Goal: Task Accomplishment & Management: Manage account settings

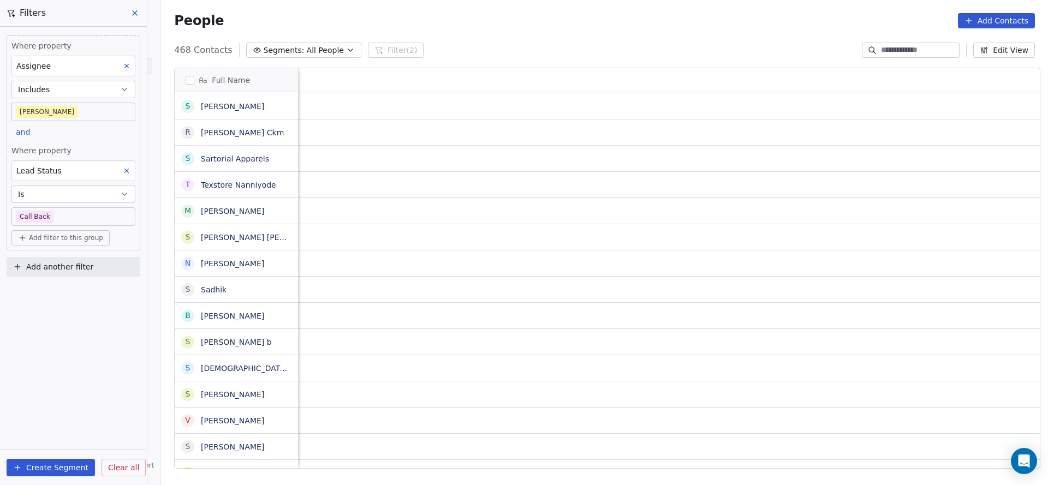
scroll to position [0, 1418]
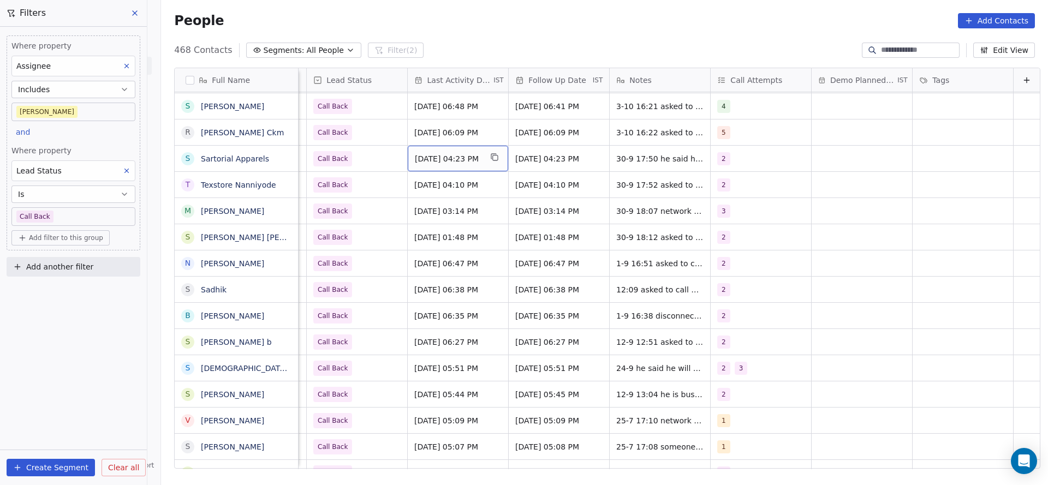
click at [423, 153] on span "[DATE] 04:23 PM" at bounding box center [448, 158] width 67 height 11
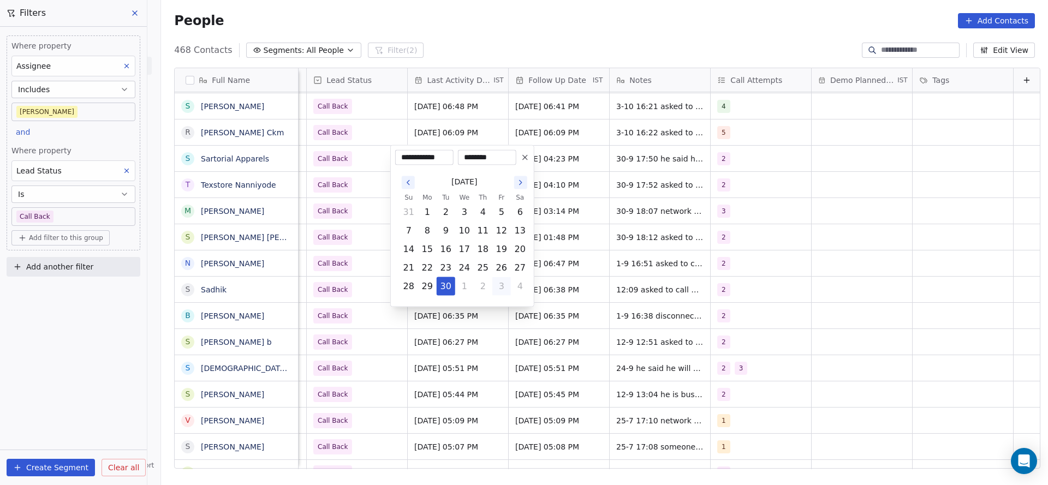
click at [498, 287] on button "3" at bounding box center [501, 286] width 17 height 17
type input "**********"
click at [305, 221] on html "On2Cook India Pvt. Ltd. Contacts People Marketing Workflows Campaigns Metrics &…" at bounding box center [524, 242] width 1048 height 485
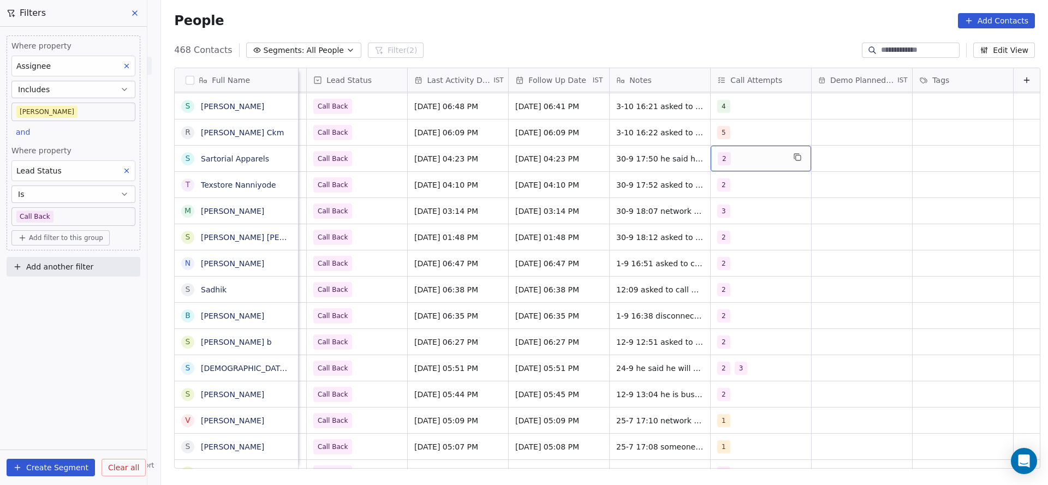
click at [747, 154] on div "2" at bounding box center [751, 158] width 67 height 13
click at [748, 236] on div "3" at bounding box center [770, 240] width 97 height 12
drag, startPoint x: 742, startPoint y: 215, endPoint x: 622, endPoint y: 229, distance: 120.4
click at [737, 213] on div "2" at bounding box center [770, 213] width 97 height 12
click at [622, 229] on html "On2Cook India Pvt. Ltd. Contacts People Marketing Workflows Campaigns Metrics &…" at bounding box center [524, 242] width 1048 height 485
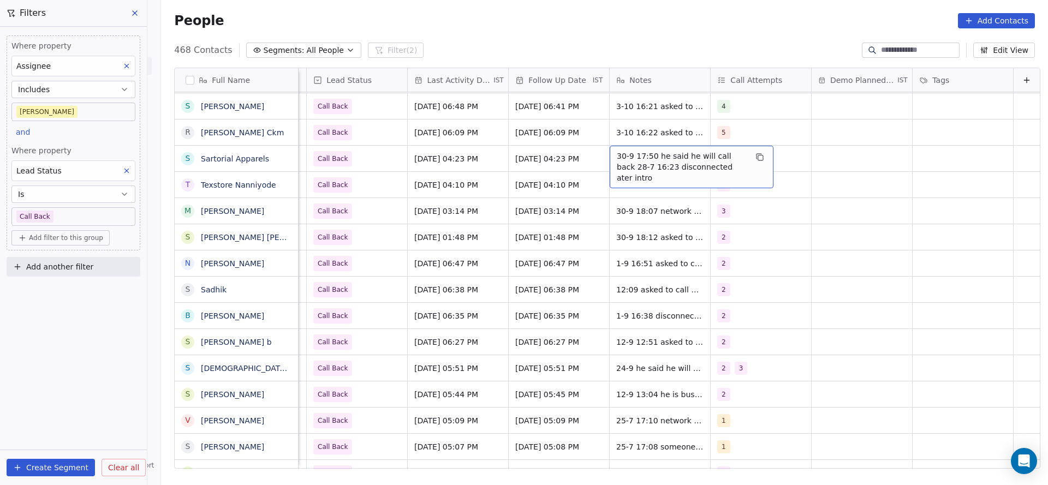
click at [617, 156] on span "30-9 17:50 he said he will call back 28-7 16:23 disconnected ater intro" at bounding box center [682, 167] width 130 height 33
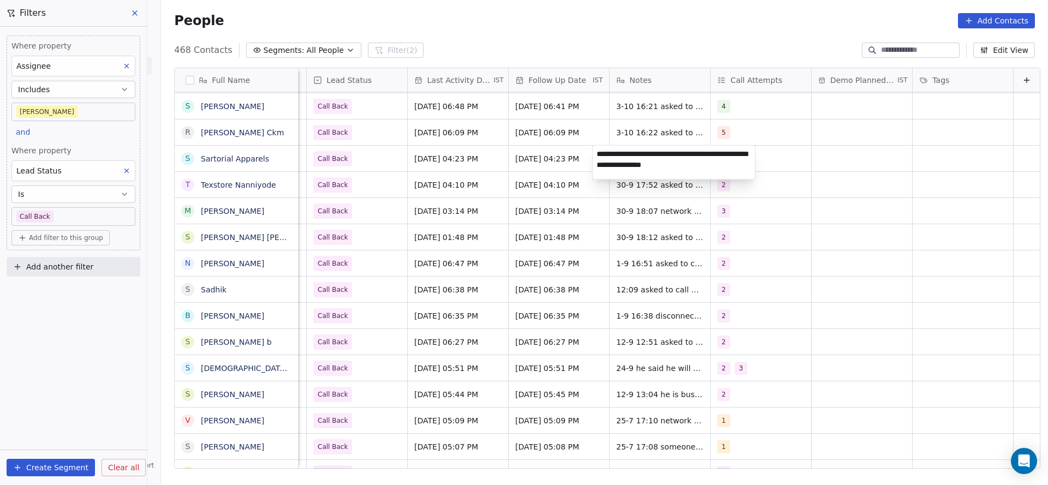
click at [594, 147] on textarea "**********" at bounding box center [674, 163] width 163 height 34
type textarea "**********"
click at [457, 166] on html "On2Cook India Pvt. Ltd. Contacts People Marketing Workflows Campaigns Metrics &…" at bounding box center [524, 242] width 1048 height 485
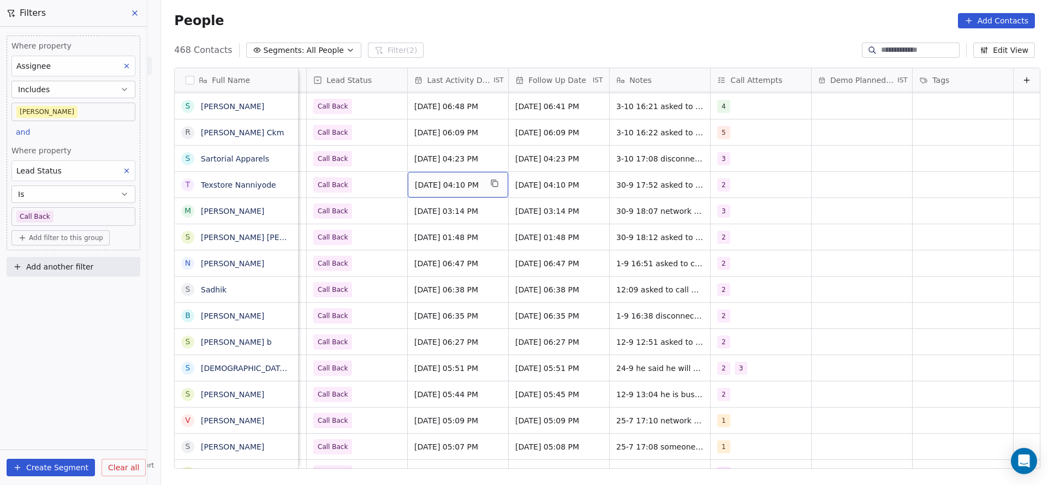
click at [460, 187] on span "[DATE] 04:10 PM" at bounding box center [448, 185] width 67 height 11
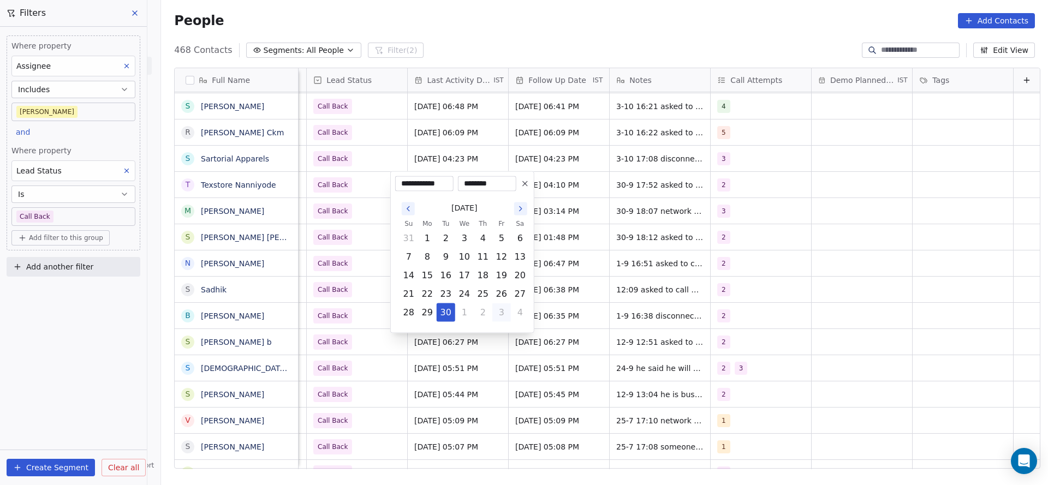
click at [505, 318] on button "3" at bounding box center [501, 312] width 17 height 17
type input "**********"
click at [693, 293] on html "On2Cook India Pvt. Ltd. Contacts People Marketing Workflows Campaigns Metrics &…" at bounding box center [524, 242] width 1048 height 485
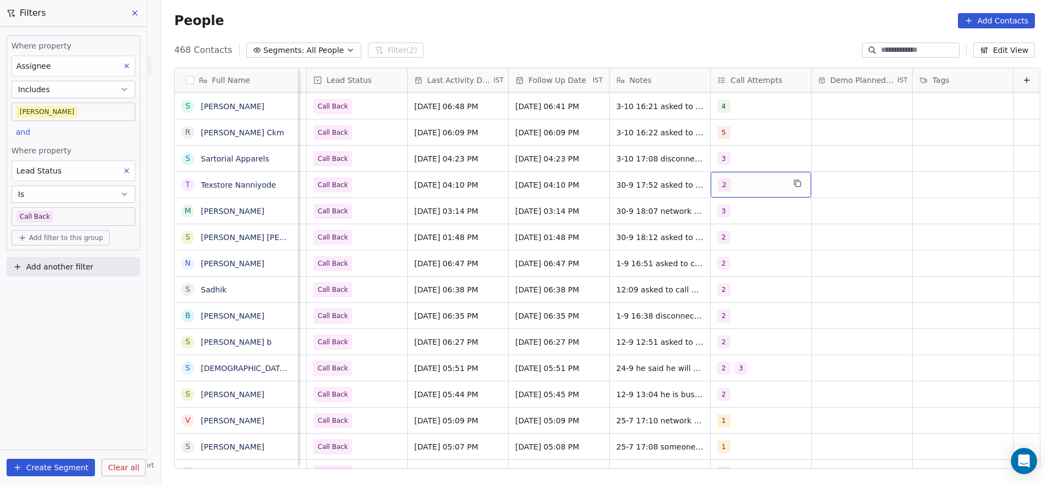
click at [718, 185] on span "2" at bounding box center [724, 184] width 13 height 13
click at [728, 267] on div "3" at bounding box center [727, 266] width 4 height 10
click at [728, 243] on div "2" at bounding box center [727, 240] width 4 height 10
click at [618, 267] on html "On2Cook India Pvt. Ltd. Contacts People Marketing Workflows Campaigns Metrics &…" at bounding box center [524, 242] width 1048 height 485
click at [594, 177] on textarea "**********" at bounding box center [674, 192] width 163 height 41
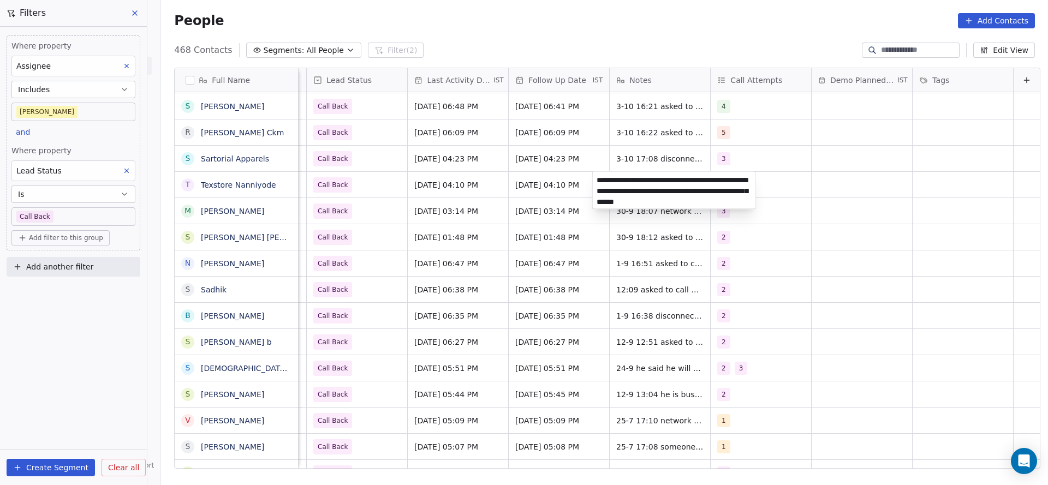
type textarea "**********"
click at [455, 174] on html "On2Cook India Pvt. Ltd. Contacts People Marketing Workflows Campaigns Metrics &…" at bounding box center [524, 242] width 1048 height 485
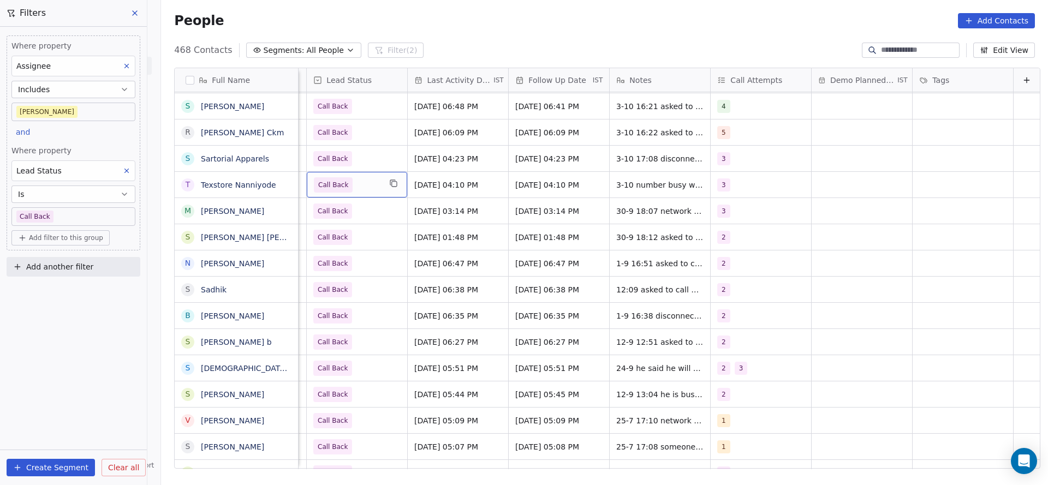
click at [346, 187] on span "Call Back" at bounding box center [347, 184] width 67 height 15
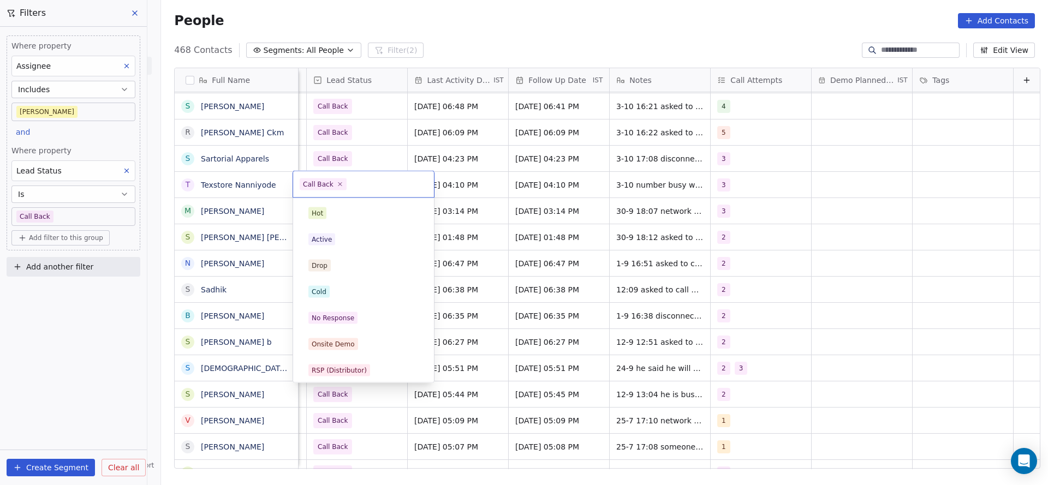
scroll to position [82, 0]
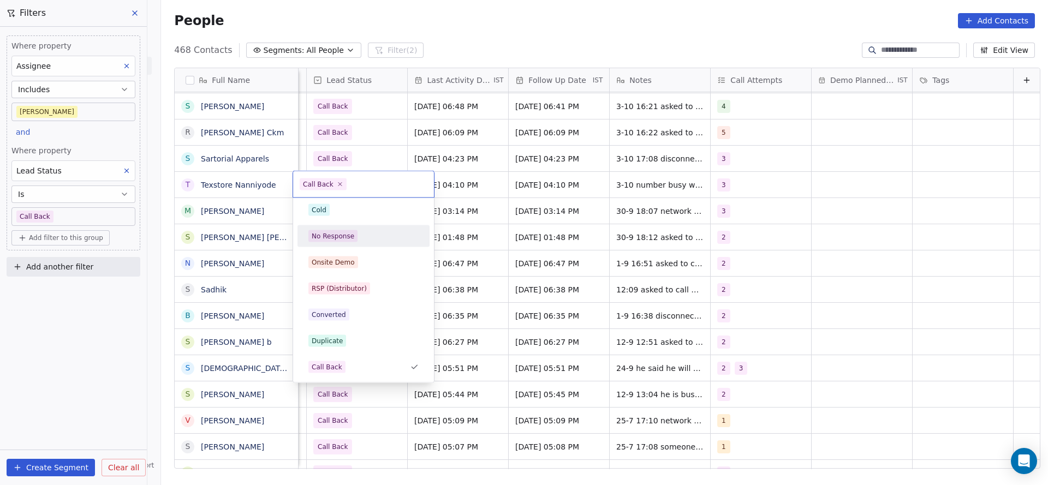
click at [352, 235] on span "No Response" at bounding box center [332, 236] width 49 height 12
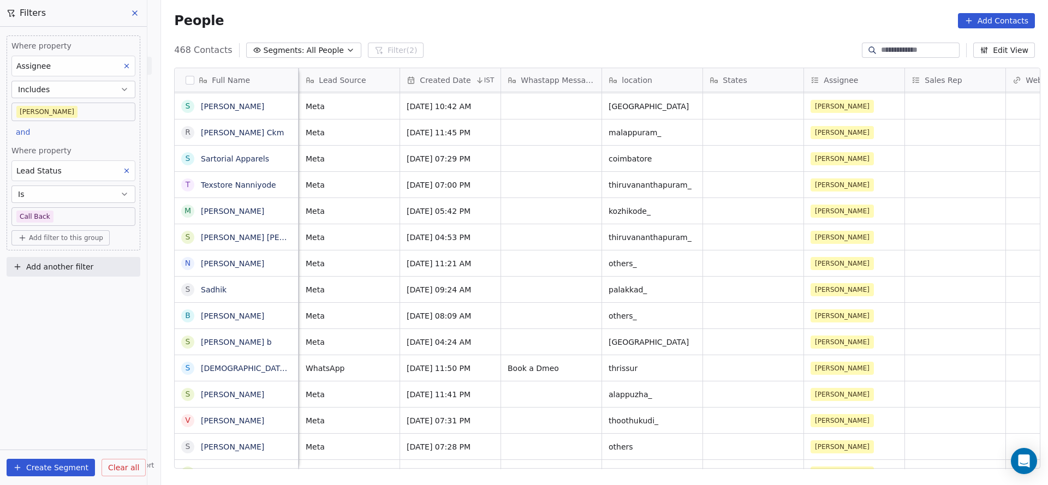
scroll to position [0, 404]
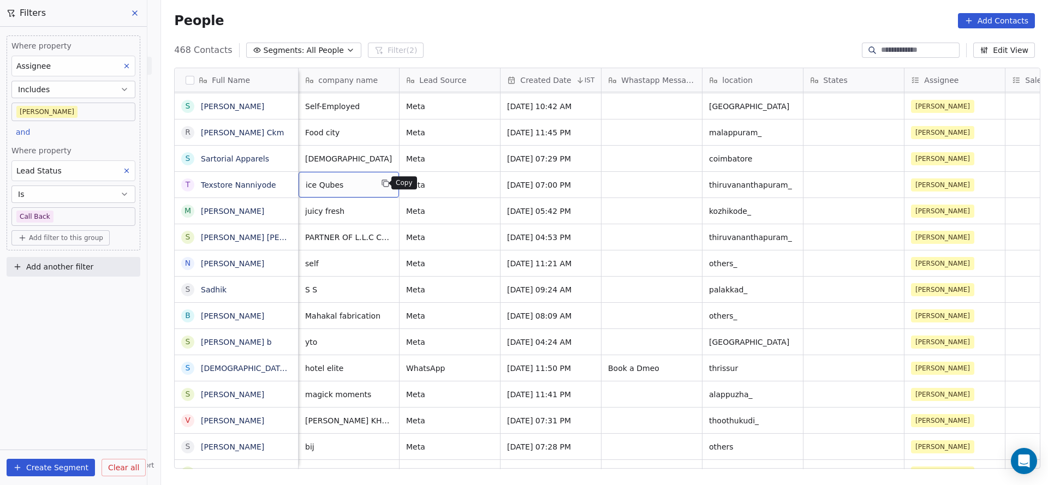
click at [381, 182] on icon "grid" at bounding box center [385, 183] width 9 height 9
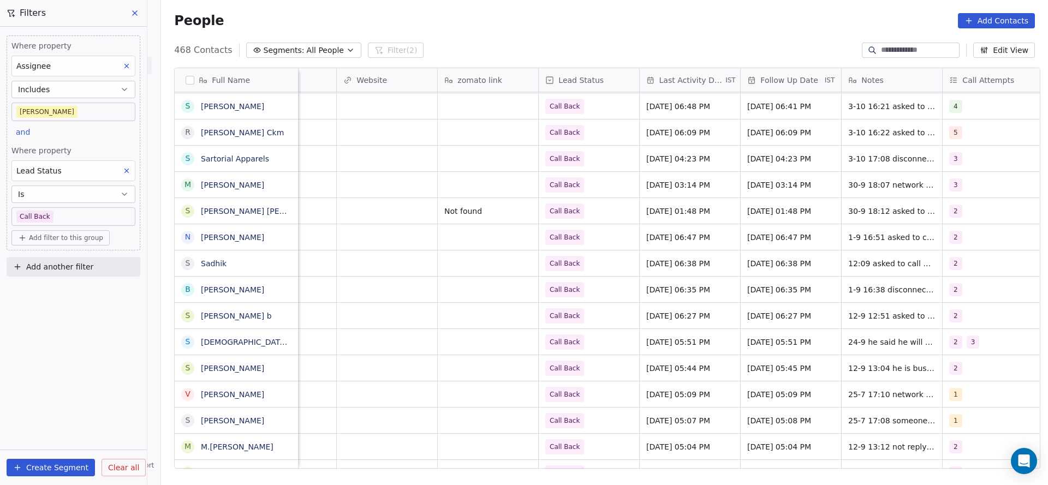
scroll to position [0, 1418]
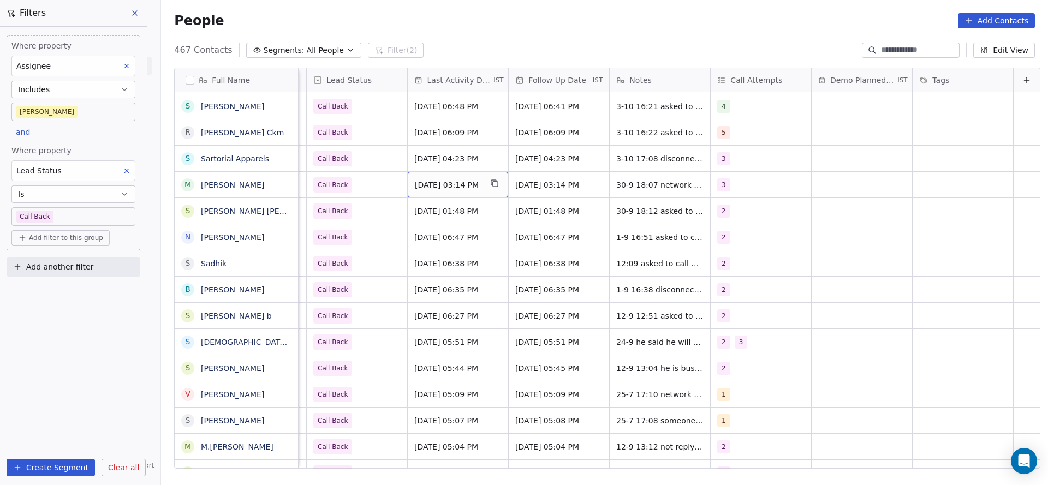
click at [437, 188] on span "[DATE] 03:14 PM" at bounding box center [448, 185] width 67 height 11
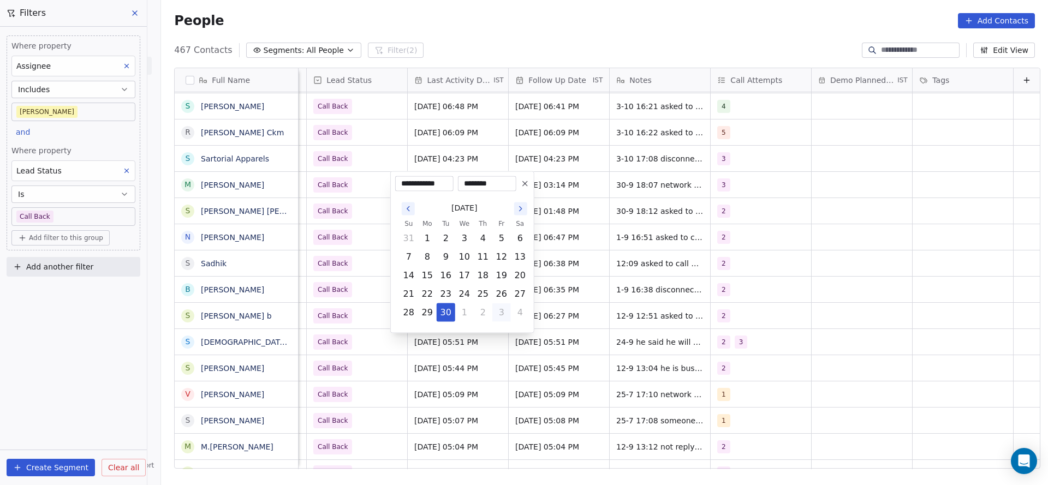
click at [492, 311] on td "3" at bounding box center [501, 312] width 19 height 19
click at [498, 311] on button "3" at bounding box center [501, 312] width 17 height 17
type input "**********"
click at [357, 102] on html "On2Cook India Pvt. Ltd. Contacts People Marketing Workflows Campaigns Metrics &…" at bounding box center [524, 242] width 1048 height 485
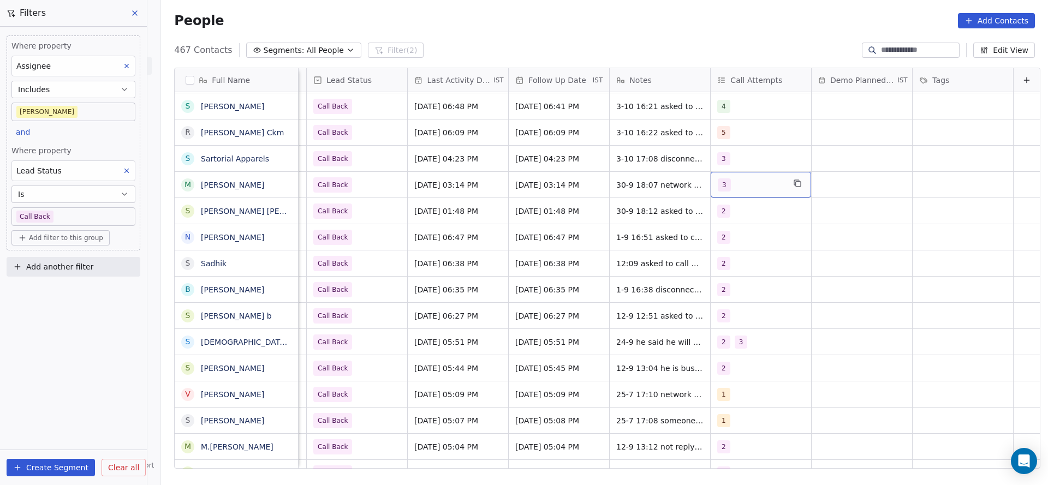
click at [718, 187] on div "3" at bounding box center [751, 184] width 67 height 13
click at [713, 290] on button "Suggestions" at bounding box center [712, 292] width 9 height 9
drag, startPoint x: 722, startPoint y: 268, endPoint x: 591, endPoint y: 184, distance: 155.7
click at [722, 267] on span "3" at bounding box center [727, 266] width 11 height 12
click at [520, 253] on html "On2Cook India Pvt. Ltd. Contacts People Marketing Workflows Campaigns Metrics &…" at bounding box center [524, 242] width 1048 height 485
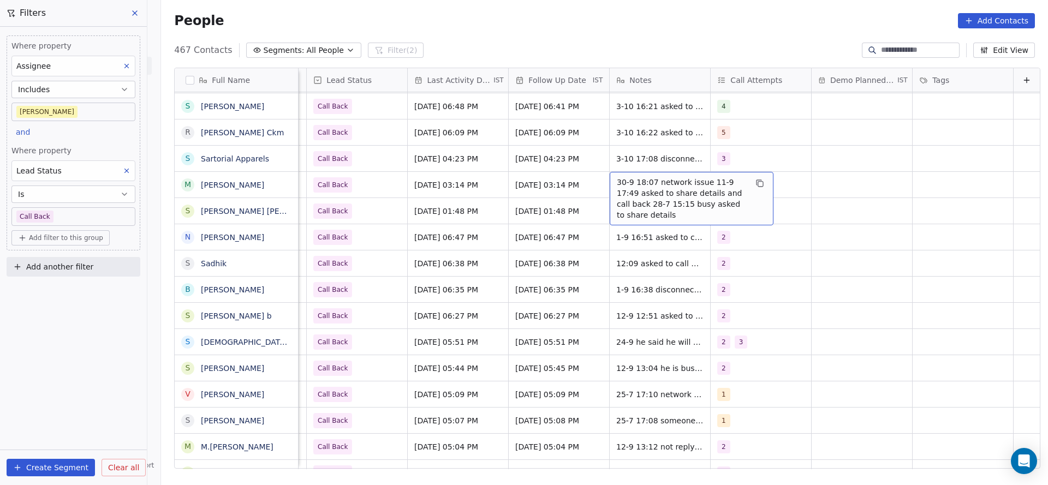
click at [617, 182] on span "30-9 18:07 network issue 11-9 17:49 asked to share details and call back 28-7 1…" at bounding box center [682, 199] width 130 height 44
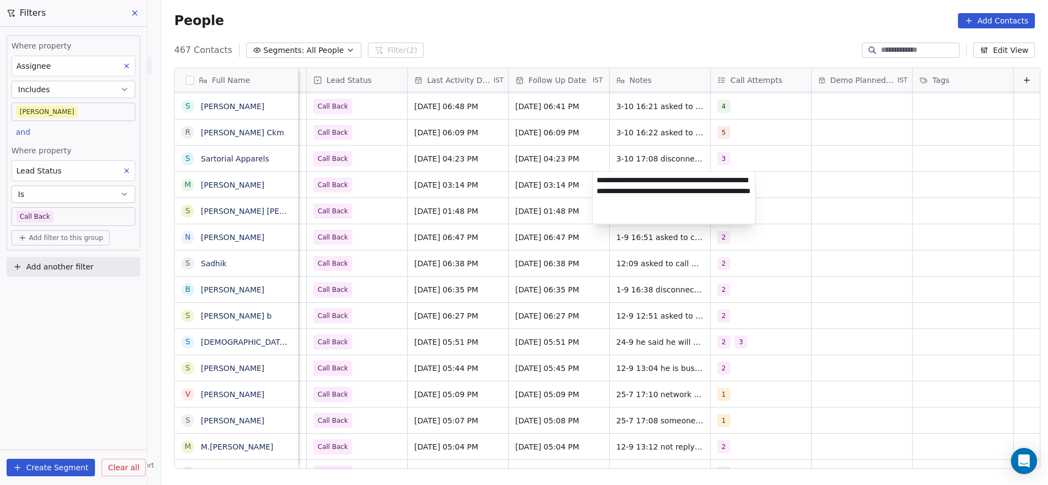
click at [600, 182] on textarea "**********" at bounding box center [674, 198] width 163 height 52
type textarea "**********"
click at [396, 168] on html "On2Cook India Pvt. Ltd. Contacts People Marketing Workflows Campaigns Metrics &…" at bounding box center [524, 242] width 1048 height 485
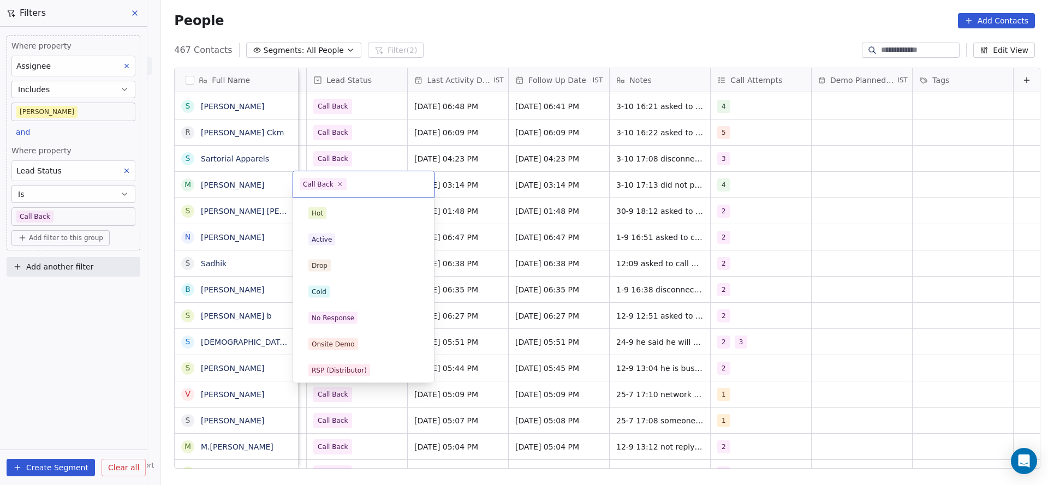
scroll to position [82, 0]
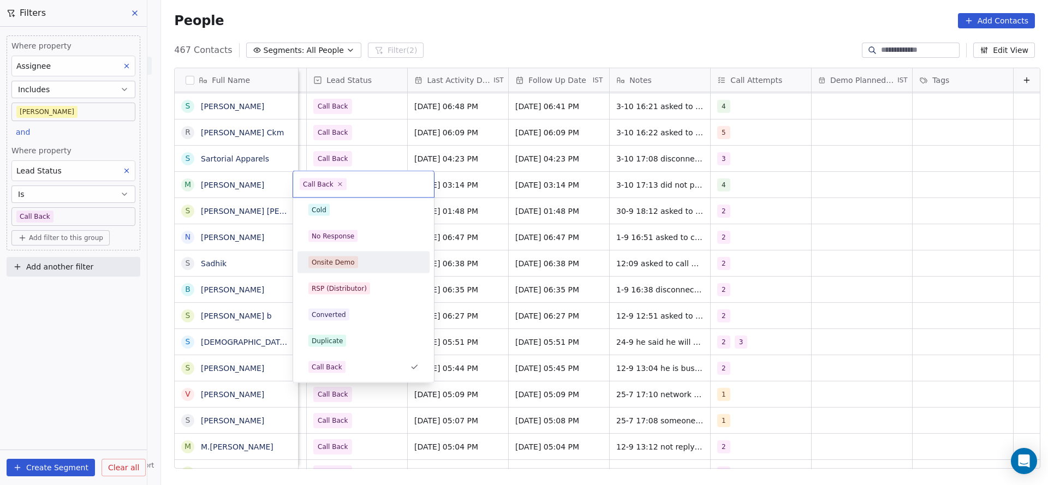
click at [386, 249] on div "Hot Active Drop Cold No Response Onsite Demo RSP (Distributor) Converted Duplic…" at bounding box center [363, 367] width 132 height 493
click at [386, 246] on div "No Response" at bounding box center [363, 236] width 132 height 22
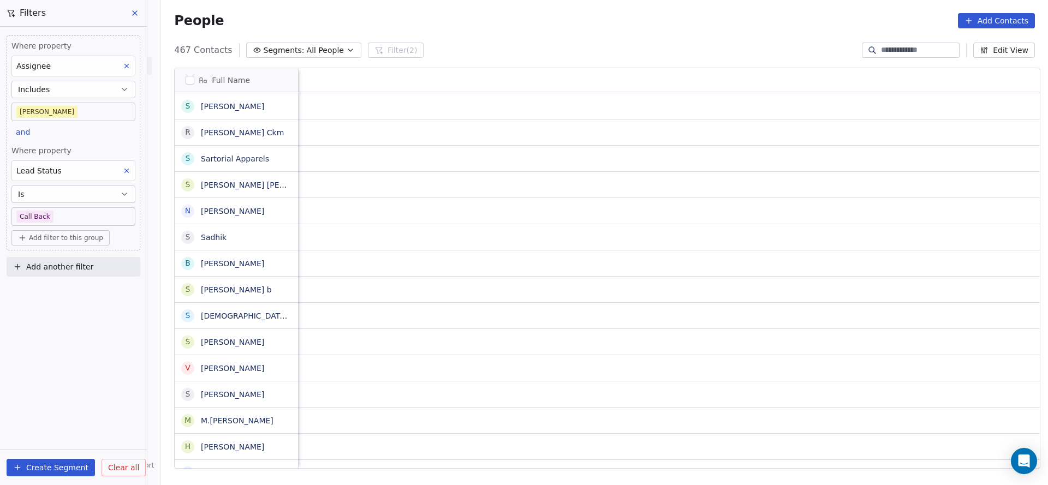
scroll to position [0, 1418]
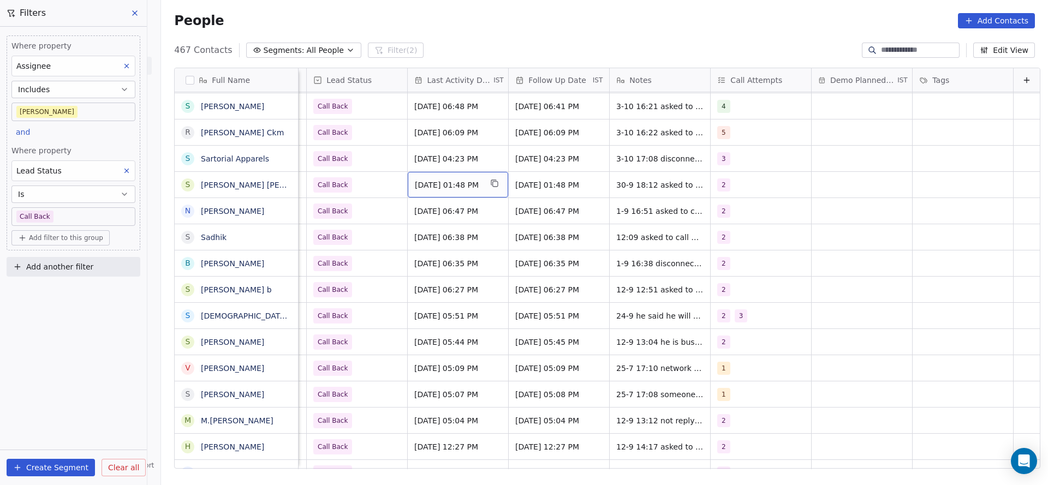
click at [439, 188] on span "[DATE] 01:48 PM" at bounding box center [448, 185] width 67 height 11
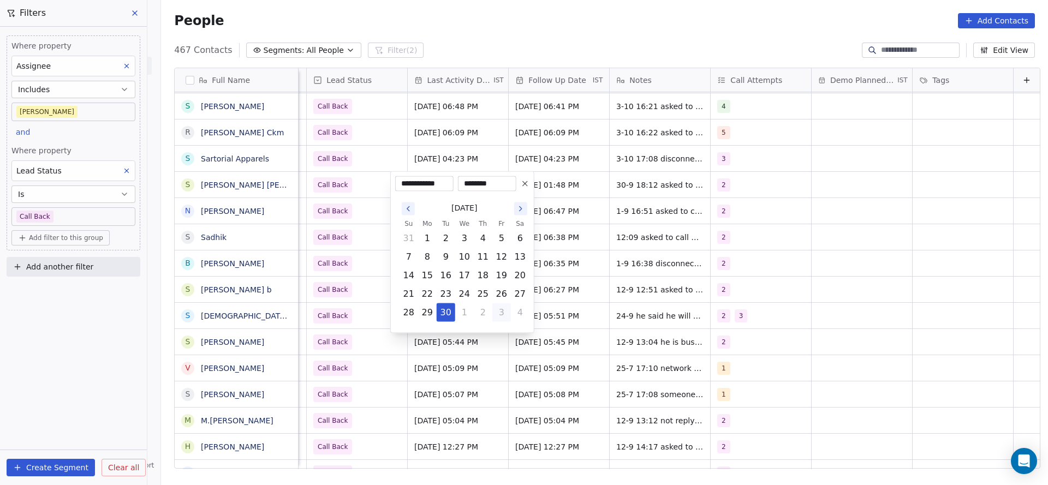
click at [497, 313] on button "3" at bounding box center [501, 312] width 17 height 17
type input "**********"
click at [587, 221] on html "On2Cook India Pvt. Ltd. Contacts People Marketing Workflows Campaigns Metrics &…" at bounding box center [524, 242] width 1048 height 485
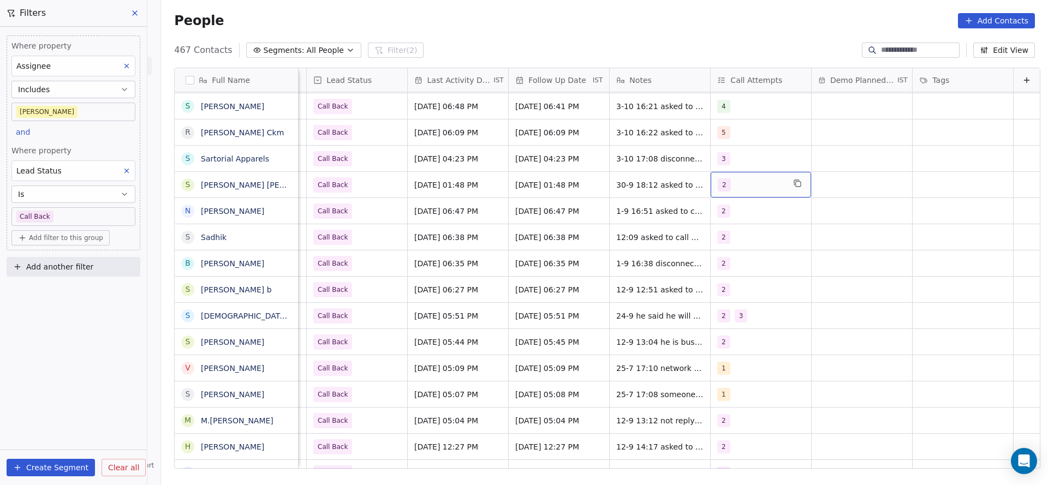
click at [753, 181] on div "2" at bounding box center [751, 184] width 67 height 13
click at [727, 268] on div "3" at bounding box center [727, 266] width 4 height 10
click at [725, 249] on div "2" at bounding box center [764, 240] width 132 height 22
click at [600, 249] on html "On2Cook India Pvt. Ltd. Contacts People Marketing Workflows Campaigns Metrics &…" at bounding box center [524, 242] width 1048 height 485
click at [627, 181] on span "30-9 18:12 asked to call back 28-7 13:49 he was busy asked to share details" at bounding box center [682, 193] width 130 height 33
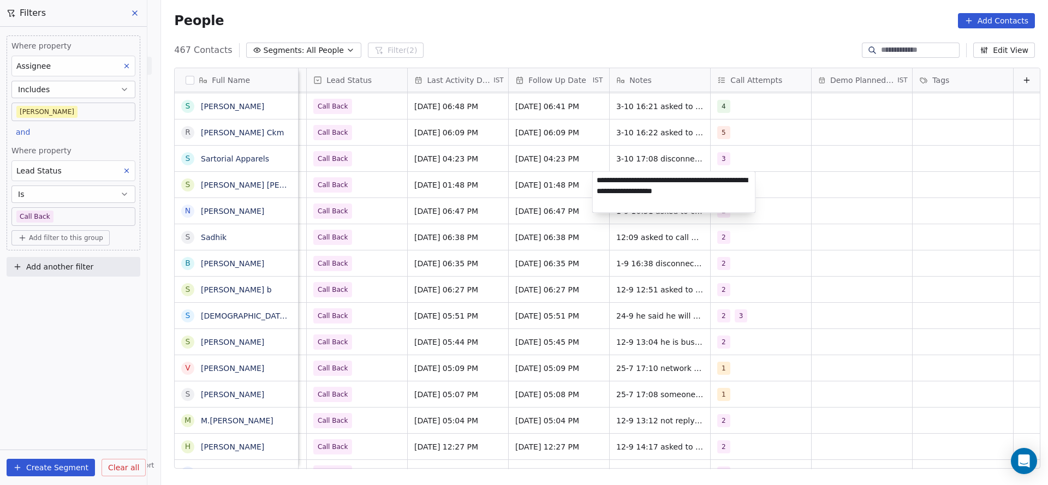
click at [598, 182] on textarea "**********" at bounding box center [674, 192] width 163 height 41
type textarea "**********"
click at [497, 202] on html "On2Cook India Pvt. Ltd. Contacts People Marketing Workflows Campaigns Metrics &…" at bounding box center [524, 242] width 1048 height 485
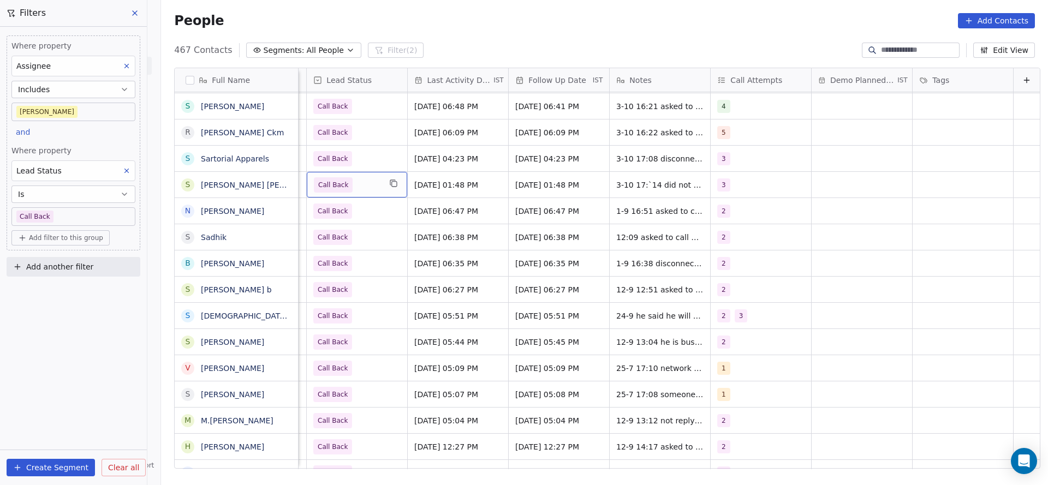
scroll to position [0, 1413]
click at [359, 197] on div "Call Back" at bounding box center [357, 185] width 100 height 26
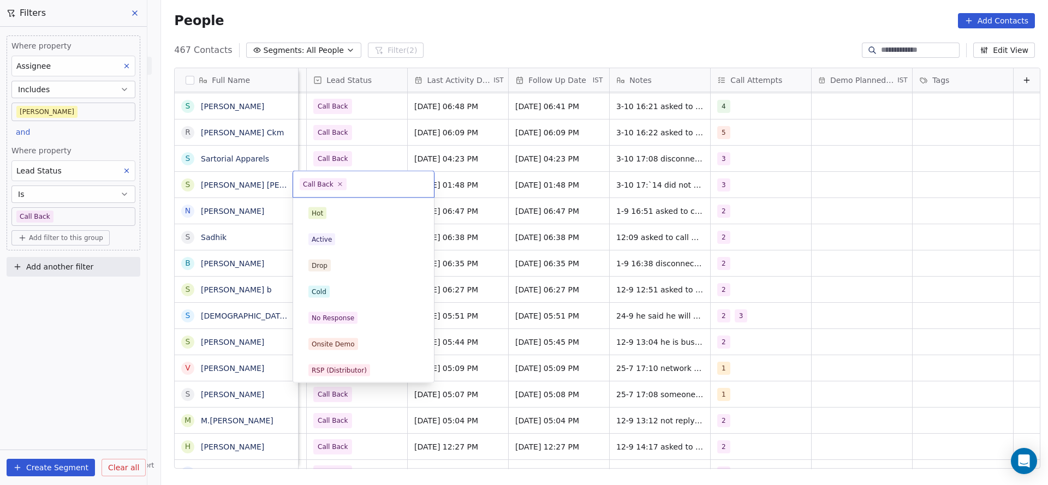
scroll to position [82, 0]
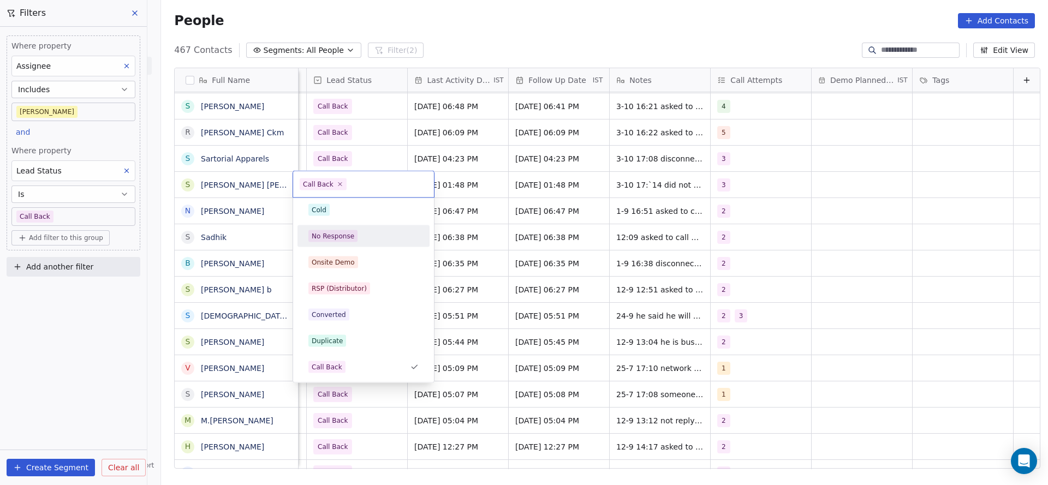
click at [368, 245] on div "No Response" at bounding box center [363, 236] width 132 height 22
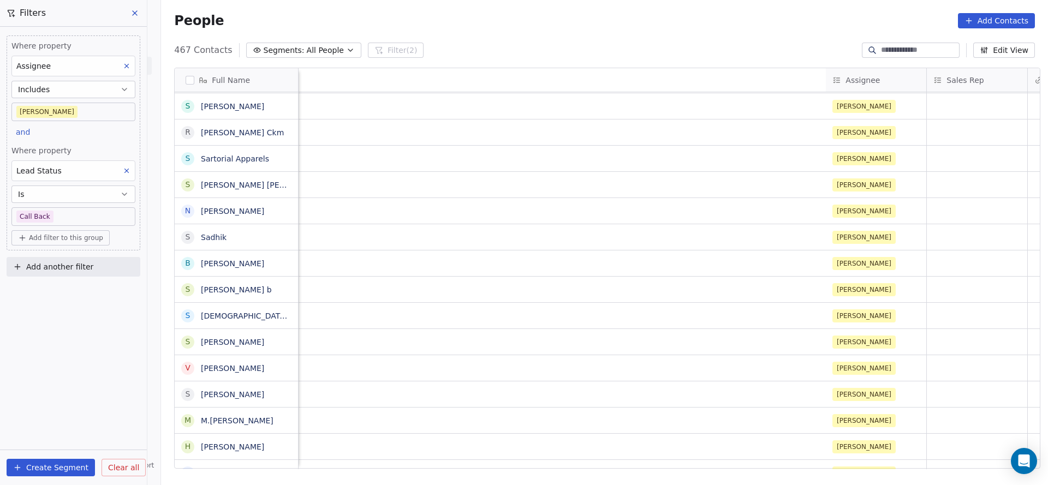
scroll to position [0, 1391]
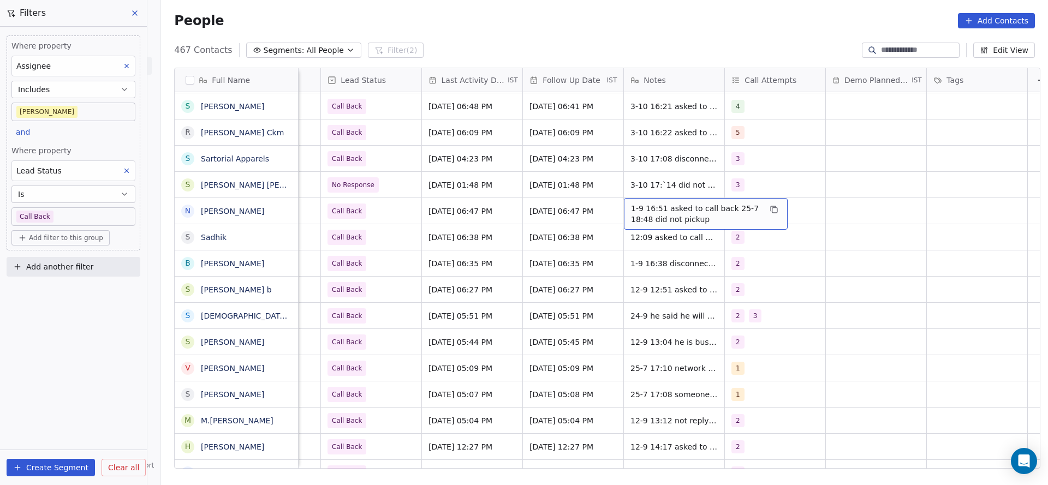
click at [662, 210] on span "1-9 16:51 asked to call back 25-7 18:48 did not pickup" at bounding box center [696, 214] width 130 height 22
click at [626, 209] on textarea "**********" at bounding box center [700, 215] width 163 height 34
type textarea "**********"
click at [543, 213] on html "On2Cook India Pvt. Ltd. Contacts People Marketing Workflows Campaigns Metrics &…" at bounding box center [524, 242] width 1048 height 485
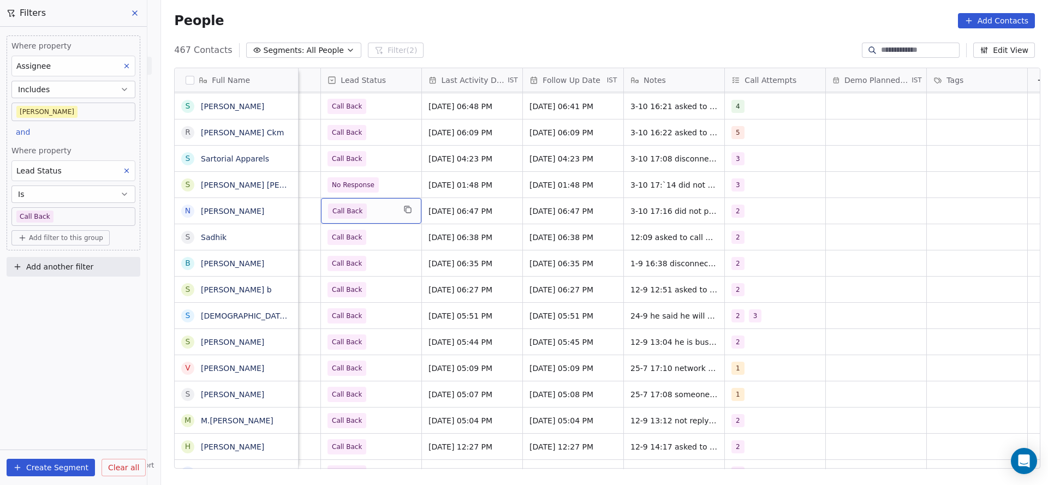
click at [372, 208] on span "Call Back" at bounding box center [361, 211] width 67 height 15
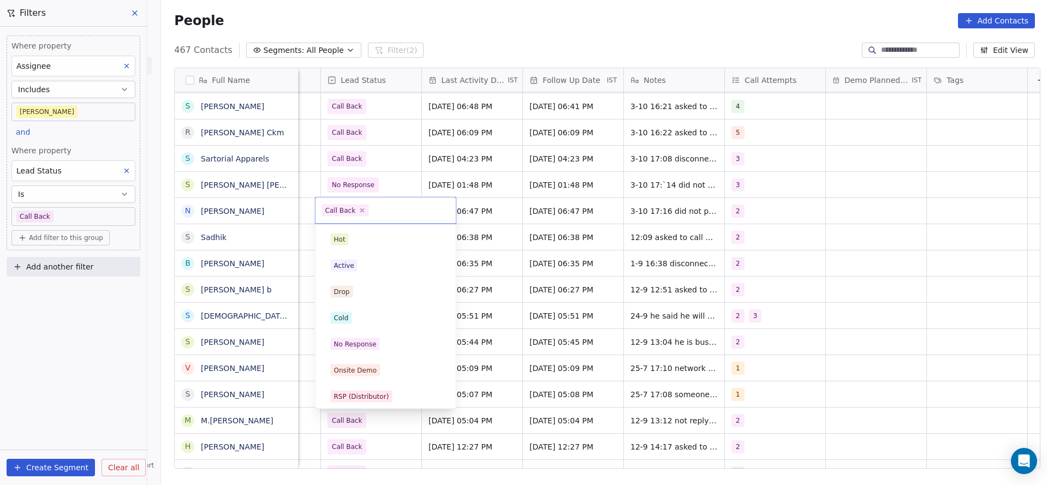
scroll to position [82, 0]
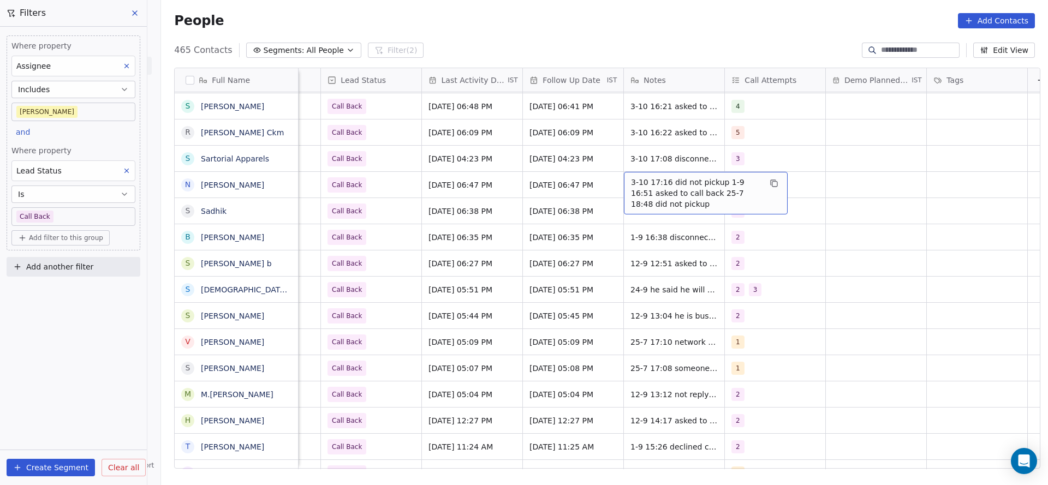
click at [647, 184] on span "3-10 17:16 did not pickup 1-9 16:51 asked to call back 25-7 18:48 did not pickup" at bounding box center [696, 193] width 130 height 33
drag, startPoint x: 662, startPoint y: 179, endPoint x: 712, endPoint y: 176, distance: 50.8
click at [712, 176] on textarea "**********" at bounding box center [700, 192] width 163 height 41
type textarea "**********"
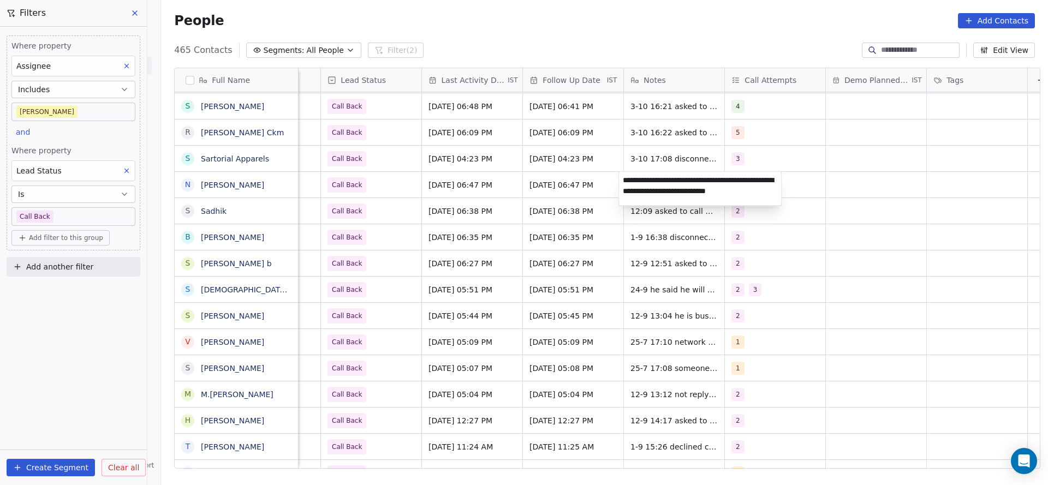
click at [626, 215] on html "On2Cook India Pvt. Ltd. Contacts People Marketing Workflows Campaigns Metrics &…" at bounding box center [524, 242] width 1048 height 485
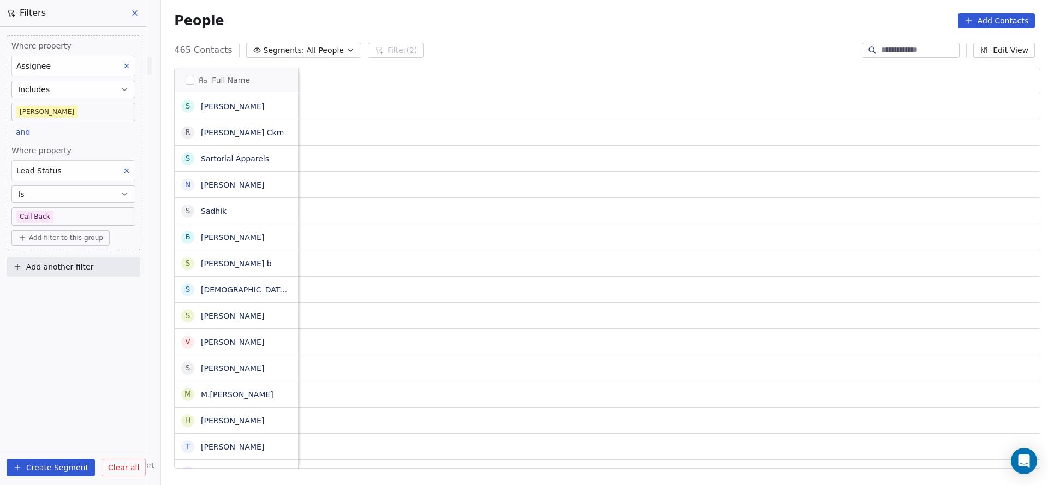
scroll to position [0, 1418]
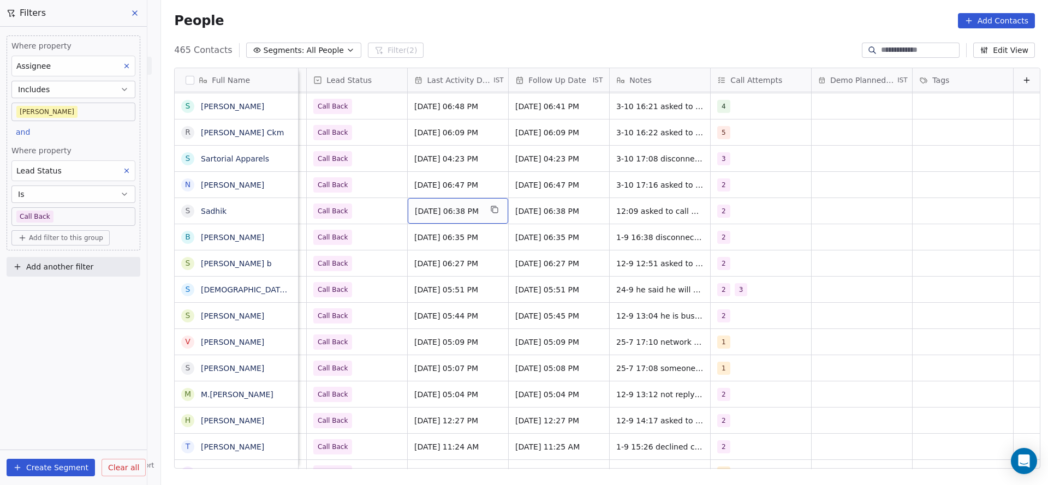
click at [430, 211] on span "[DATE] 06:38 PM" at bounding box center [448, 211] width 67 height 11
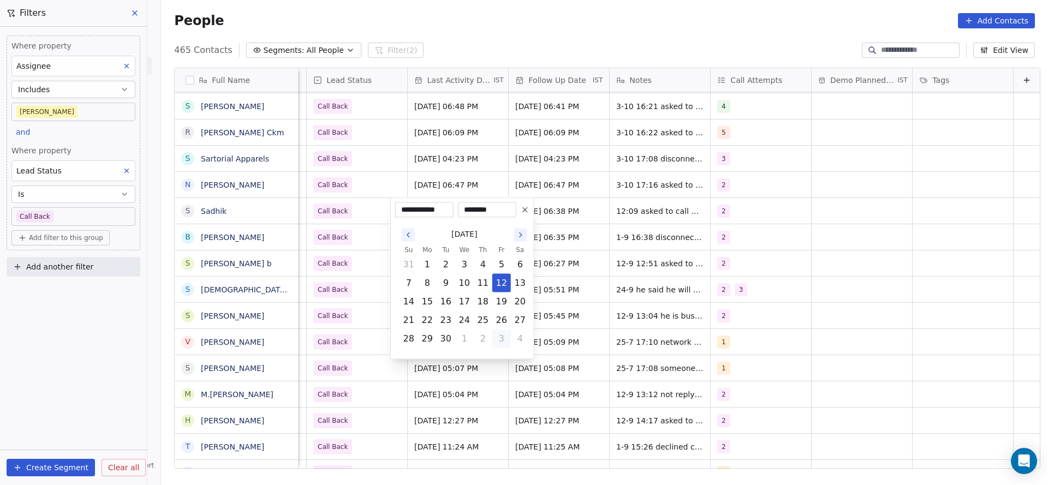
click at [505, 335] on button "3" at bounding box center [501, 338] width 17 height 17
type input "**********"
click at [665, 300] on html "On2Cook India Pvt. Ltd. Contacts People Marketing Workflows Campaigns Metrics &…" at bounding box center [524, 242] width 1048 height 485
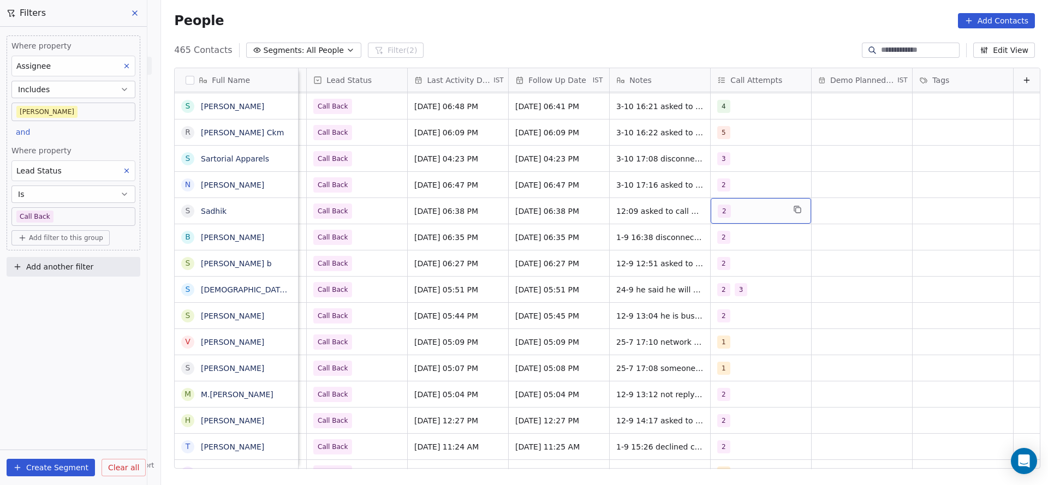
click at [718, 216] on div "2" at bounding box center [751, 211] width 67 height 13
click at [718, 294] on div "3" at bounding box center [763, 291] width 123 height 17
click at [730, 262] on span "2" at bounding box center [727, 266] width 11 height 12
click at [528, 303] on html "On2Cook India Pvt. Ltd. Contacts People Marketing Workflows Campaigns Metrics &…" at bounding box center [524, 242] width 1048 height 485
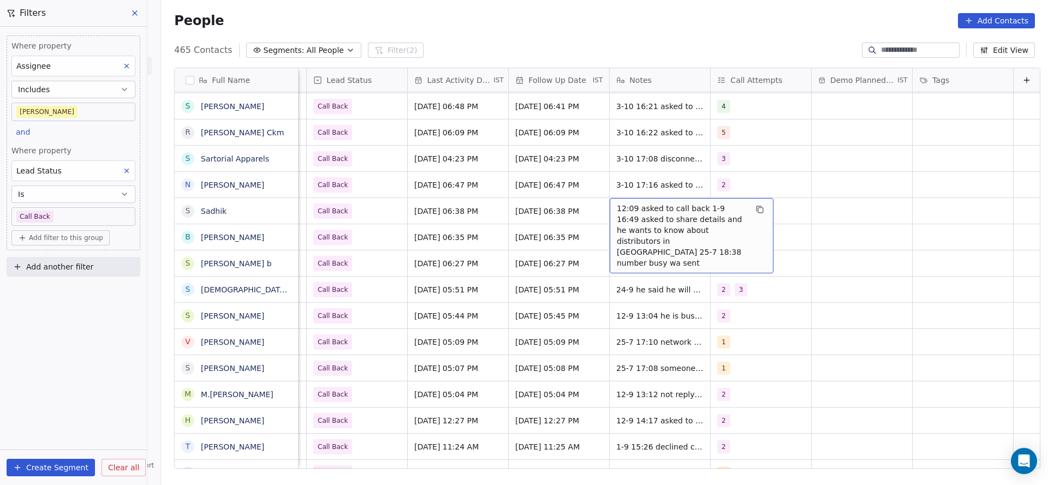
click at [617, 209] on span "12:09 asked to call back 1-9 16:49 asked to share details and he wants to know …" at bounding box center [682, 236] width 130 height 66
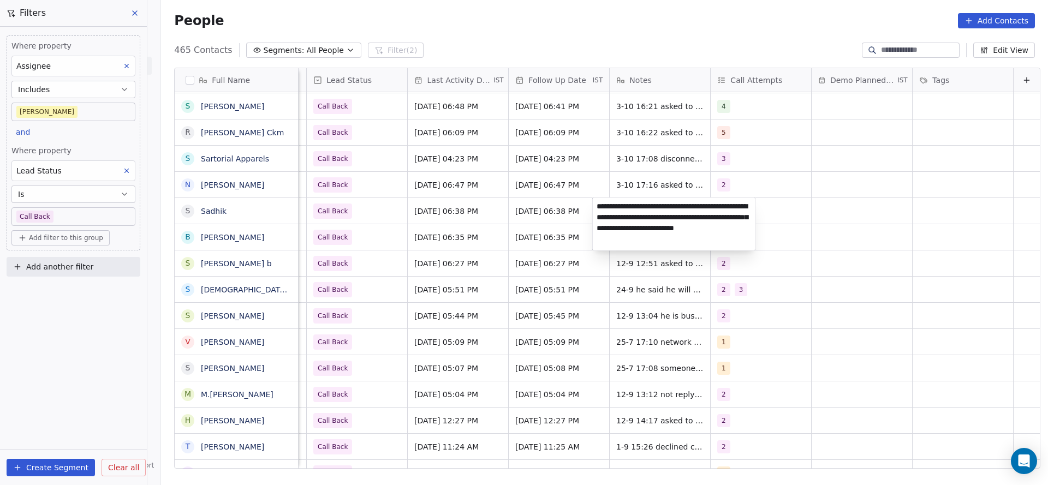
click at [599, 207] on textarea "**********" at bounding box center [674, 224] width 163 height 52
type textarea "**********"
click at [467, 216] on html "On2Cook India Pvt. Ltd. Contacts People Marketing Workflows Campaigns Metrics &…" at bounding box center [524, 242] width 1048 height 485
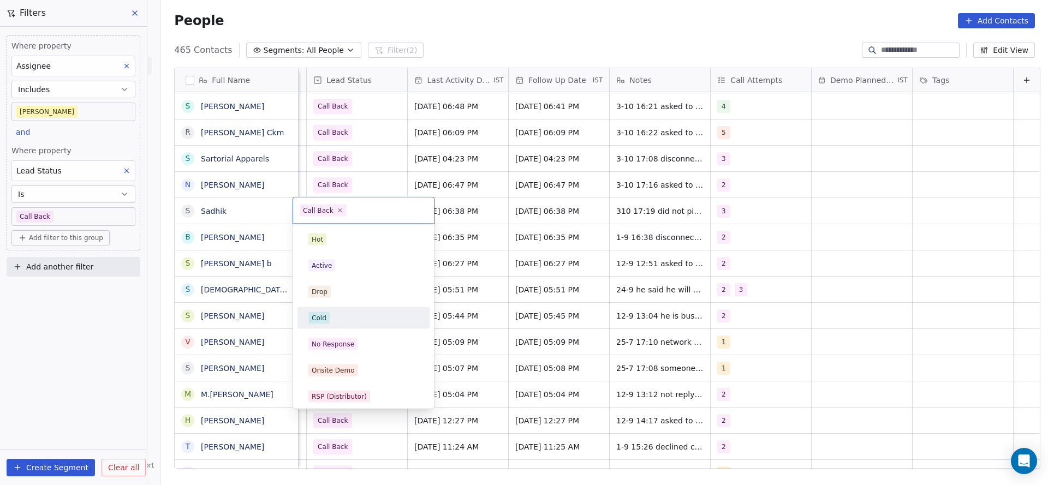
scroll to position [82, 0]
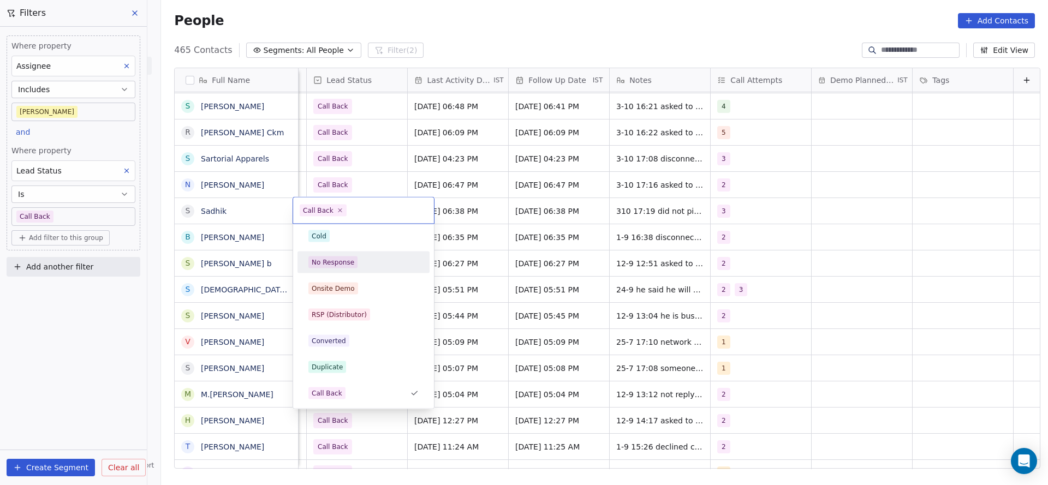
click at [367, 270] on div "No Response" at bounding box center [363, 262] width 123 height 17
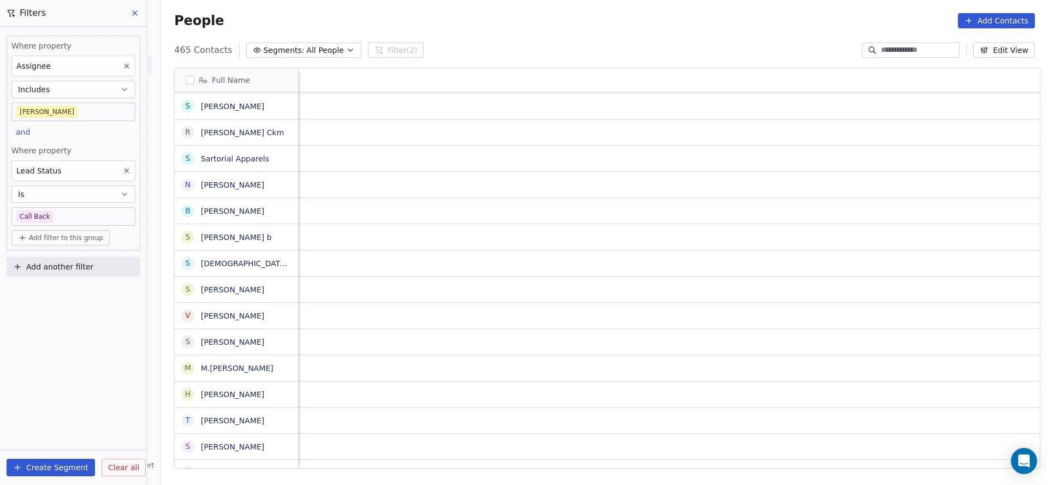
scroll to position [0, 1418]
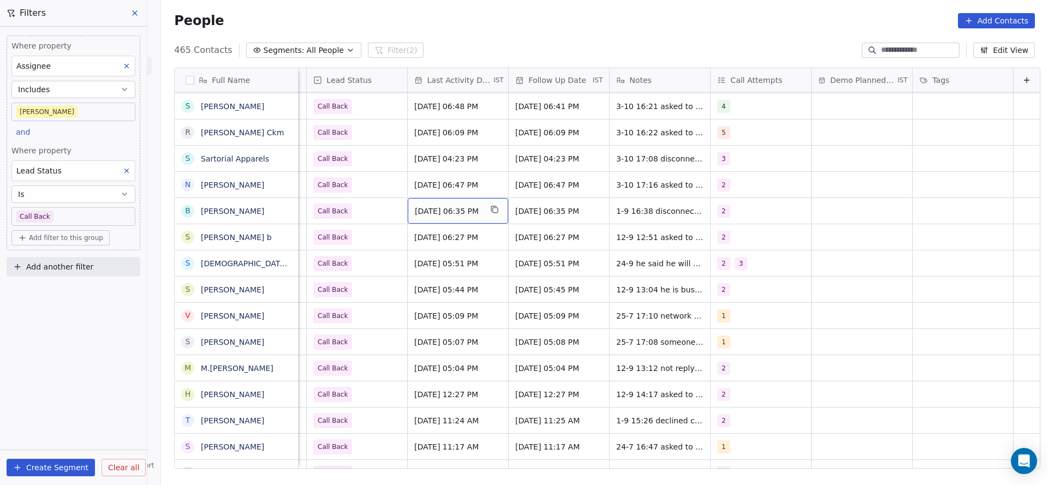
click at [415, 215] on span "[DATE] 06:35 PM" at bounding box center [448, 211] width 67 height 11
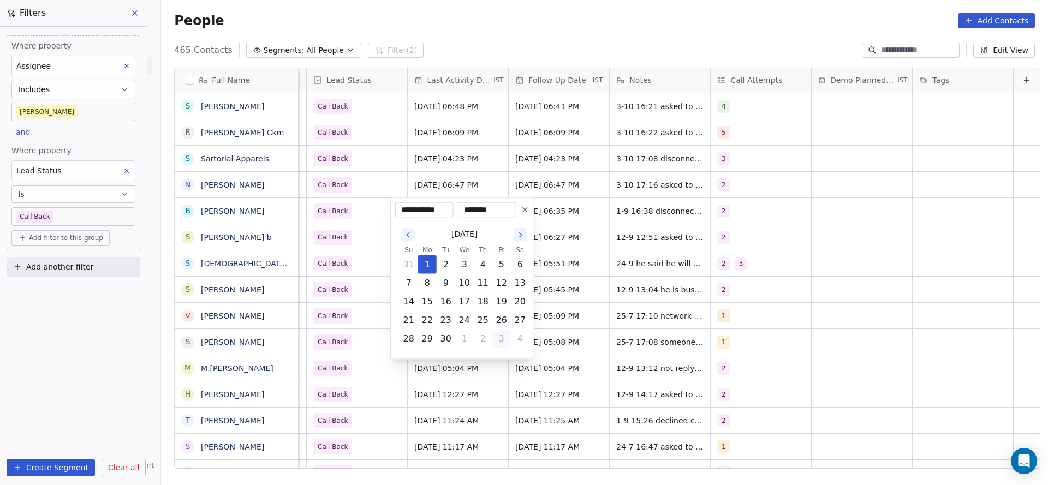
click at [501, 334] on button "3" at bounding box center [501, 338] width 17 height 17
type input "**********"
click at [602, 241] on html "On2Cook India Pvt. Ltd. Contacts People Marketing Workflows Campaigns Metrics &…" at bounding box center [524, 242] width 1048 height 485
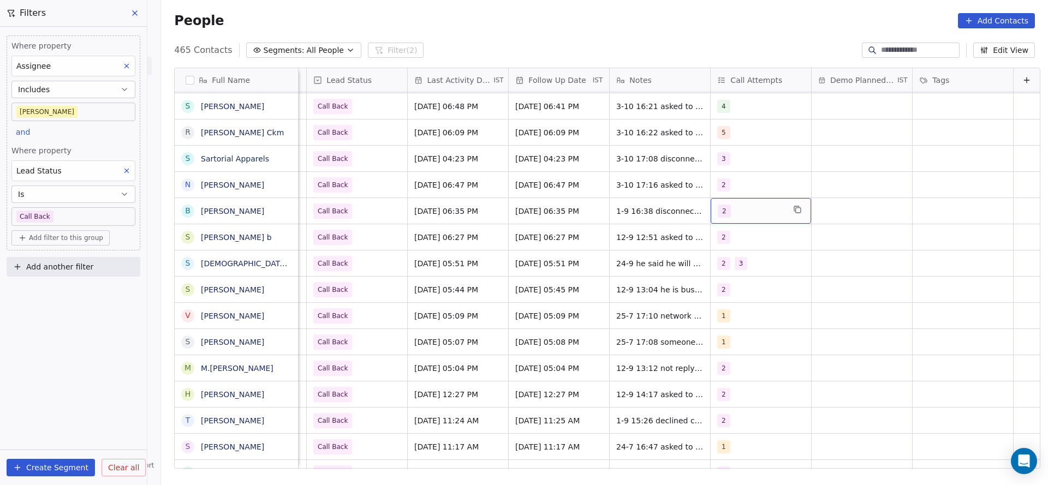
click at [729, 216] on div "2" at bounding box center [751, 211] width 67 height 13
click at [714, 288] on button "Suggestions" at bounding box center [712, 292] width 9 height 9
click at [718, 270] on div "2" at bounding box center [763, 265] width 123 height 17
click at [618, 278] on html "On2Cook India Pvt. Ltd. Contacts People Marketing Workflows Campaigns Metrics &…" at bounding box center [524, 242] width 1048 height 485
click at [626, 213] on span "1-9 16:38 disconnected after intro 25-7 18:35 did not pickup" at bounding box center [682, 214] width 130 height 22
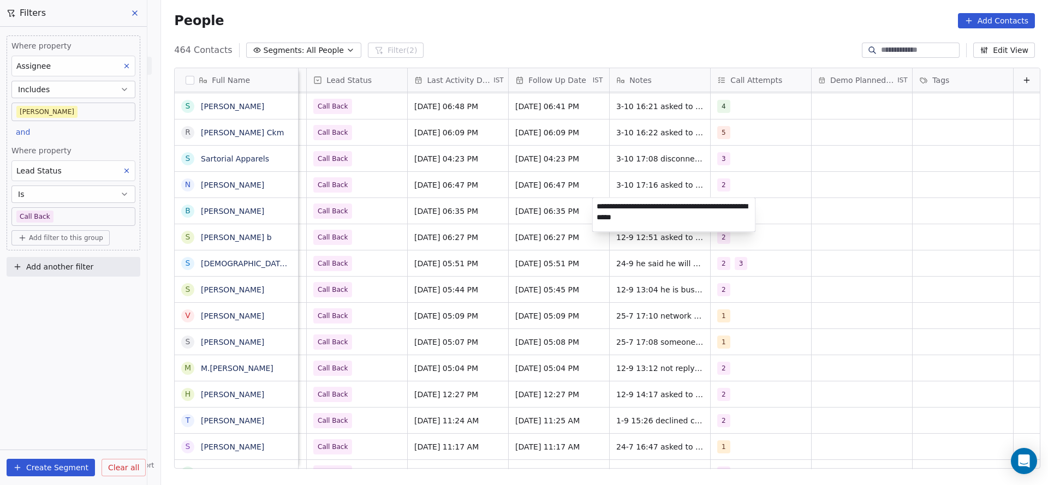
click at [593, 208] on textarea "**********" at bounding box center [674, 215] width 163 height 34
type textarea "**********"
click at [358, 305] on html "On2Cook India Pvt. Ltd. Contacts People Marketing Workflows Campaigns Metrics &…" at bounding box center [524, 242] width 1048 height 485
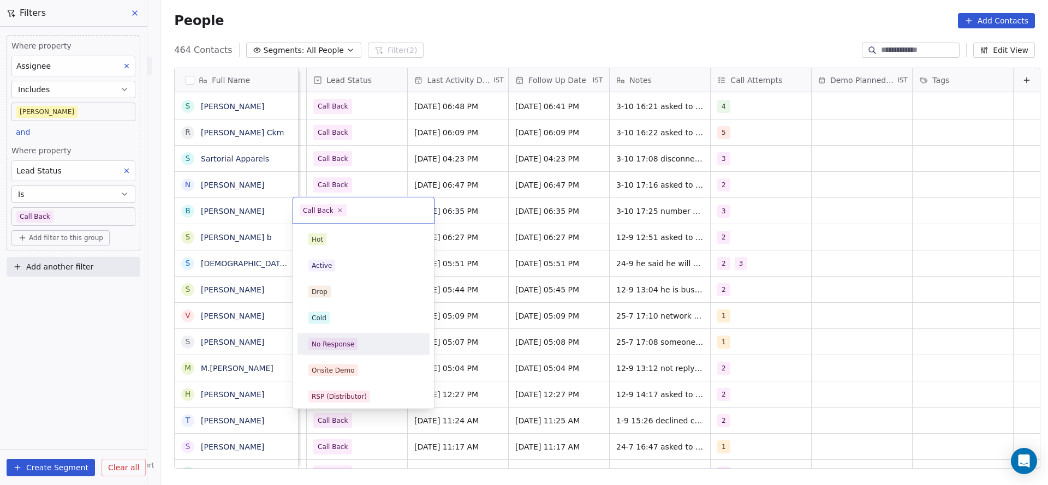
scroll to position [82, 0]
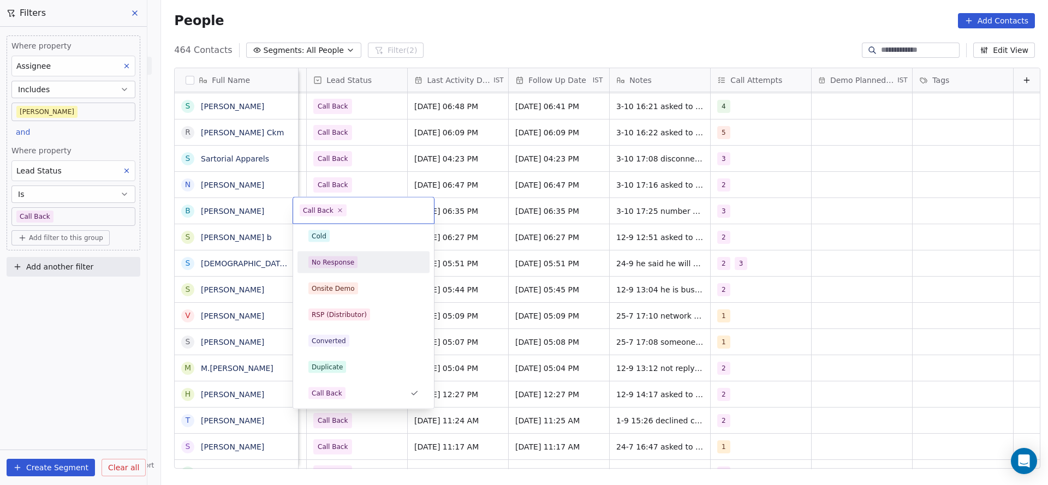
click at [365, 264] on div "No Response" at bounding box center [363, 263] width 110 height 12
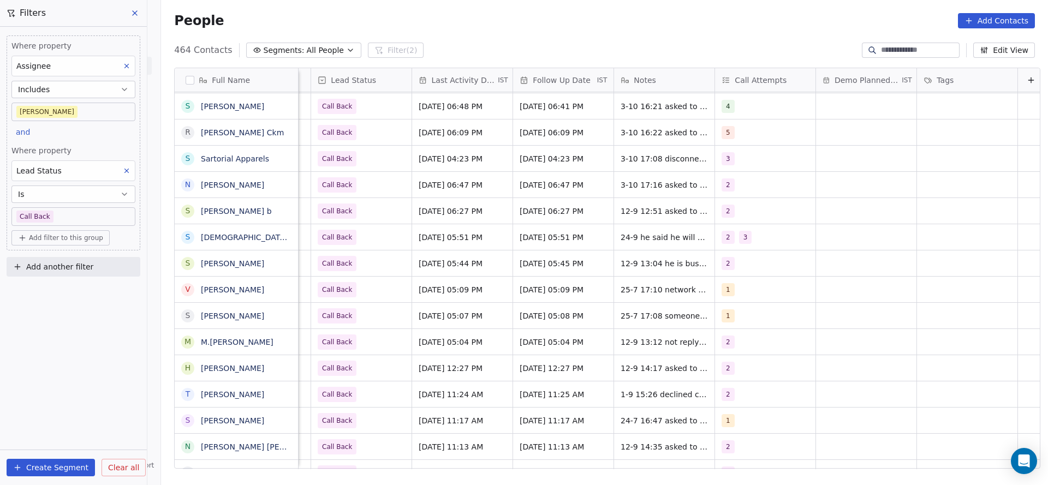
scroll to position [0, 1418]
click at [429, 217] on div "[DATE] 06:27 PM" at bounding box center [458, 211] width 100 height 26
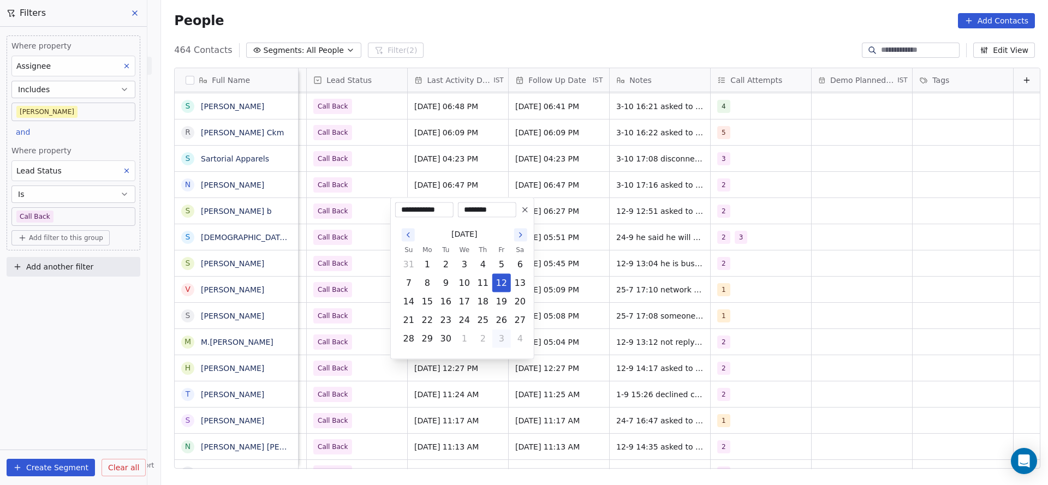
click at [499, 341] on button "3" at bounding box center [501, 338] width 17 height 17
type input "**********"
click at [745, 307] on html "On2Cook India Pvt. Ltd. Contacts People Marketing Workflows Campaigns Metrics &…" at bounding box center [524, 242] width 1048 height 485
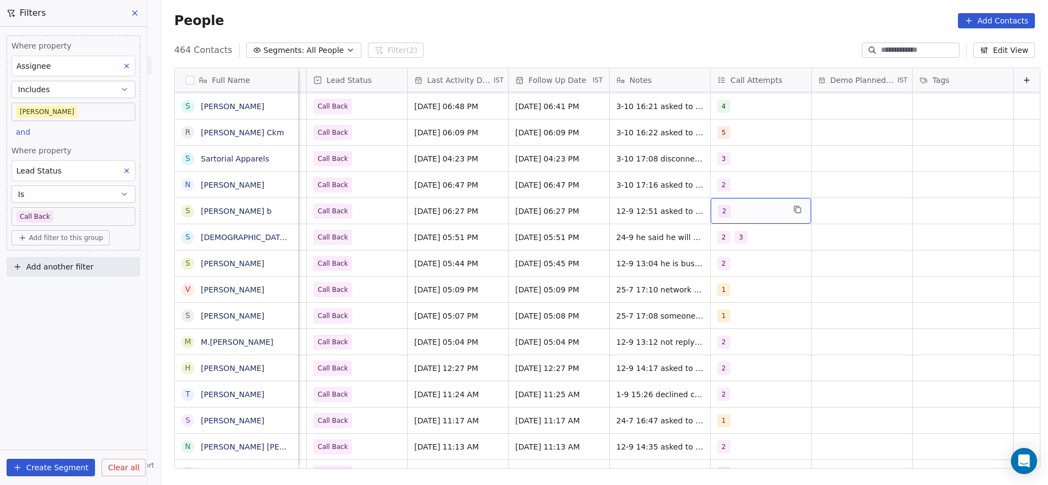
click at [754, 217] on div "2" at bounding box center [751, 211] width 67 height 13
click at [749, 295] on div "3" at bounding box center [770, 292] width 97 height 12
click at [749, 269] on div "2" at bounding box center [770, 266] width 97 height 12
click at [583, 270] on html "On2Cook India Pvt. Ltd. Contacts People Marketing Workflows Campaigns Metrics &…" at bounding box center [524, 242] width 1048 height 485
click at [622, 216] on span "12-9 12:51 asked to call back 25-7 18:27 network issue" at bounding box center [682, 214] width 130 height 22
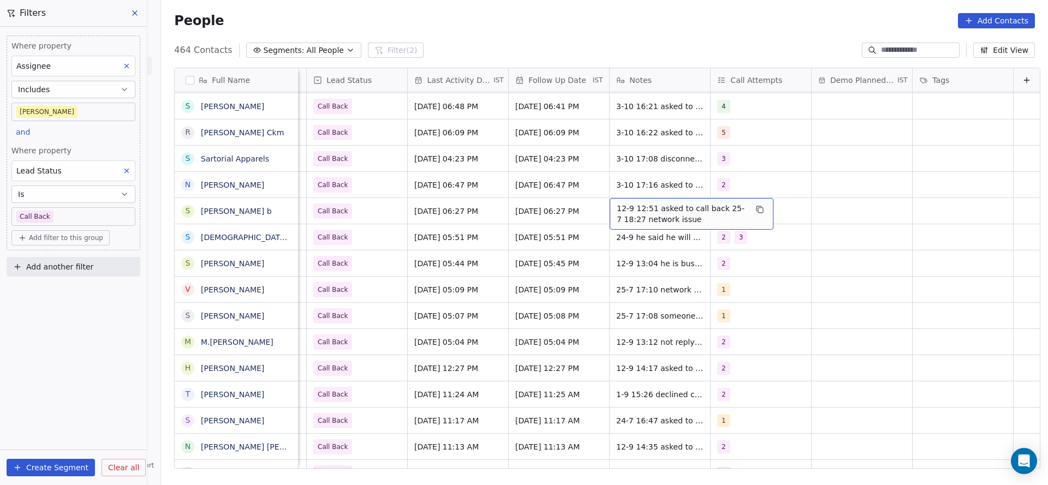
click at [622, 216] on span "12-9 12:51 asked to call back 25-7 18:27 network issue" at bounding box center [682, 214] width 130 height 22
click at [593, 202] on textarea "**********" at bounding box center [674, 215] width 163 height 34
type textarea "**********"
click at [391, 205] on html "On2Cook India Pvt. Ltd. Contacts People Marketing Workflows Campaigns Metrics &…" at bounding box center [524, 242] width 1048 height 485
click at [369, 216] on div "Call Back" at bounding box center [357, 211] width 100 height 26
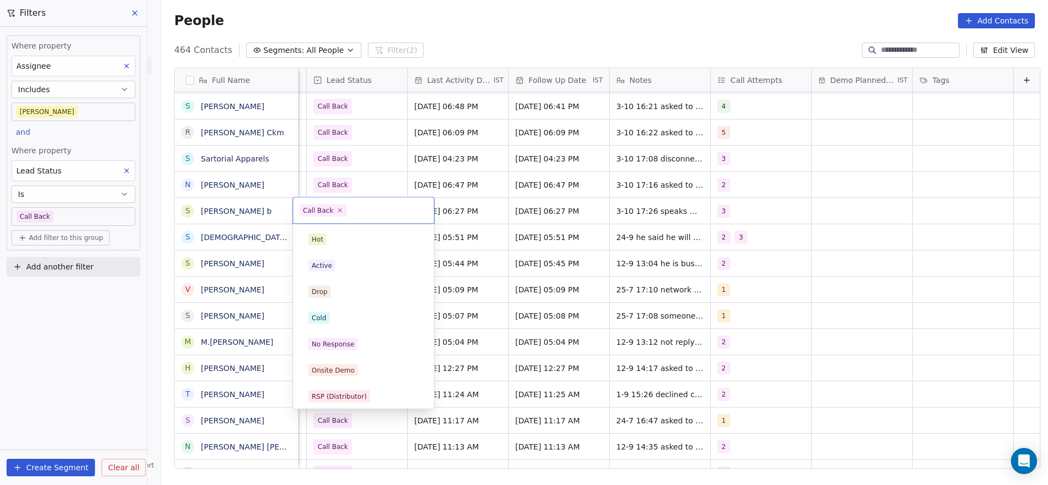
scroll to position [82, 0]
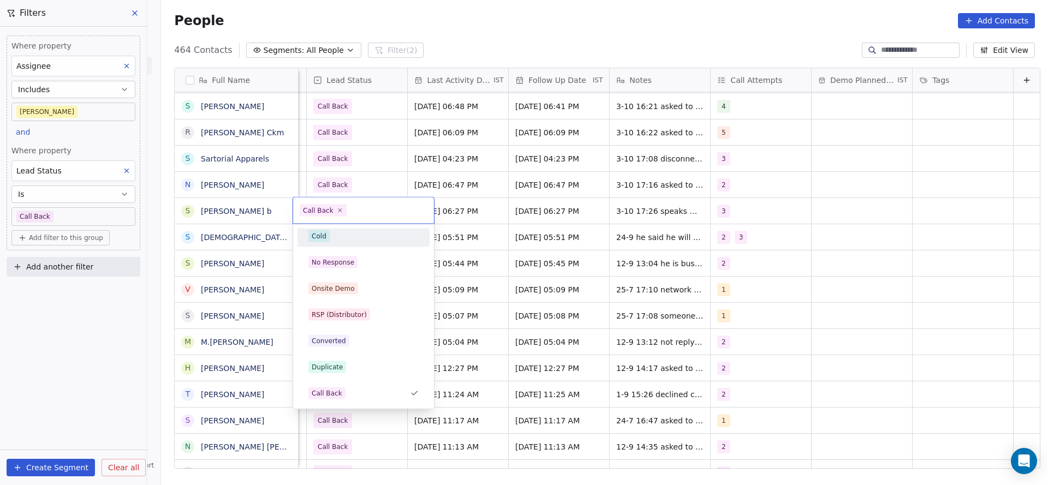
click at [352, 237] on div "Cold" at bounding box center [363, 236] width 110 height 12
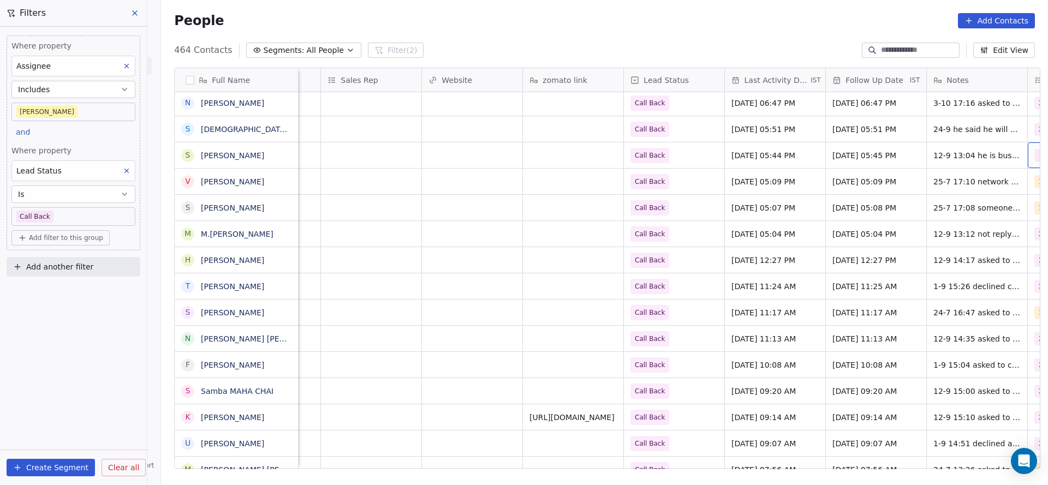
scroll to position [0, 1189]
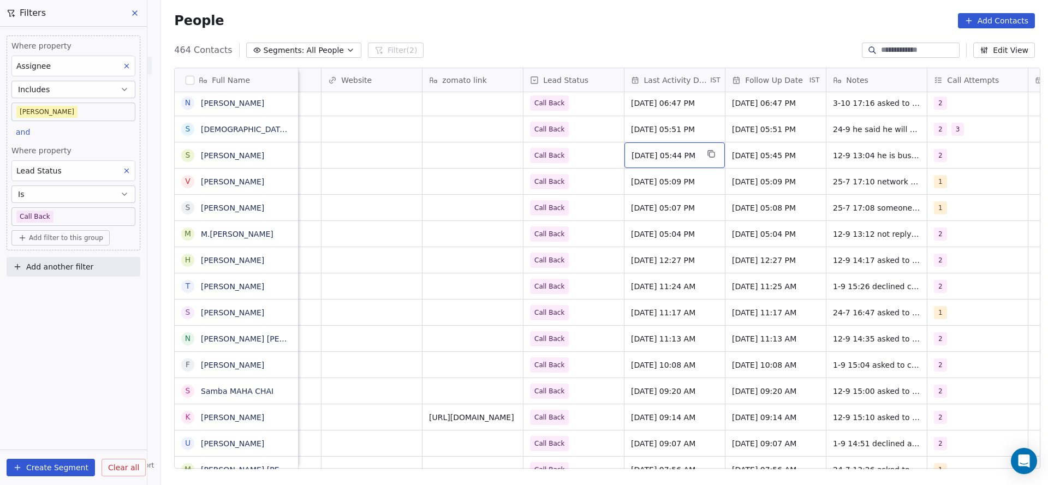
click at [684, 165] on div "[DATE] 05:44 PM" at bounding box center [674, 155] width 100 height 26
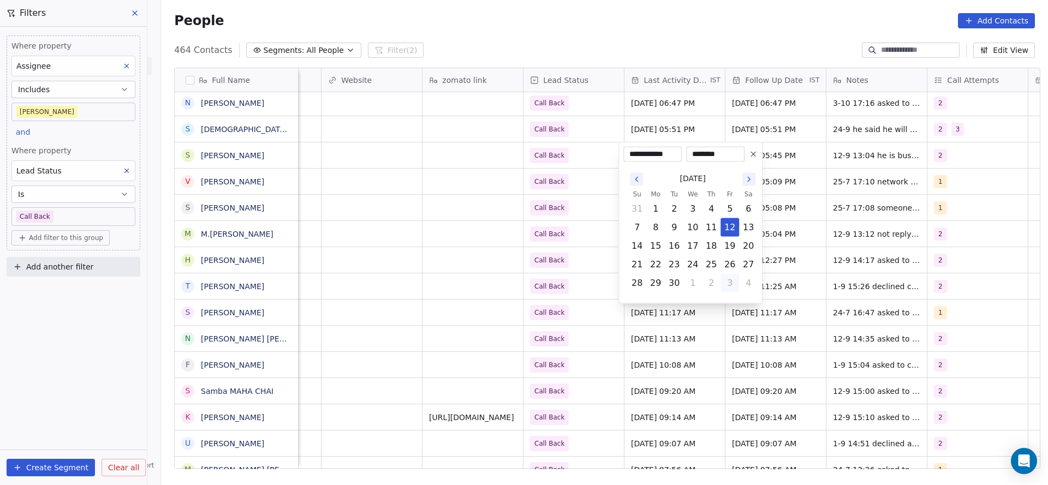
click at [727, 288] on button "3" at bounding box center [729, 283] width 17 height 17
type input "**********"
click at [339, 188] on html "On2Cook India Pvt. Ltd. Contacts People Marketing Workflows Campaigns Metrics &…" at bounding box center [524, 242] width 1048 height 485
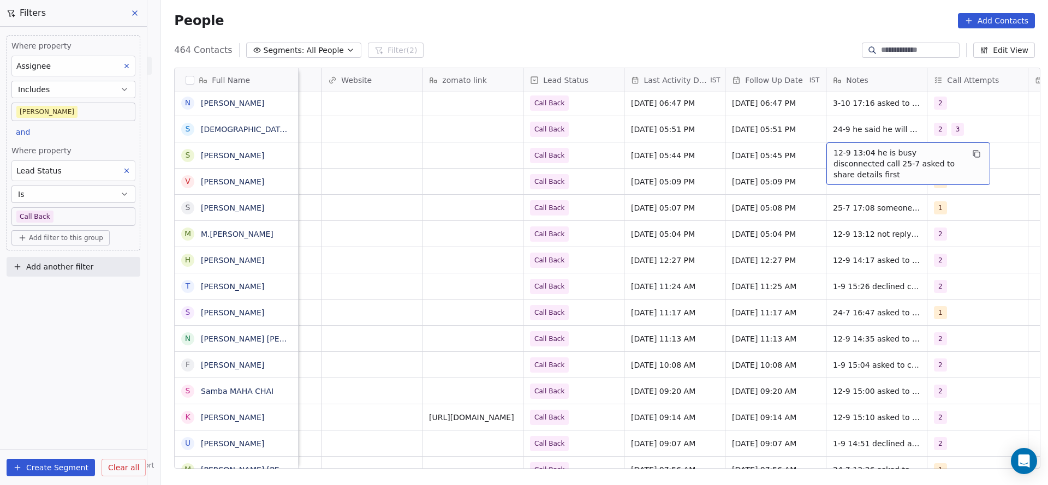
click at [848, 159] on span "12-9 13:04 he is busy disconnected call 25-7 asked to share details first" at bounding box center [898, 163] width 130 height 33
click at [824, 152] on textarea "**********" at bounding box center [902, 159] width 163 height 34
type textarea "**********"
click at [645, 178] on html "On2Cook India Pvt. Ltd. Contacts People Marketing Workflows Campaigns Metrics &…" at bounding box center [524, 242] width 1048 height 485
click at [581, 158] on span "Call Back" at bounding box center [564, 155] width 67 height 15
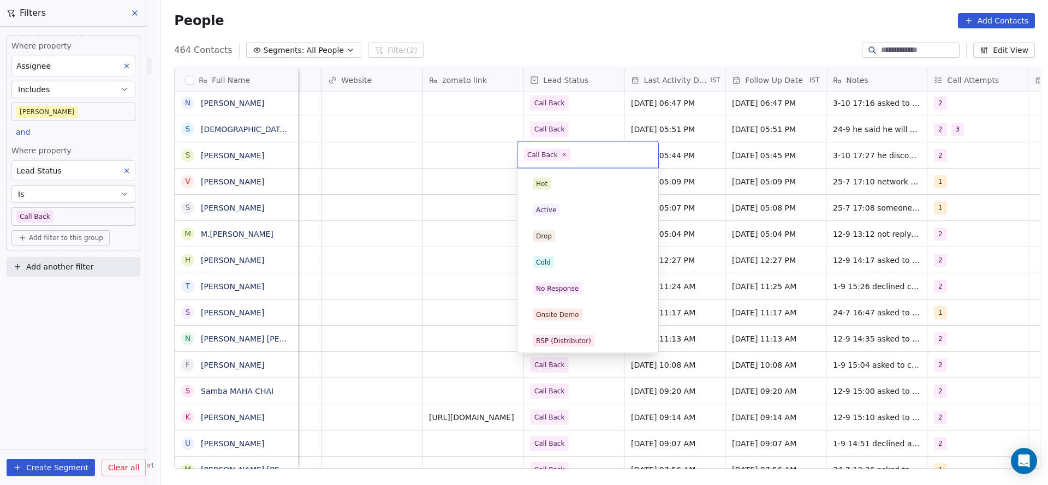
scroll to position [82, 0]
click at [575, 183] on div "Cold" at bounding box center [588, 181] width 110 height 12
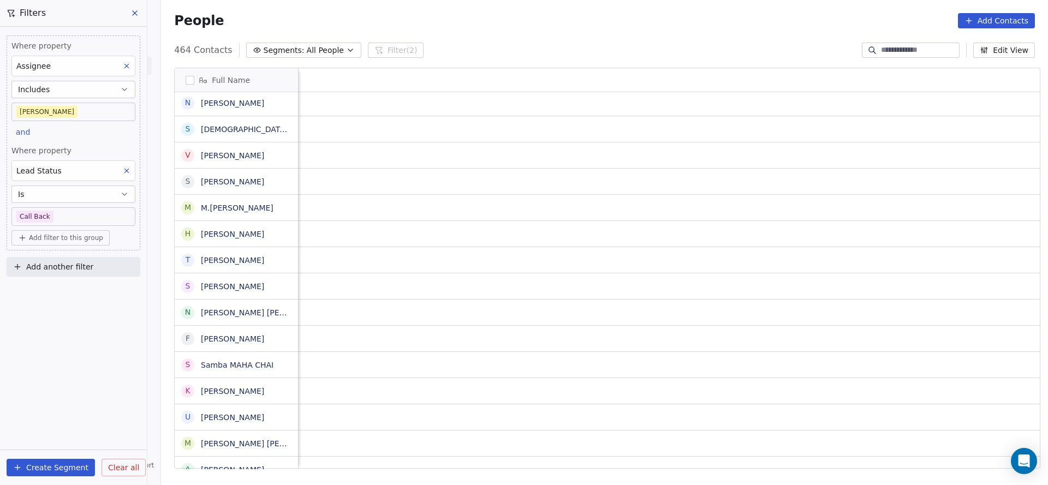
scroll to position [0, 1418]
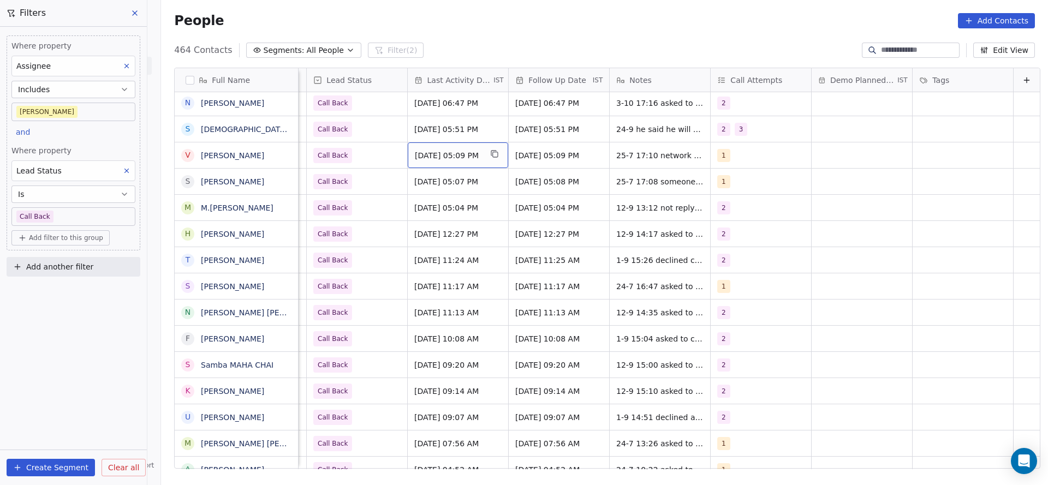
click at [440, 156] on span "[DATE] 05:09 PM" at bounding box center [448, 155] width 67 height 11
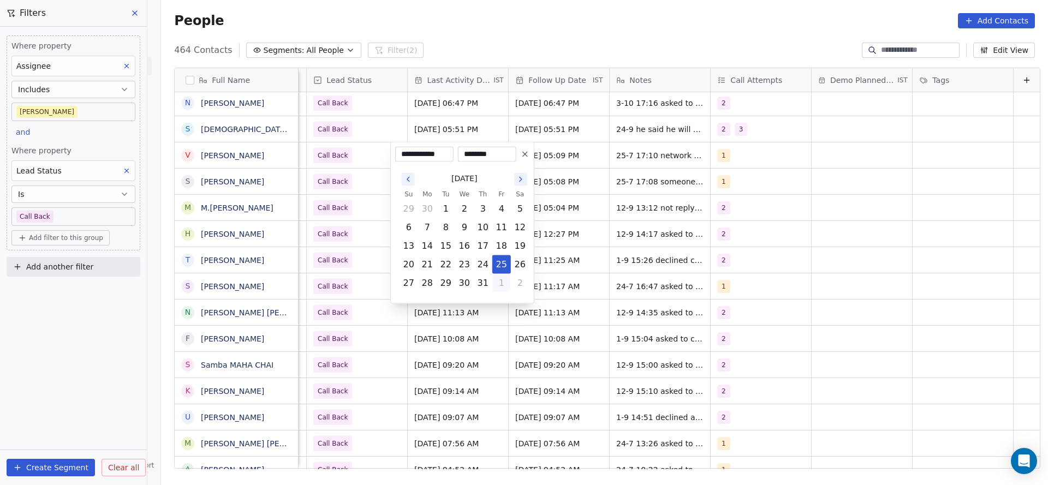
click at [507, 286] on button "1" at bounding box center [501, 283] width 17 height 17
click at [508, 301] on button "5" at bounding box center [501, 301] width 17 height 17
click at [500, 289] on button "3" at bounding box center [501, 283] width 17 height 17
type input "**********"
click at [347, 213] on html "On2Cook India Pvt. Ltd. Contacts People Marketing Workflows Campaigns Metrics &…" at bounding box center [524, 242] width 1048 height 485
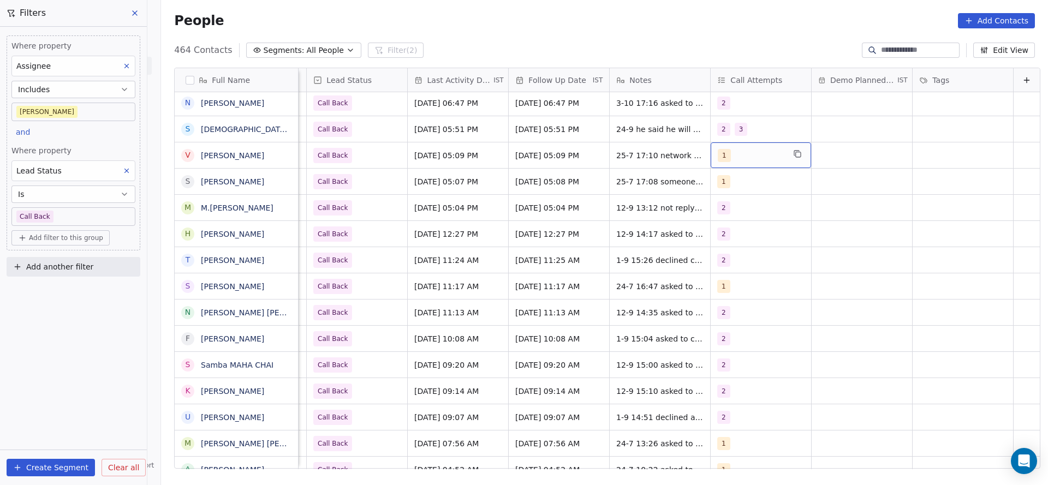
click at [721, 154] on div "1" at bounding box center [751, 155] width 67 height 13
click at [722, 210] on span "2" at bounding box center [727, 210] width 11 height 12
click at [727, 187] on div "1" at bounding box center [727, 184] width 4 height 10
click at [664, 194] on html "On2Cook India Pvt. Ltd. Contacts People Marketing Workflows Campaigns Metrics &…" at bounding box center [524, 242] width 1048 height 485
click at [617, 152] on span "25-7 17:10 network issue wa sent" at bounding box center [682, 155] width 130 height 11
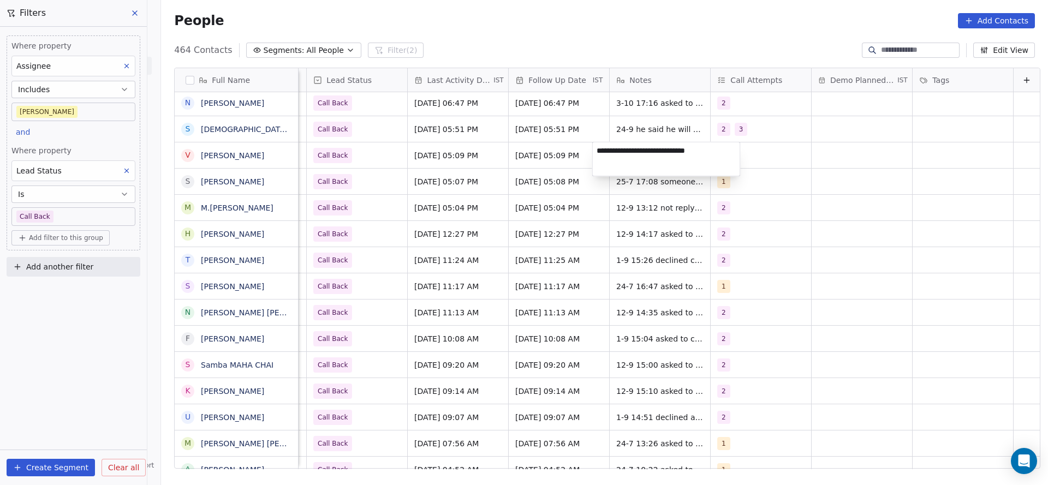
click at [594, 152] on textarea "**********" at bounding box center [666, 159] width 147 height 34
type textarea "**********"
click at [304, 230] on html "On2Cook India Pvt. Ltd. Contacts People Marketing Workflows Campaigns Metrics &…" at bounding box center [524, 242] width 1048 height 485
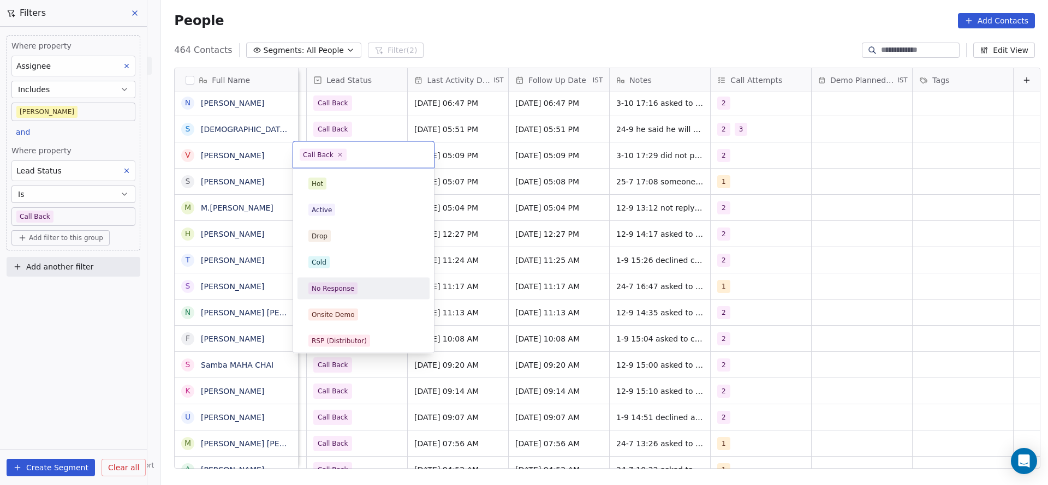
scroll to position [82, 0]
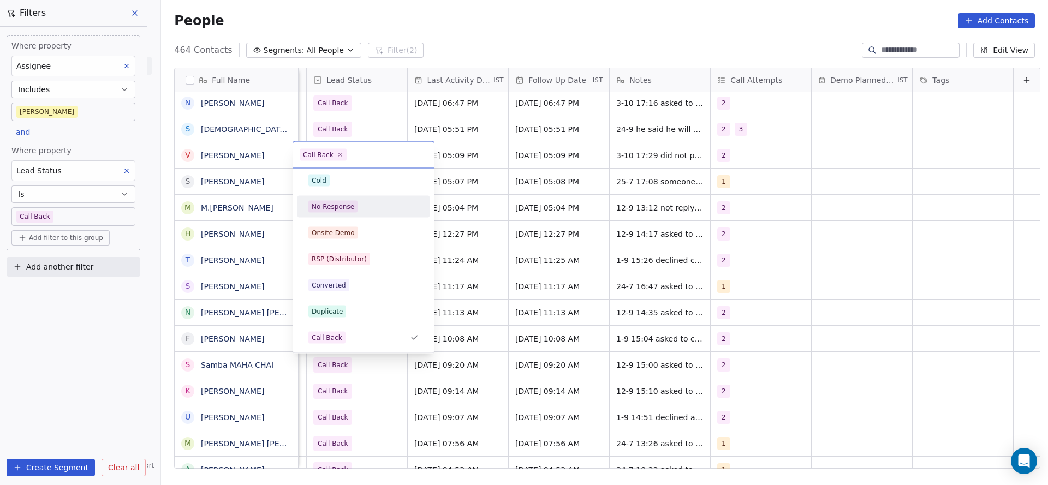
click at [374, 215] on div "No Response" at bounding box center [363, 206] width 123 height 17
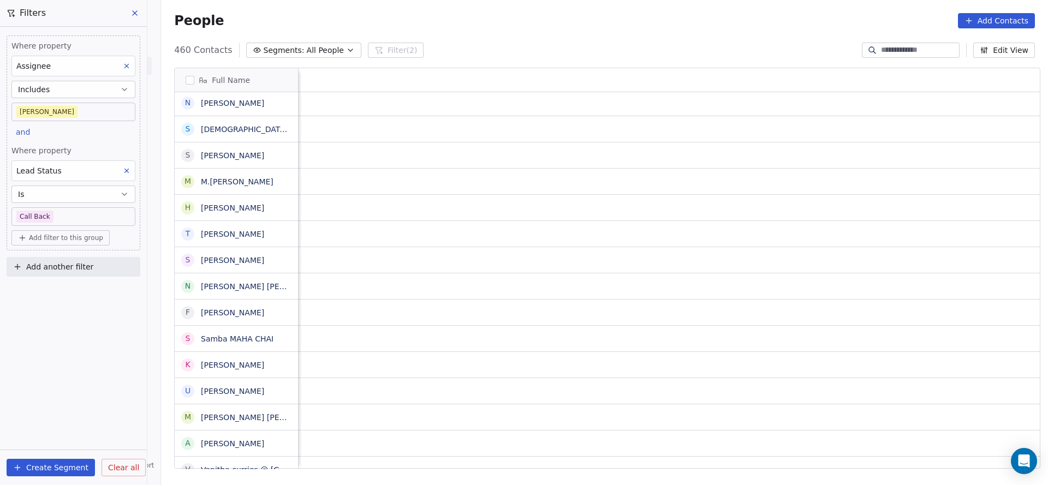
scroll to position [0, 1418]
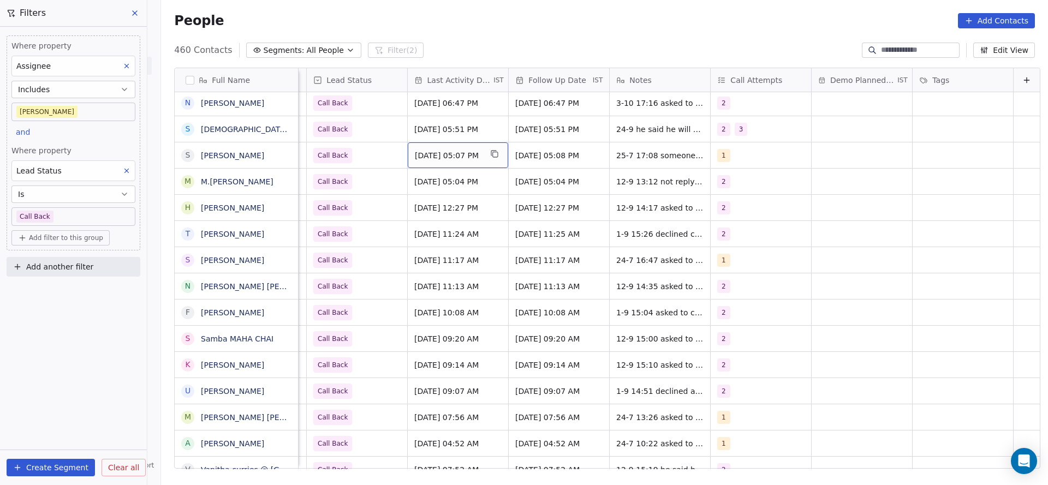
click at [433, 146] on div "[DATE] 05:07 PM" at bounding box center [458, 155] width 100 height 26
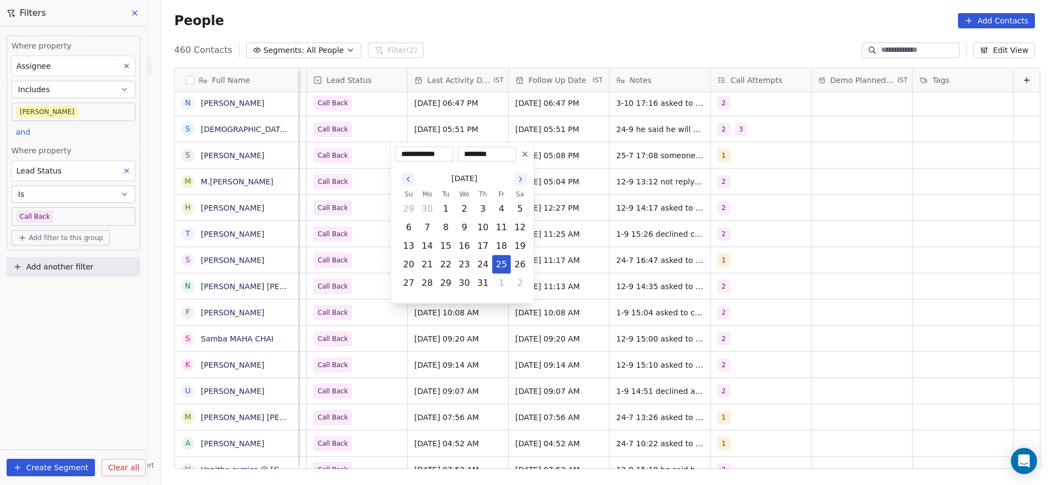
click at [521, 177] on icon "Go to the Next Month" at bounding box center [520, 179] width 9 height 9
click at [497, 280] on button "3" at bounding box center [501, 283] width 17 height 17
type input "**********"
click at [604, 233] on html "On2Cook India Pvt. Ltd. Contacts People Marketing Workflows Campaigns Metrics &…" at bounding box center [524, 242] width 1048 height 485
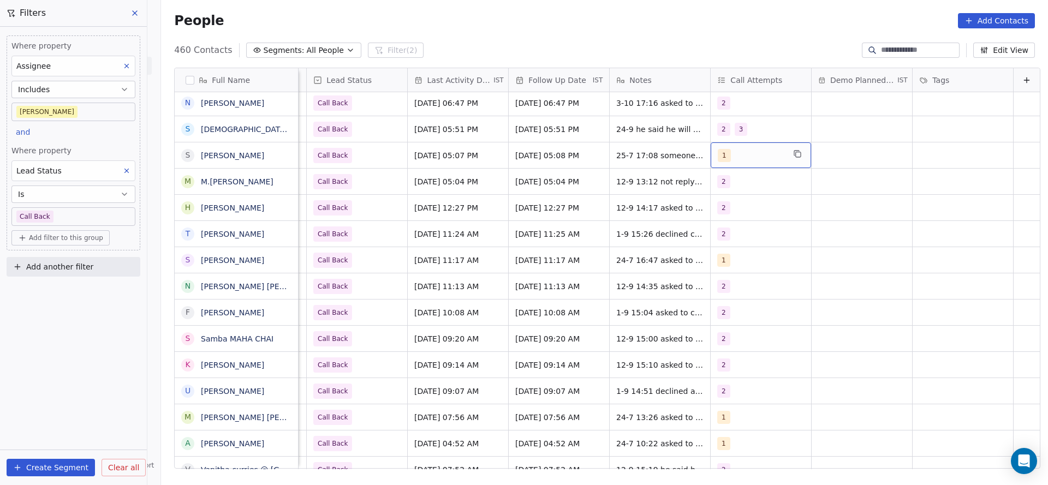
click at [726, 151] on div "1" at bounding box center [751, 155] width 67 height 13
click at [722, 213] on span "2" at bounding box center [727, 210] width 11 height 12
click at [722, 178] on span "1" at bounding box center [727, 184] width 11 height 12
click at [563, 223] on html "On2Cook India Pvt. Ltd. Contacts People Marketing Workflows Campaigns Metrics &…" at bounding box center [524, 242] width 1048 height 485
click at [617, 157] on span "25-7 17:08 someone else answered call asked to call back" at bounding box center [682, 158] width 130 height 22
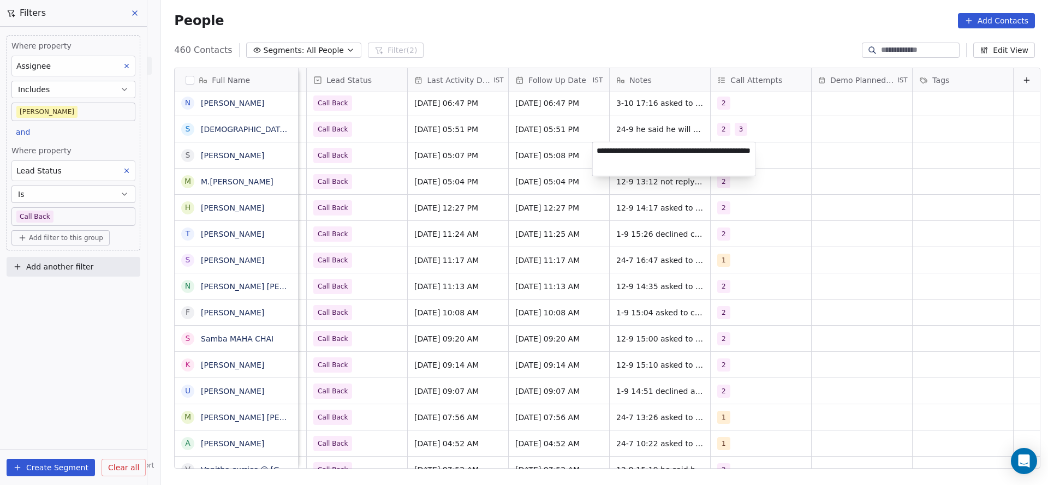
click at [600, 150] on textarea "**********" at bounding box center [674, 159] width 163 height 34
type textarea "**********"
click at [508, 159] on html "On2Cook India Pvt. Ltd. Contacts People Marketing Workflows Campaigns Metrics &…" at bounding box center [524, 242] width 1048 height 485
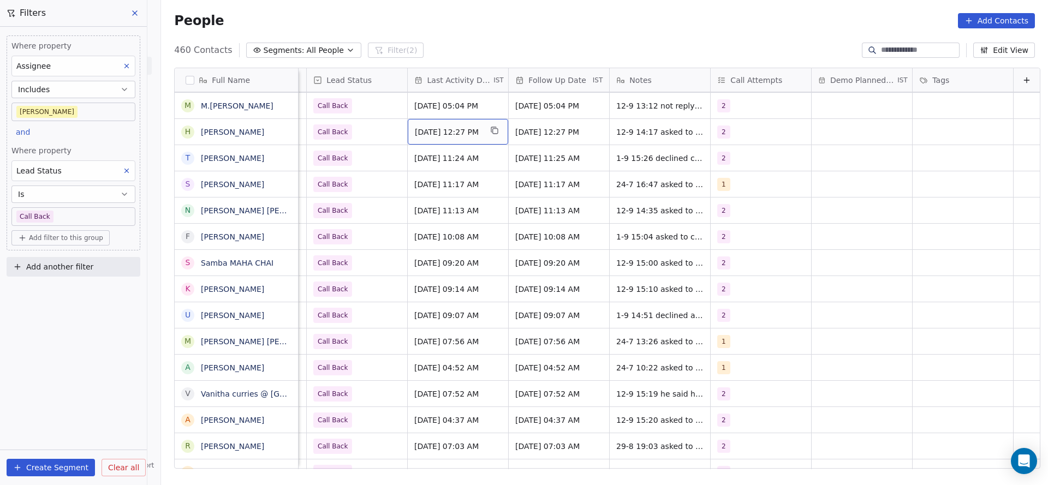
click at [418, 131] on span "[DATE] 12:27 PM" at bounding box center [448, 132] width 67 height 11
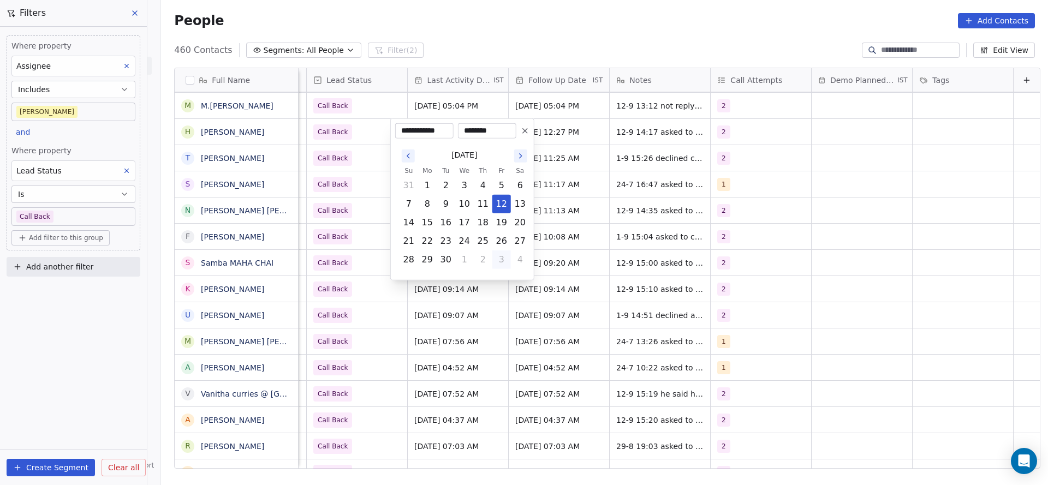
click at [504, 260] on button "3" at bounding box center [501, 259] width 17 height 17
type input "**********"
drag, startPoint x: 622, startPoint y: 230, endPoint x: 729, endPoint y: 151, distance: 132.6
click at [623, 230] on html "On2Cook India Pvt. Ltd. Contacts People Marketing Workflows Campaigns Metrics &…" at bounding box center [524, 242] width 1048 height 485
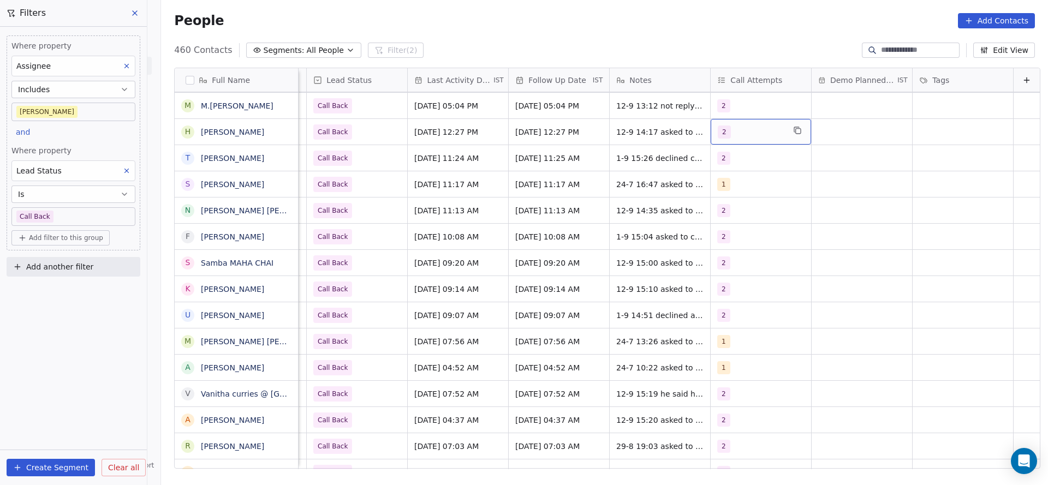
click at [730, 130] on div "2" at bounding box center [751, 132] width 67 height 13
click at [730, 217] on span "3" at bounding box center [727, 213] width 11 height 12
click at [739, 187] on div "2" at bounding box center [770, 187] width 97 height 12
click at [651, 195] on html "On2Cook India Pvt. Ltd. Contacts People Marketing Workflows Campaigns Metrics &…" at bounding box center [524, 242] width 1048 height 485
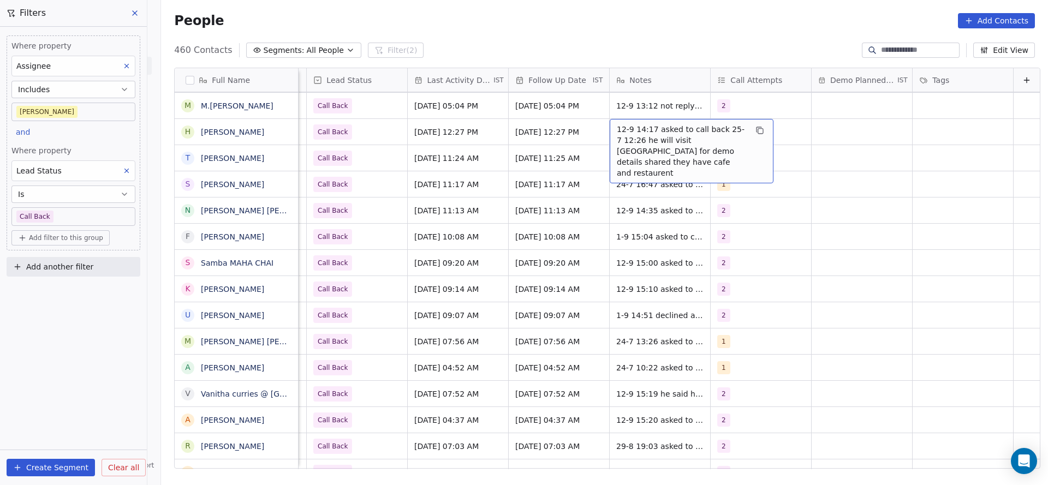
click at [643, 129] on span "12-9 14:17 asked to call back 25-7 12:26 he will visit [GEOGRAPHIC_DATA] for de…" at bounding box center [682, 151] width 130 height 55
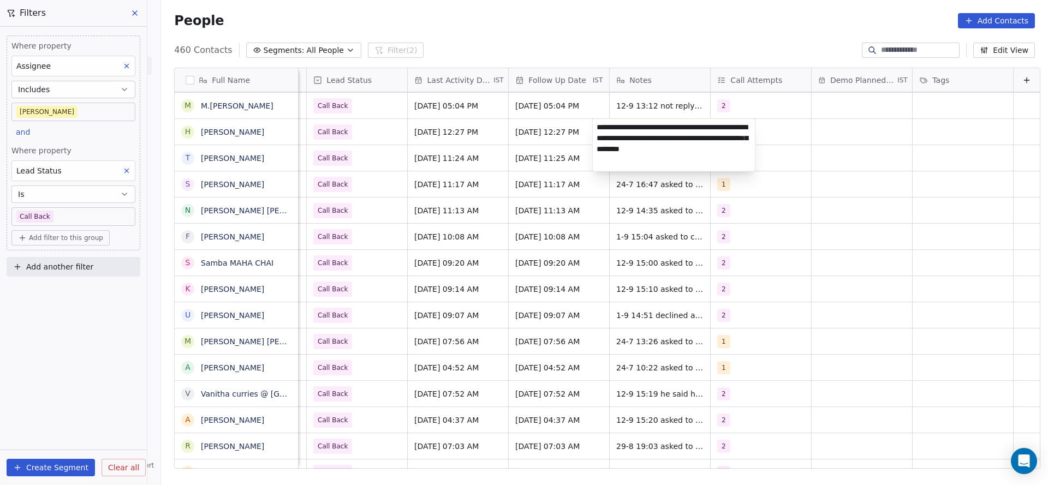
click at [588, 118] on html "On2Cook India Pvt. Ltd. Contacts People Marketing Workflows Campaigns Metrics &…" at bounding box center [524, 242] width 1048 height 485
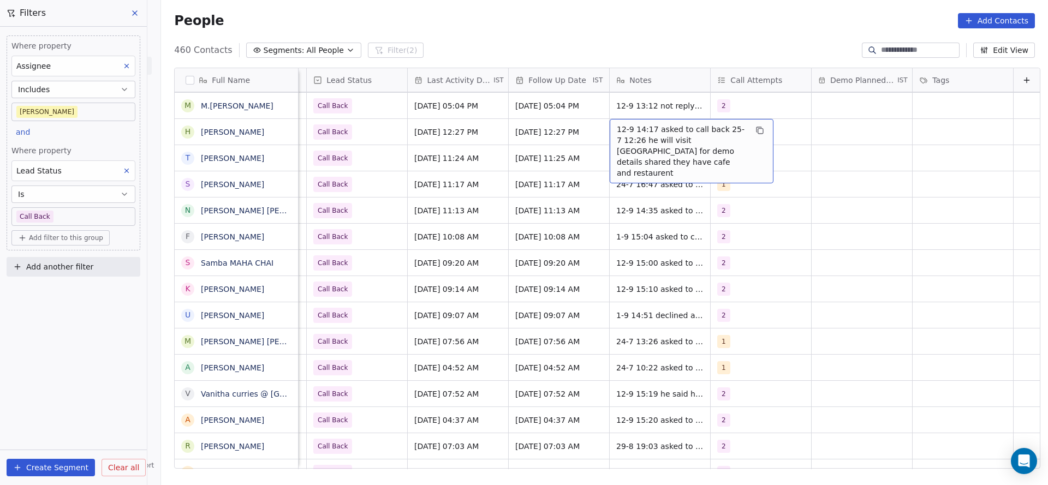
click at [610, 123] on div "12-9 14:17 asked to call back 25-7 12:26 he will visit [GEOGRAPHIC_DATA] for de…" at bounding box center [692, 151] width 164 height 64
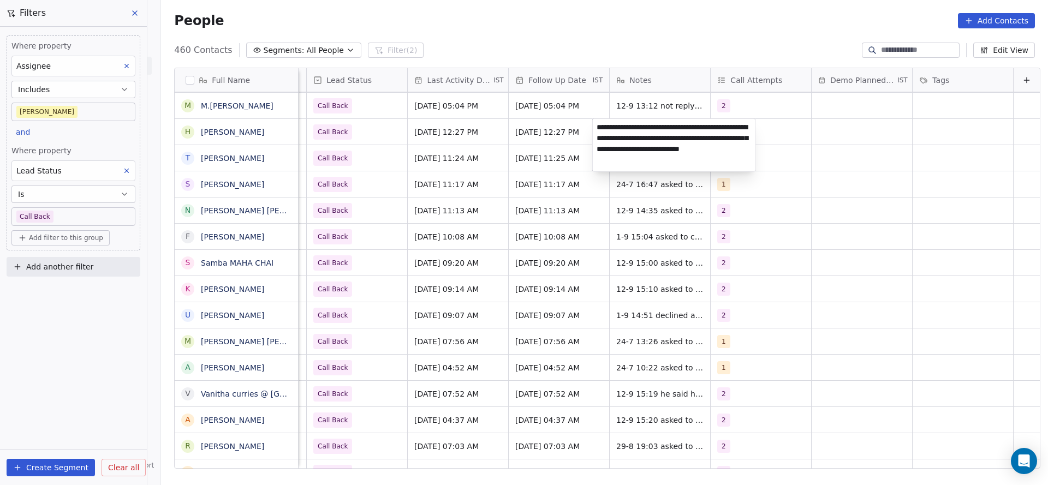
type textarea "**********"
click at [418, 178] on html "On2Cook India Pvt. Ltd. Contacts People Marketing Workflows Campaigns Metrics &…" at bounding box center [524, 242] width 1048 height 485
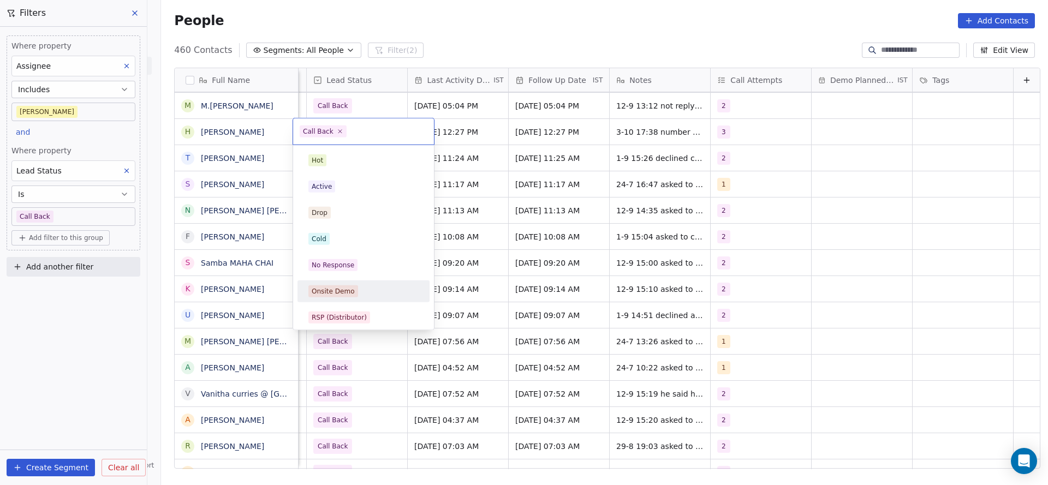
scroll to position [82, 0]
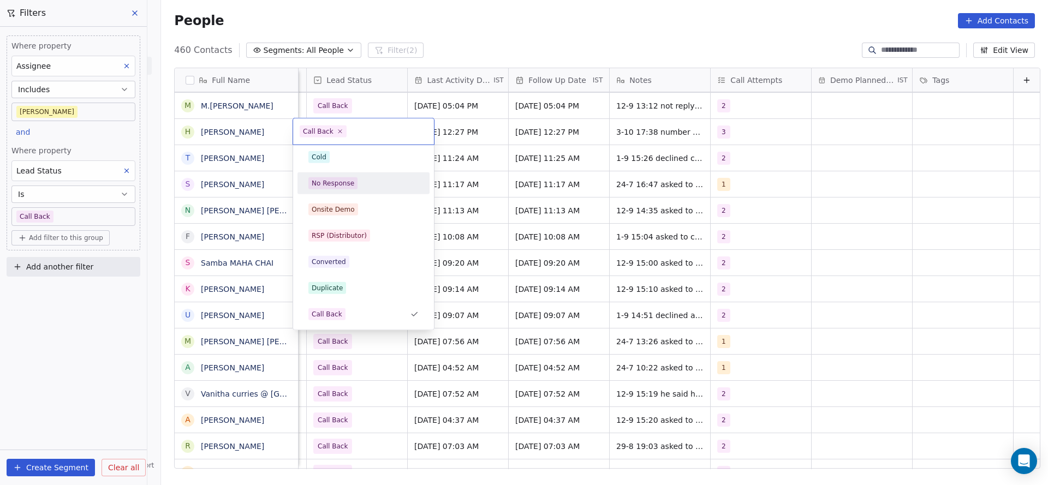
click at [366, 192] on div "No Response" at bounding box center [363, 183] width 132 height 22
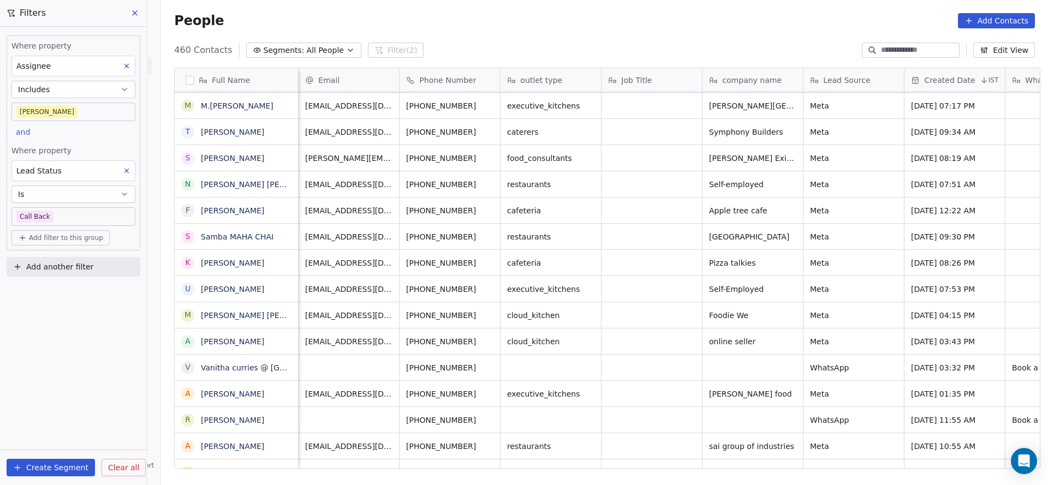
scroll to position [0, 1160]
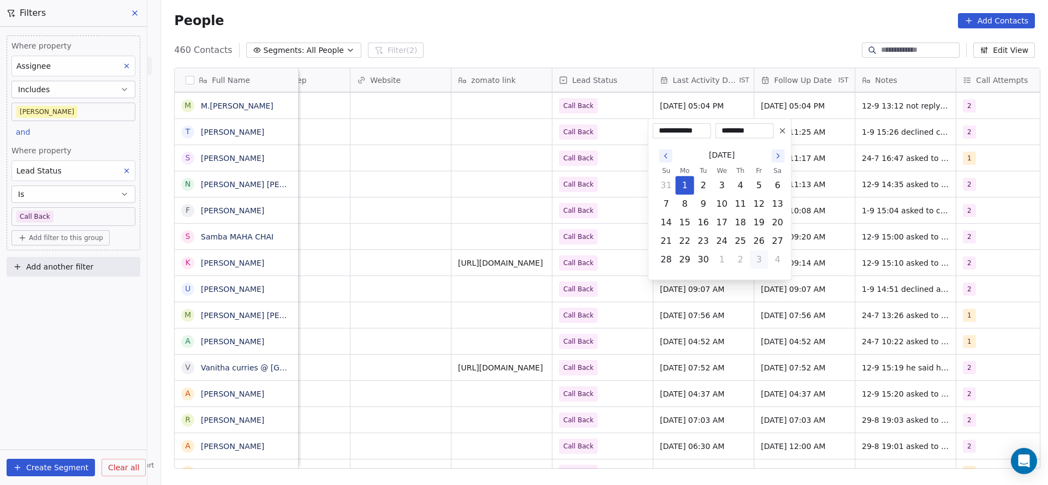
click at [761, 262] on button "3" at bounding box center [759, 259] width 17 height 17
type input "**********"
drag, startPoint x: 562, startPoint y: 222, endPoint x: 932, endPoint y: 163, distance: 374.3
click at [576, 219] on html "On2Cook India Pvt. Ltd. Contacts People Marketing Workflows Campaigns Metrics &…" at bounding box center [524, 242] width 1048 height 485
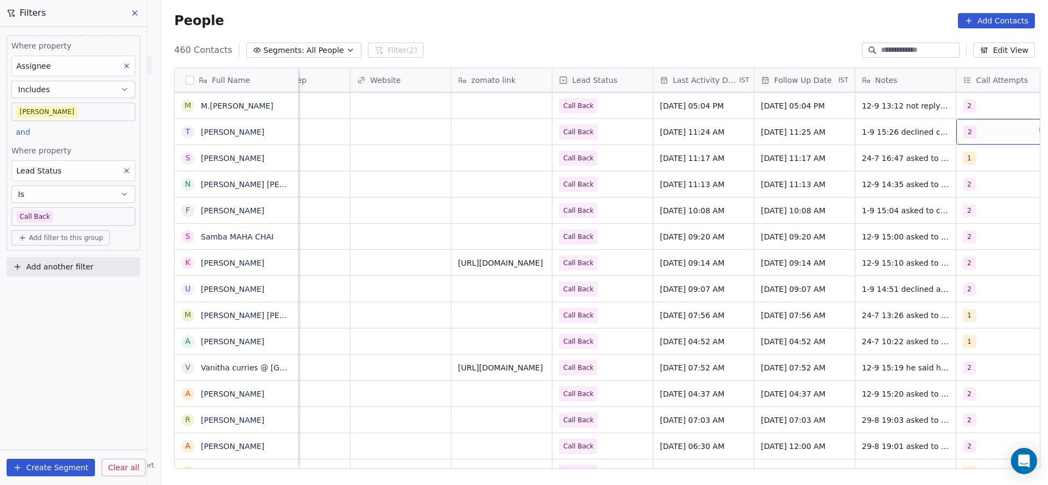
scroll to position [0, 1189]
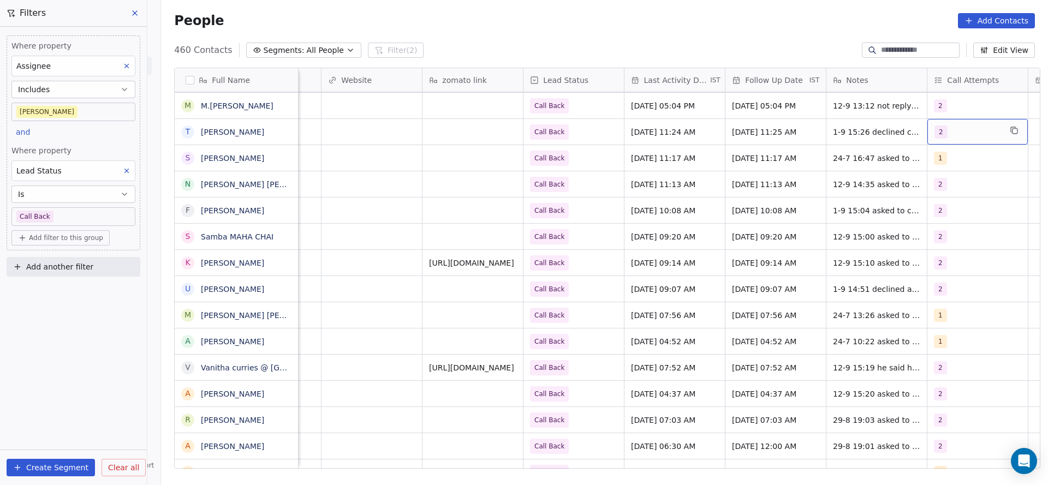
click at [954, 134] on div "2" at bounding box center [967, 132] width 67 height 13
click at [937, 204] on div "3" at bounding box center [971, 212] width 123 height 17
drag, startPoint x: 938, startPoint y: 182, endPoint x: 811, endPoint y: 208, distance: 129.9
click at [933, 184] on span "2" at bounding box center [935, 187] width 11 height 12
click at [811, 208] on html "On2Cook India Pvt. Ltd. Contacts People Marketing Workflows Campaigns Metrics &…" at bounding box center [524, 242] width 1048 height 485
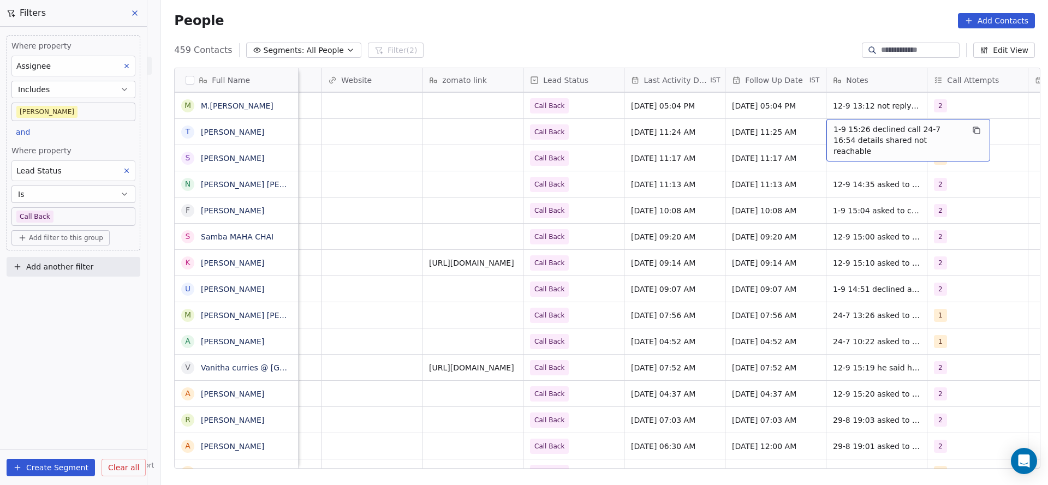
click at [847, 136] on span "1-9 15:26 declined call 24-7 16:54 details shared not reachable" at bounding box center [898, 140] width 130 height 33
click at [829, 124] on textarea "**********" at bounding box center [902, 136] width 163 height 34
type textarea "**********"
click at [592, 141] on html "On2Cook India Pvt. Ltd. Contacts People Marketing Workflows Campaigns Metrics &…" at bounding box center [524, 242] width 1048 height 485
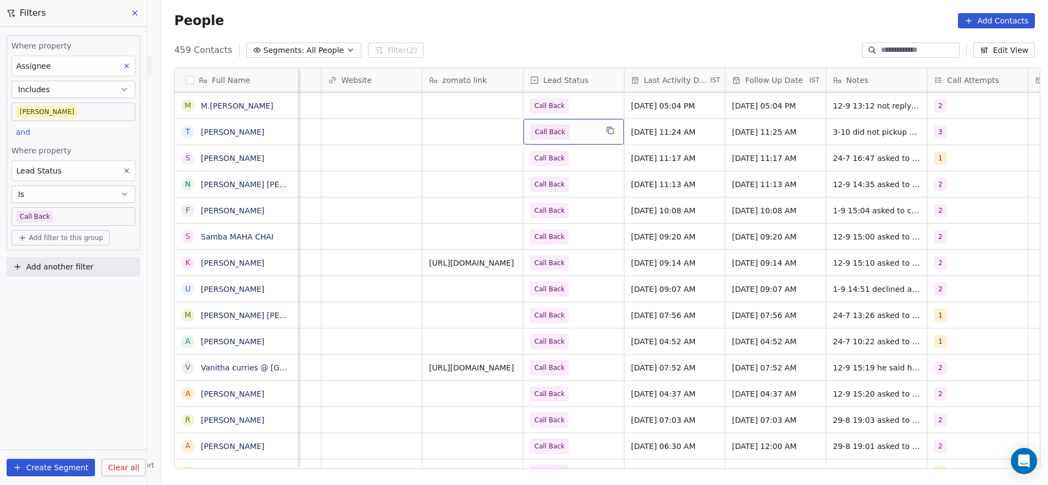
click at [594, 130] on div "Call Back" at bounding box center [573, 132] width 100 height 26
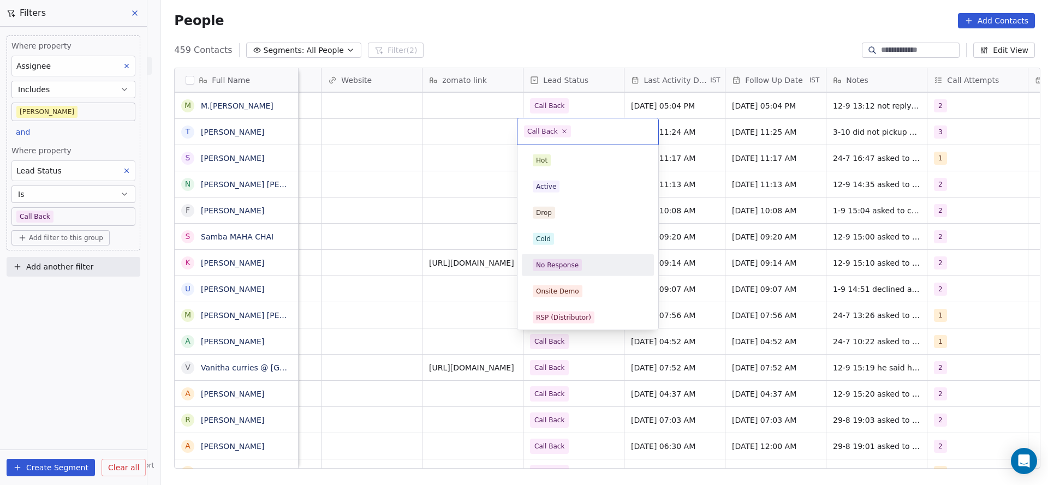
scroll to position [82, 0]
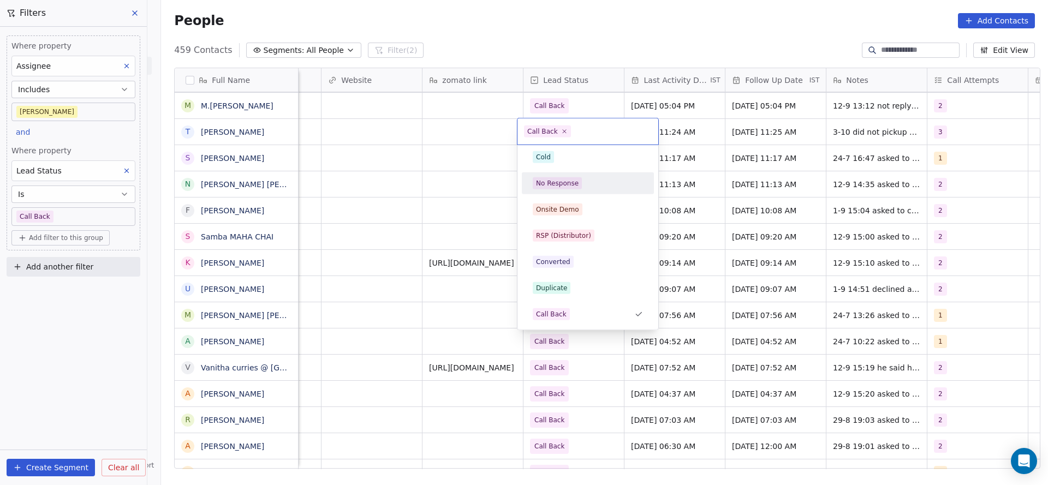
click at [585, 188] on div "No Response" at bounding box center [588, 183] width 110 height 12
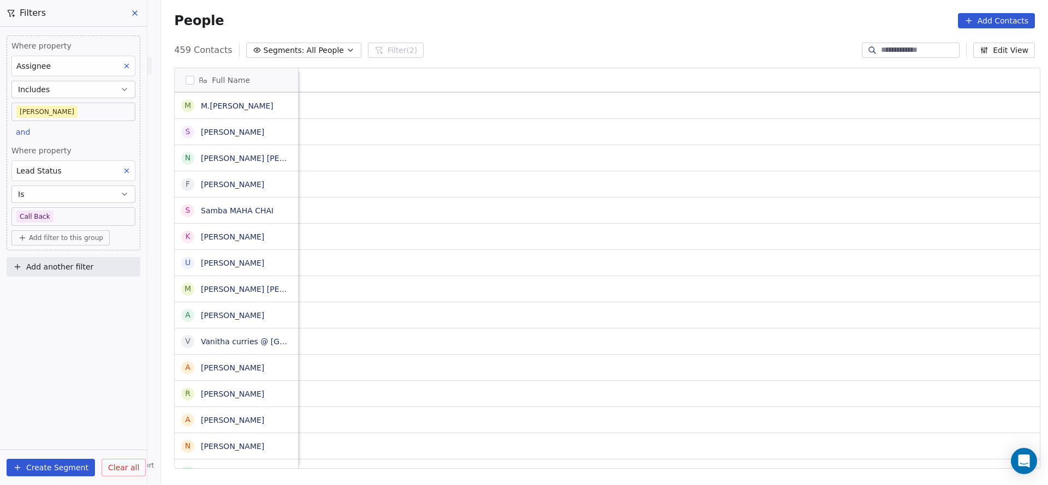
scroll to position [0, 1418]
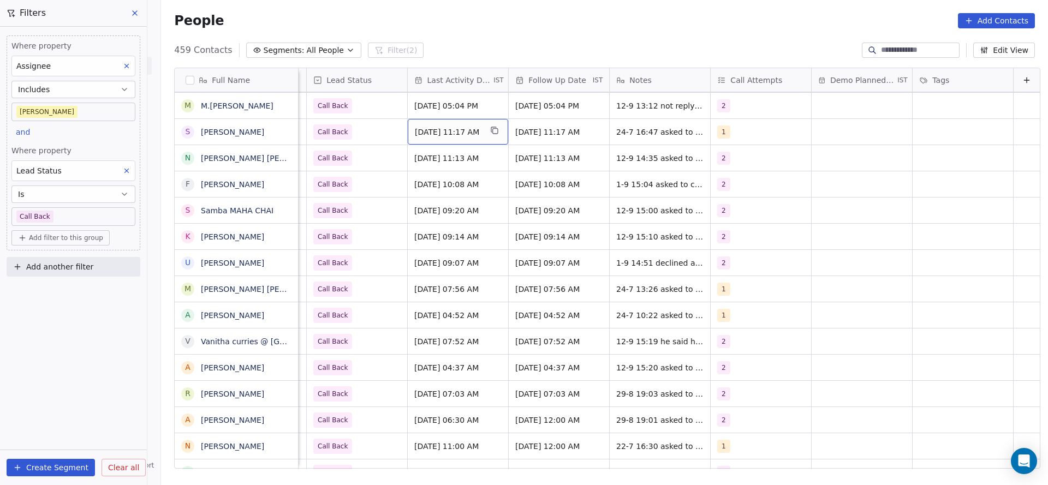
click at [431, 124] on div "[DATE] 11:17 AM" at bounding box center [458, 132] width 100 height 26
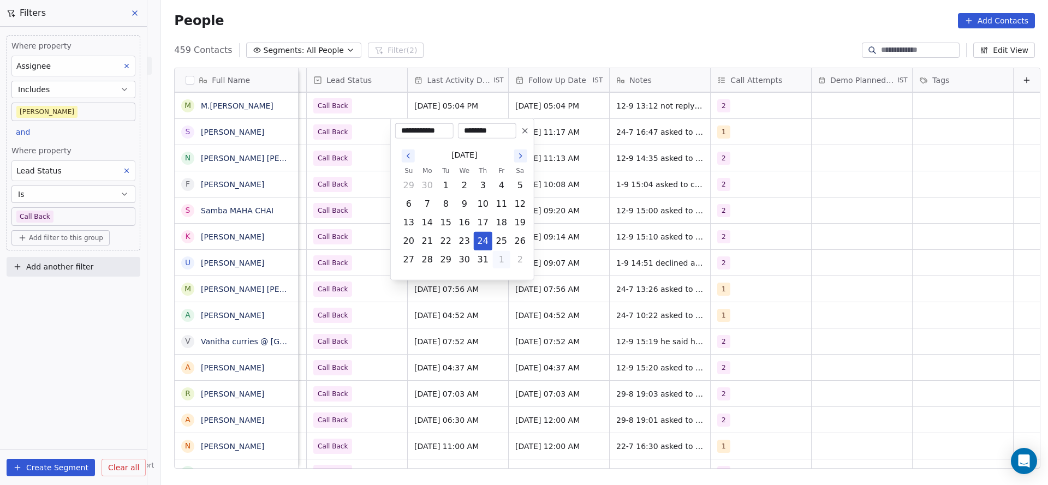
click at [504, 254] on button "1" at bounding box center [501, 259] width 17 height 17
click at [496, 278] on button "5" at bounding box center [501, 278] width 17 height 17
click at [498, 260] on button "3" at bounding box center [501, 259] width 17 height 17
type input "**********"
drag, startPoint x: 325, startPoint y: 182, endPoint x: 752, endPoint y: 129, distance: 429.5
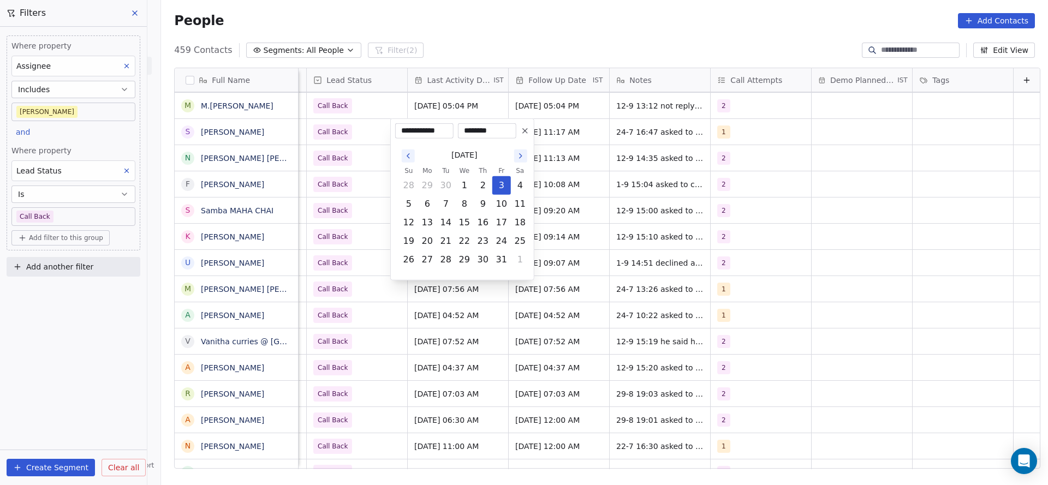
click at [334, 181] on html "On2Cook India Pvt. Ltd. Contacts People Marketing Workflows Campaigns Metrics &…" at bounding box center [524, 242] width 1048 height 485
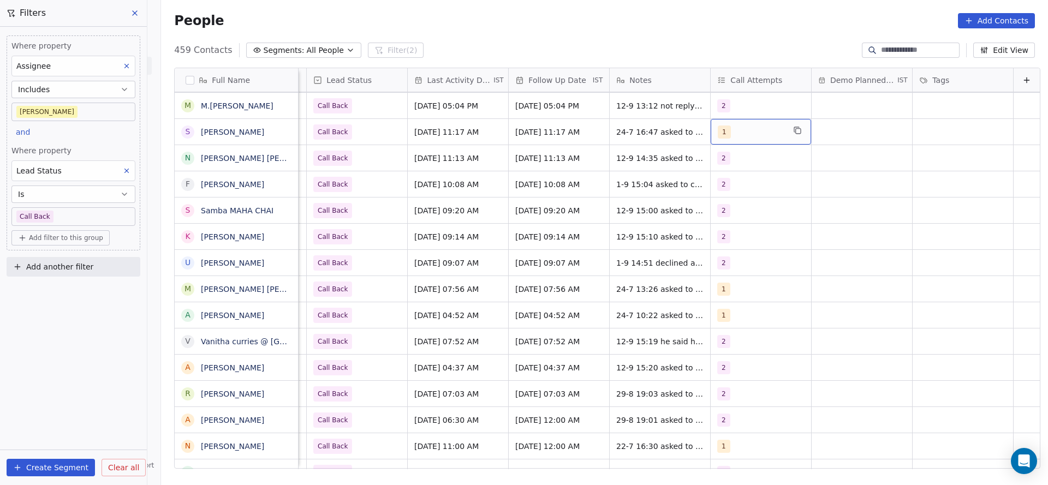
click at [741, 134] on div "1" at bounding box center [751, 132] width 67 height 13
click at [718, 185] on div "2" at bounding box center [763, 186] width 123 height 17
click at [731, 156] on div "1" at bounding box center [770, 160] width 97 height 12
click at [598, 187] on html "On2Cook India Pvt. Ltd. Contacts People Marketing Workflows Campaigns Metrics &…" at bounding box center [524, 242] width 1048 height 485
click at [619, 129] on span "24-7 16:47 asked to call back" at bounding box center [673, 132] width 113 height 11
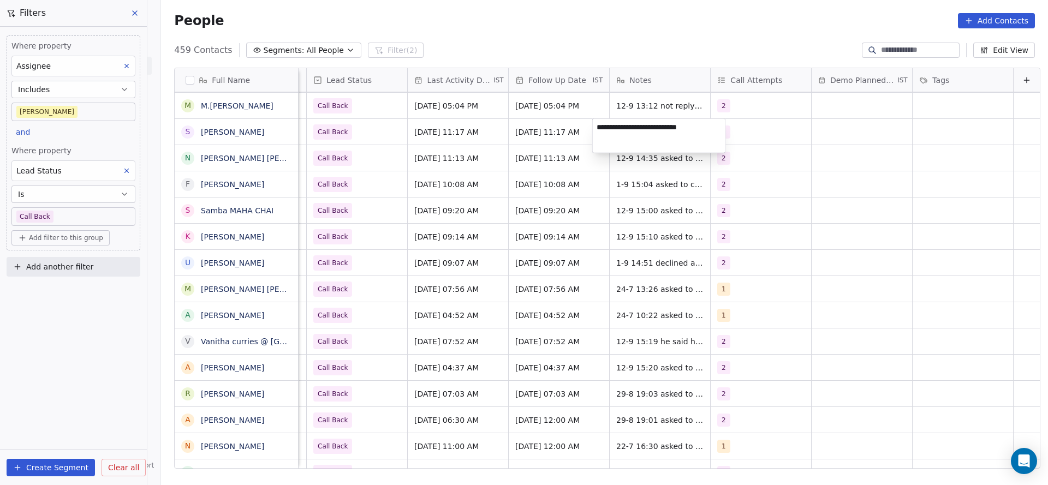
click at [592, 124] on div "**********" at bounding box center [659, 135] width 134 height 35
click at [596, 125] on textarea "**********" at bounding box center [659, 136] width 133 height 34
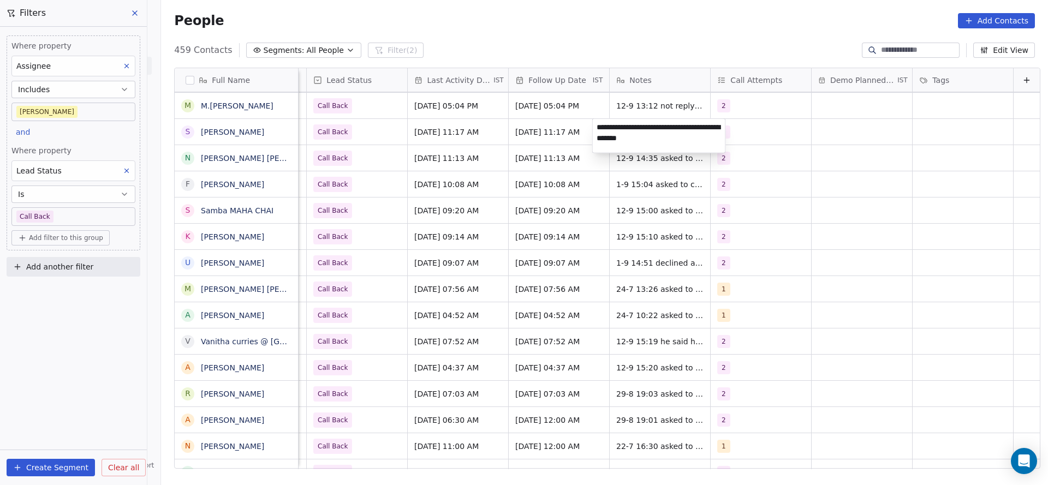
type textarea "**********"
click at [431, 172] on html "On2Cook India Pvt. Ltd. Contacts People Marketing Workflows Campaigns Metrics &…" at bounding box center [524, 242] width 1048 height 485
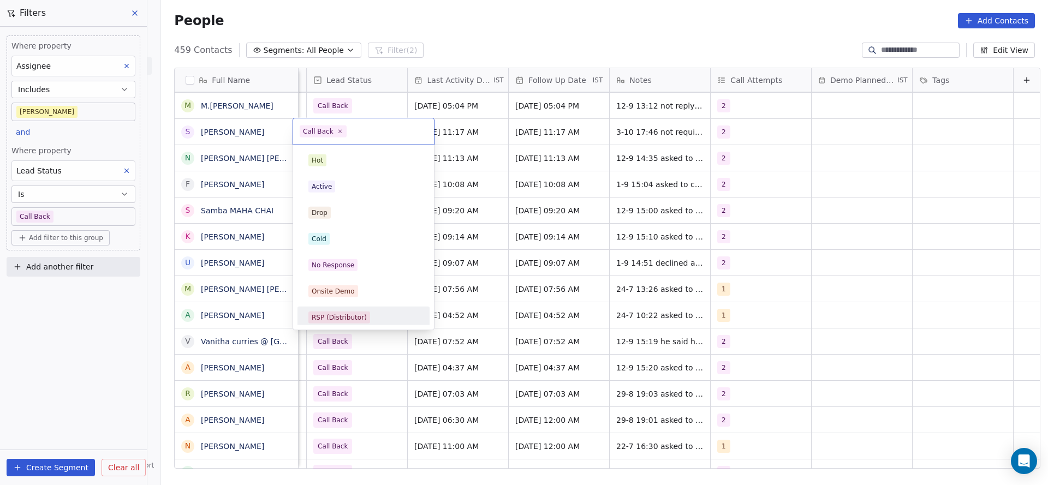
scroll to position [82, 0]
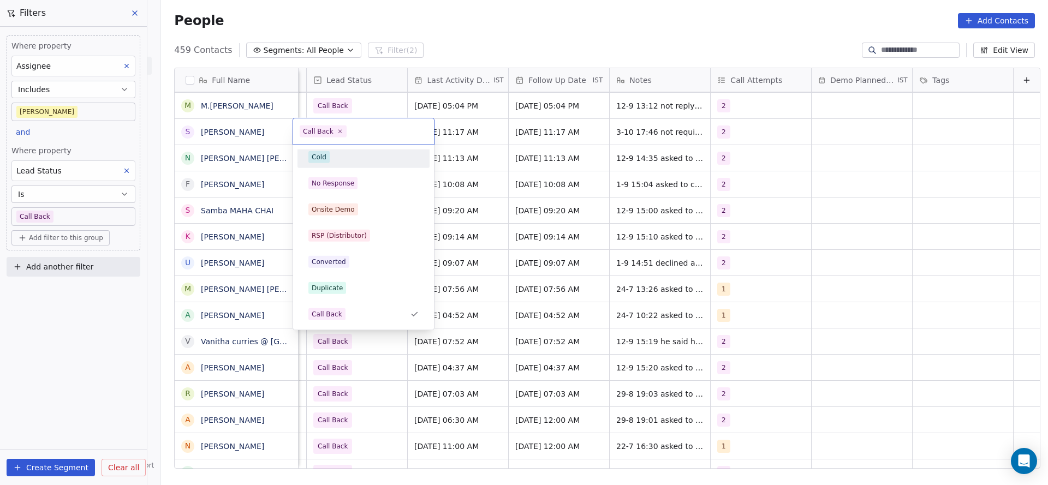
click at [355, 157] on div "Cold" at bounding box center [363, 157] width 110 height 12
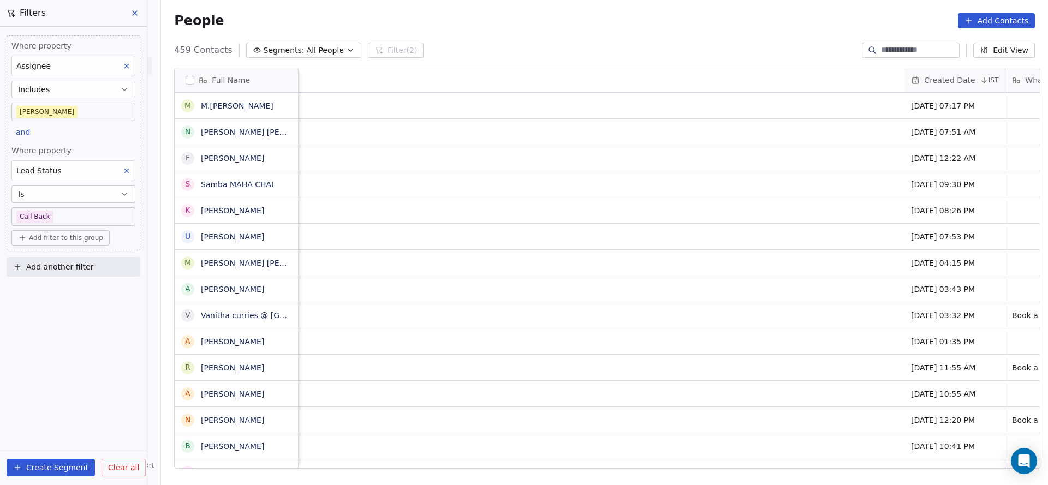
scroll to position [0, 1059]
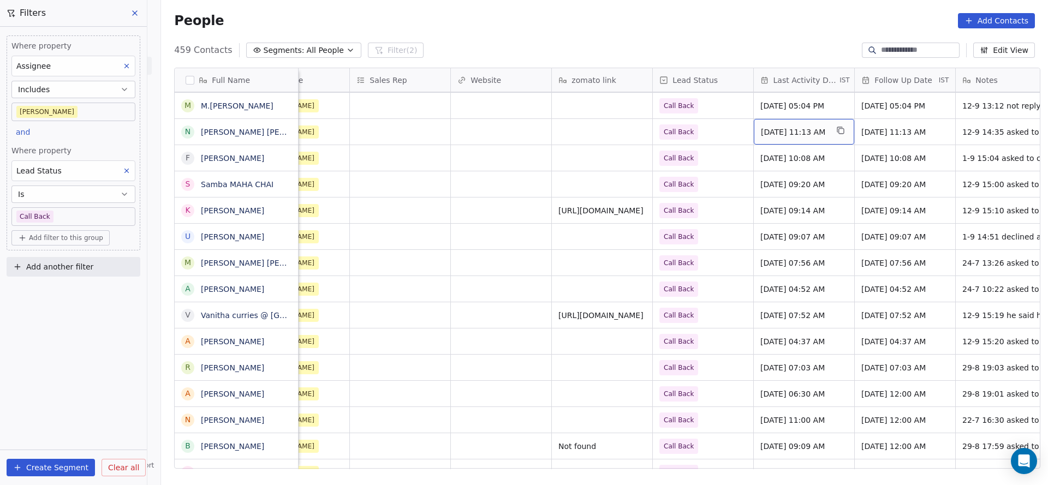
click at [812, 138] on div "[DATE] 11:13 AM" at bounding box center [804, 132] width 100 height 26
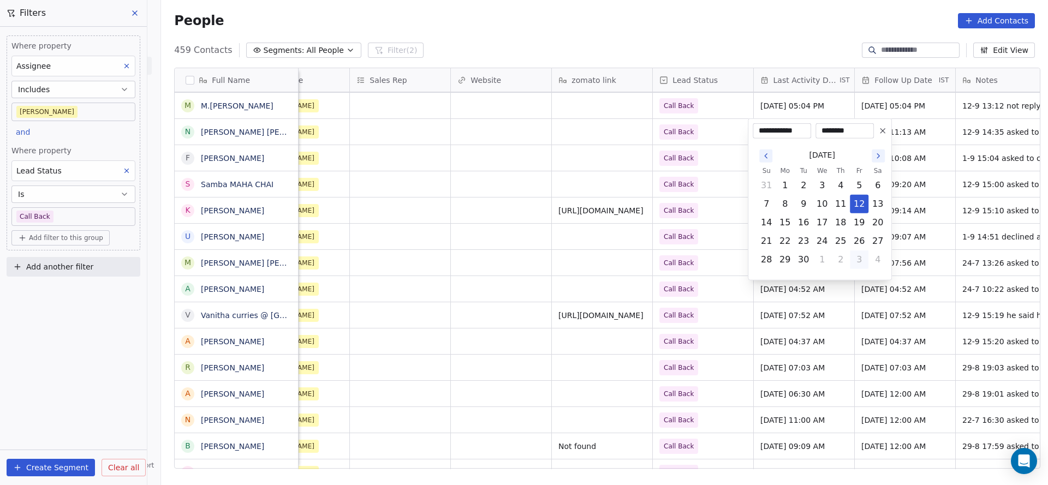
click at [863, 259] on button "3" at bounding box center [858, 259] width 17 height 17
type input "**********"
click at [533, 201] on html "On2Cook India Pvt. Ltd. Contacts People Marketing Workflows Campaigns Metrics &…" at bounding box center [524, 242] width 1048 height 485
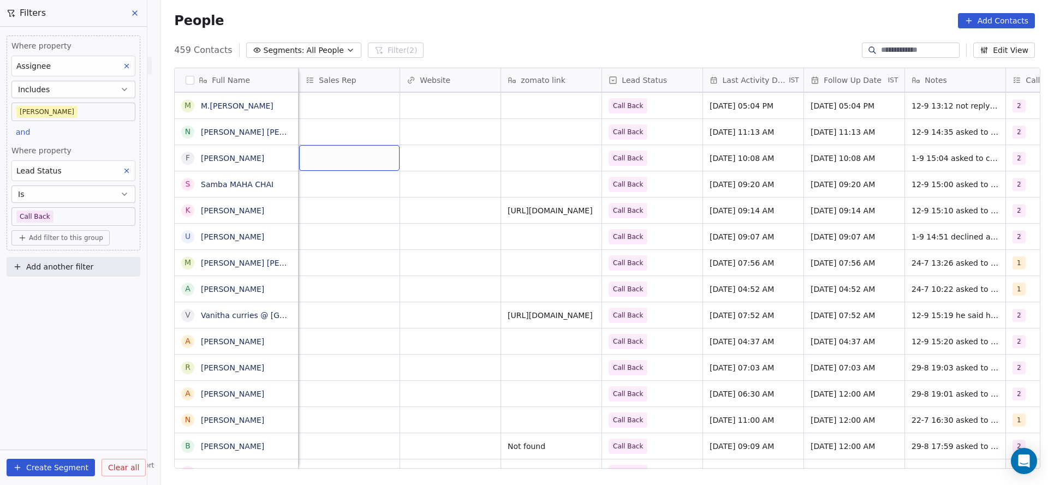
scroll to position [0, 1418]
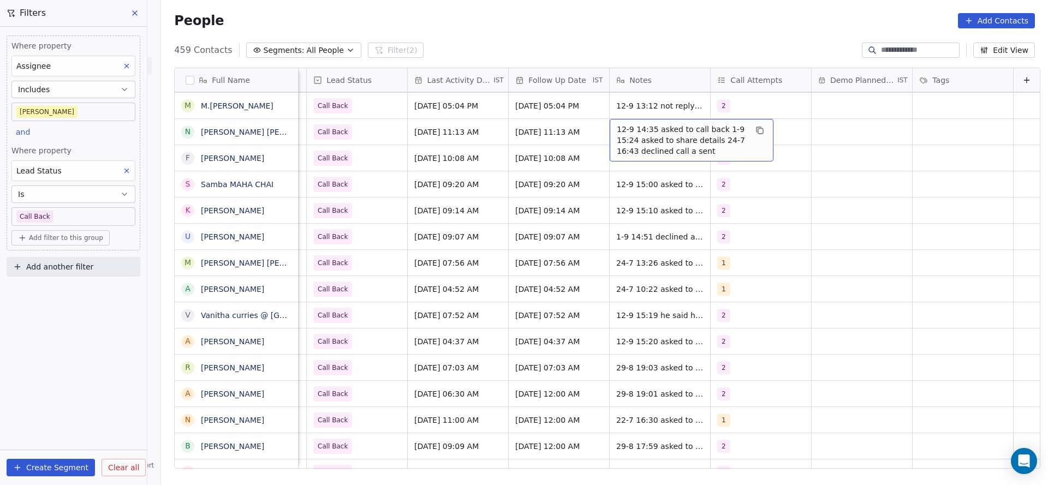
click at [617, 129] on span "12-9 14:35 asked to call back 1-9 15:24 asked to share details 24-7 16:43 decli…" at bounding box center [682, 140] width 130 height 33
click at [595, 129] on textarea "**********" at bounding box center [674, 139] width 163 height 41
type textarea "**********"
click at [491, 170] on html "On2Cook India Pvt. Ltd. Contacts People Marketing Workflows Campaigns Metrics &…" at bounding box center [524, 242] width 1048 height 485
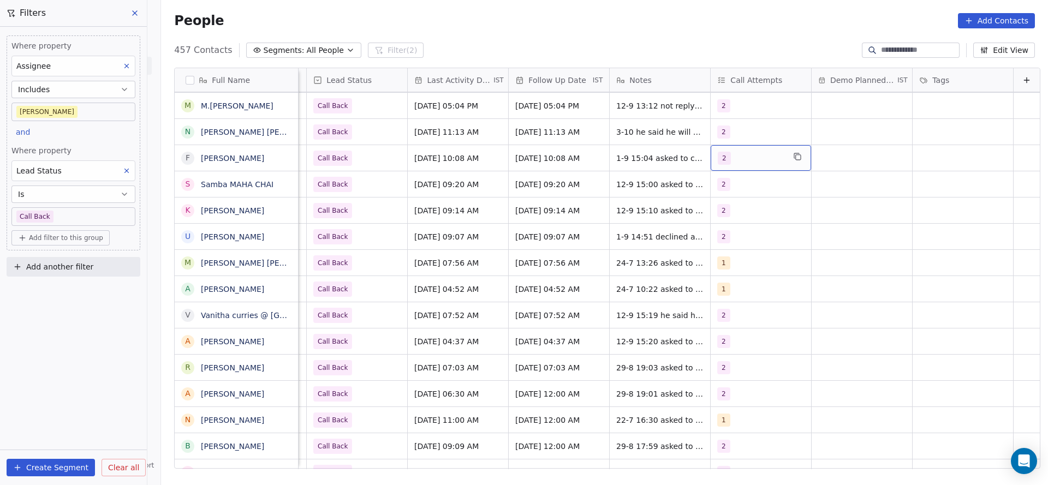
click at [765, 162] on div "2" at bounding box center [751, 158] width 67 height 13
drag, startPoint x: 736, startPoint y: 239, endPoint x: 760, endPoint y: 218, distance: 31.7
click at [736, 239] on div "3" at bounding box center [770, 239] width 97 height 12
drag, startPoint x: 768, startPoint y: 203, endPoint x: 536, endPoint y: 221, distance: 232.7
click at [767, 205] on div "2" at bounding box center [764, 213] width 132 height 22
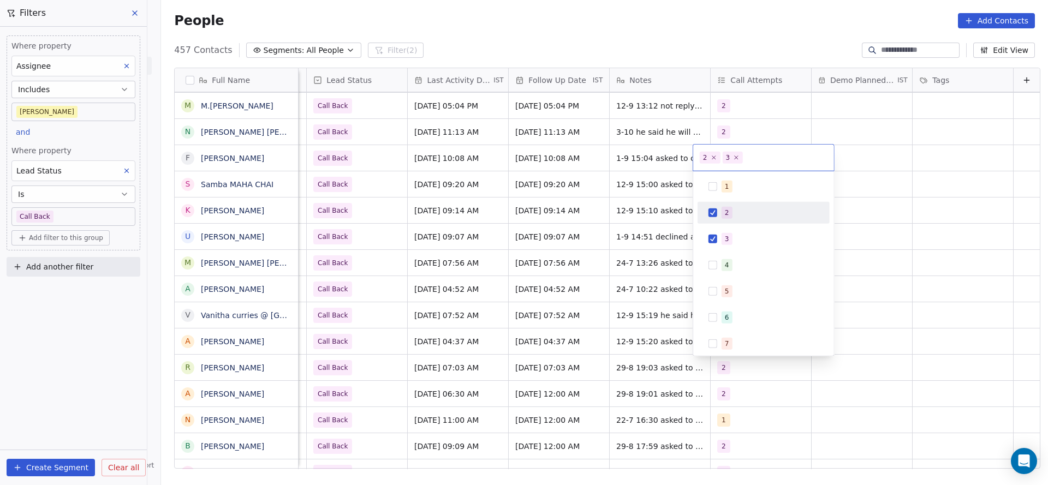
click at [540, 217] on html "On2Cook India Pvt. Ltd. Contacts People Marketing Workflows Campaigns Metrics &…" at bounding box center [524, 242] width 1048 height 485
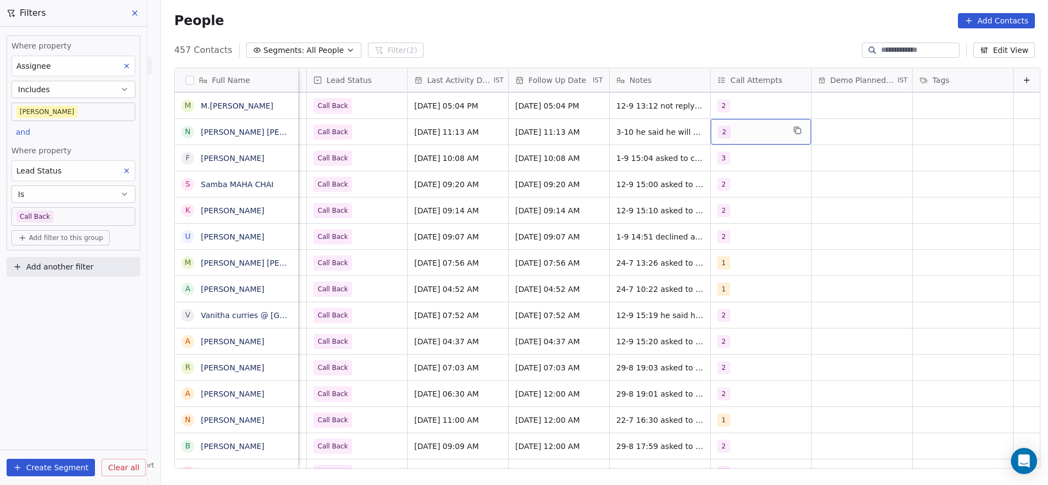
click at [724, 139] on div "2" at bounding box center [761, 132] width 100 height 26
click at [720, 239] on div "4" at bounding box center [763, 238] width 123 height 17
click at [731, 186] on span "2" at bounding box center [727, 187] width 11 height 12
click at [600, 205] on html "On2Cook India Pvt. Ltd. Contacts People Marketing Workflows Campaigns Metrics &…" at bounding box center [524, 242] width 1048 height 485
click at [450, 165] on div "[DATE] 10:08 AM" at bounding box center [458, 158] width 100 height 26
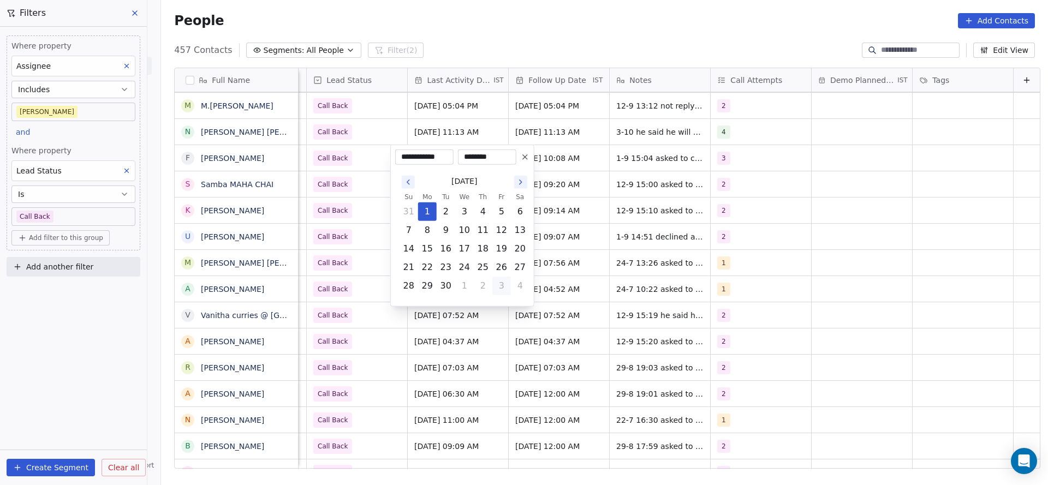
click at [510, 289] on td "3" at bounding box center [501, 286] width 19 height 19
click at [502, 291] on button "3" at bounding box center [501, 285] width 17 height 17
type input "**********"
click at [620, 237] on html "On2Cook India Pvt. Ltd. Contacts People Marketing Workflows Campaigns Metrics &…" at bounding box center [524, 242] width 1048 height 485
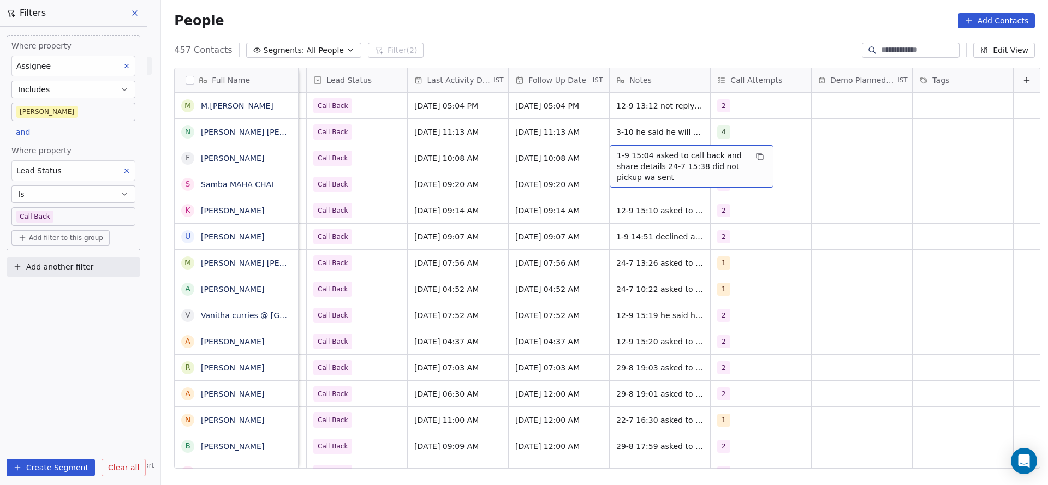
click at [617, 159] on span "1-9 15:04 asked to call back and share details 24-7 15:38 did not pickup wa sent" at bounding box center [682, 166] width 130 height 33
click at [604, 159] on textarea "**********" at bounding box center [674, 165] width 163 height 41
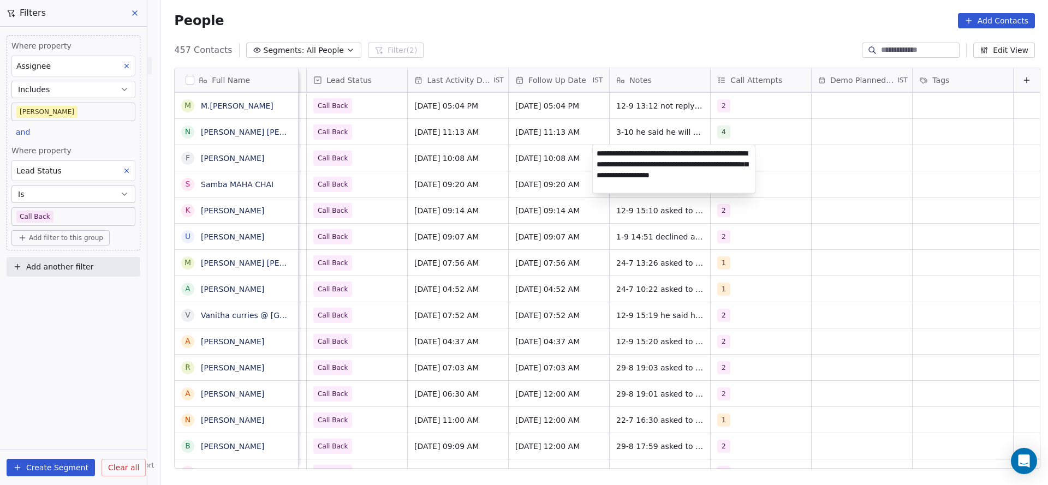
type textarea "**********"
click at [461, 203] on html "On2Cook India Pvt. Ltd. Contacts People Marketing Workflows Campaigns Metrics &…" at bounding box center [524, 242] width 1048 height 485
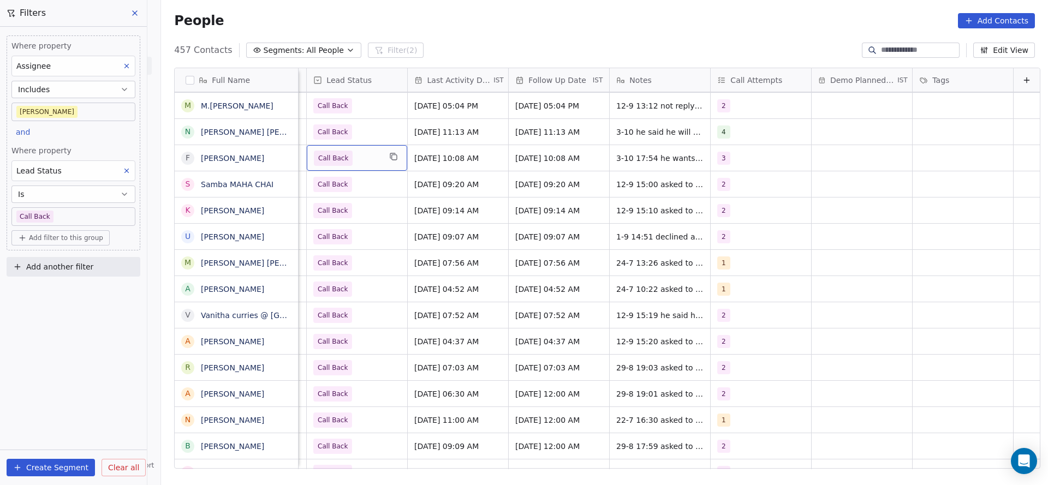
scroll to position [0, 1413]
click at [340, 159] on span "Call Back" at bounding box center [347, 158] width 67 height 15
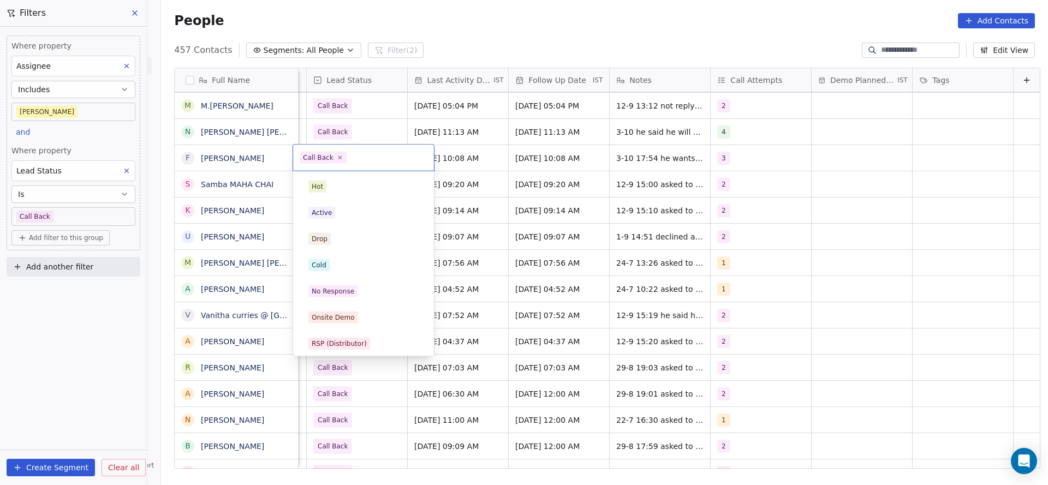
scroll to position [82, 0]
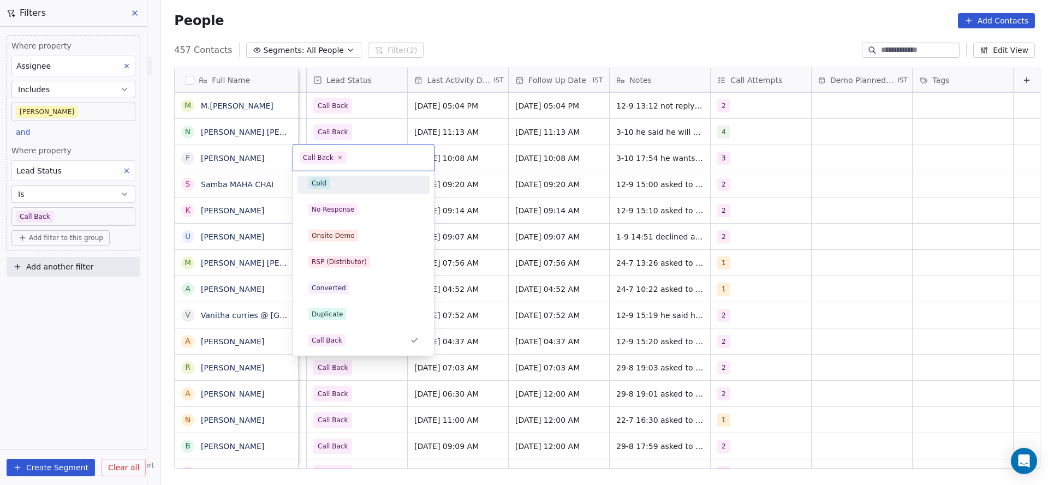
click at [385, 192] on div "Cold" at bounding box center [363, 183] width 132 height 22
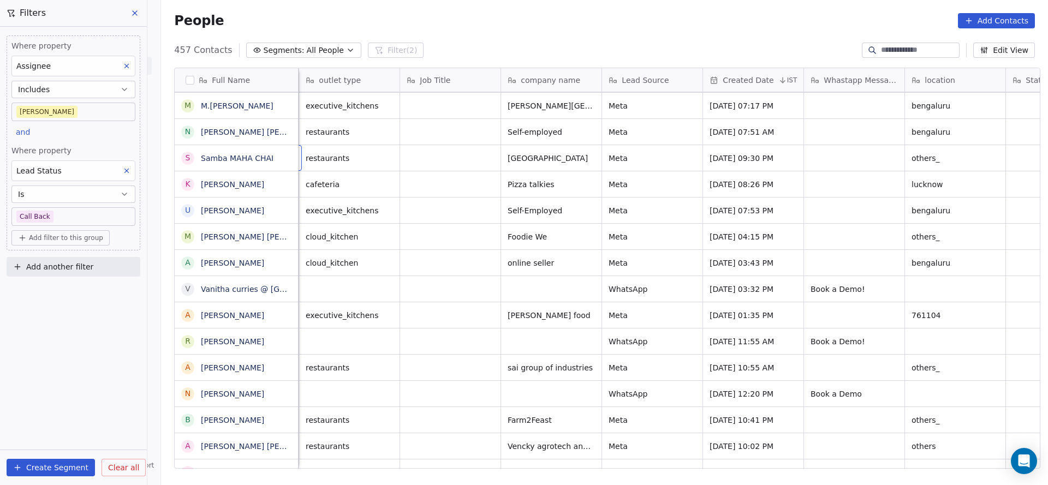
scroll to position [0, 101]
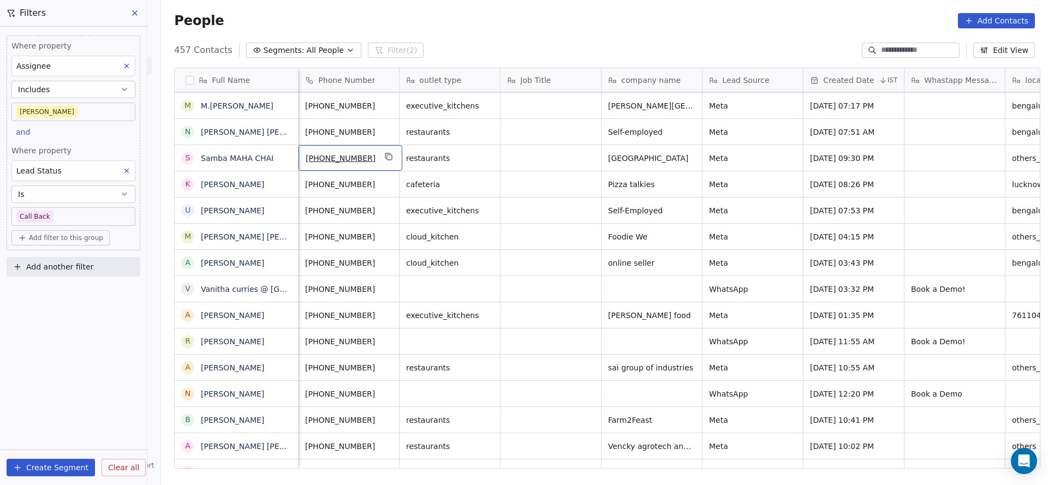
click at [386, 156] on icon "grid" at bounding box center [388, 155] width 5 height 5
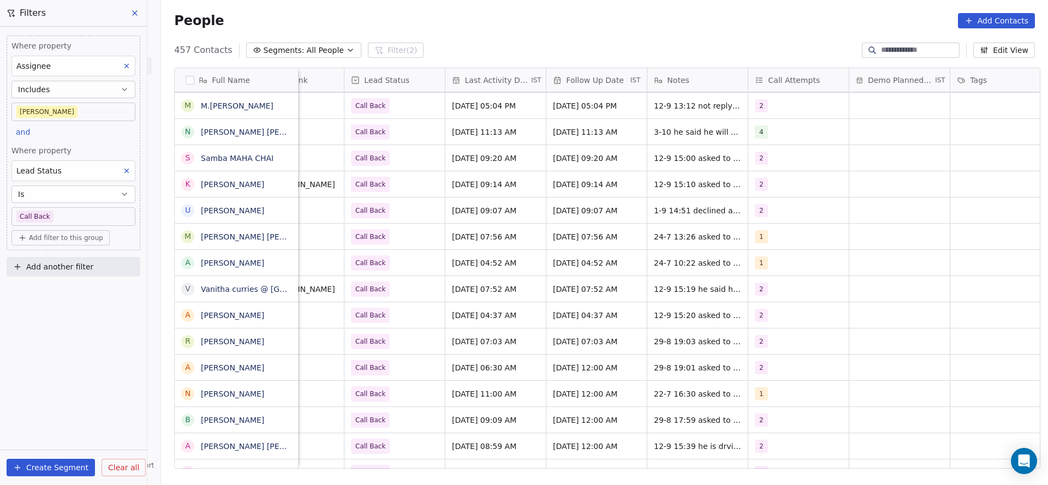
scroll to position [0, 1418]
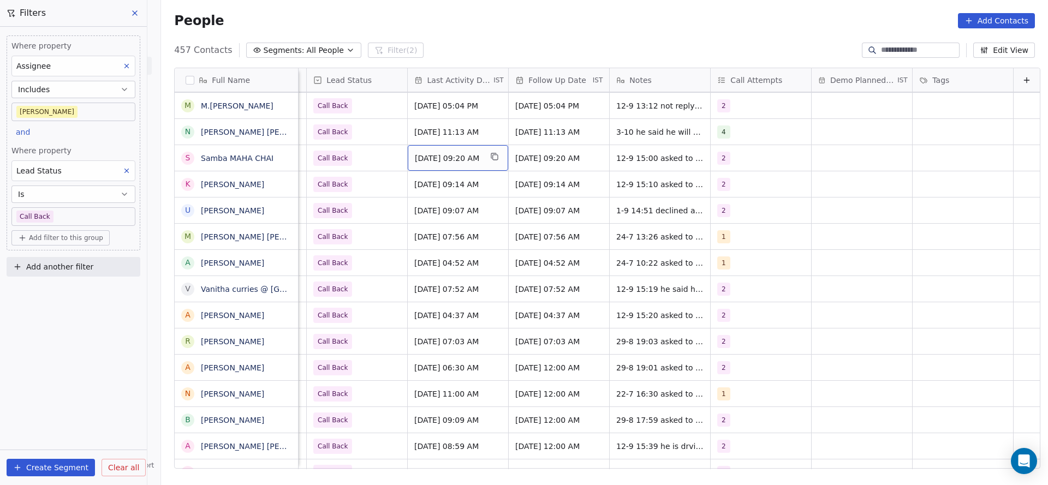
click at [439, 163] on div "[DATE] 09:20 AM" at bounding box center [458, 158] width 100 height 26
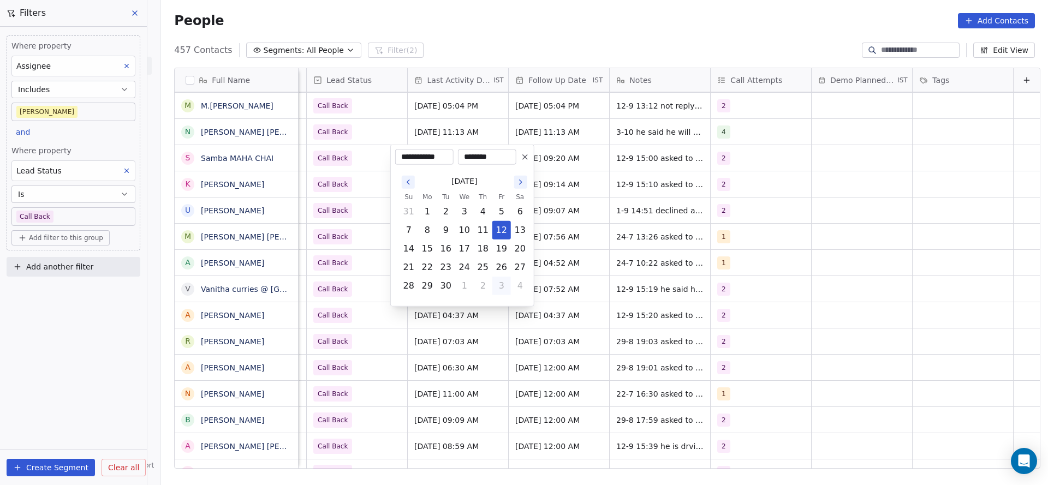
click at [503, 288] on button "3" at bounding box center [501, 285] width 17 height 17
type input "**********"
click at [650, 246] on html "On2Cook India Pvt. Ltd. Contacts People Marketing Workflows Campaigns Metrics &…" at bounding box center [524, 242] width 1048 height 485
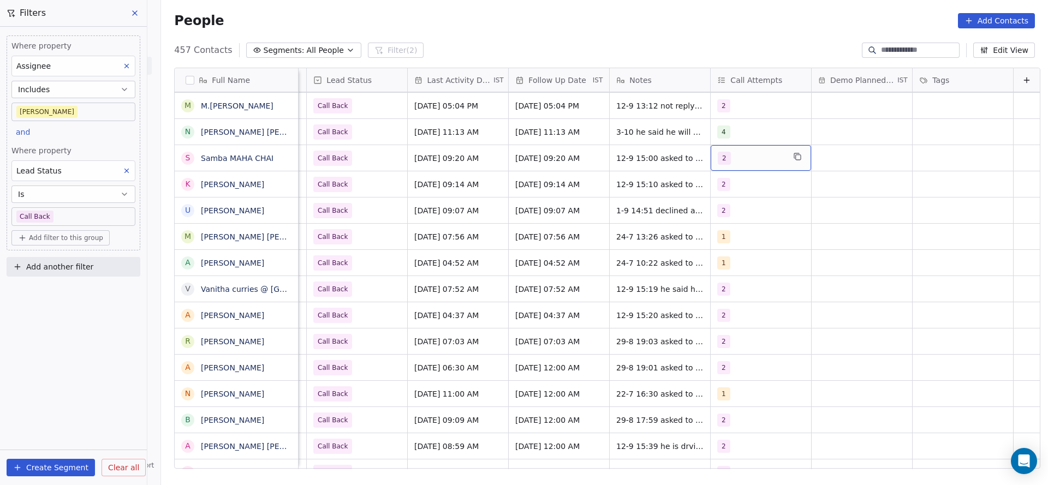
click at [750, 154] on div "2" at bounding box center [751, 158] width 67 height 13
click at [728, 234] on div "3" at bounding box center [727, 239] width 4 height 10
drag, startPoint x: 729, startPoint y: 218, endPoint x: 677, endPoint y: 221, distance: 52.0
click at [719, 217] on div "2" at bounding box center [763, 212] width 123 height 17
click at [604, 233] on html "On2Cook India Pvt. Ltd. Contacts People Marketing Workflows Campaigns Metrics &…" at bounding box center [524, 242] width 1048 height 485
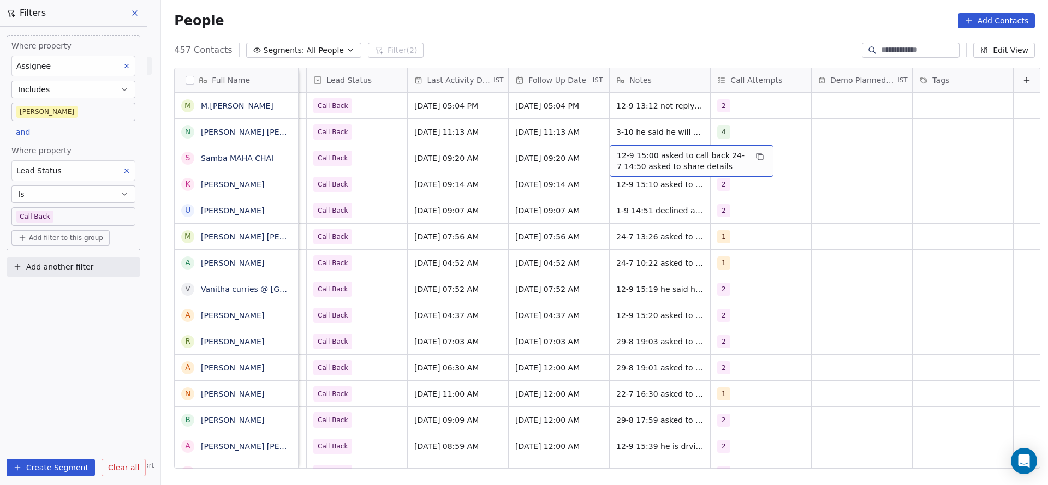
click at [645, 162] on span "12-9 15:00 asked to call back 24-7 14:50 asked to share details" at bounding box center [682, 161] width 130 height 22
click at [595, 154] on textarea "**********" at bounding box center [674, 162] width 163 height 34
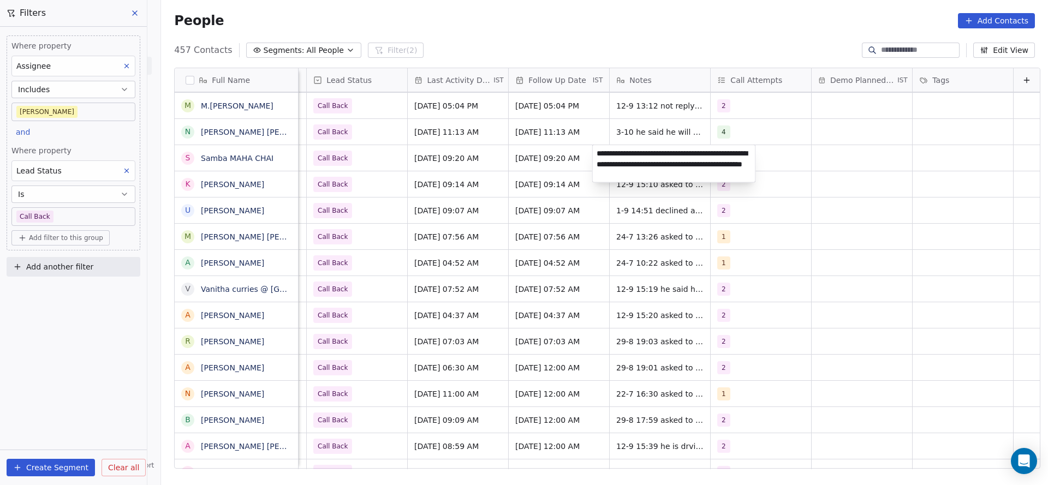
type textarea "**********"
click at [467, 155] on html "On2Cook India Pvt. Ltd. Contacts People Marketing Workflows Campaigns Metrics &…" at bounding box center [524, 242] width 1048 height 485
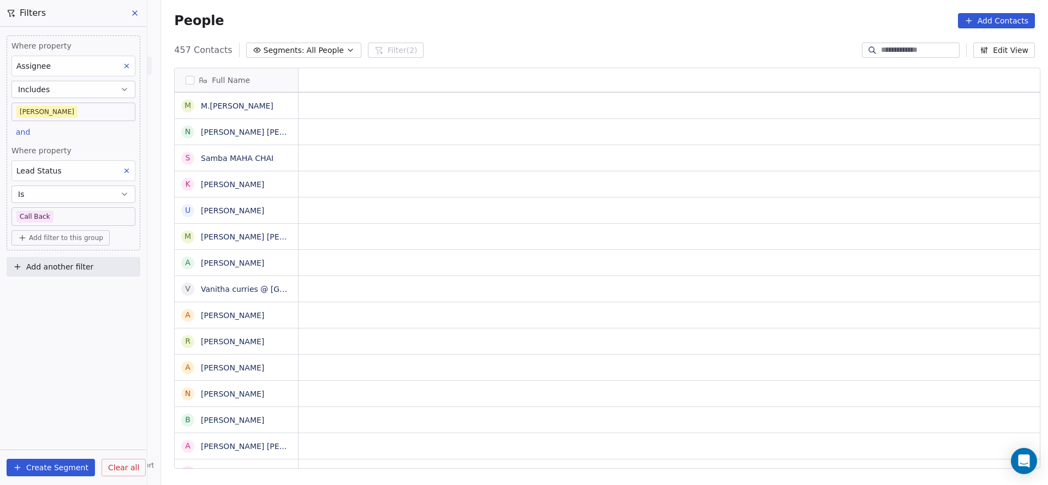
scroll to position [0, 0]
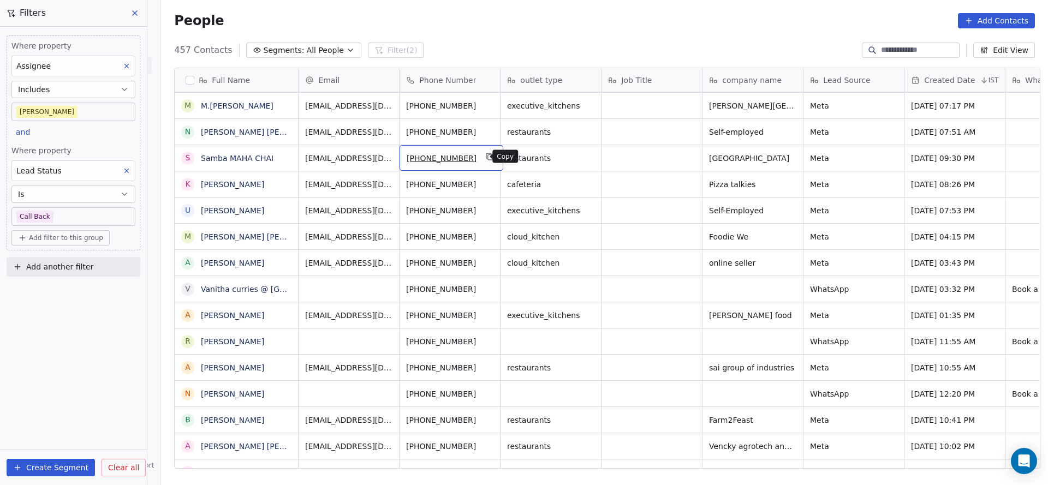
click at [486, 159] on icon "grid" at bounding box center [490, 156] width 9 height 9
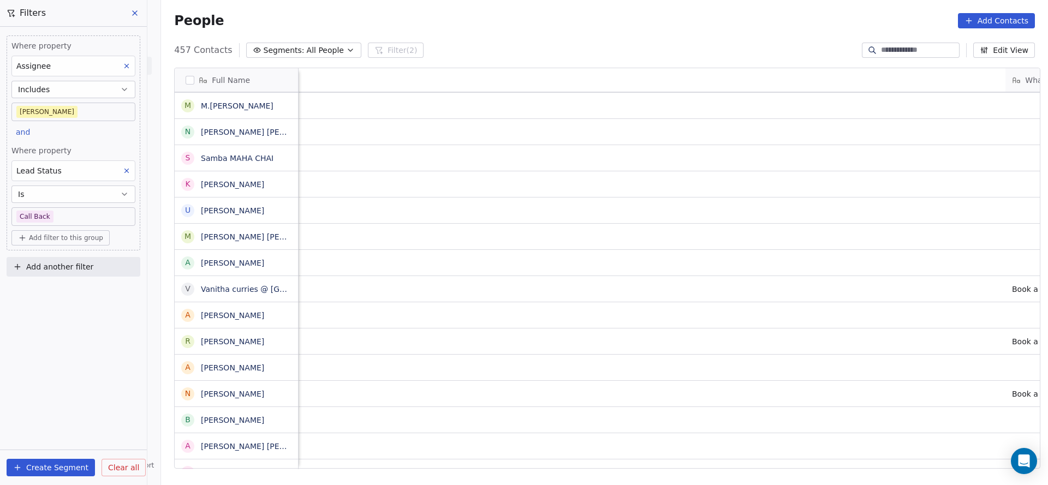
scroll to position [0, 1021]
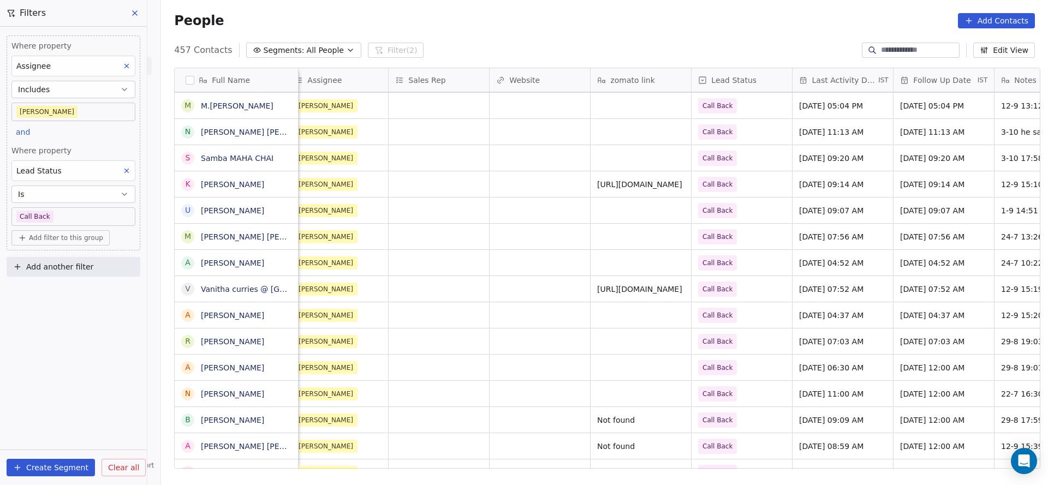
drag, startPoint x: 853, startPoint y: 472, endPoint x: 889, endPoint y: 462, distance: 37.3
click at [888, 463] on div "Full Name p [PERSON_NAME] J [PERSON_NAME] M Myunus Pathan J [PERSON_NAME] [PERS…" at bounding box center [604, 272] width 887 height 427
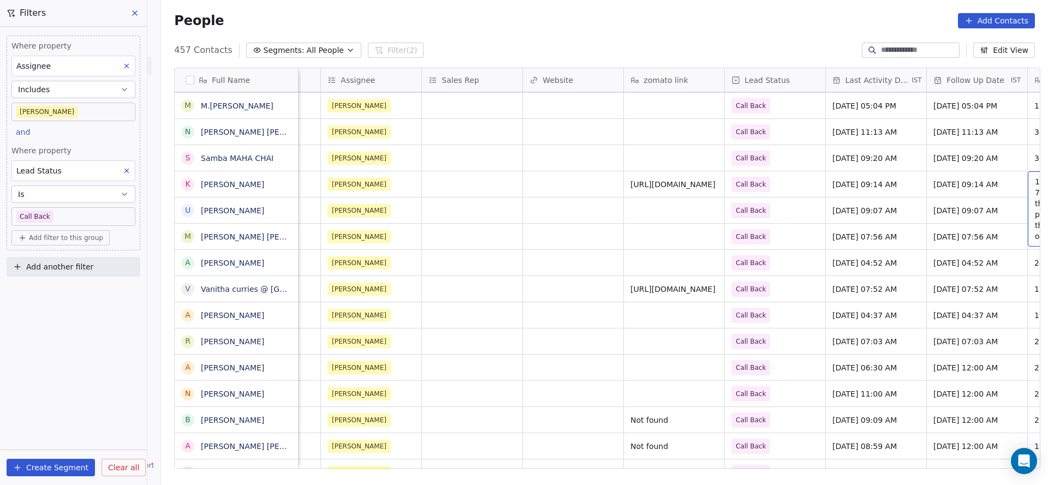
scroll to position [0, 1088]
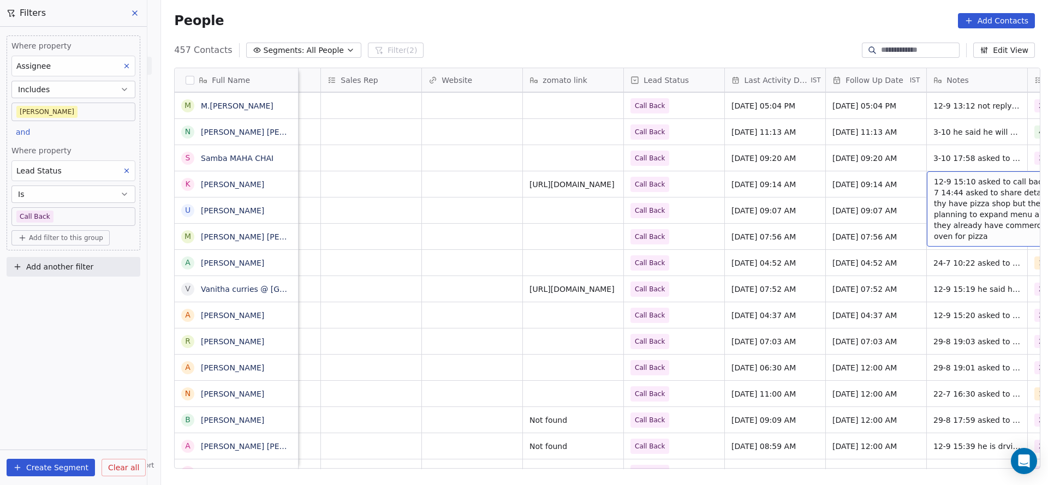
click at [953, 190] on span "12-9 15:10 asked to call back 24-7 14:44 asked to share details thy have pizza …" at bounding box center [999, 209] width 130 height 66
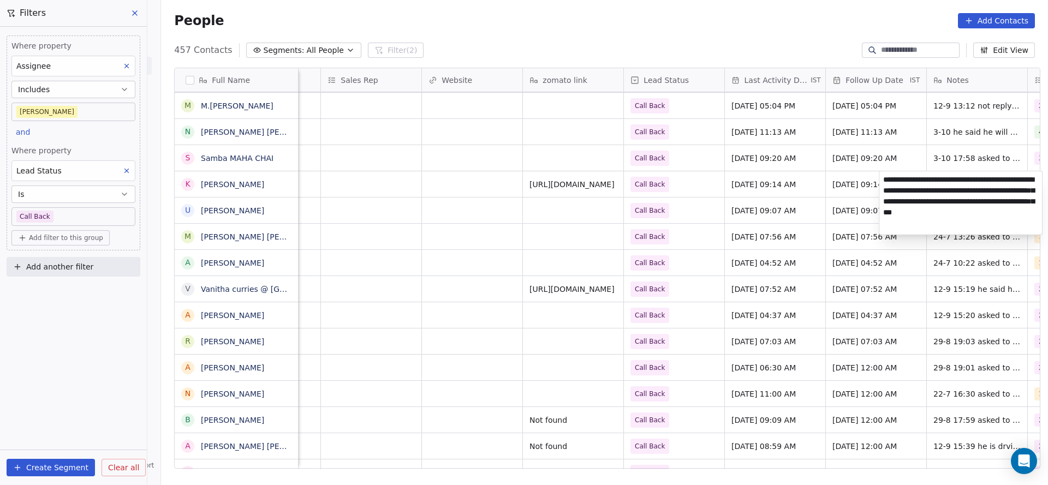
click at [881, 178] on textarea "**********" at bounding box center [960, 202] width 163 height 63
type textarea "**********"
click at [835, 187] on html "On2Cook India Pvt. Ltd. Contacts People Marketing Workflows Campaigns Metrics &…" at bounding box center [524, 242] width 1048 height 485
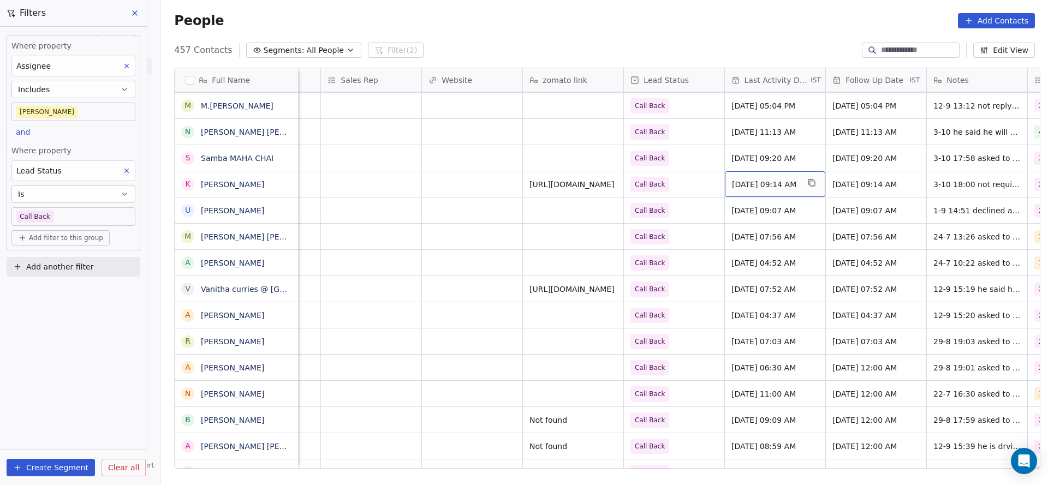
click at [748, 188] on span "[DATE] 09:14 AM" at bounding box center [765, 184] width 67 height 11
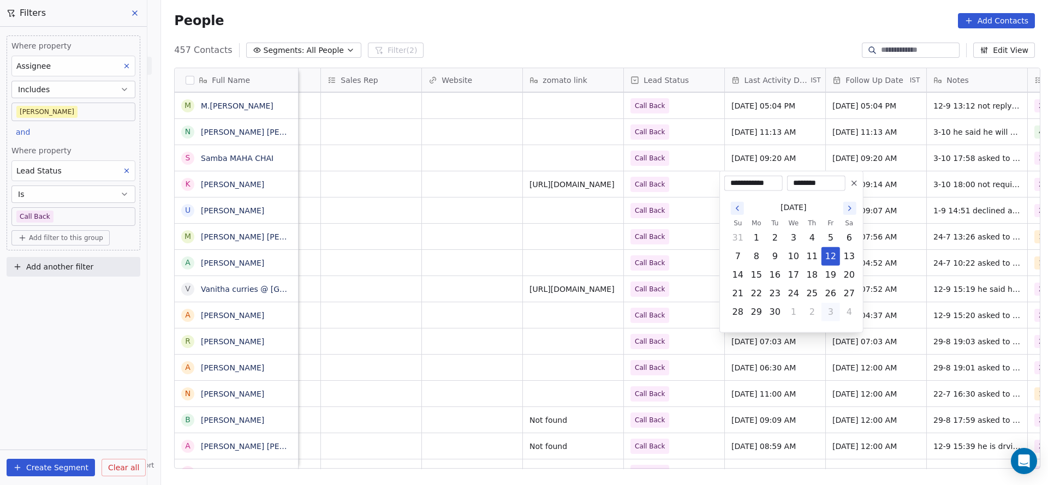
drag, startPoint x: 827, startPoint y: 310, endPoint x: 724, endPoint y: 296, distance: 104.6
click at [829, 310] on button "3" at bounding box center [830, 311] width 17 height 17
type input "**********"
click at [659, 282] on html "On2Cook India Pvt. Ltd. Contacts People Marketing Workflows Campaigns Metrics &…" at bounding box center [524, 242] width 1048 height 485
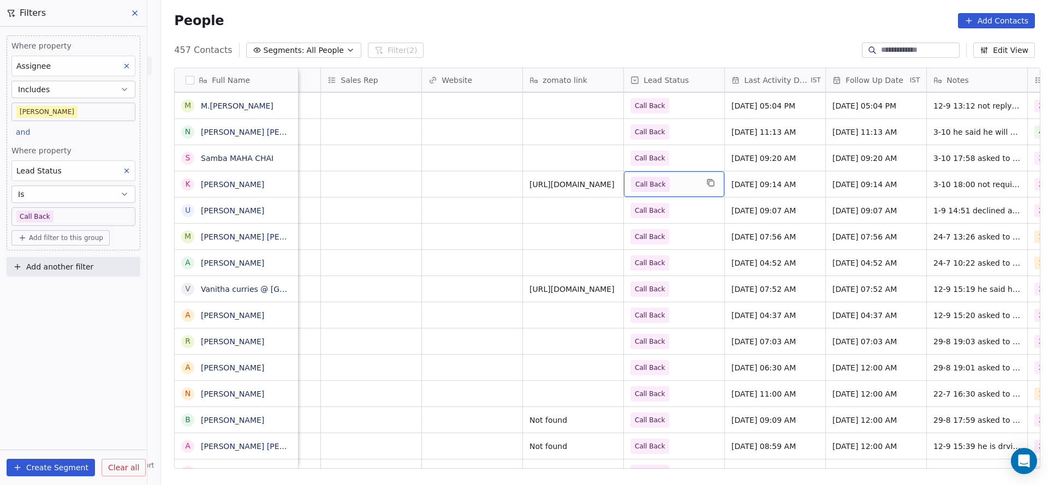
click at [655, 180] on span "Call Back" at bounding box center [650, 184] width 30 height 11
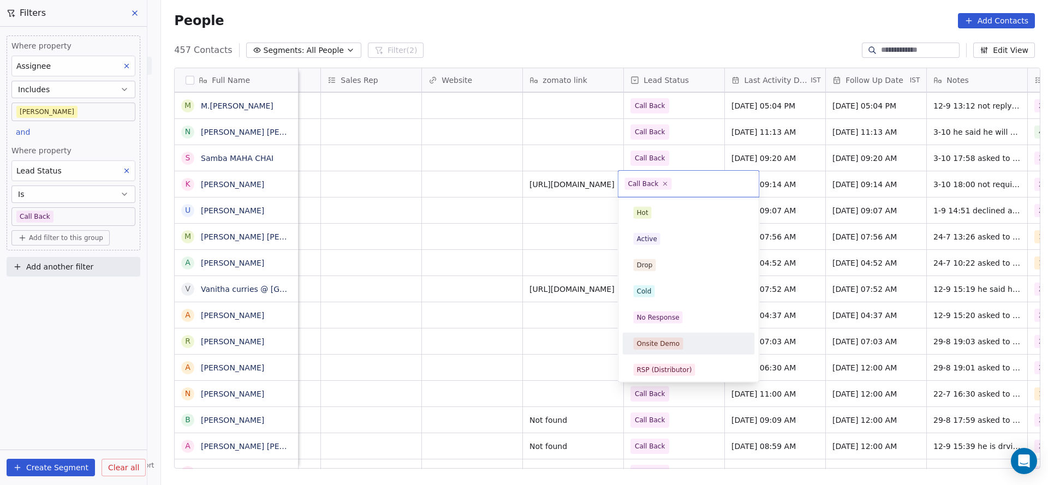
scroll to position [82, 0]
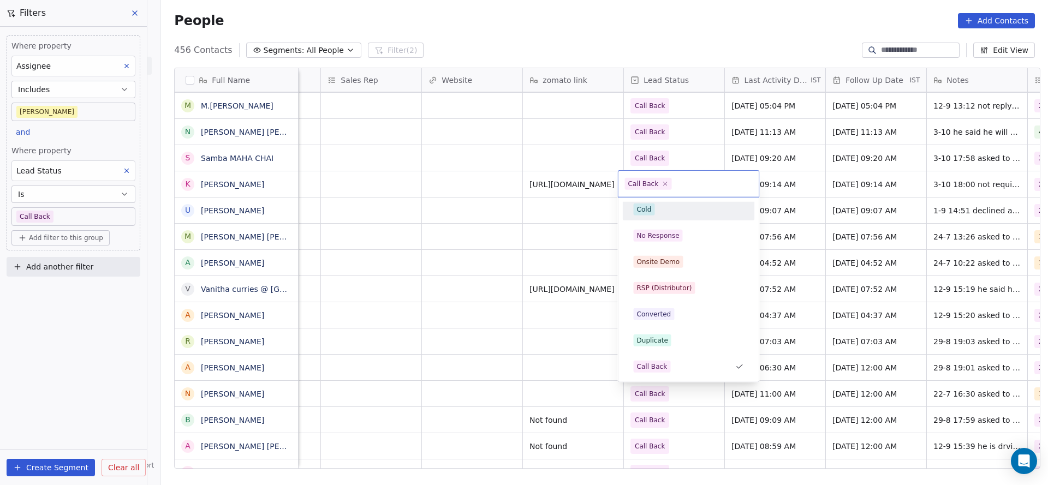
click at [663, 210] on div "Cold" at bounding box center [689, 210] width 110 height 12
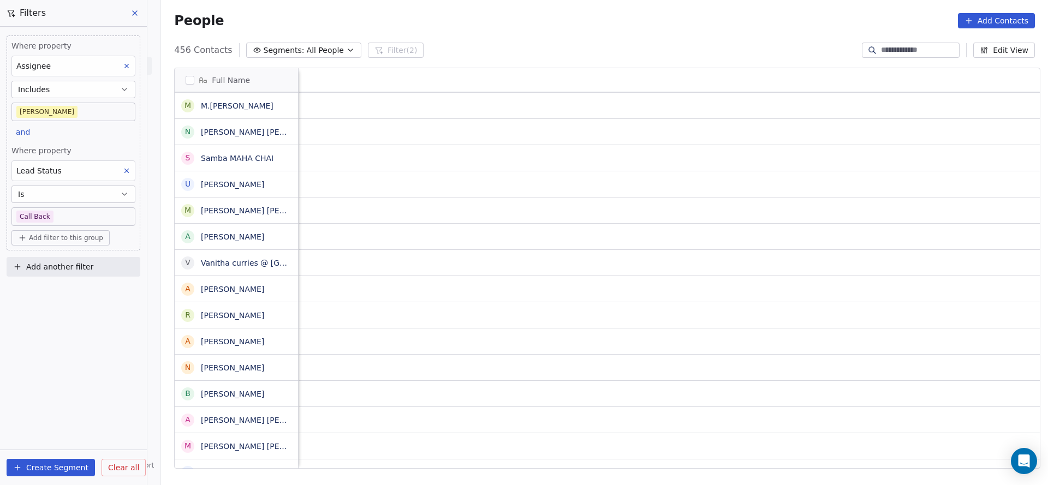
scroll to position [0, 1418]
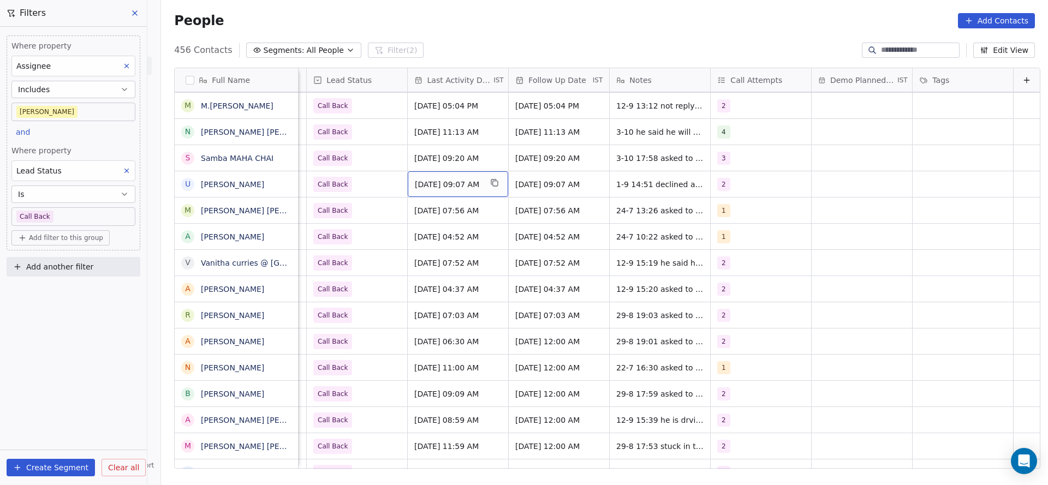
click at [443, 188] on span "[DATE] 09:07 AM" at bounding box center [448, 184] width 67 height 11
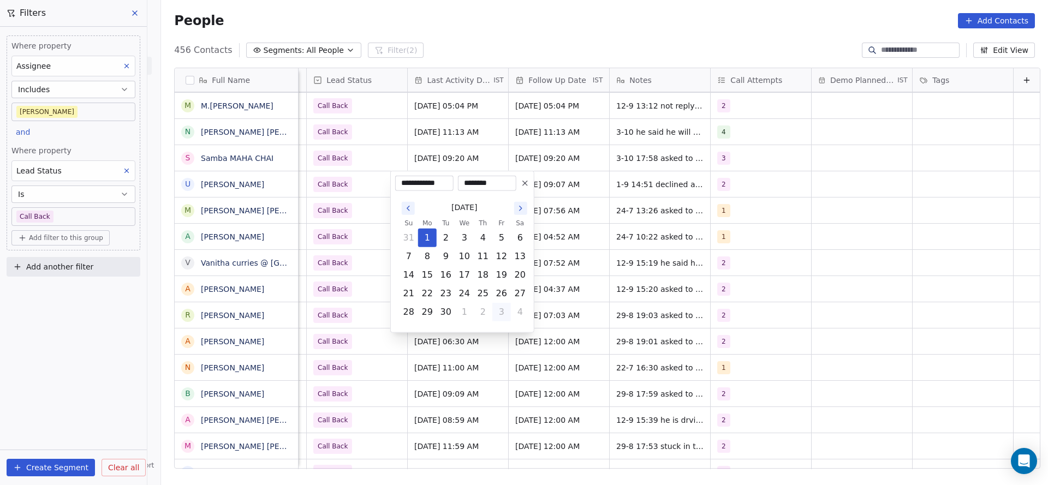
click at [503, 318] on button "3" at bounding box center [501, 311] width 17 height 17
type input "**********"
click at [700, 272] on html "On2Cook India Pvt. Ltd. Contacts People Marketing Workflows Campaigns Metrics &…" at bounding box center [524, 242] width 1048 height 485
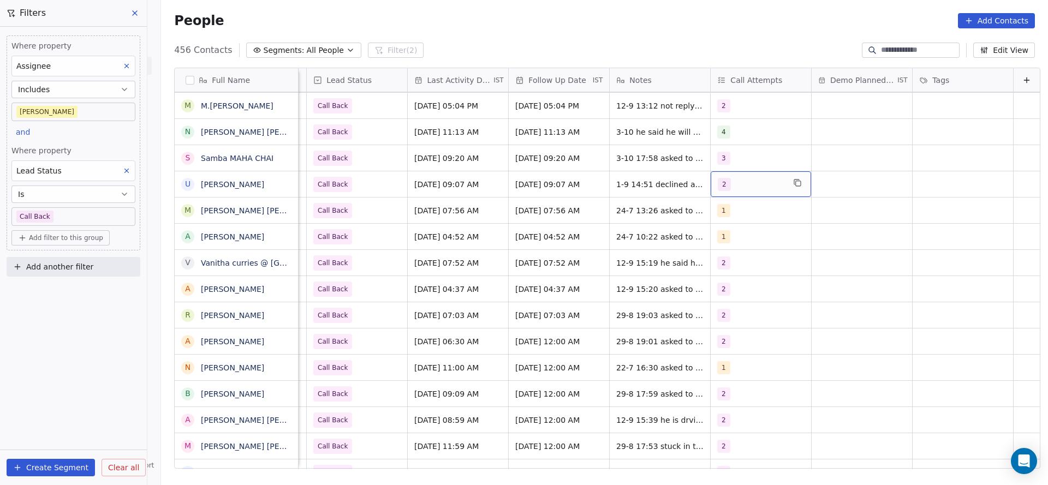
click at [755, 183] on div "2" at bounding box center [751, 184] width 67 height 13
click at [740, 268] on div "3" at bounding box center [770, 265] width 97 height 12
click at [743, 234] on div "2" at bounding box center [770, 239] width 97 height 12
click at [516, 254] on html "On2Cook India Pvt. Ltd. Contacts People Marketing Workflows Campaigns Metrics &…" at bounding box center [524, 242] width 1048 height 485
click at [646, 178] on span "1-9 14:51 declined after intro 24-7 14:37 declined call details shared" at bounding box center [682, 192] width 130 height 33
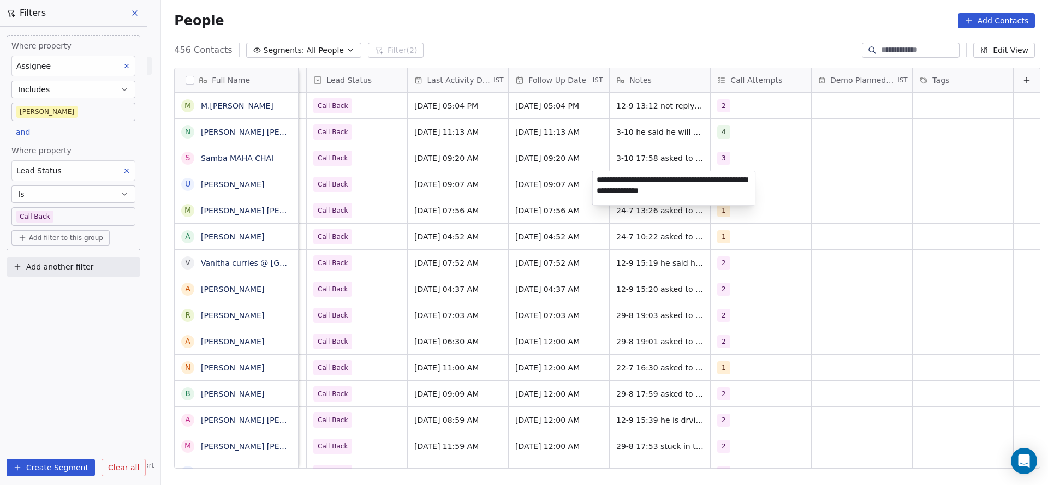
click at [593, 177] on textarea "**********" at bounding box center [674, 188] width 163 height 34
type textarea "**********"
click at [414, 200] on html "On2Cook India Pvt. Ltd. Contacts People Marketing Workflows Campaigns Metrics &…" at bounding box center [524, 242] width 1048 height 485
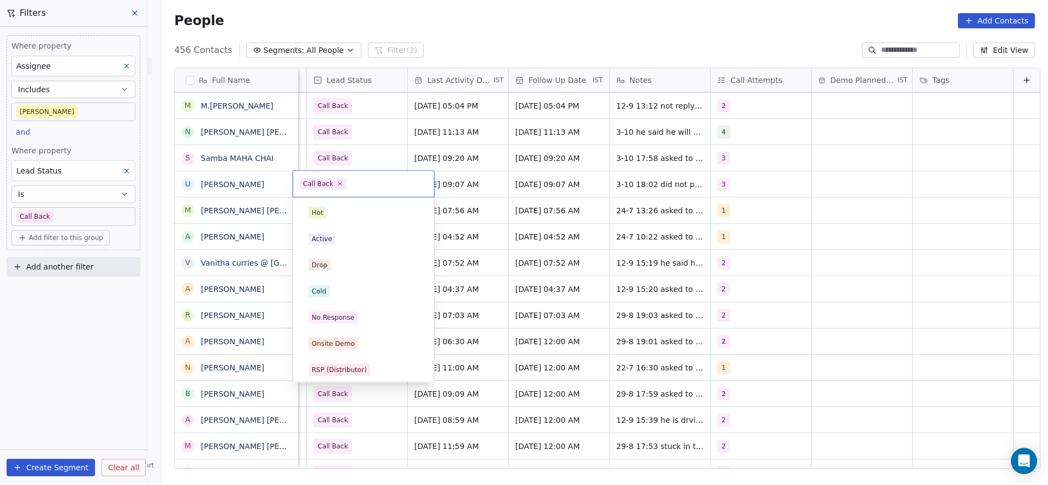
scroll to position [82, 0]
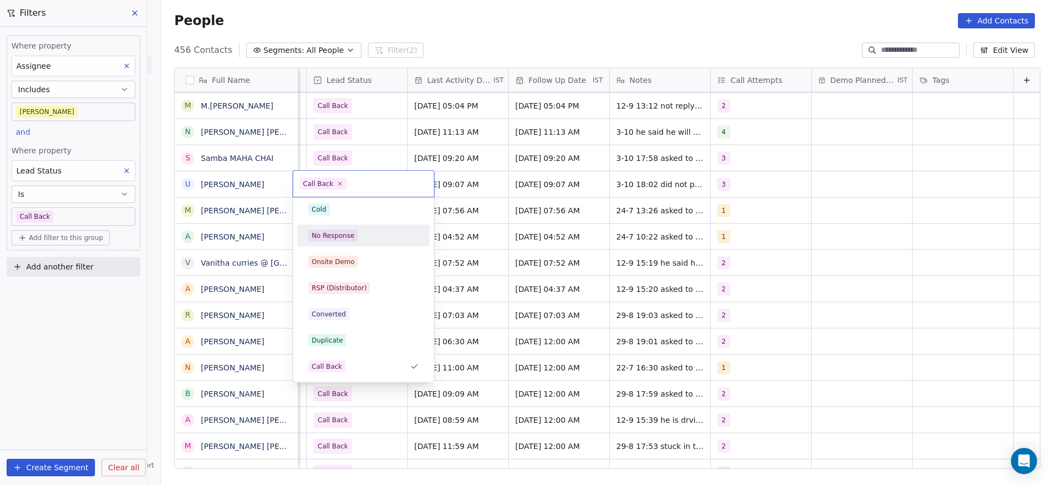
click at [360, 231] on div "No Response" at bounding box center [363, 236] width 110 height 12
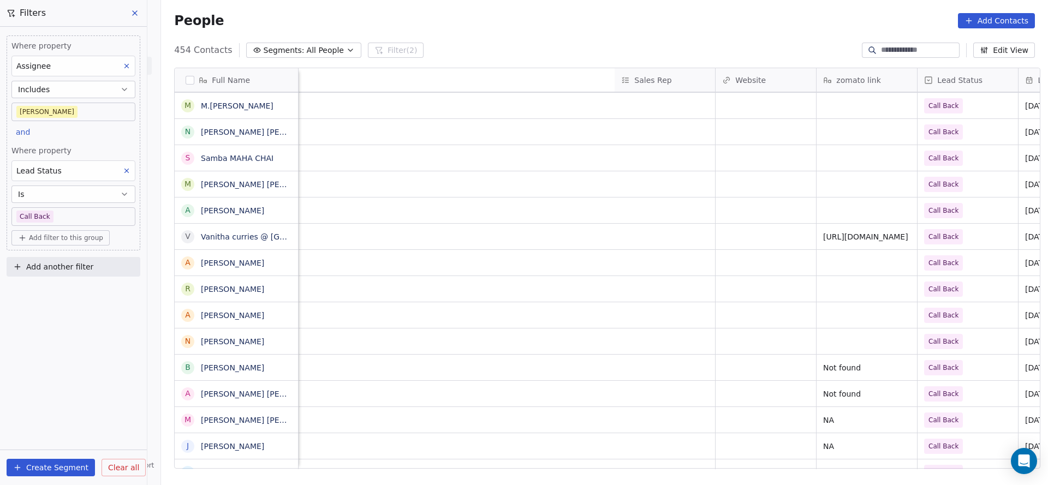
scroll to position [0, 1418]
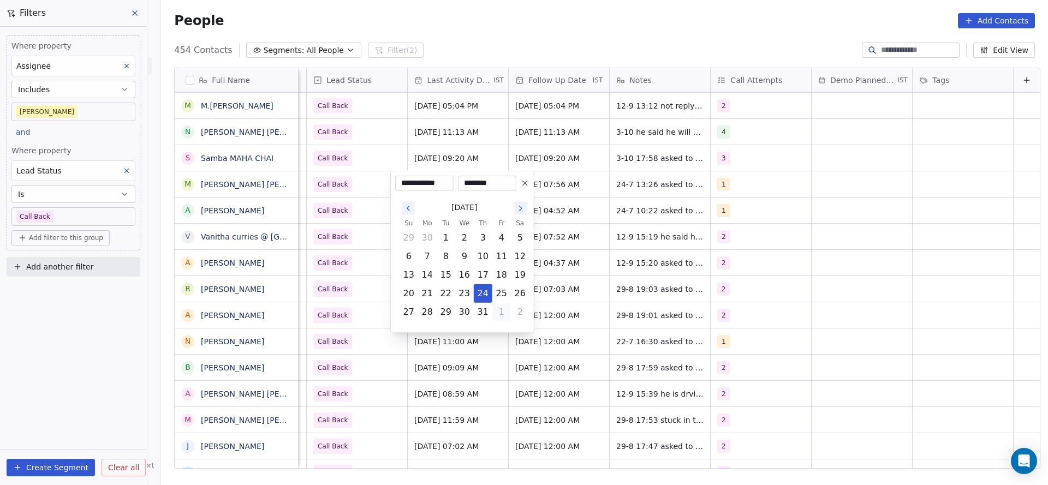
click at [502, 308] on button "1" at bounding box center [501, 311] width 17 height 17
click at [493, 327] on button "5" at bounding box center [501, 330] width 17 height 17
click at [499, 317] on button "3" at bounding box center [501, 311] width 17 height 17
type input "**********"
click at [576, 204] on html "On2Cook India Pvt. Ltd. Contacts People Marketing Workflows Campaigns Metrics &…" at bounding box center [524, 242] width 1048 height 485
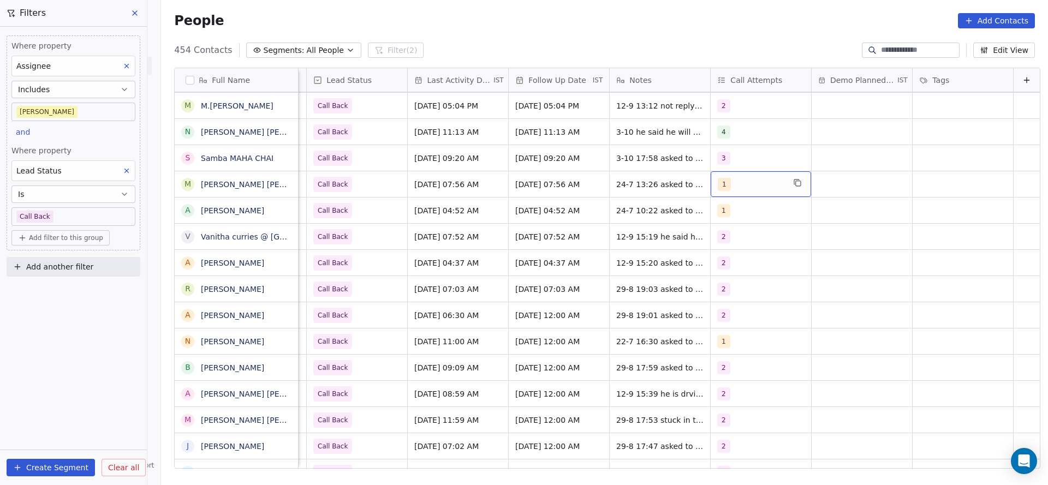
click at [729, 187] on div "1" at bounding box center [751, 184] width 67 height 13
click at [725, 239] on div "2" at bounding box center [727, 239] width 4 height 10
drag, startPoint x: 728, startPoint y: 210, endPoint x: 645, endPoint y: 230, distance: 85.3
click at [729, 210] on span "1" at bounding box center [727, 213] width 11 height 12
click at [645, 230] on html "On2Cook India Pvt. Ltd. Contacts People Marketing Workflows Campaigns Metrics &…" at bounding box center [524, 242] width 1048 height 485
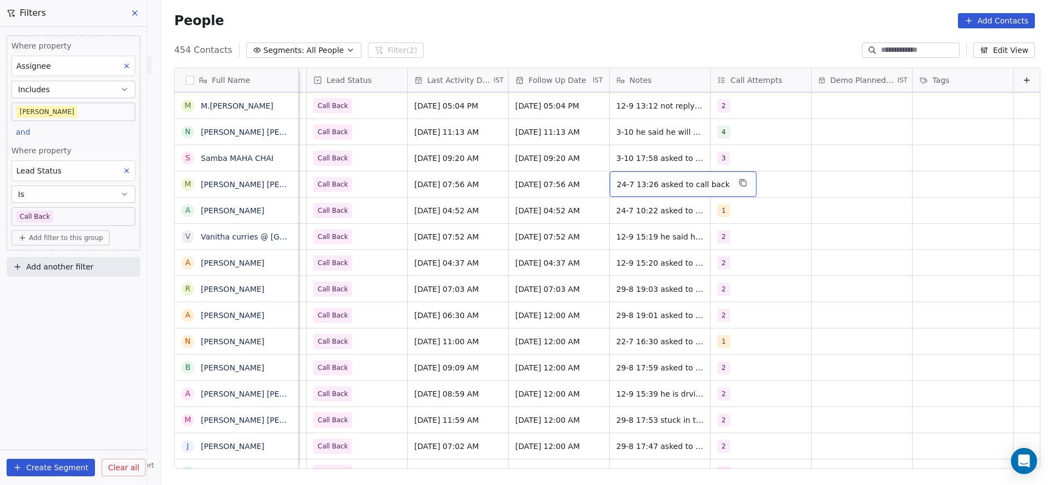
click at [617, 187] on span "24-7 13:26 asked to call back" at bounding box center [673, 184] width 113 height 11
click at [594, 184] on textarea "**********" at bounding box center [659, 188] width 133 height 34
type textarea "**********"
click at [491, 208] on html "On2Cook India Pvt. Ltd. Contacts People Marketing Workflows Campaigns Metrics &…" at bounding box center [524, 242] width 1048 height 485
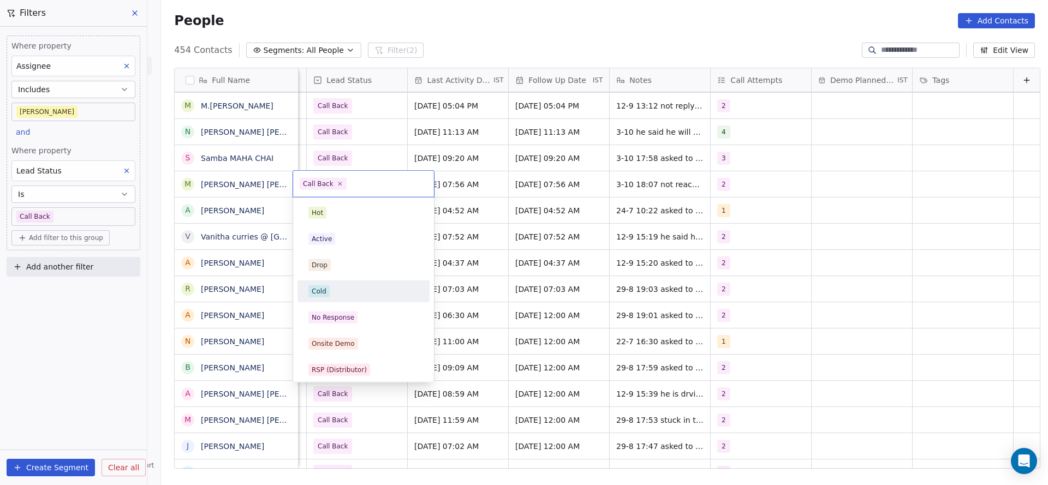
scroll to position [82, 0]
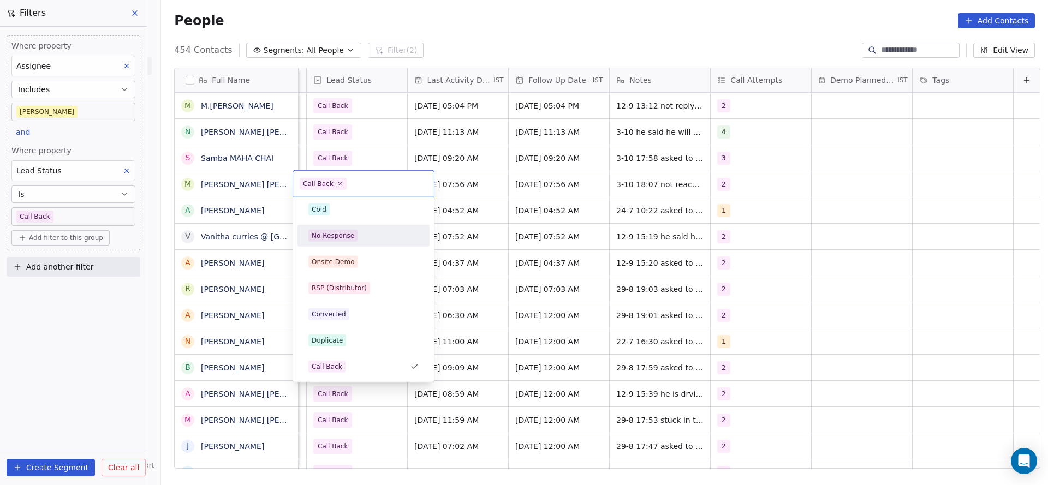
click at [359, 237] on div "No Response" at bounding box center [363, 236] width 110 height 12
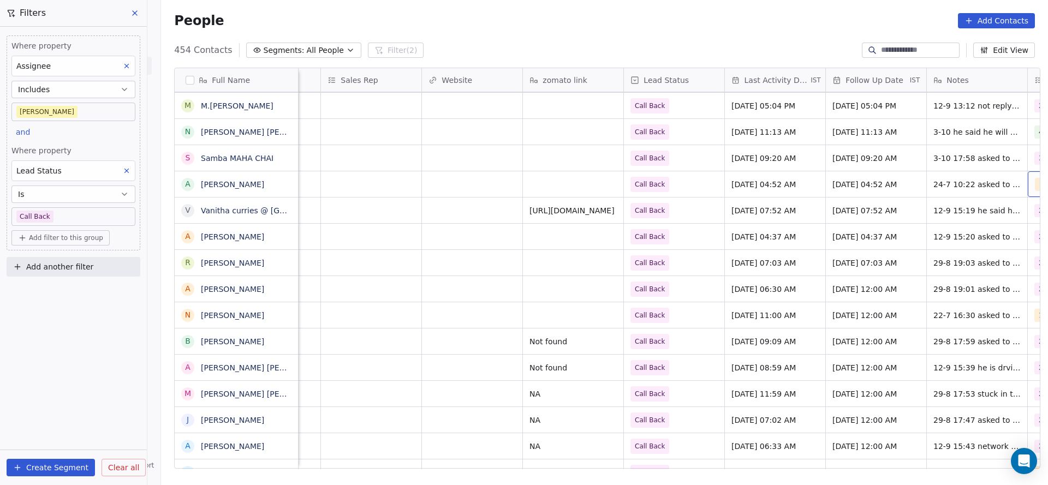
scroll to position [0, 1189]
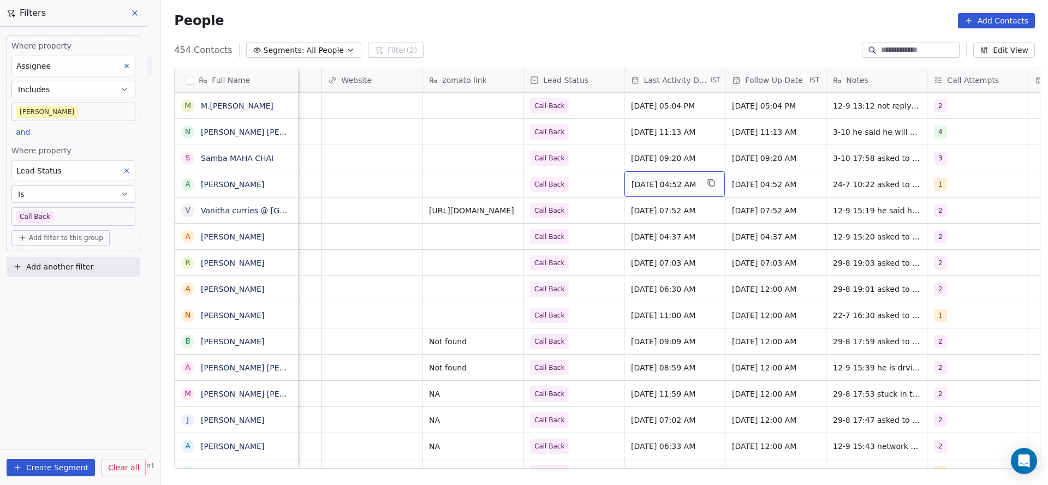
click at [671, 190] on div "[DATE] 04:52 AM" at bounding box center [674, 184] width 100 height 26
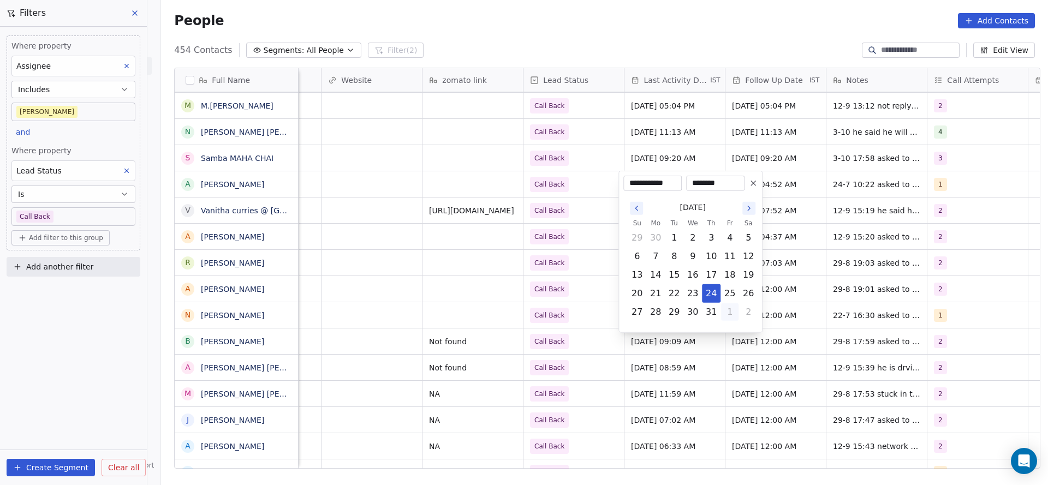
click at [733, 309] on button "1" at bounding box center [729, 311] width 17 height 17
click at [724, 331] on button "5" at bounding box center [729, 330] width 17 height 17
click at [729, 313] on button "3" at bounding box center [729, 311] width 17 height 17
type input "**********"
click at [532, 285] on html "On2Cook India Pvt. Ltd. Contacts People Marketing Workflows Campaigns Metrics &…" at bounding box center [524, 242] width 1048 height 485
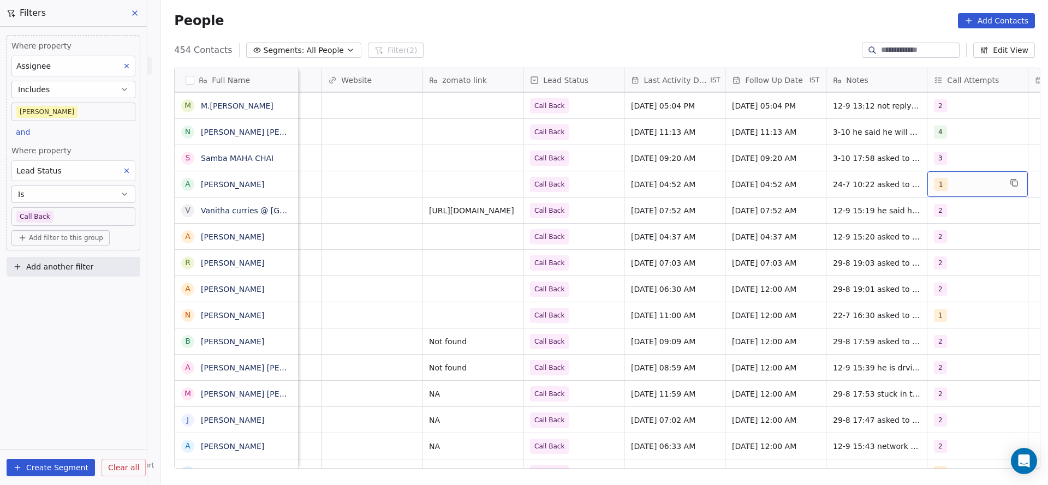
click at [940, 178] on div "1" at bounding box center [967, 184] width 67 height 13
click at [973, 240] on div "2" at bounding box center [978, 239] width 97 height 12
click at [974, 205] on div "1" at bounding box center [971, 212] width 123 height 17
click at [791, 248] on html "On2Cook India Pvt. Ltd. Contacts People Marketing Workflows Campaigns Metrics &…" at bounding box center [524, 242] width 1048 height 485
click at [867, 186] on span "24-7 10:22 asked to call back" at bounding box center [889, 184] width 113 height 11
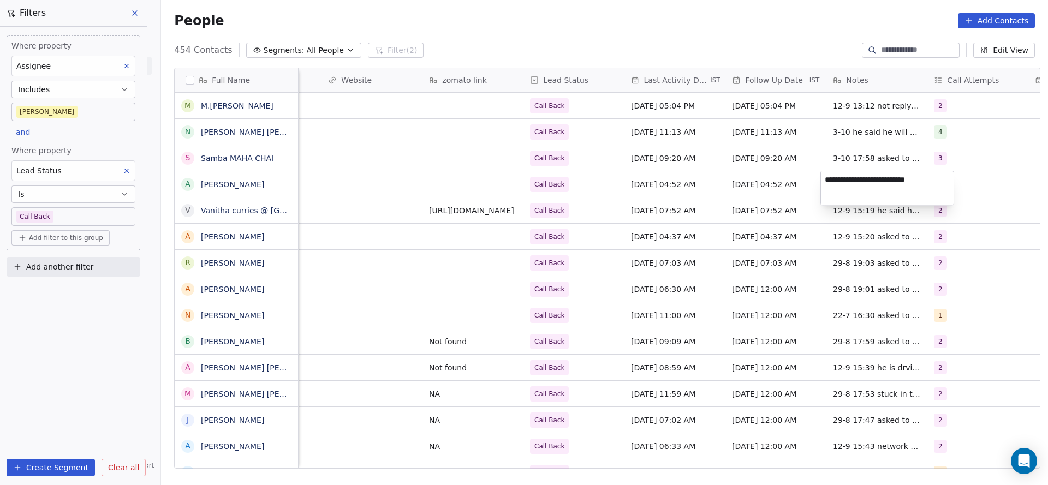
click at [826, 184] on textarea "**********" at bounding box center [887, 188] width 133 height 34
type textarea "**********"
click at [701, 216] on html "On2Cook India Pvt. Ltd. Contacts People Marketing Workflows Campaigns Metrics &…" at bounding box center [524, 242] width 1048 height 485
click at [680, 213] on span "[DATE] 07:52 AM" at bounding box center [665, 210] width 67 height 11
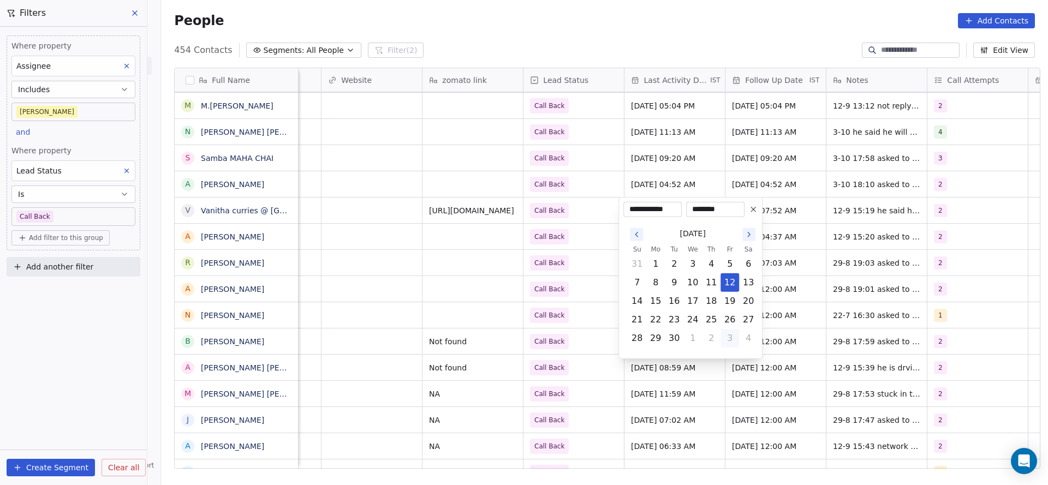
click at [727, 342] on button "3" at bounding box center [729, 338] width 17 height 17
type input "**********"
click at [560, 247] on html "On2Cook India Pvt. Ltd. Contacts People Marketing Workflows Campaigns Metrics &…" at bounding box center [524, 242] width 1048 height 485
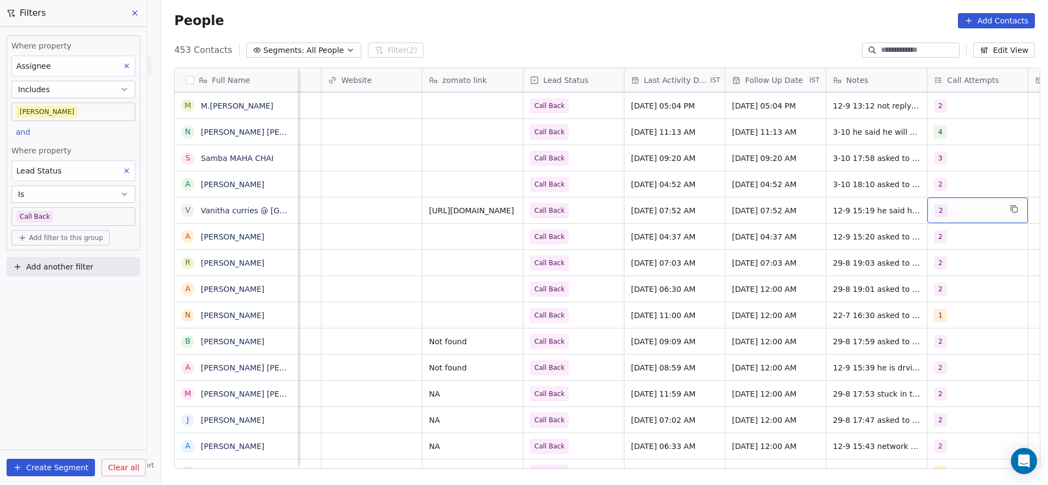
click at [958, 214] on div "2" at bounding box center [967, 210] width 67 height 13
click at [942, 283] on div "3" at bounding box center [971, 291] width 123 height 17
click at [948, 271] on div "2" at bounding box center [971, 265] width 123 height 17
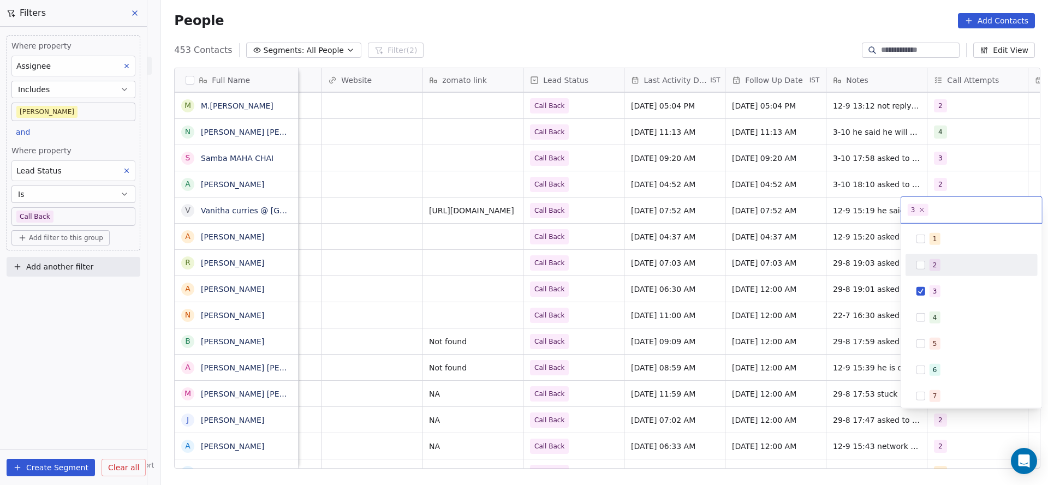
drag, startPoint x: 833, startPoint y: 263, endPoint x: 883, endPoint y: 216, distance: 69.1
click at [833, 264] on html "On2Cook India Pvt. Ltd. Contacts People Marketing Workflows Campaigns Metrics &…" at bounding box center [524, 242] width 1048 height 485
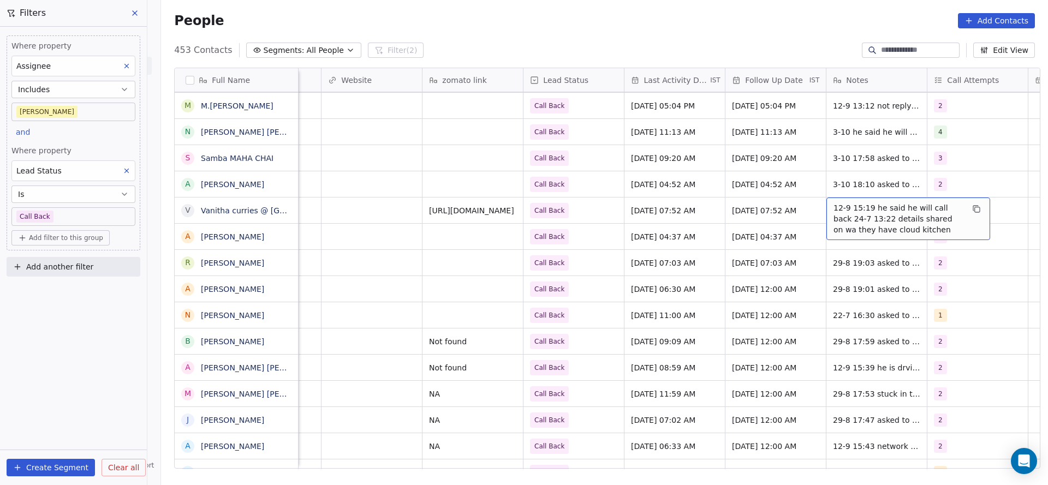
click at [883, 213] on span "12-9 15:19 he said he will call back 24-7 13:22 details shared on wa they have …" at bounding box center [898, 219] width 130 height 33
click at [827, 209] on textarea "**********" at bounding box center [902, 218] width 163 height 41
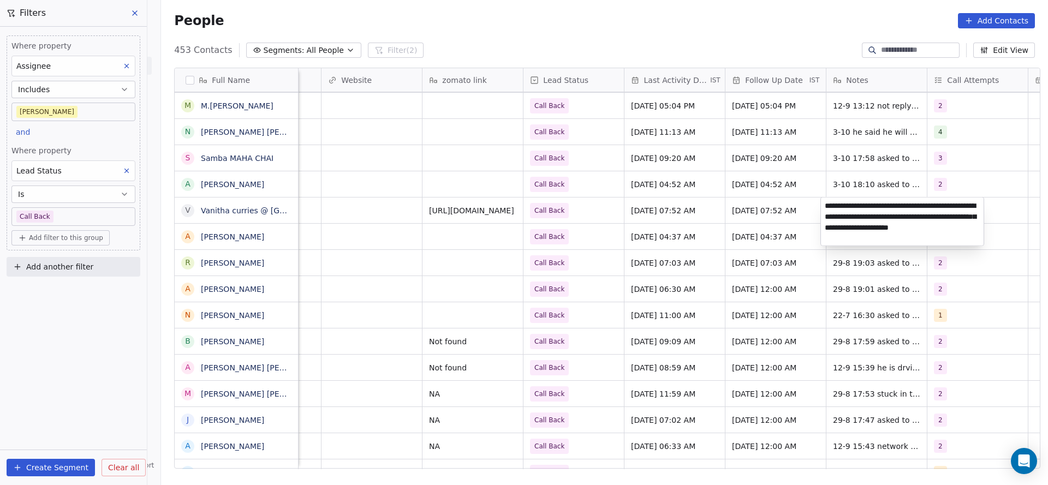
type textarea "**********"
click at [547, 213] on html "On2Cook India Pvt. Ltd. Contacts People Marketing Workflows Campaigns Metrics &…" at bounding box center [524, 242] width 1048 height 485
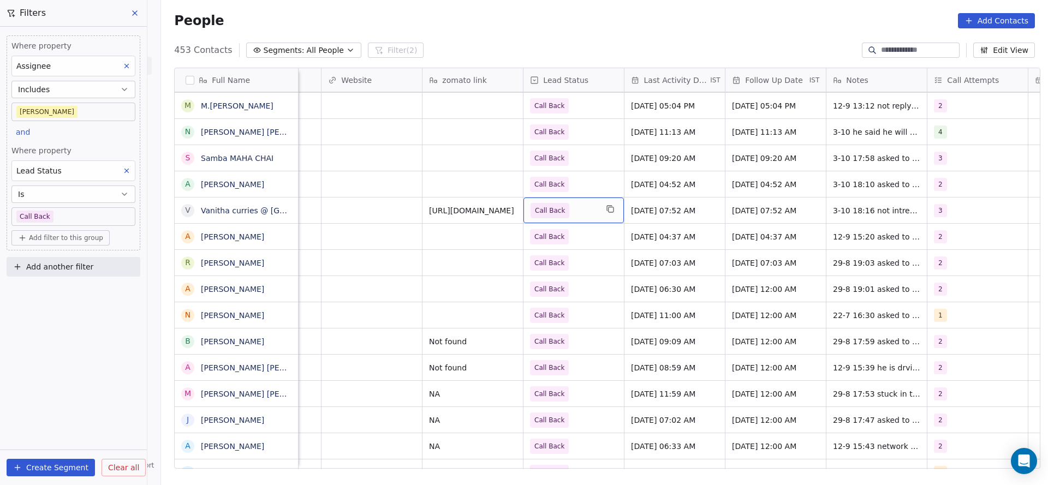
click at [580, 218] on div "Call Back" at bounding box center [573, 211] width 100 height 26
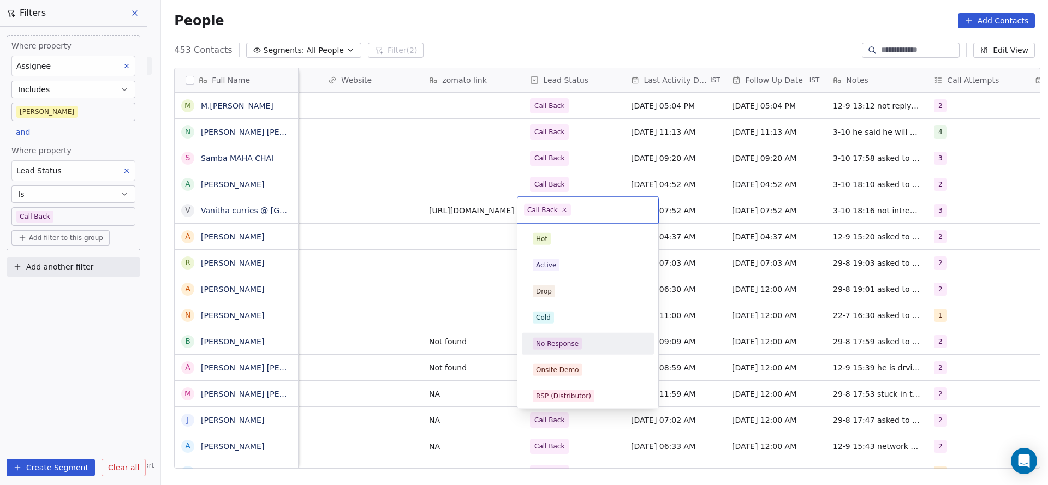
scroll to position [82, 0]
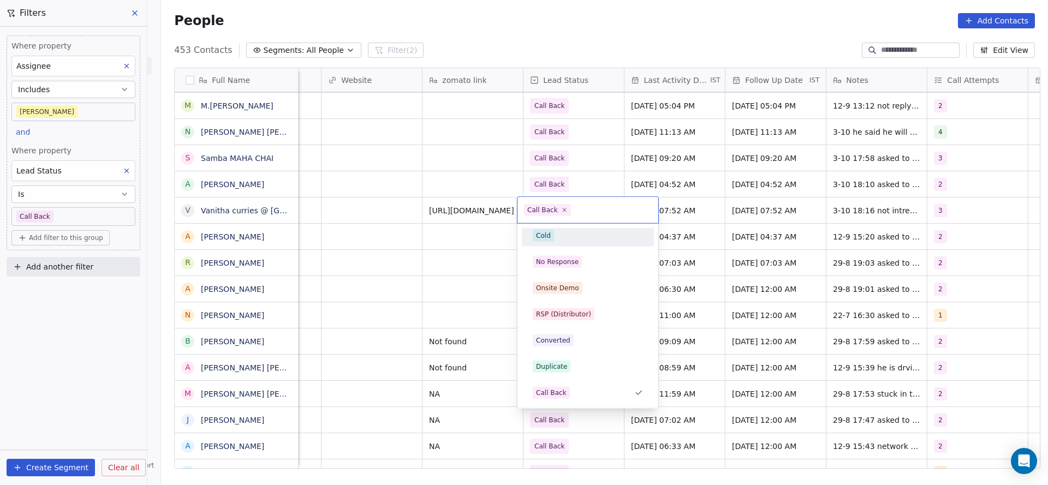
click at [573, 241] on div "Cold" at bounding box center [588, 236] width 110 height 12
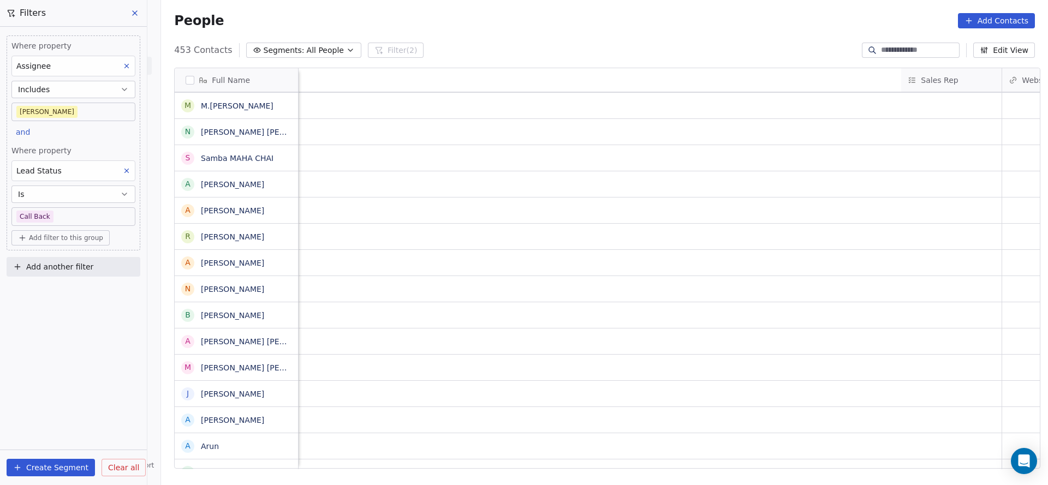
scroll to position [0, 1418]
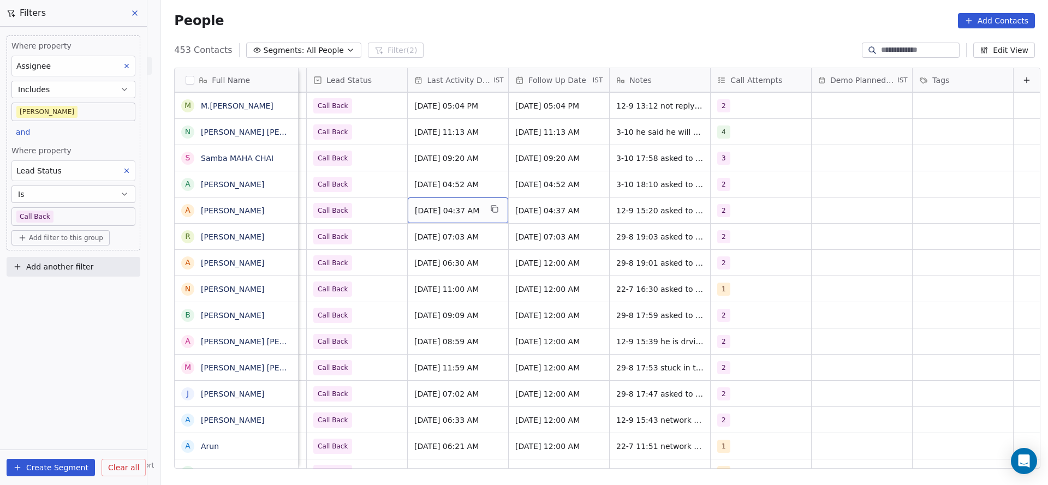
click at [439, 208] on span "[DATE] 04:37 AM" at bounding box center [448, 210] width 67 height 11
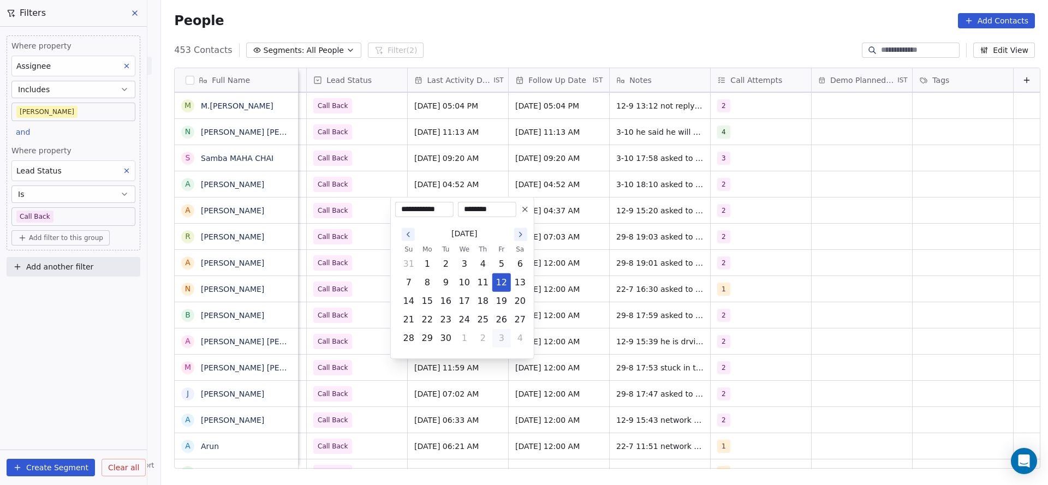
click at [495, 336] on button "3" at bounding box center [501, 338] width 17 height 17
type input "**********"
click at [490, 153] on html "On2Cook India Pvt. Ltd. Contacts People Marketing Workflows Campaigns Metrics &…" at bounding box center [524, 242] width 1048 height 485
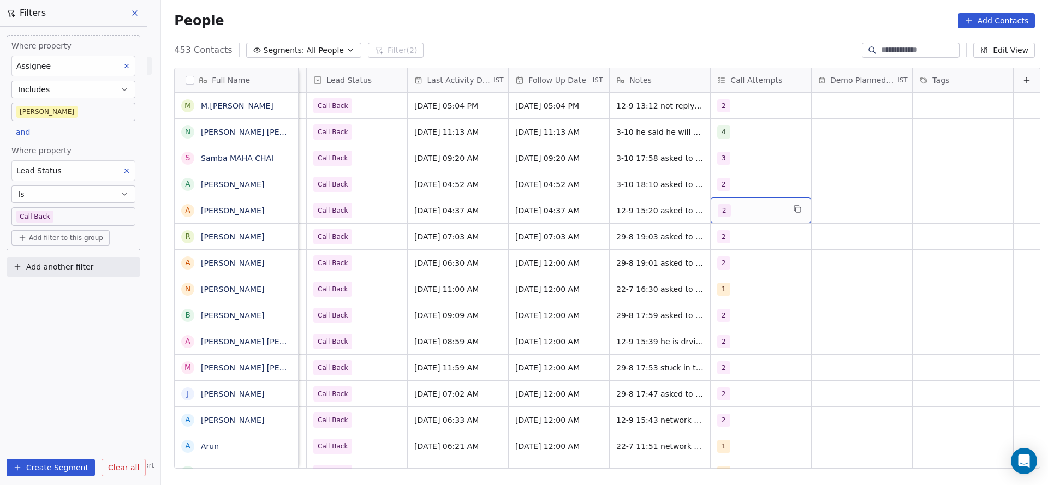
click at [732, 214] on div "2" at bounding box center [751, 210] width 67 height 13
click at [773, 170] on html "On2Cook India Pvt. Ltd. Contacts People Marketing Workflows Campaigns Metrics &…" at bounding box center [524, 242] width 1048 height 485
click at [627, 215] on span "12-9 15:20 asked to call back 24-7 10:07 asked to share details need to call ba…" at bounding box center [682, 219] width 130 height 33
click at [601, 206] on textarea "**********" at bounding box center [674, 218] width 163 height 41
type textarea "**********"
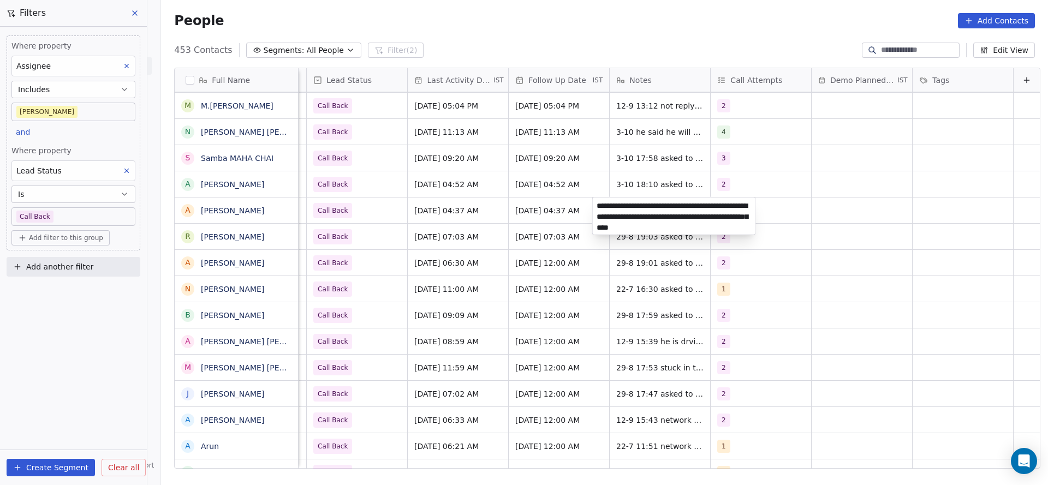
click at [479, 259] on html "On2Cook India Pvt. Ltd. Contacts People Marketing Workflows Campaigns Metrics &…" at bounding box center [524, 242] width 1048 height 485
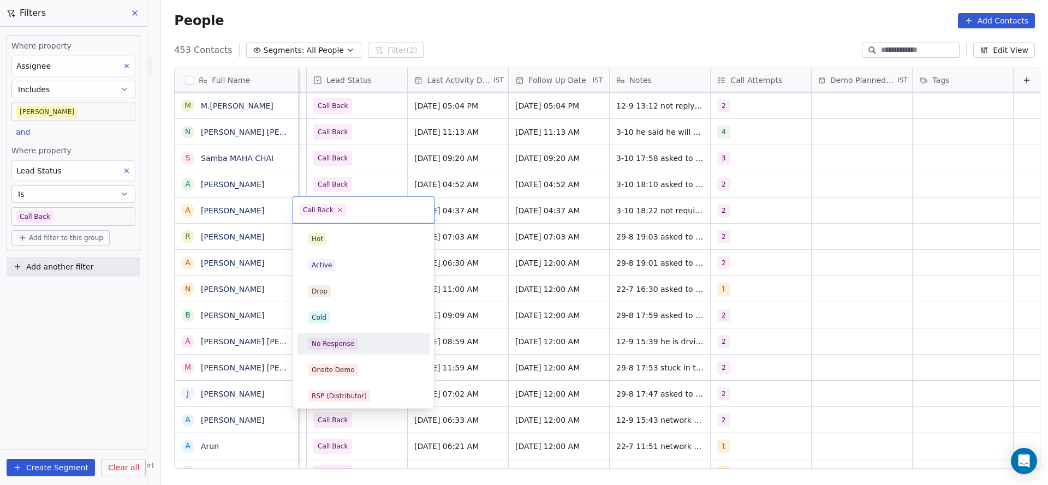
scroll to position [82, 0]
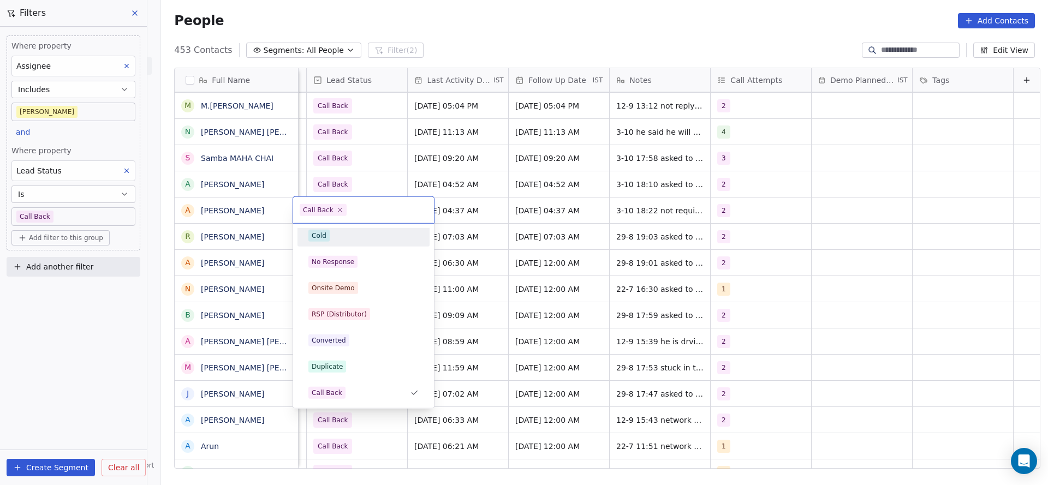
click at [355, 245] on div "Cold" at bounding box center [363, 236] width 132 height 22
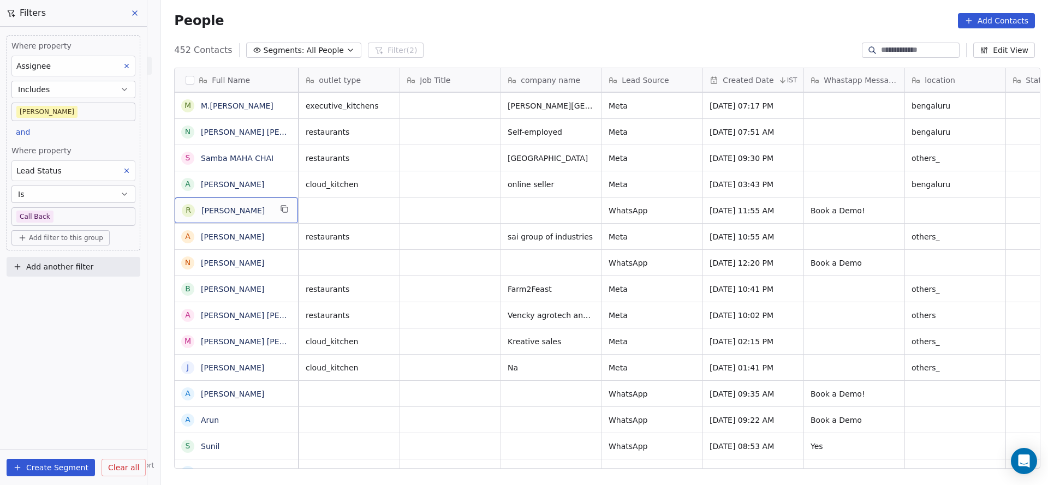
scroll to position [0, 0]
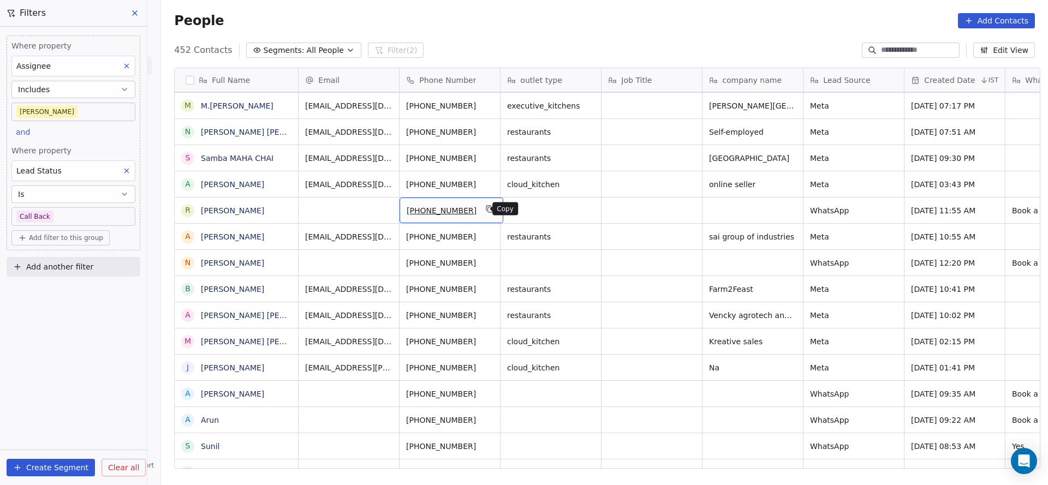
click at [486, 205] on icon "grid" at bounding box center [490, 209] width 9 height 9
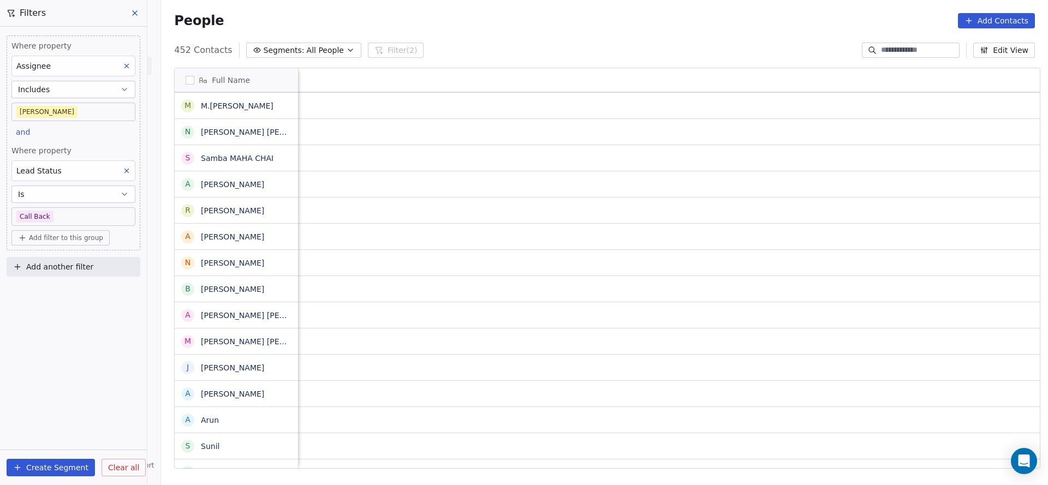
scroll to position [0, 1418]
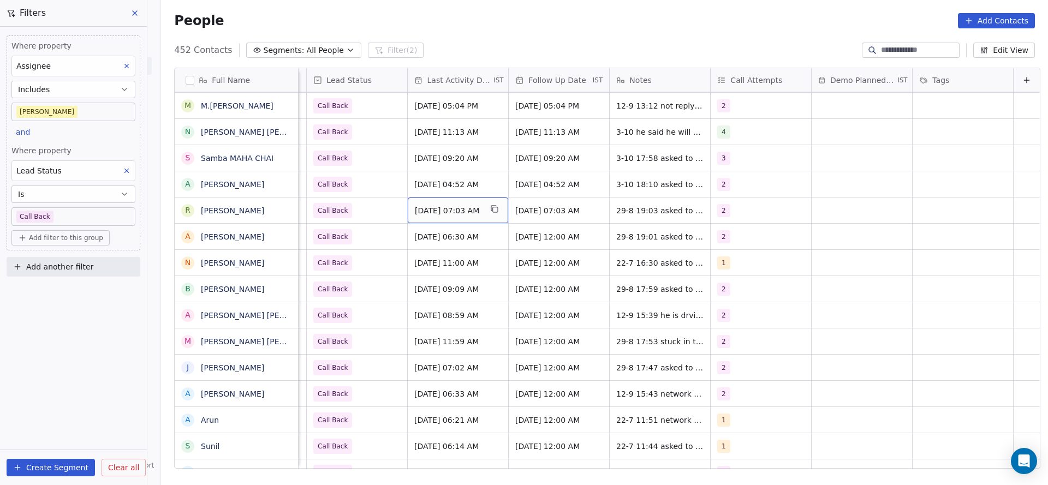
click at [434, 210] on span "[DATE] 07:03 AM" at bounding box center [448, 210] width 67 height 11
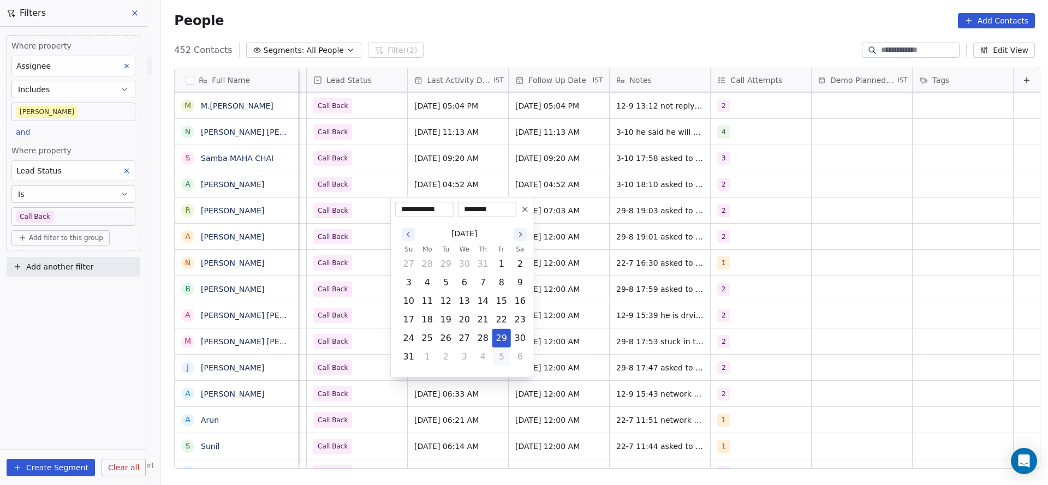
click at [502, 360] on button "5" at bounding box center [501, 356] width 17 height 17
click at [503, 342] on button "3" at bounding box center [501, 338] width 17 height 17
type input "**********"
click at [752, 319] on html "On2Cook India Pvt. Ltd. Contacts People Marketing Workflows Campaigns Metrics &…" at bounding box center [524, 242] width 1048 height 485
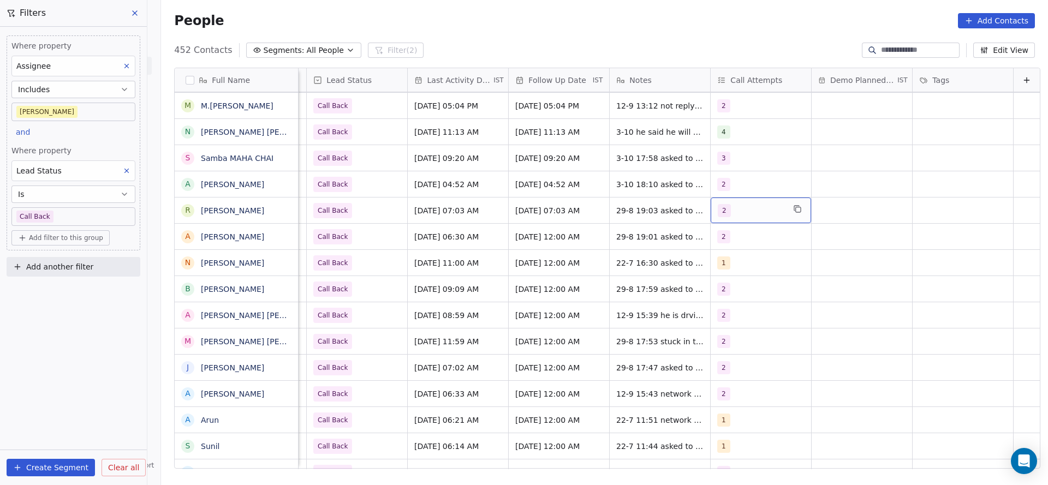
click at [725, 221] on div "2" at bounding box center [761, 211] width 100 height 26
click at [718, 291] on div "3" at bounding box center [763, 291] width 123 height 17
drag, startPoint x: 730, startPoint y: 266, endPoint x: 623, endPoint y: 277, distance: 107.5
click at [717, 272] on div "2" at bounding box center [763, 265] width 123 height 17
click at [558, 279] on html "On2Cook India Pvt. Ltd. Contacts People Marketing Workflows Campaigns Metrics &…" at bounding box center [524, 242] width 1048 height 485
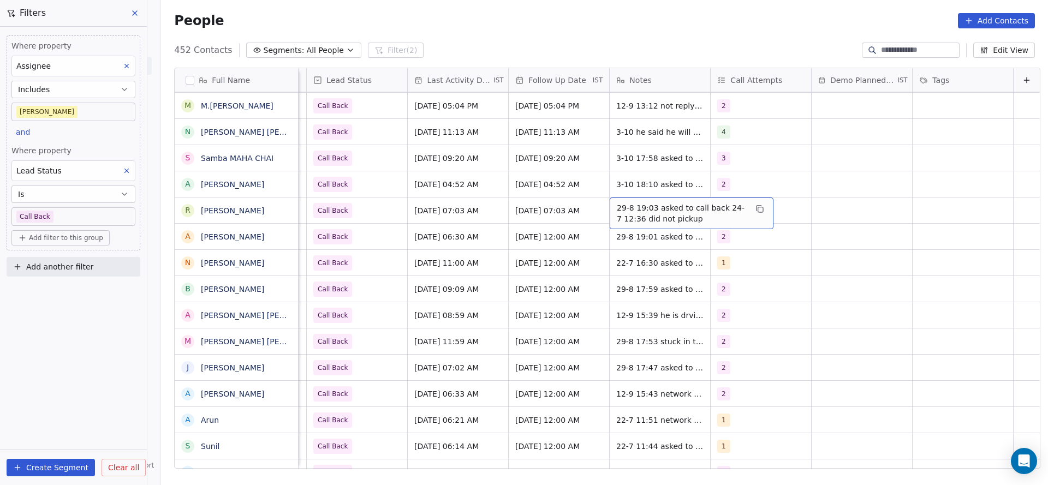
click at [621, 207] on span "29-8 19:03 asked to call back 24-7 12:36 did not pickup" at bounding box center [682, 214] width 130 height 22
click at [593, 204] on textarea "**********" at bounding box center [674, 215] width 163 height 34
click at [638, 207] on textarea "**********" at bounding box center [674, 216] width 163 height 37
type textarea "**********"
click at [436, 219] on html "On2Cook India Pvt. Ltd. Contacts People Marketing Workflows Campaigns Metrics &…" at bounding box center [524, 242] width 1048 height 485
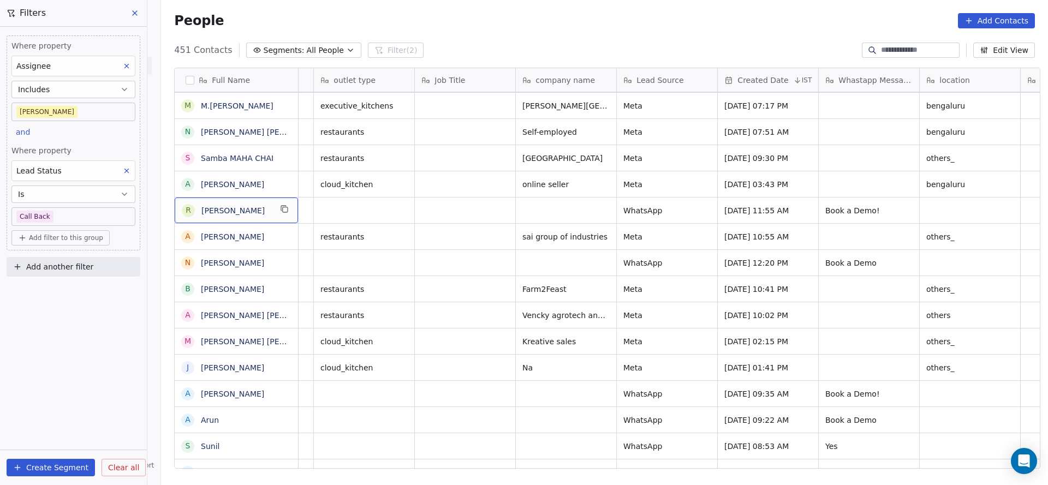
scroll to position [0, 0]
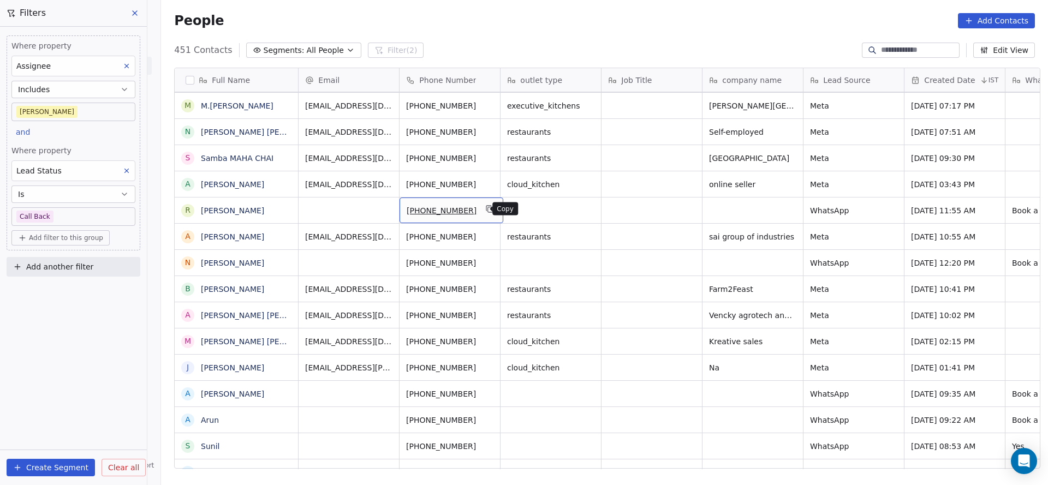
click at [486, 206] on icon "grid" at bounding box center [490, 209] width 9 height 9
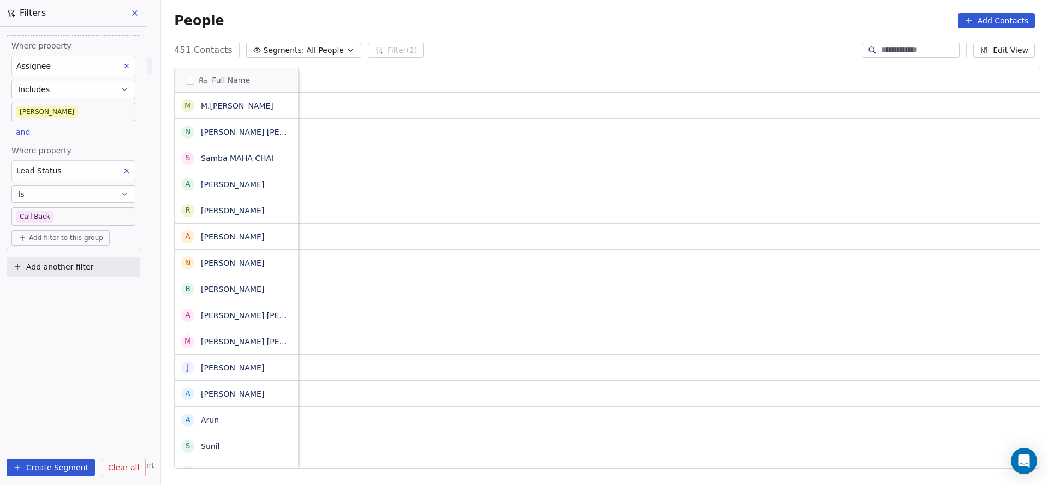
scroll to position [0, 1418]
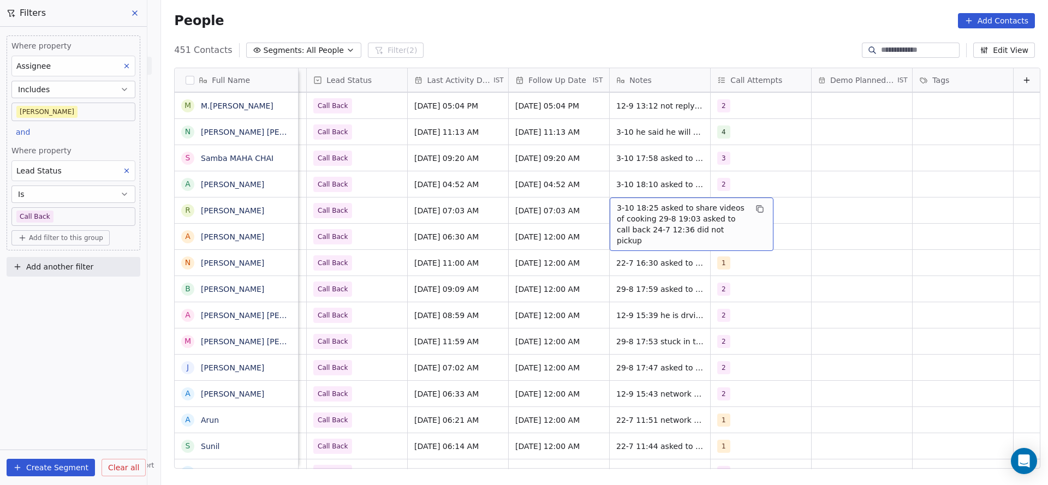
click at [617, 215] on span "3-10 18:25 asked to share videos of cooking 29-8 19:03 asked to call back 24-7 …" at bounding box center [682, 225] width 130 height 44
click at [460, 222] on html "On2Cook India Pvt. Ltd. Contacts People Marketing Workflows Campaigns Metrics &…" at bounding box center [524, 242] width 1048 height 485
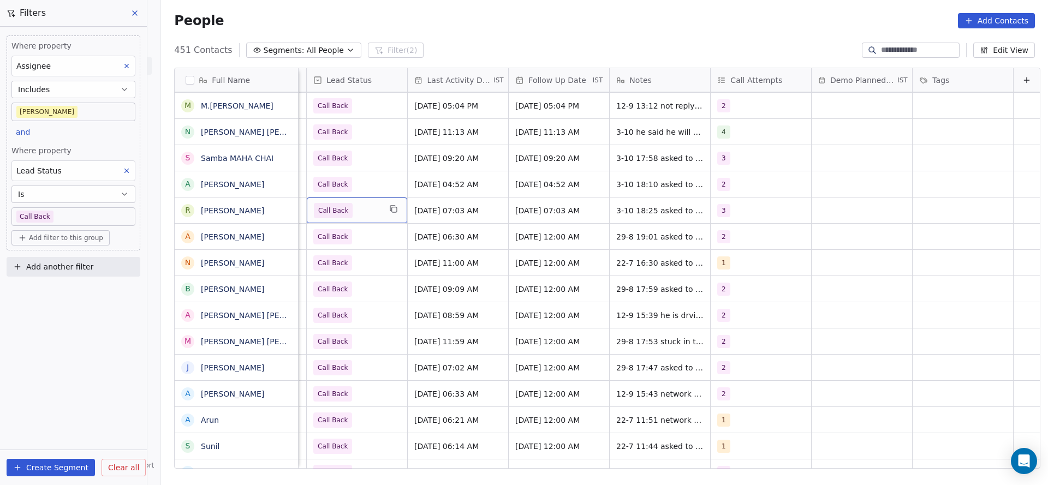
scroll to position [0, 1413]
click at [341, 211] on span "Call Back" at bounding box center [347, 210] width 67 height 15
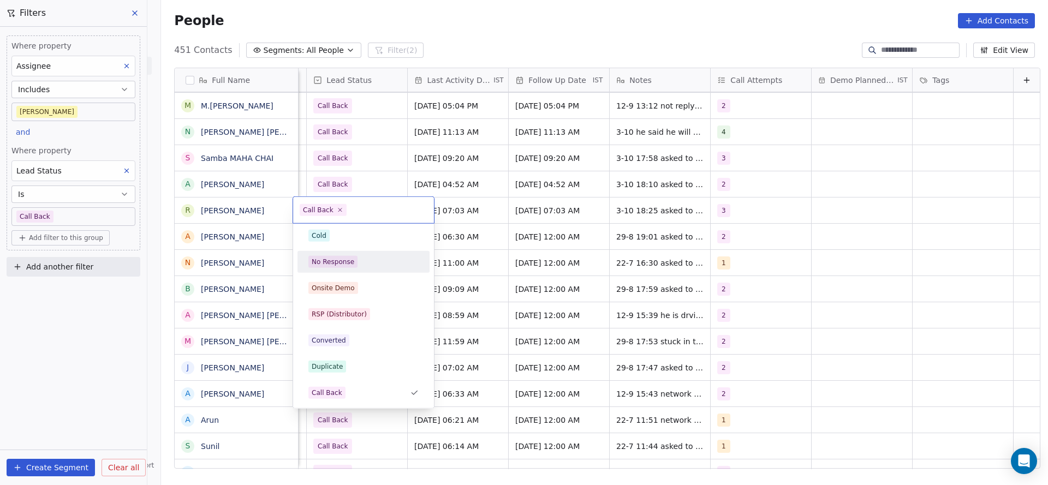
scroll to position [0, 0]
click at [349, 262] on div "Active" at bounding box center [363, 265] width 110 height 12
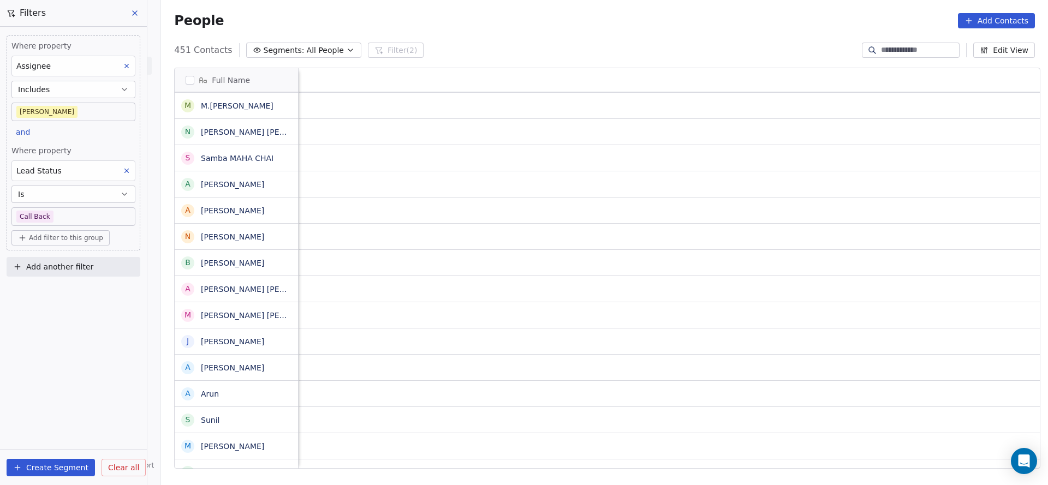
scroll to position [0, 1418]
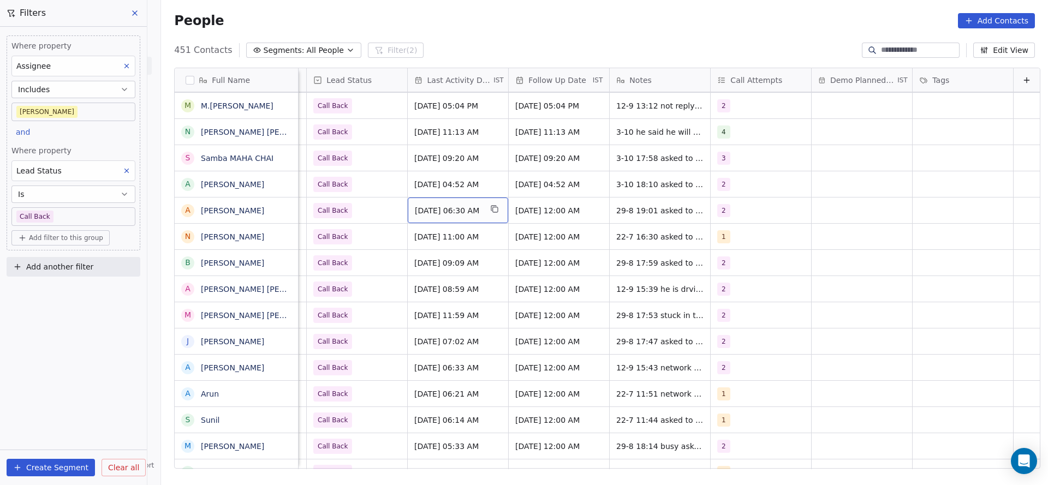
click at [450, 206] on span "[DATE] 06:30 AM" at bounding box center [448, 210] width 67 height 11
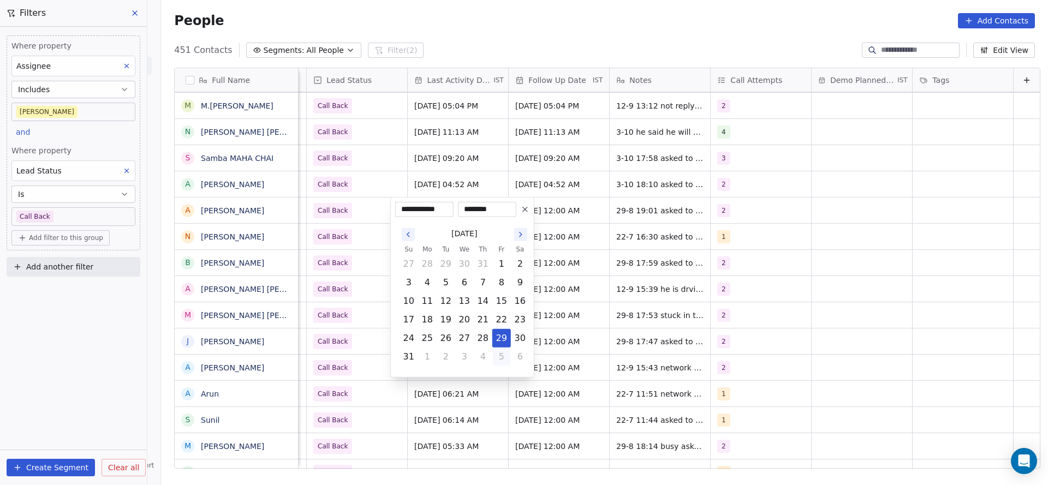
click at [500, 357] on button "5" at bounding box center [501, 356] width 17 height 17
click at [499, 340] on button "3" at bounding box center [501, 338] width 17 height 17
type input "**********"
click at [686, 321] on html "On2Cook India Pvt. Ltd. Contacts People Marketing Workflows Campaigns Metrics &…" at bounding box center [524, 242] width 1048 height 485
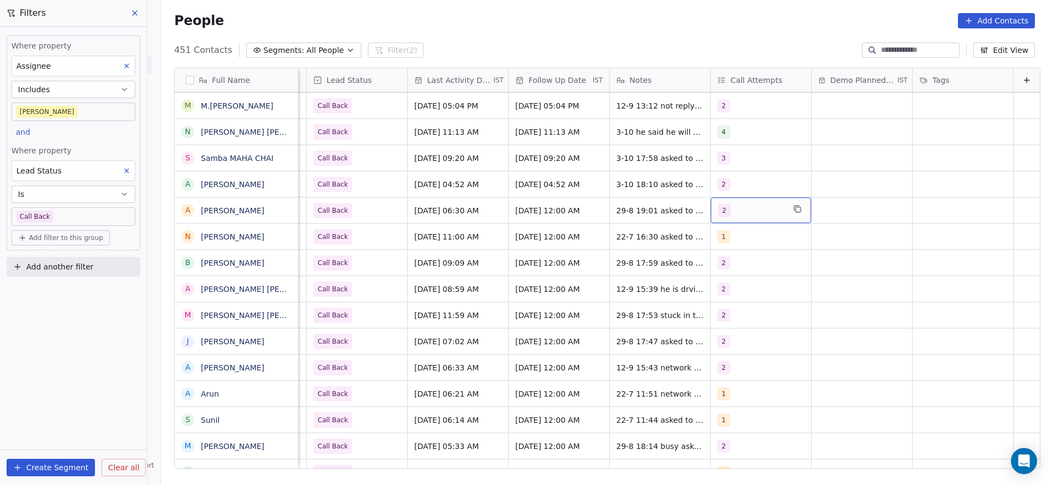
click at [748, 213] on div "2" at bounding box center [751, 210] width 67 height 13
click at [739, 285] on div "3" at bounding box center [770, 291] width 97 height 12
click at [737, 267] on div "2" at bounding box center [770, 265] width 97 height 12
click at [587, 284] on html "On2Cook India Pvt. Ltd. Contacts People Marketing Workflows Campaigns Metrics &…" at bounding box center [524, 242] width 1048 height 485
click at [617, 212] on span "29-8 19:01 asked to call back 23-7 12:00 did not pickup wa sent" at bounding box center [682, 214] width 130 height 22
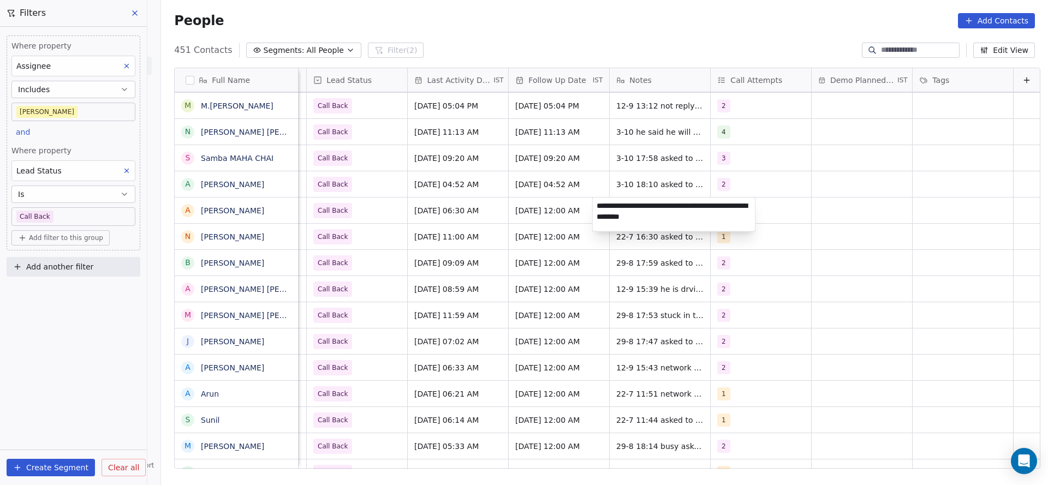
click at [593, 211] on textarea "**********" at bounding box center [674, 215] width 163 height 34
type textarea "**********"
click at [483, 250] on html "On2Cook India Pvt. Ltd. Contacts People Marketing Workflows Campaigns Metrics &…" at bounding box center [524, 242] width 1048 height 485
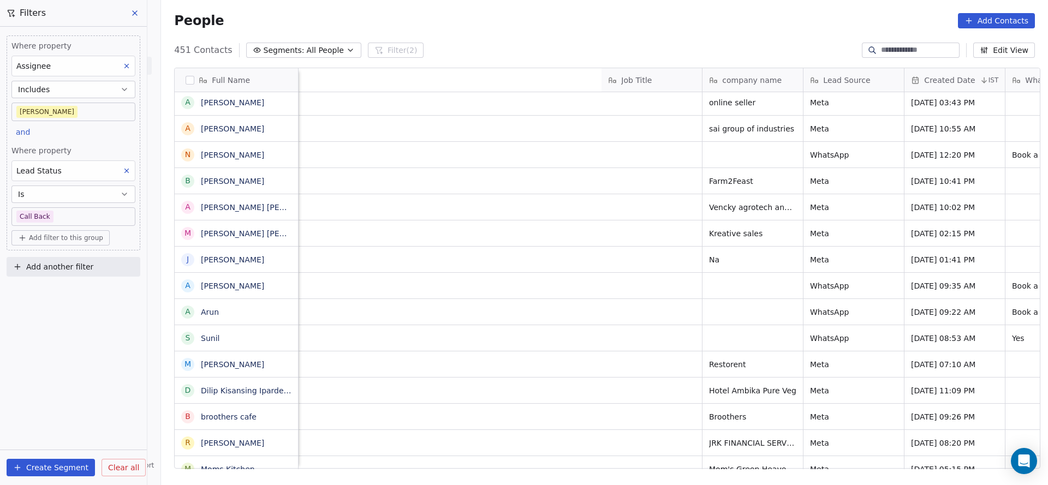
scroll to position [0, 1210]
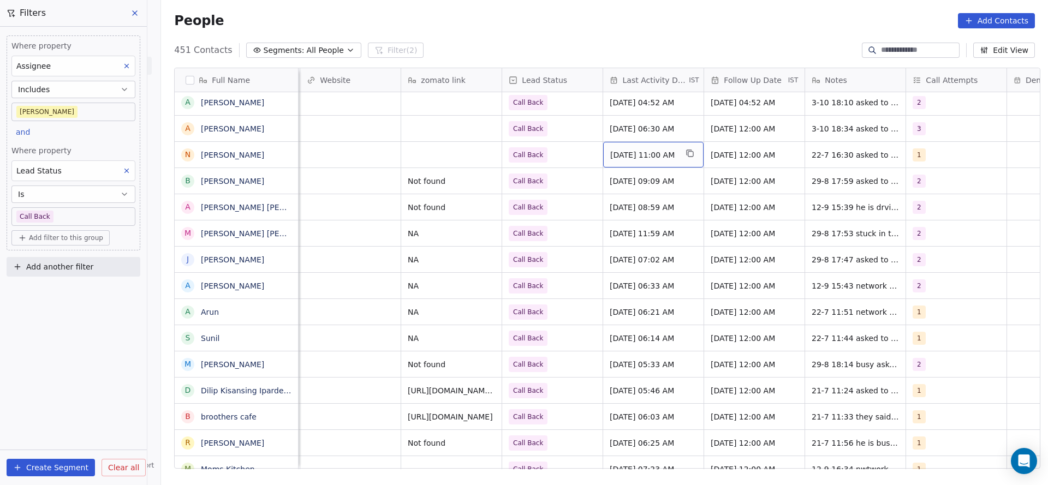
click at [669, 157] on span "[DATE] 11:00 AM" at bounding box center [643, 155] width 67 height 11
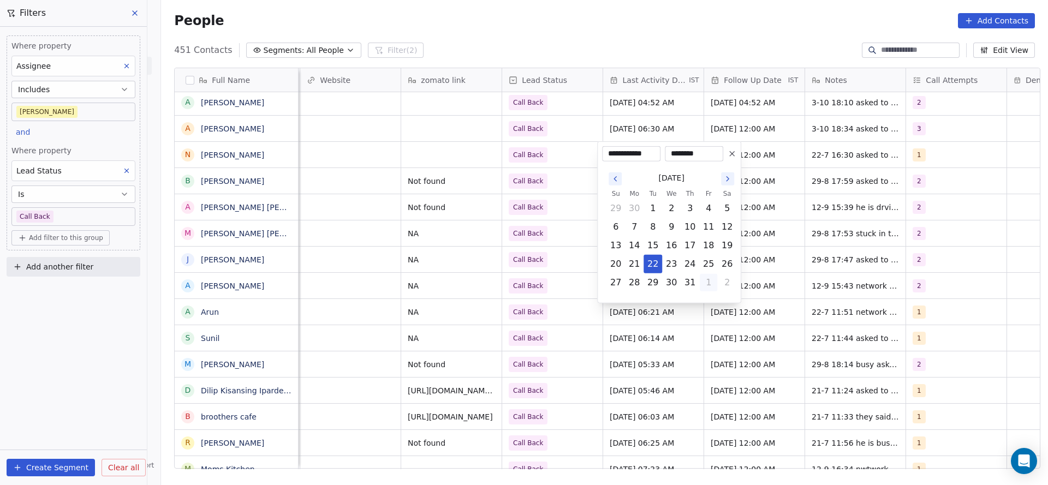
click at [711, 279] on button "1" at bounding box center [708, 282] width 17 height 17
click at [712, 300] on button "5" at bounding box center [708, 301] width 17 height 17
click at [710, 280] on button "3" at bounding box center [708, 282] width 17 height 17
type input "**********"
click at [445, 236] on html "On2Cook India Pvt. Ltd. Contacts People Marketing Workflows Campaigns Metrics &…" at bounding box center [524, 242] width 1048 height 485
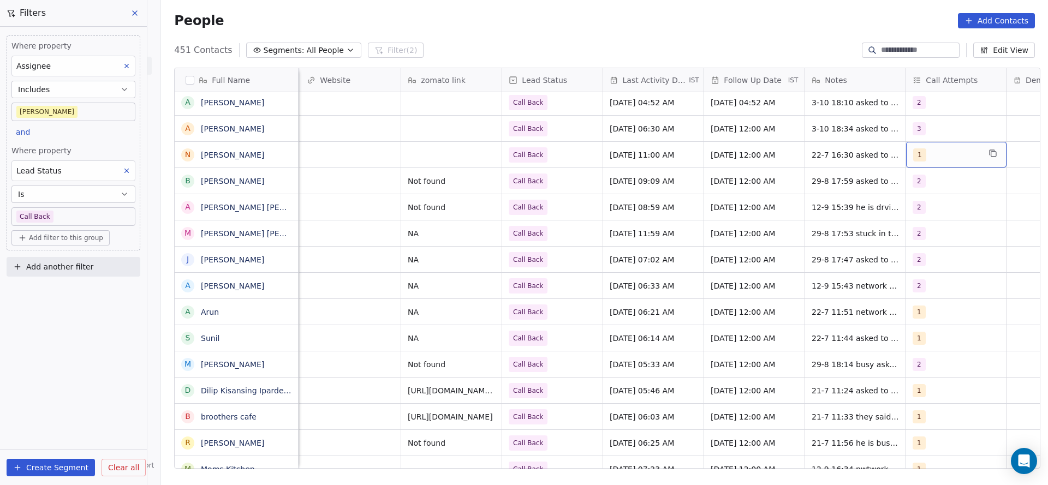
click at [955, 157] on div "1" at bounding box center [946, 154] width 67 height 13
click at [928, 213] on span "2" at bounding box center [933, 210] width 11 height 12
click at [936, 195] on div "1 2 3 4 5 6 7 8 9 10" at bounding box center [970, 301] width 132 height 258
click at [939, 182] on div "1" at bounding box center [976, 183] width 97 height 12
click at [687, 205] on html "On2Cook India Pvt. Ltd. Contacts People Marketing Workflows Campaigns Metrics &…" at bounding box center [524, 242] width 1048 height 485
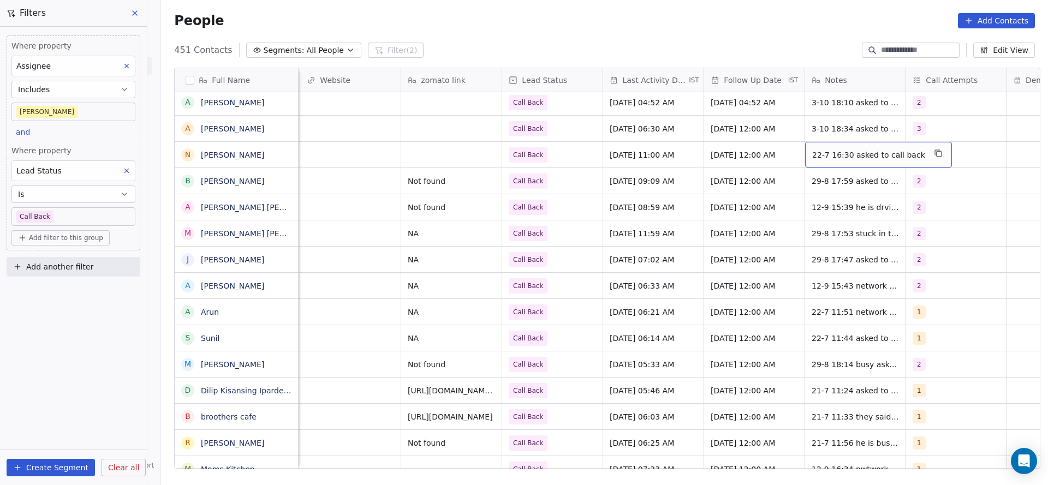
click at [820, 156] on span "22-7 16:30 asked to call back" at bounding box center [868, 155] width 113 height 11
click at [805, 148] on textarea "**********" at bounding box center [866, 159] width 133 height 34
type textarea "**********"
click at [626, 161] on html "On2Cook India Pvt. Ltd. Contacts People Marketing Workflows Campaigns Metrics &…" at bounding box center [524, 242] width 1048 height 485
click at [548, 156] on span "Call Back" at bounding box center [542, 154] width 67 height 15
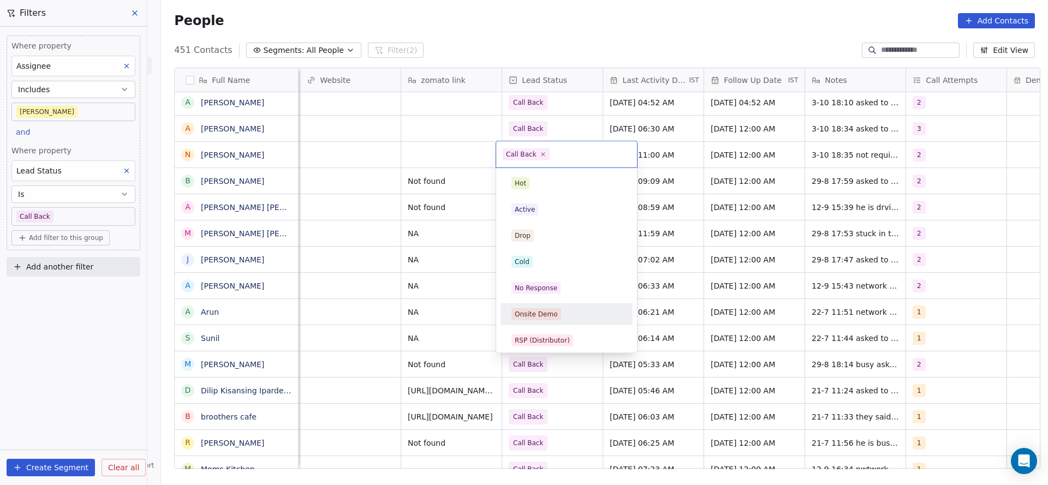
scroll to position [82, 0]
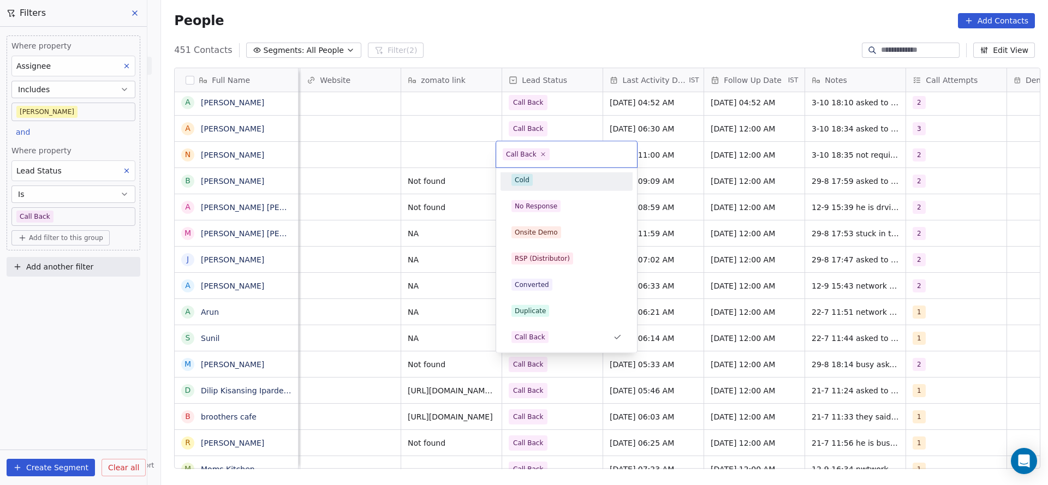
click at [549, 186] on div "Cold" at bounding box center [566, 179] width 123 height 17
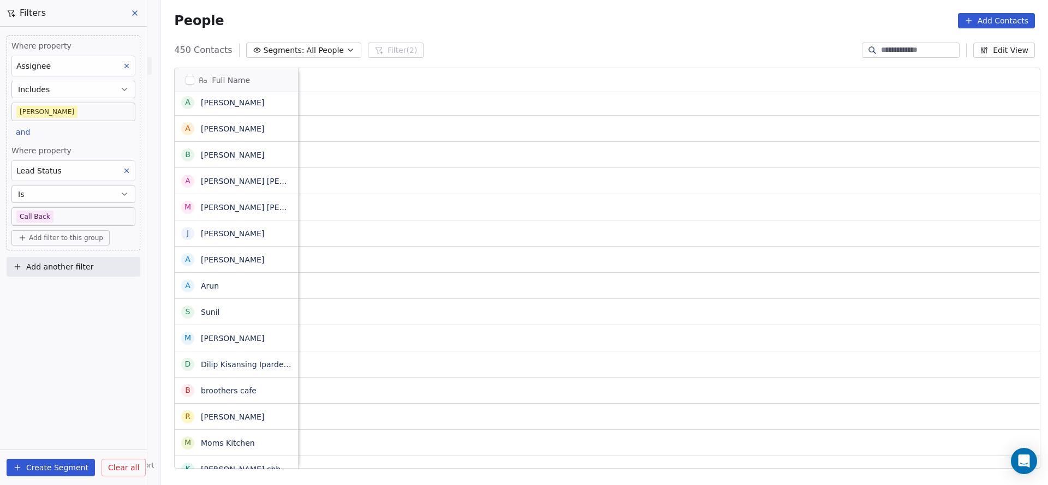
scroll to position [0, 1299]
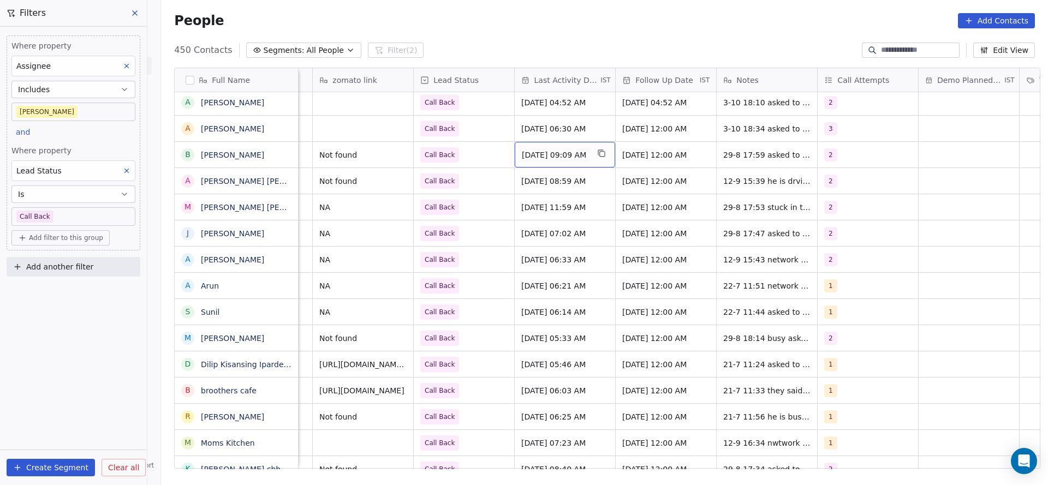
click at [556, 156] on span "[DATE] 09:09 AM" at bounding box center [555, 155] width 67 height 11
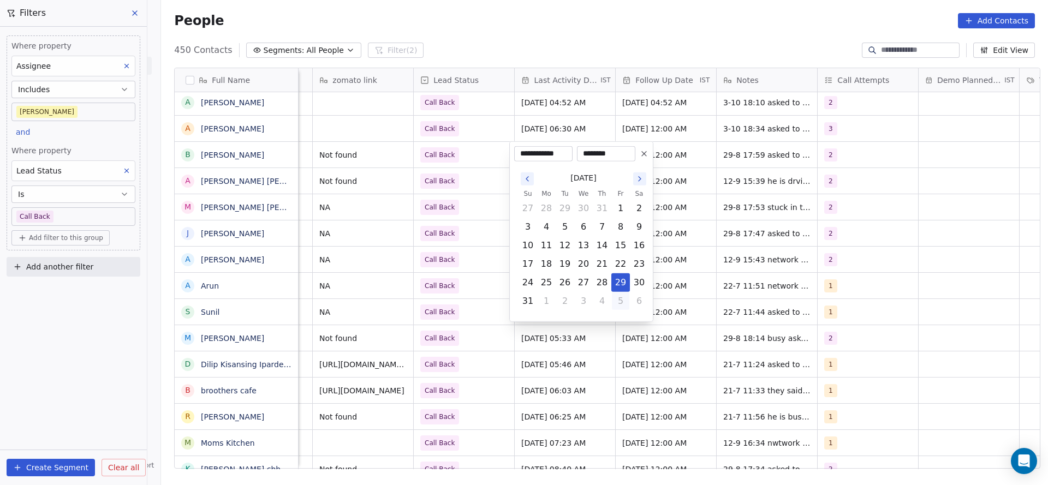
click at [617, 301] on button "5" at bounding box center [620, 301] width 17 height 17
click at [621, 288] on button "3" at bounding box center [620, 282] width 17 height 17
type input "**********"
click at [754, 181] on html "On2Cook India Pvt. Ltd. Contacts People Marketing Workflows Campaigns Metrics &…" at bounding box center [524, 242] width 1048 height 485
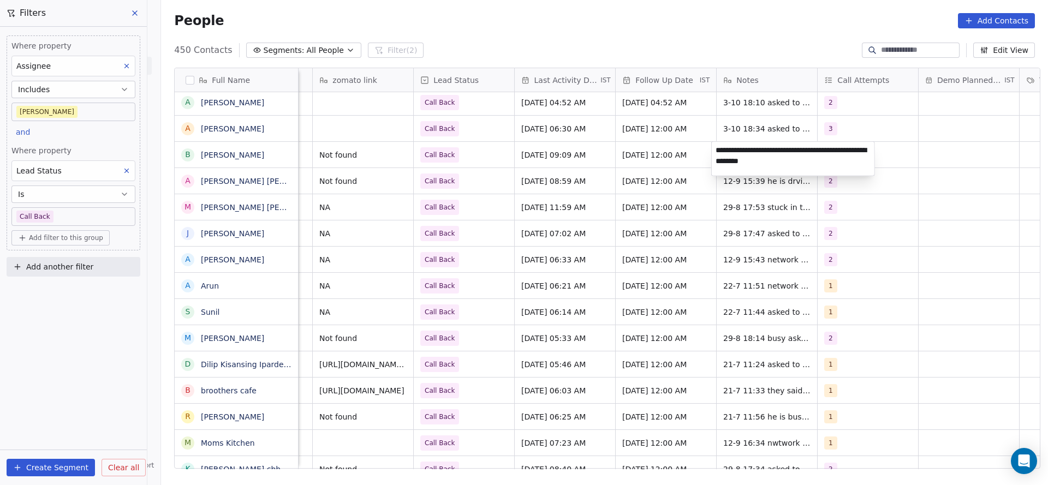
click at [717, 155] on textarea "**********" at bounding box center [793, 159] width 163 height 34
type textarea "**********"
click at [708, 153] on html "On2Cook India Pvt. Ltd. Contacts People Marketing Workflows Campaigns Metrics &…" at bounding box center [524, 242] width 1048 height 485
click at [468, 156] on span "Call Back" at bounding box center [454, 154] width 67 height 15
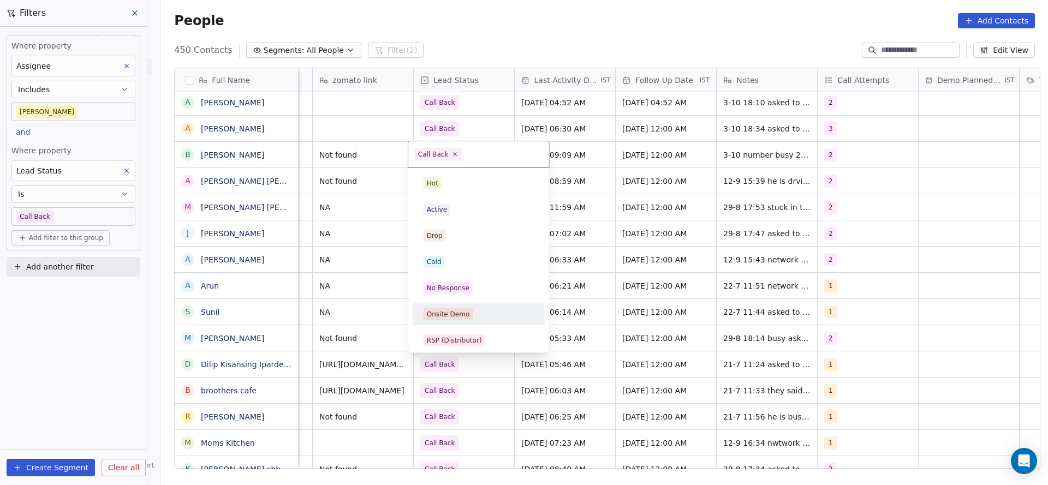
scroll to position [82, 0]
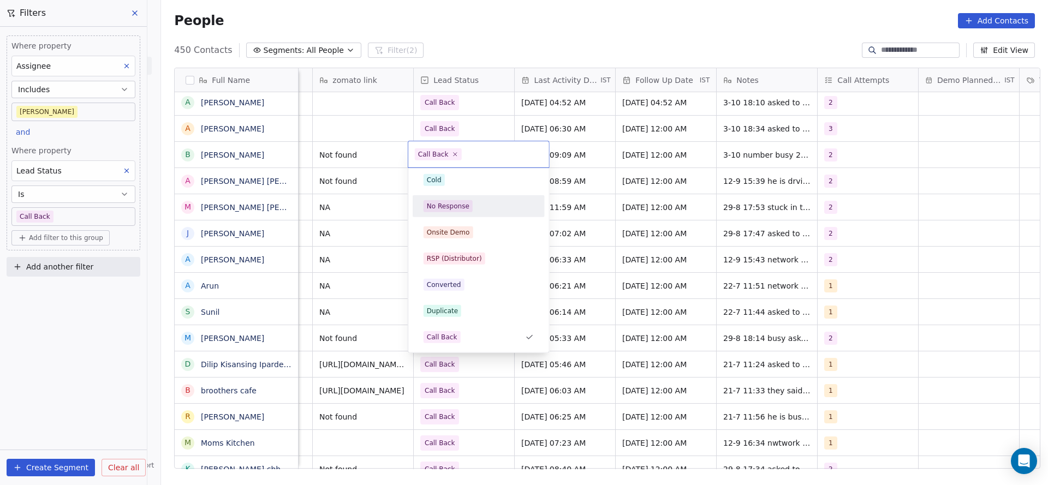
click at [470, 211] on div "No Response" at bounding box center [479, 206] width 110 height 12
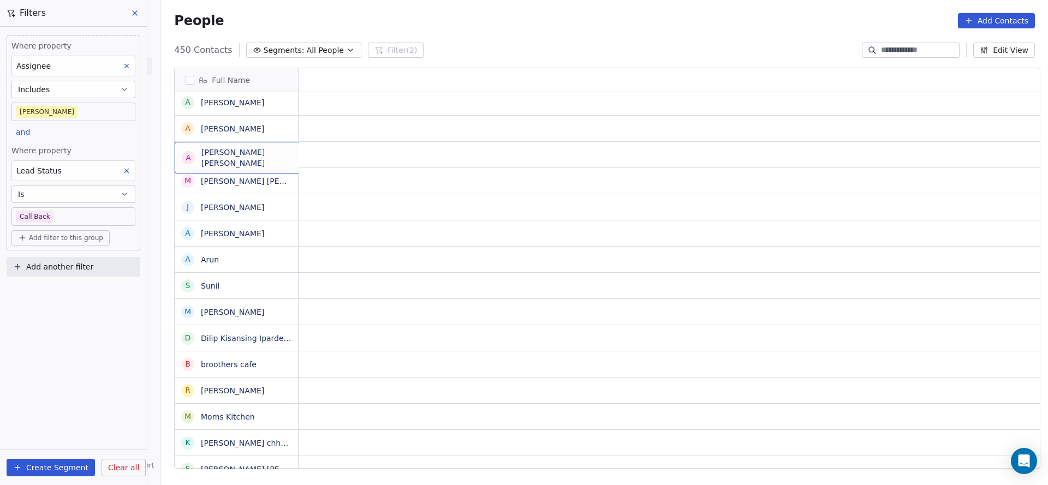
scroll to position [0, 0]
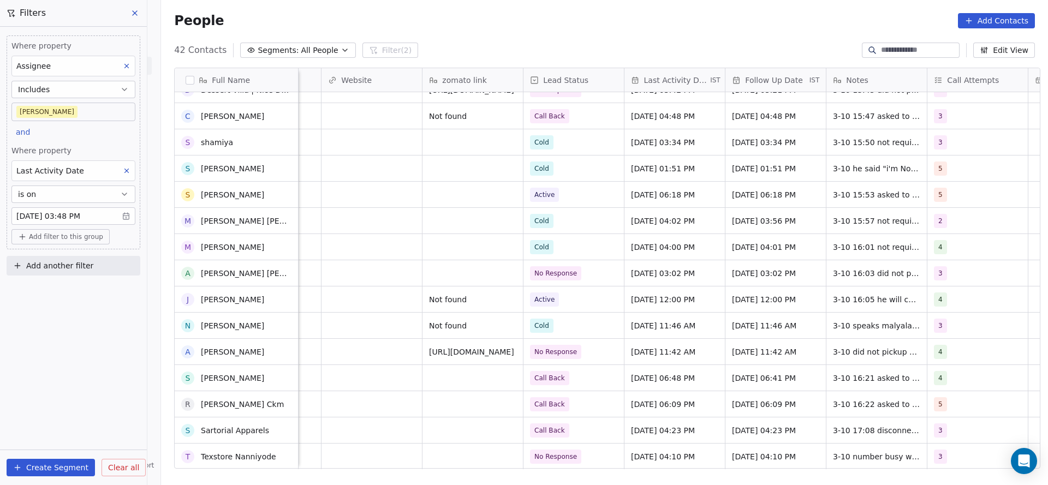
scroll to position [723, 0]
click at [459, 439] on div "grid" at bounding box center [472, 431] width 100 height 26
type textarea "*********"
click at [348, 356] on html "On2Cook India Pvt. Ltd. Contacts People Marketing Workflows Campaigns Metrics &…" at bounding box center [524, 242] width 1048 height 485
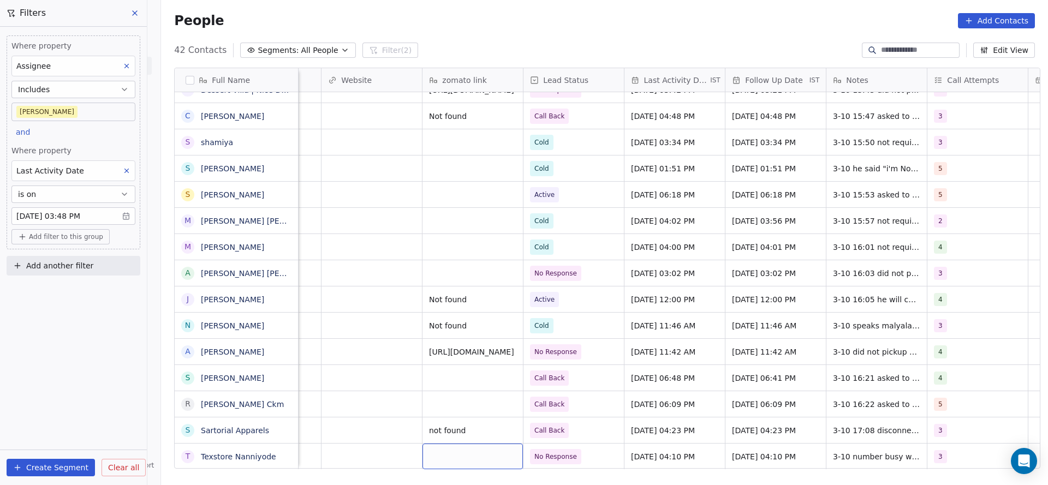
click at [437, 444] on div "grid" at bounding box center [472, 457] width 100 height 26
type textarea "*********"
click at [480, 370] on html "On2Cook India Pvt. Ltd. Contacts People Marketing Workflows Campaigns Metrics &…" at bounding box center [524, 242] width 1048 height 485
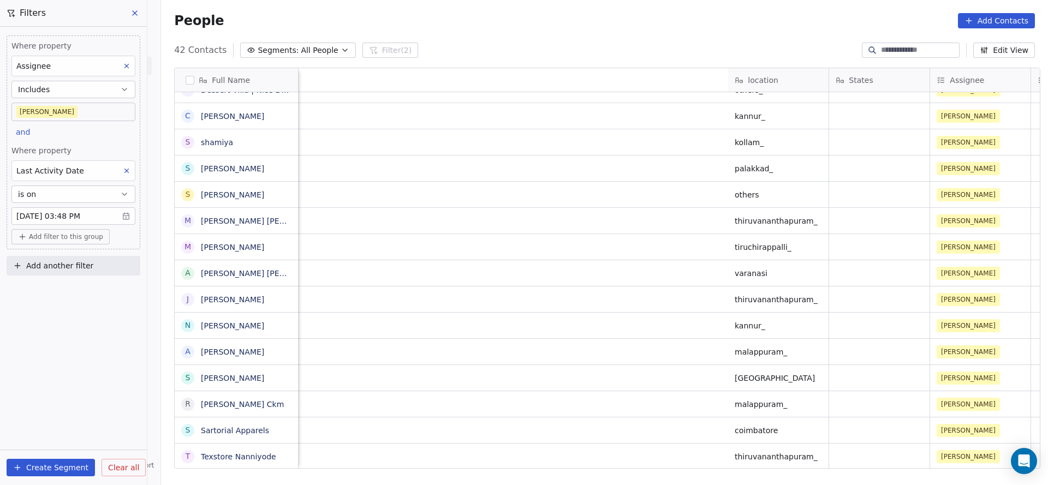
scroll to position [12, 1249]
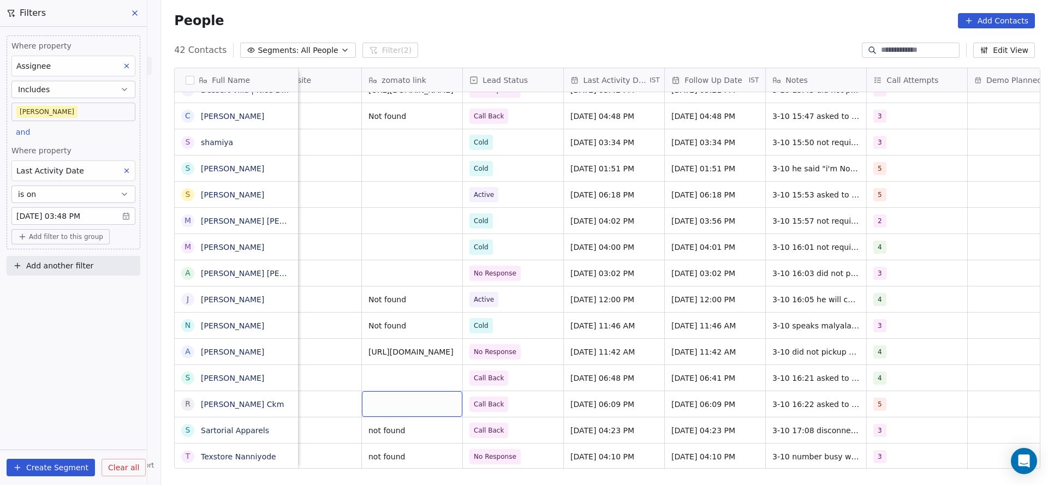
click at [362, 393] on div "grid" at bounding box center [412, 404] width 100 height 26
type textarea "*********"
click at [360, 359] on html "On2Cook India Pvt. Ltd. Contacts People Marketing Workflows Campaigns Metrics &…" at bounding box center [524, 242] width 1048 height 485
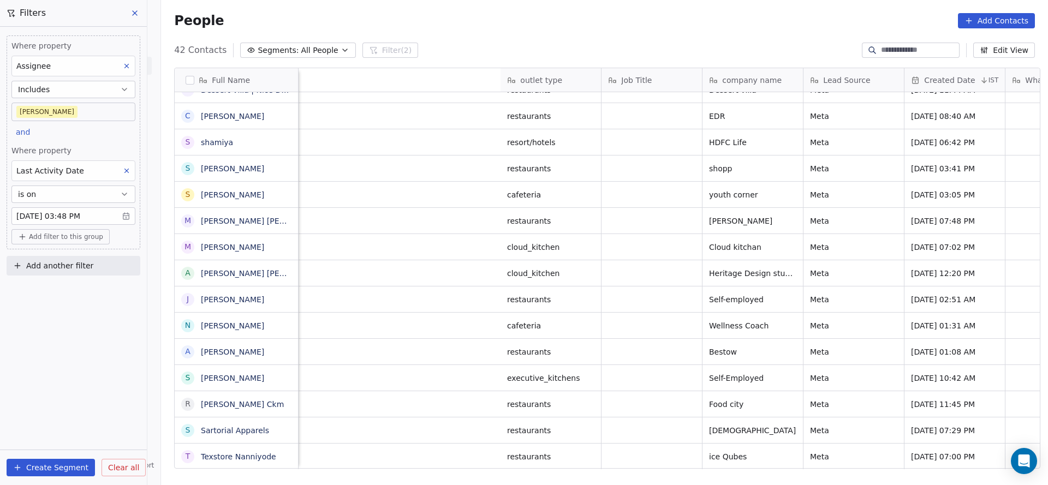
scroll to position [12, 1171]
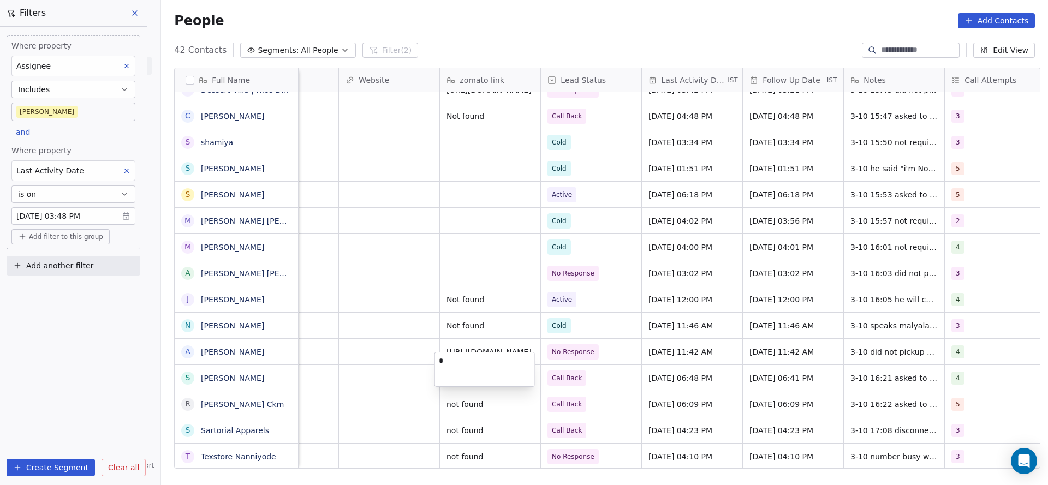
type textarea "**"
click at [495, 264] on html "On2Cook India Pvt. Ltd. Contacts People Marketing Workflows Campaigns Metrics &…" at bounding box center [524, 242] width 1048 height 485
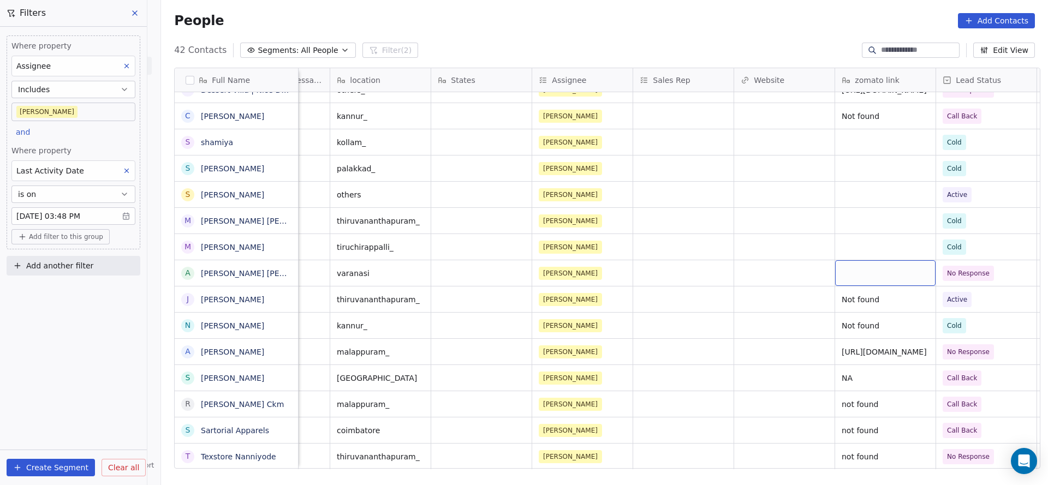
scroll to position [12, 778]
type textarea "*********"
click at [731, 232] on html "On2Cook India Pvt. Ltd. Contacts People Marketing Workflows Campaigns Metrics &…" at bounding box center [524, 242] width 1048 height 485
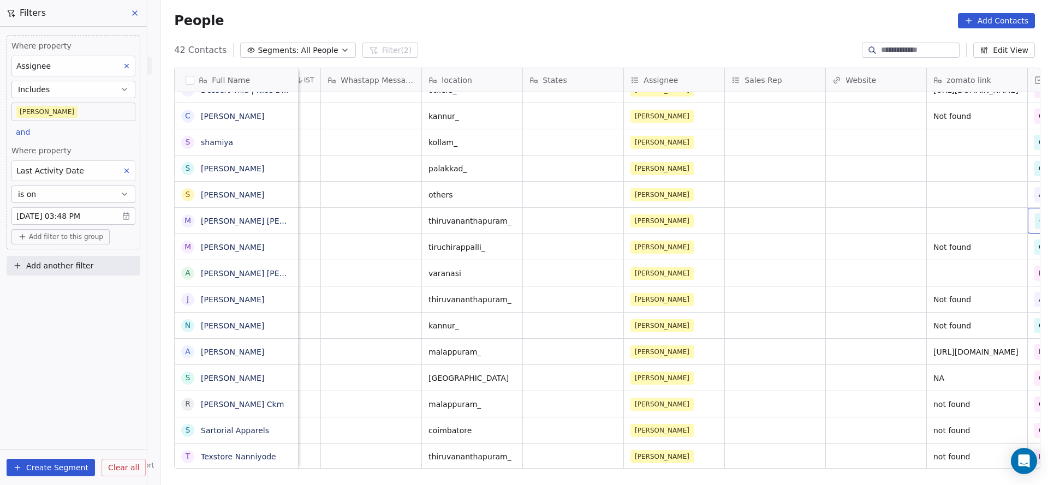
scroll to position [12, 785]
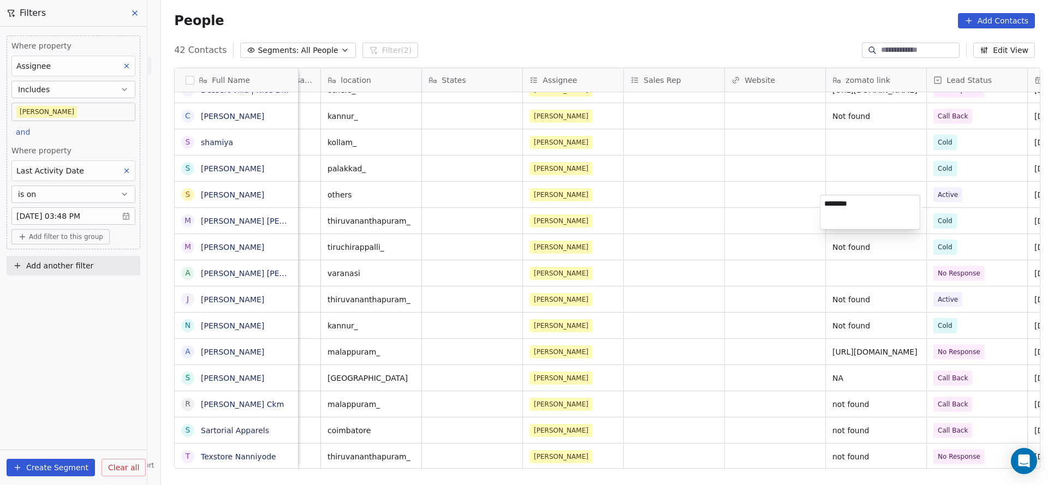
type textarea "*********"
click at [721, 187] on html "On2Cook India Pvt. Ltd. Contacts People Marketing Workflows Campaigns Metrics &…" at bounding box center [524, 242] width 1048 height 485
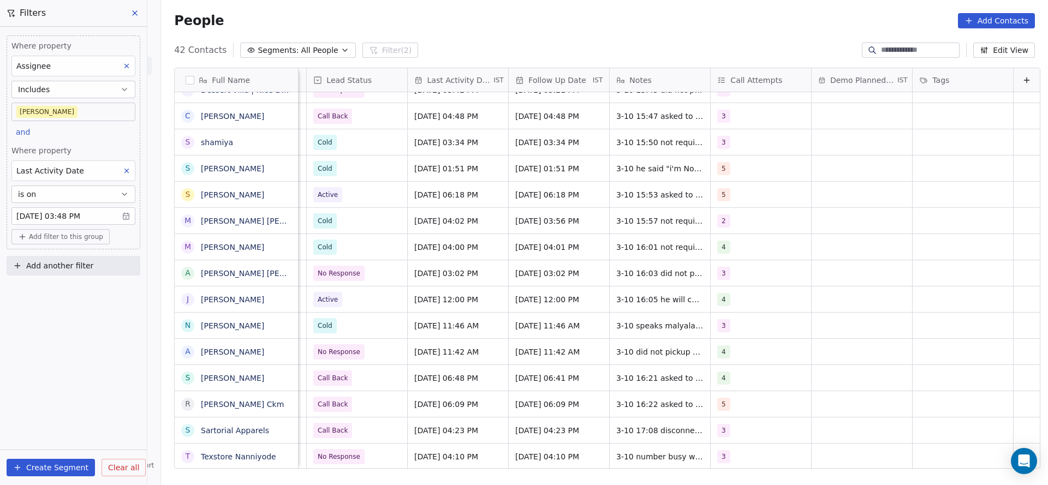
scroll to position [12, 1081]
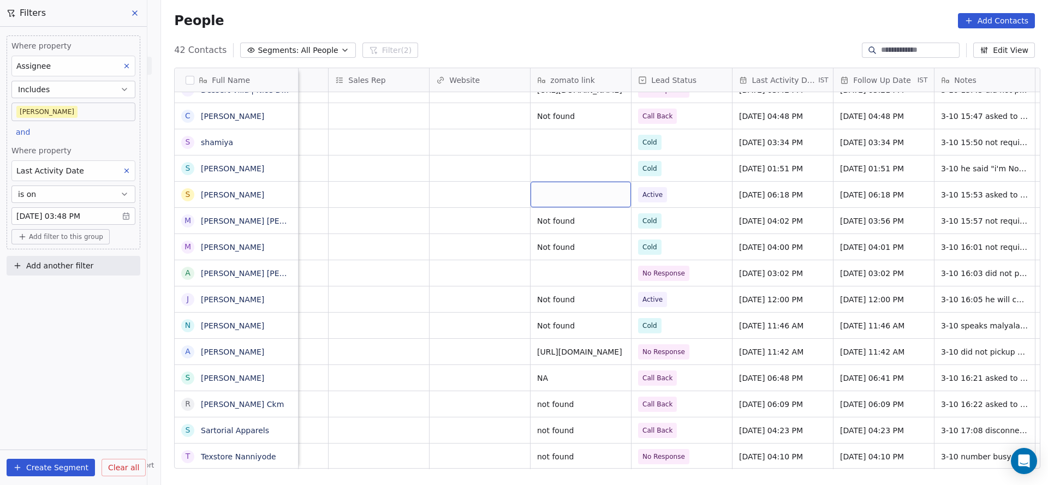
click at [565, 184] on div "grid" at bounding box center [581, 195] width 100 height 26
click at [550, 192] on textarea "*********" at bounding box center [575, 186] width 99 height 34
type textarea "*********"
click at [82, 173] on html "On2Cook India Pvt. Ltd. Contacts People Marketing Workflows Campaigns Metrics &…" at bounding box center [524, 242] width 1048 height 485
click at [82, 173] on div "Last Activity Date" at bounding box center [73, 170] width 124 height 21
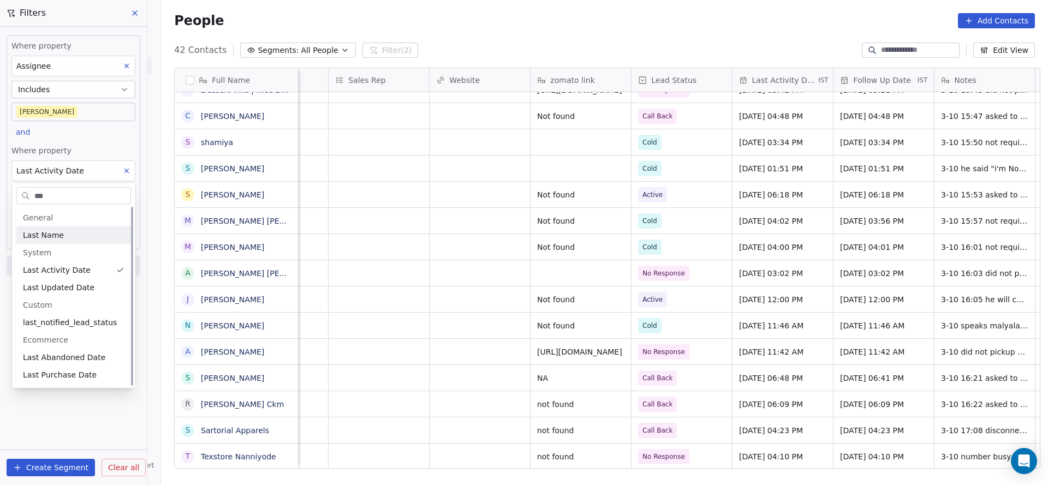
scroll to position [0, 0]
type input "***"
click at [70, 291] on span "Last Updated Date" at bounding box center [59, 287] width 72 height 11
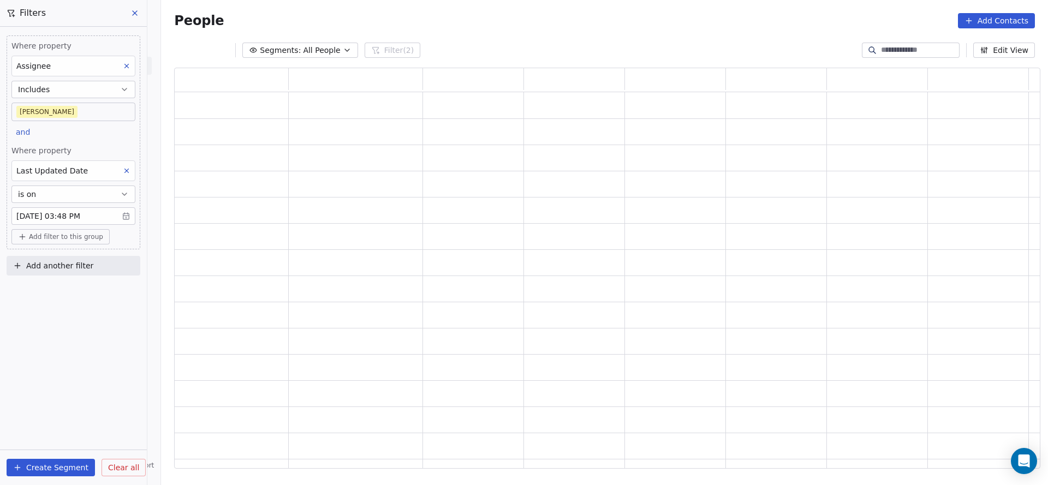
scroll to position [388, 853]
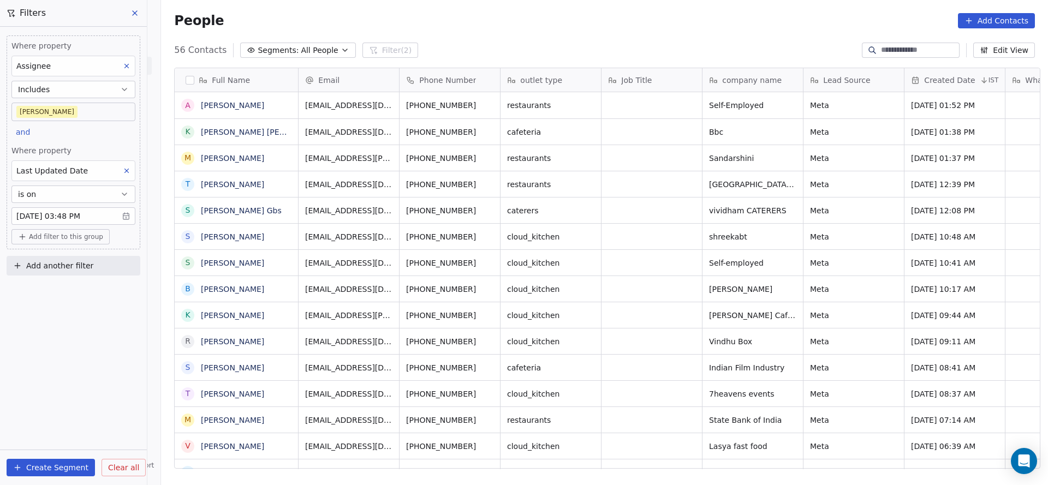
click at [82, 323] on div "Where property Assignee Includes Madhuri and Where property Last Updated Date i…" at bounding box center [73, 256] width 147 height 459
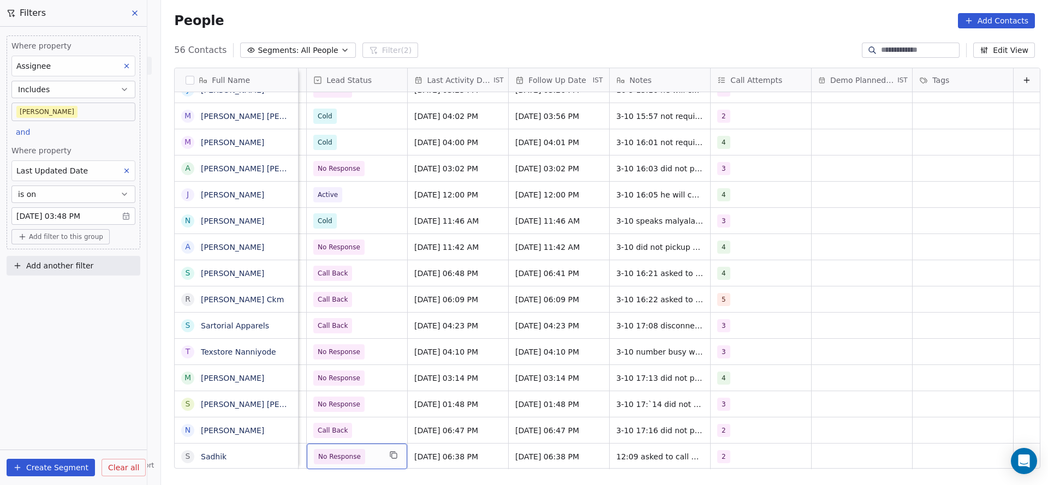
scroll to position [12, 1413]
click at [350, 449] on span "No Response" at bounding box center [347, 456] width 67 height 15
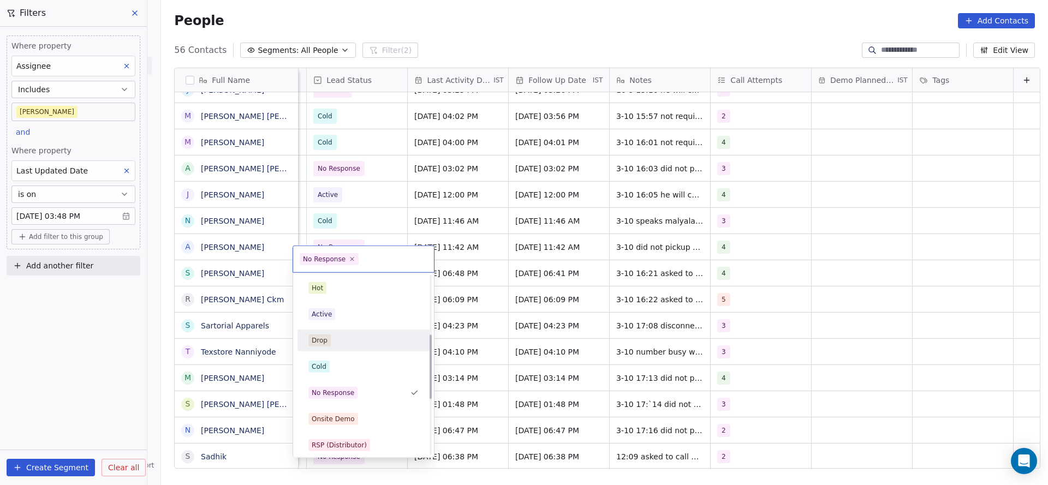
scroll to position [164, 0]
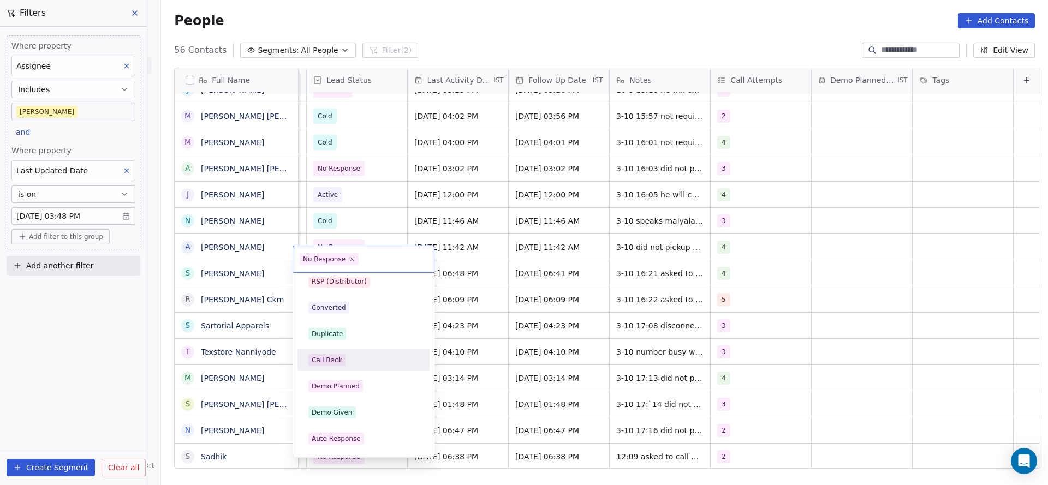
click at [349, 362] on div "Call Back" at bounding box center [363, 360] width 110 height 12
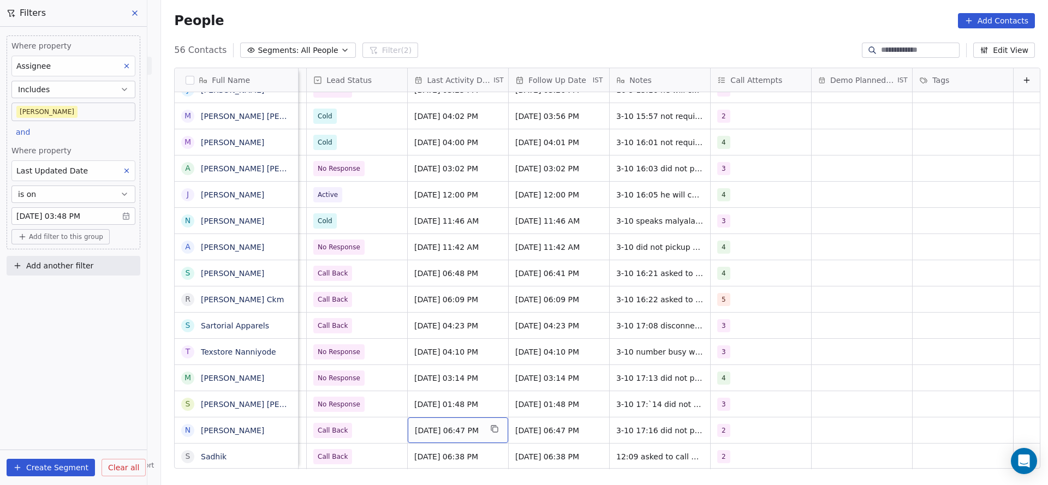
click at [442, 425] on span "[DATE] 06:47 PM" at bounding box center [448, 430] width 67 height 11
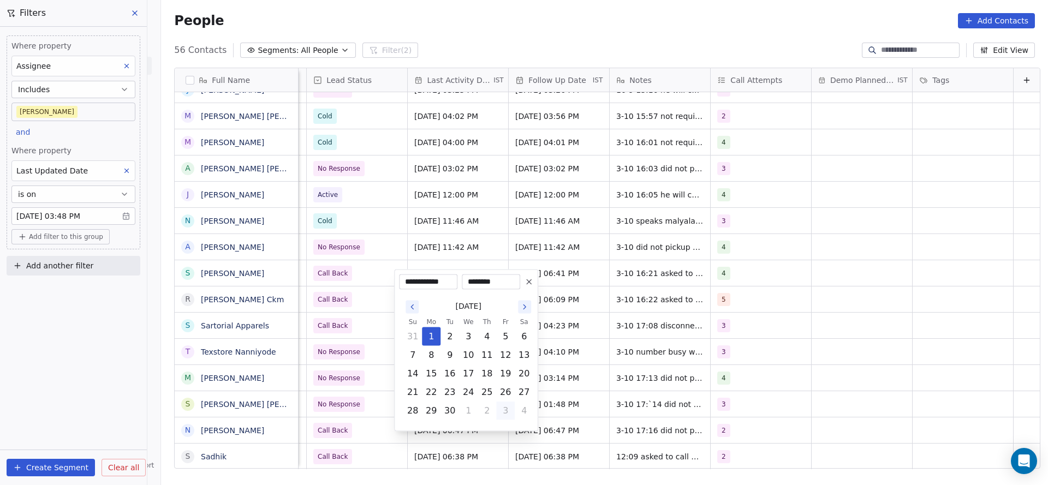
click at [508, 413] on button "3" at bounding box center [505, 410] width 17 height 17
type input "**********"
click at [651, 416] on html "On2Cook India Pvt. Ltd. Contacts People Marketing Workflows Campaigns Metrics &…" at bounding box center [524, 242] width 1048 height 485
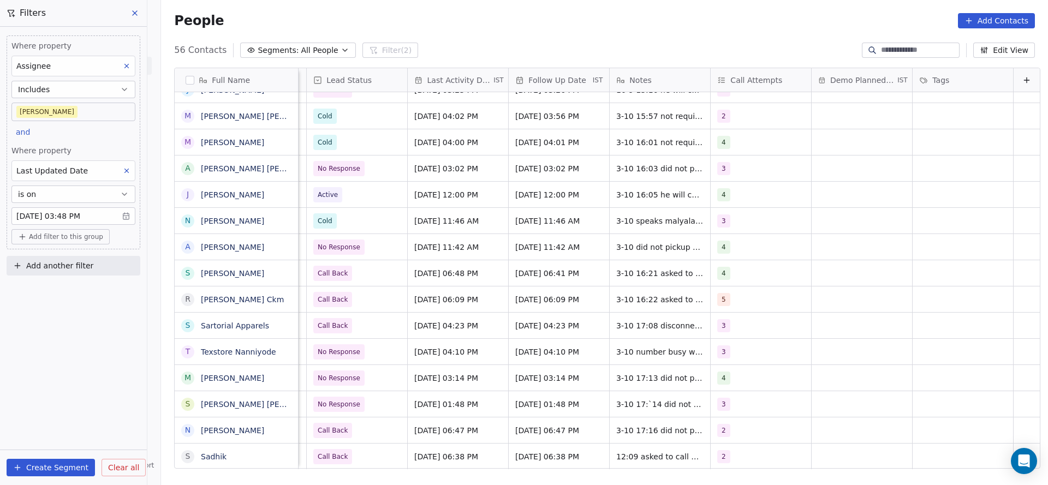
click at [78, 174] on span "Last Updated Date" at bounding box center [52, 170] width 72 height 9
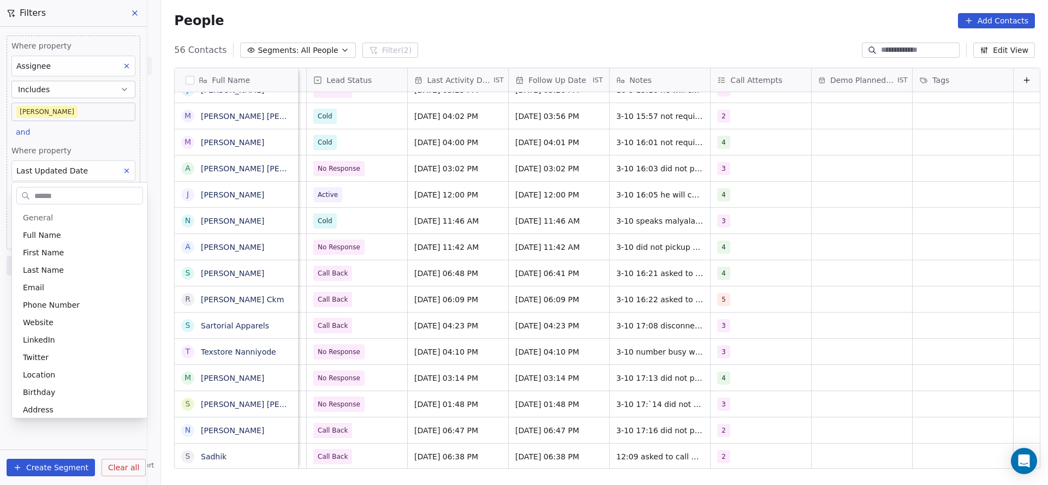
scroll to position [398, 0]
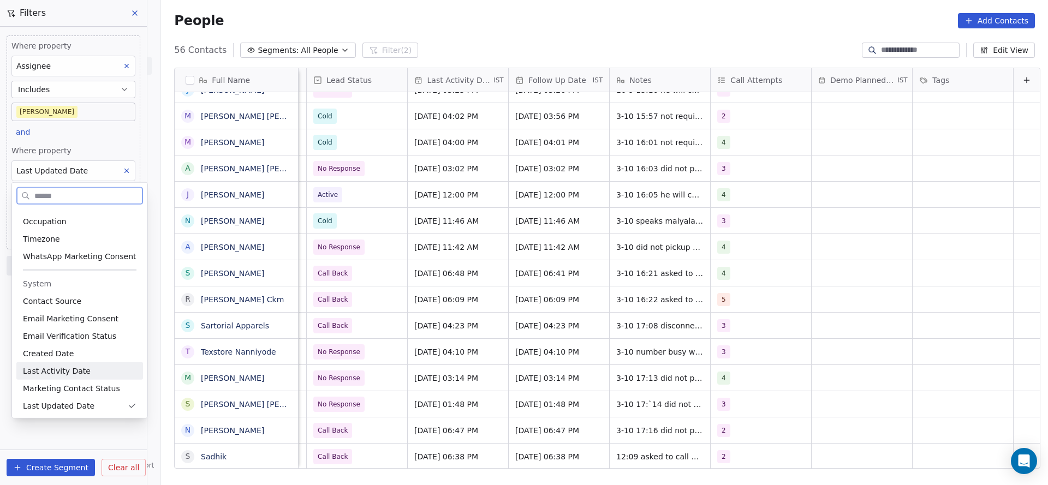
click at [69, 375] on span "Last Activity Date" at bounding box center [57, 371] width 68 height 11
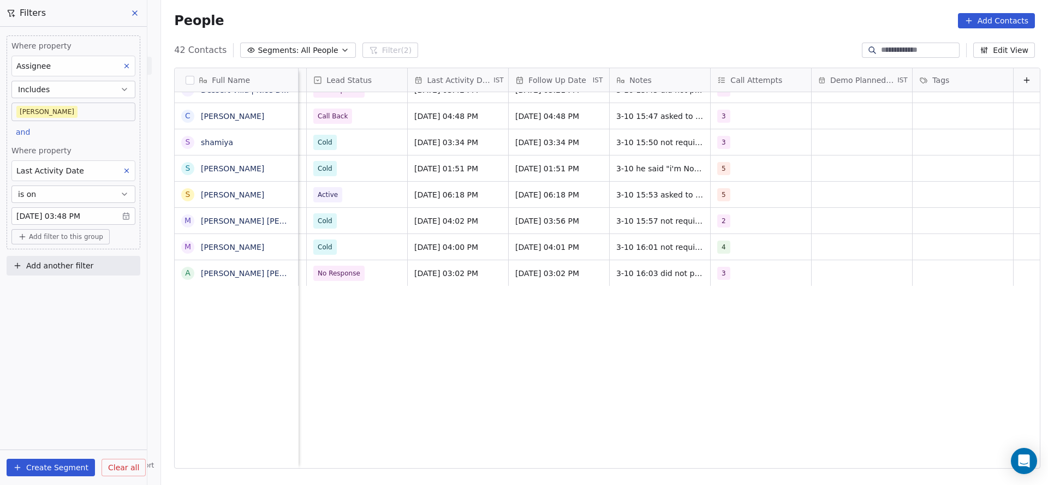
scroll to position [0, 0]
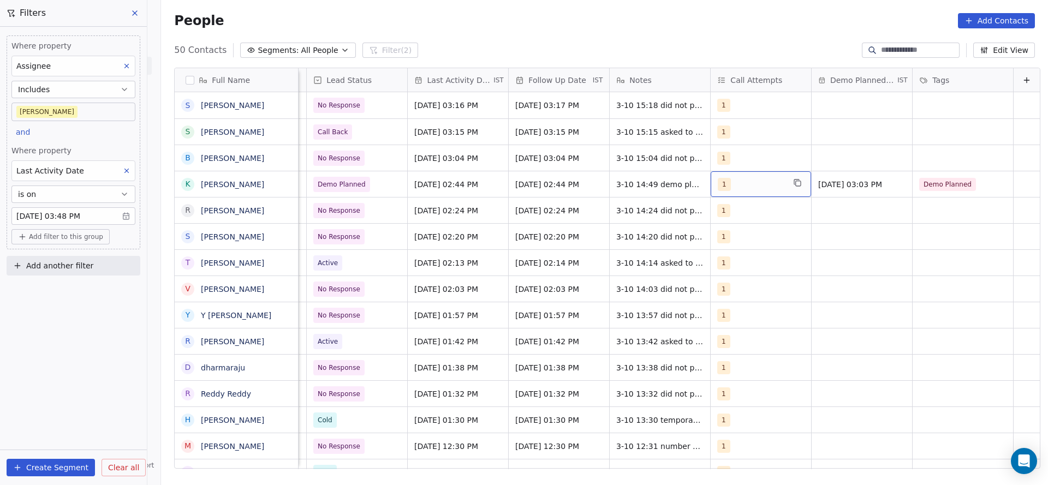
click at [37, 117] on body "On2Cook India Pvt. Ltd. Contacts People Marketing Workflows Campaigns Metrics &…" at bounding box center [524, 242] width 1048 height 485
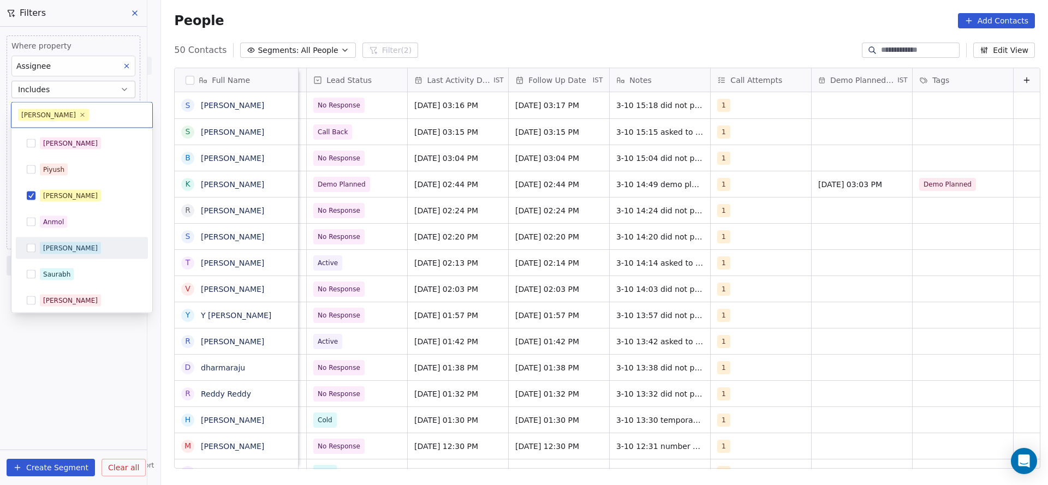
drag, startPoint x: 63, startPoint y: 251, endPoint x: 91, endPoint y: 204, distance: 55.0
click at [63, 252] on div "Ronit" at bounding box center [88, 248] width 97 height 12
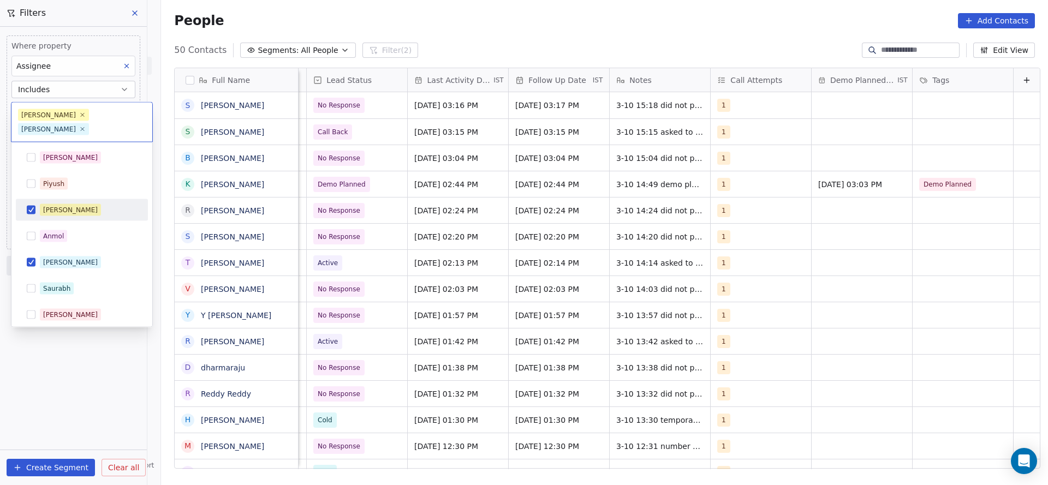
click at [93, 204] on div "[PERSON_NAME]" at bounding box center [88, 210] width 97 height 12
click at [634, 272] on html "On2Cook India Pvt. Ltd. Contacts People Marketing Workflows Campaigns Metrics &…" at bounding box center [524, 242] width 1048 height 485
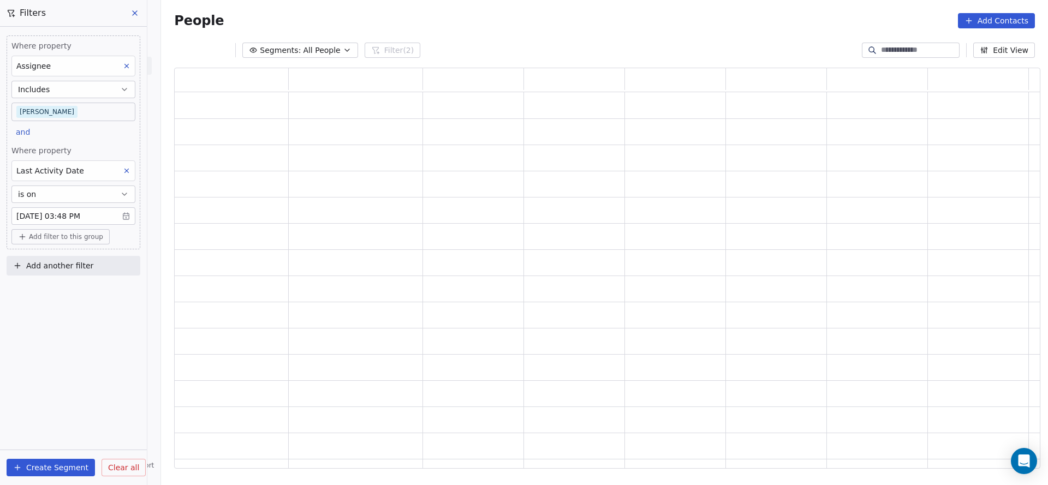
scroll to position [388, 853]
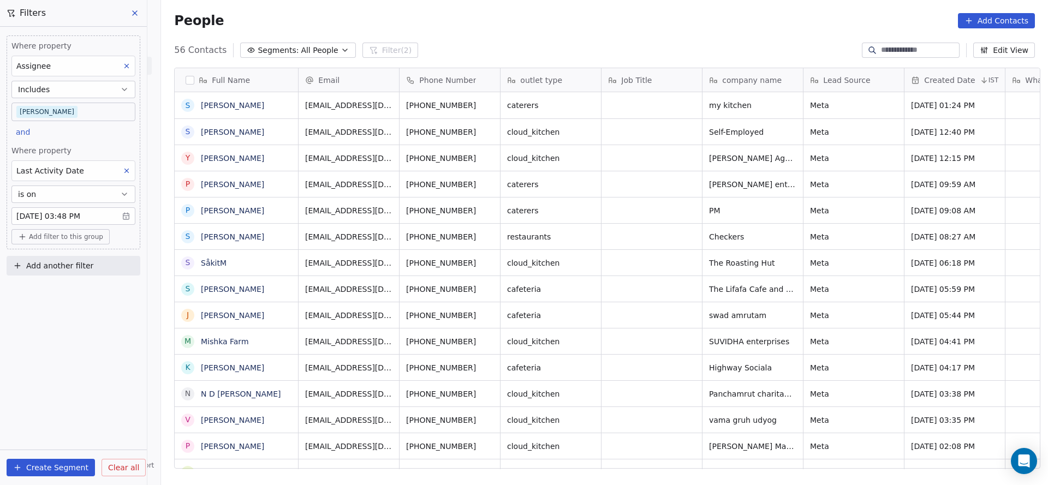
click at [62, 111] on body "On2Cook India Pvt. Ltd. Contacts People Marketing Workflows Campaigns Metrics &…" at bounding box center [524, 242] width 1048 height 485
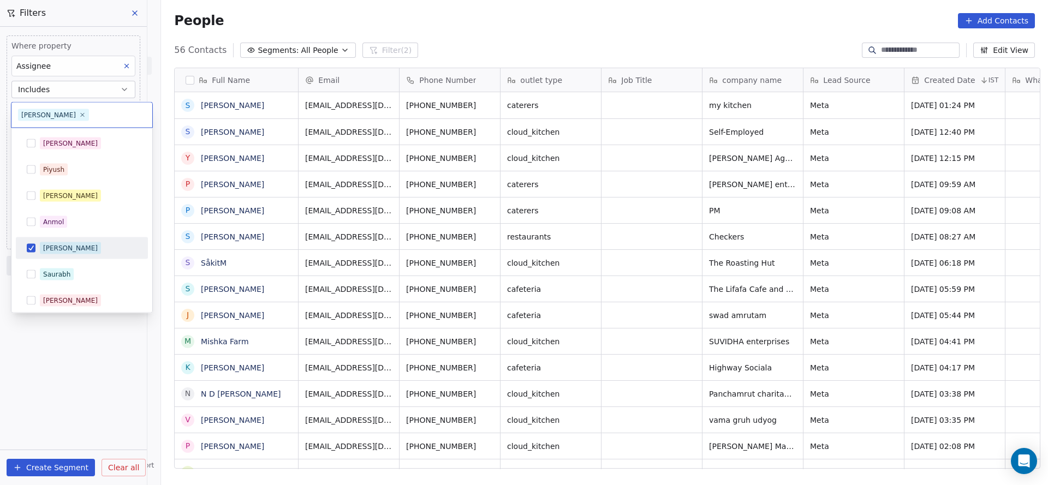
scroll to position [414, 879]
click at [77, 143] on div "Salim" at bounding box center [88, 144] width 97 height 12
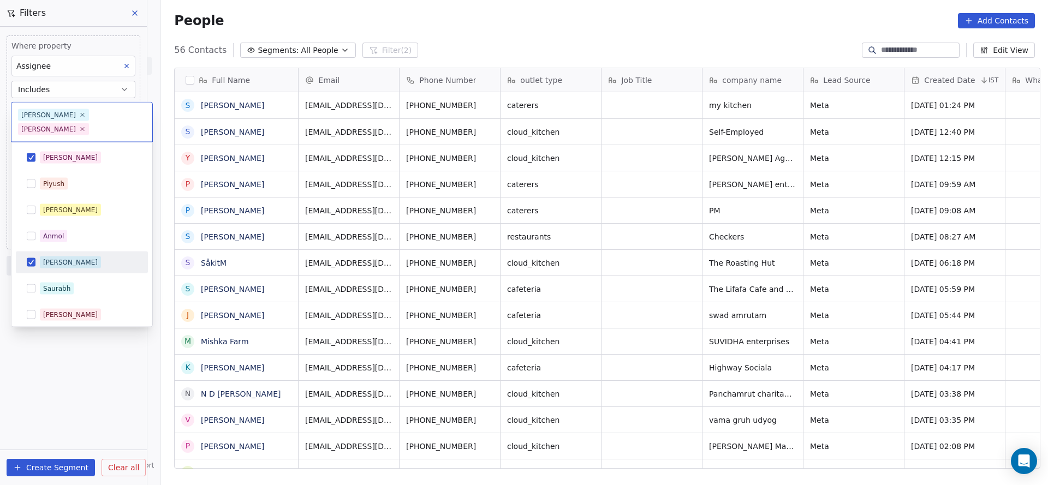
click at [52, 258] on div "Ronit" at bounding box center [70, 263] width 55 height 10
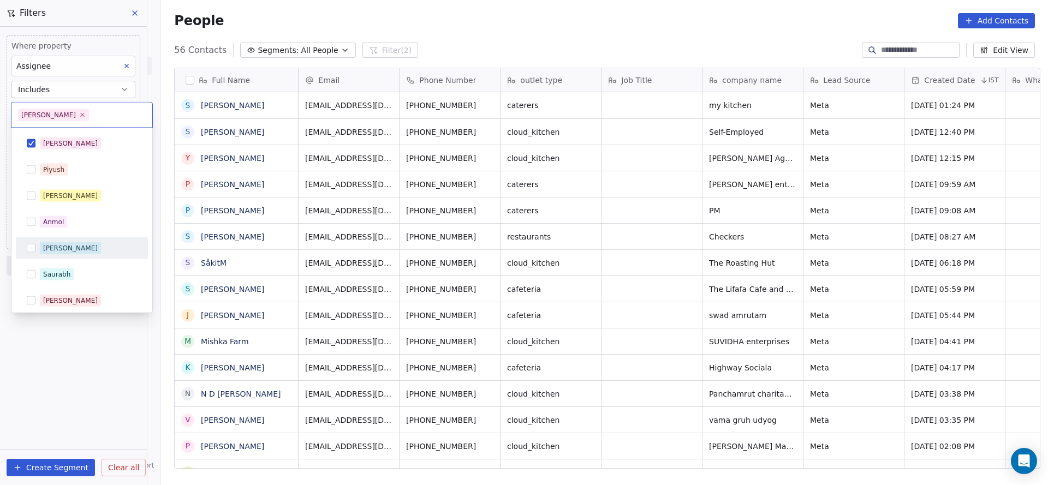
click at [371, 267] on html "On2Cook India Pvt. Ltd. Contacts People Marketing Workflows Campaigns Metrics &…" at bounding box center [524, 242] width 1048 height 485
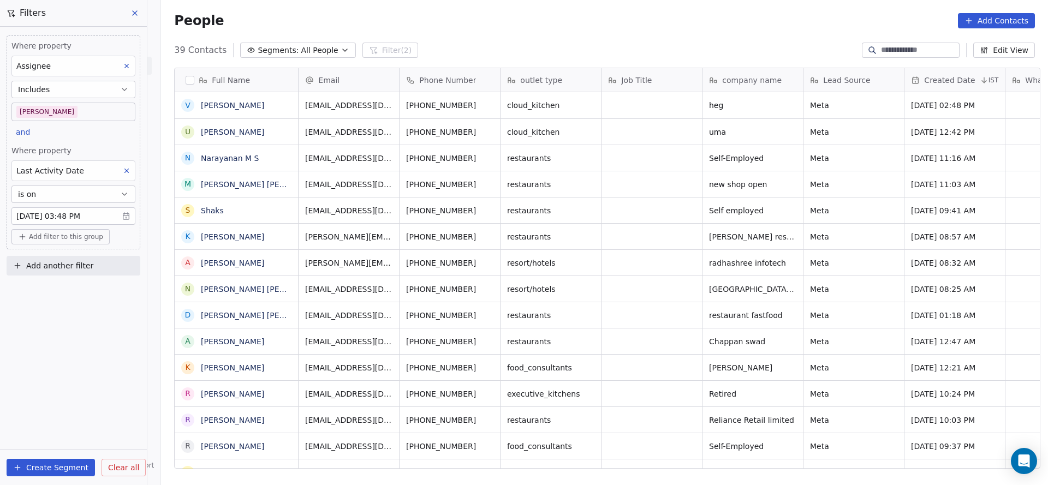
click at [105, 108] on body "On2Cook India Pvt. Ltd. Contacts People Marketing Workflows Campaigns Metrics &…" at bounding box center [524, 242] width 1048 height 485
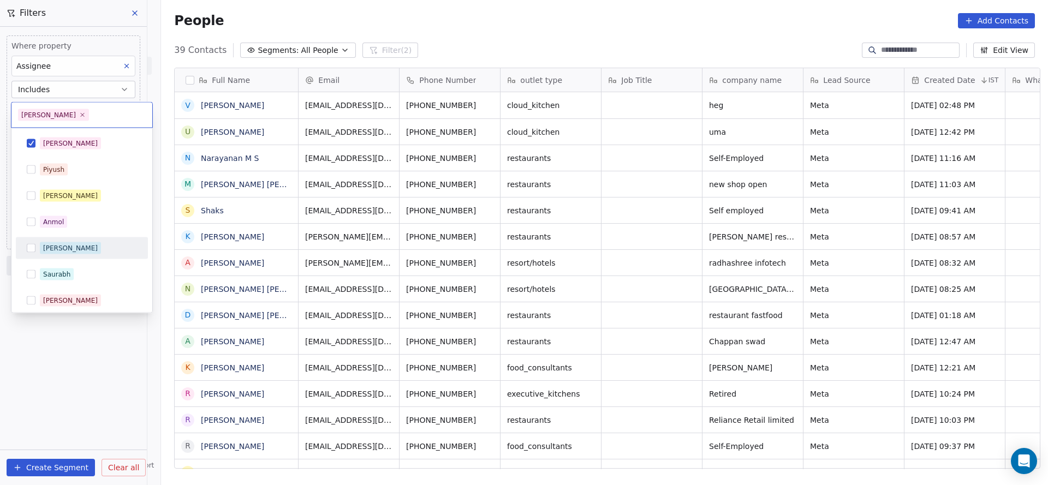
click at [63, 243] on div "Ronit" at bounding box center [88, 248] width 97 height 12
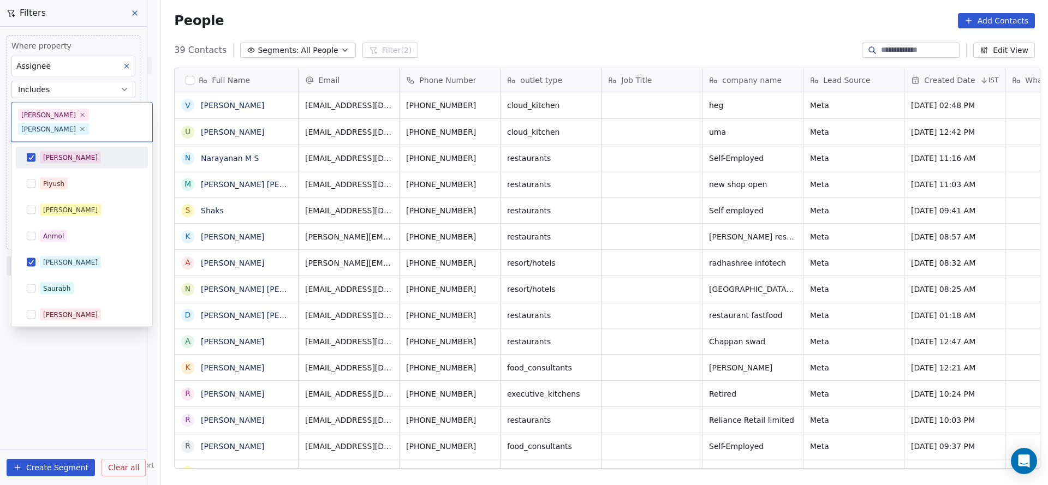
click at [75, 150] on div "Salim" at bounding box center [81, 157] width 123 height 17
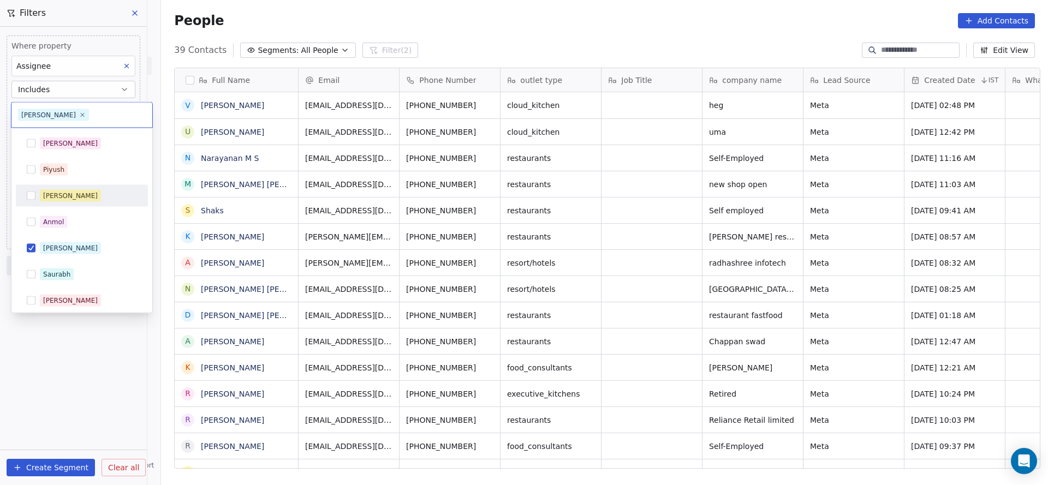
click at [314, 277] on html "On2Cook India Pvt. Ltd. Contacts People Marketing Workflows Campaigns Metrics &…" at bounding box center [524, 242] width 1048 height 485
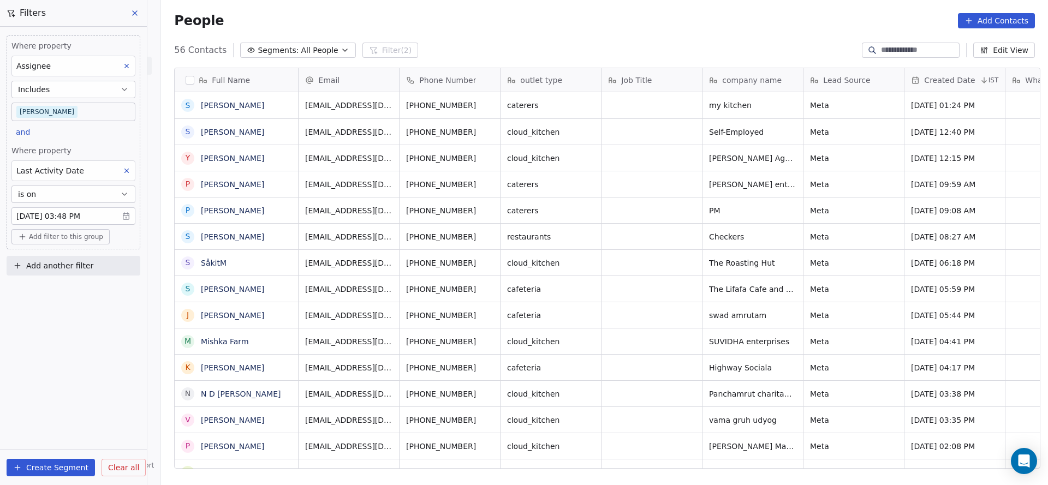
click at [50, 105] on body "On2Cook India Pvt. Ltd. Contacts People Marketing Workflows Campaigns Metrics &…" at bounding box center [524, 242] width 1048 height 485
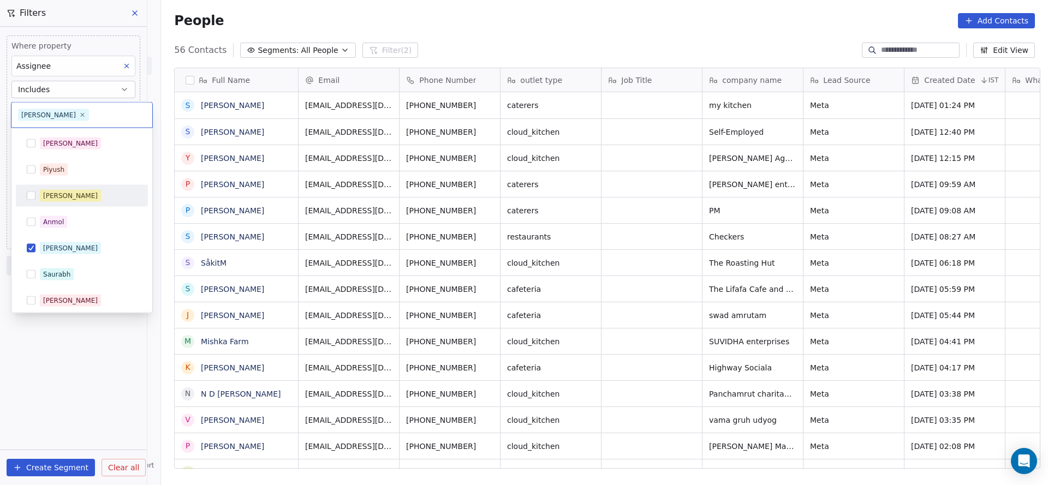
click at [61, 193] on div "[PERSON_NAME]" at bounding box center [70, 196] width 55 height 10
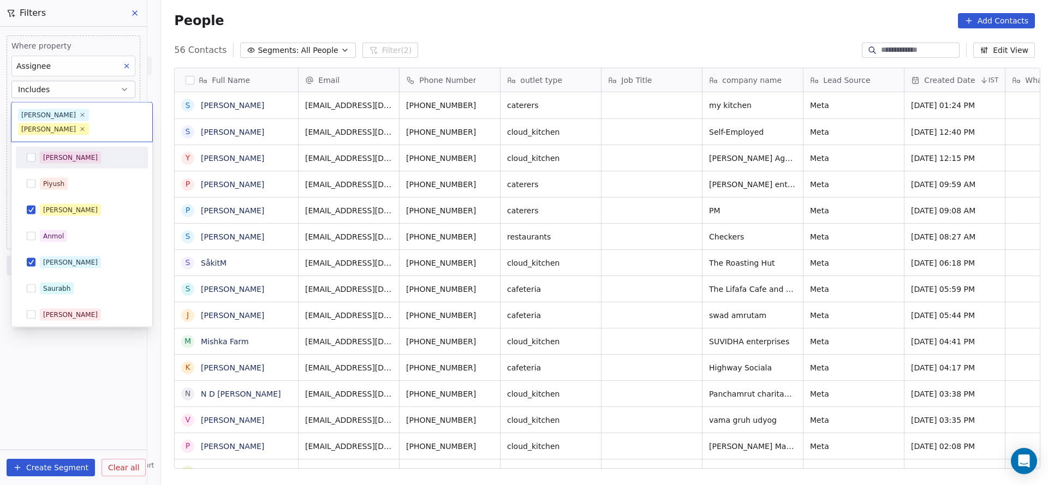
click at [75, 151] on div "Salim" at bounding box center [81, 157] width 123 height 17
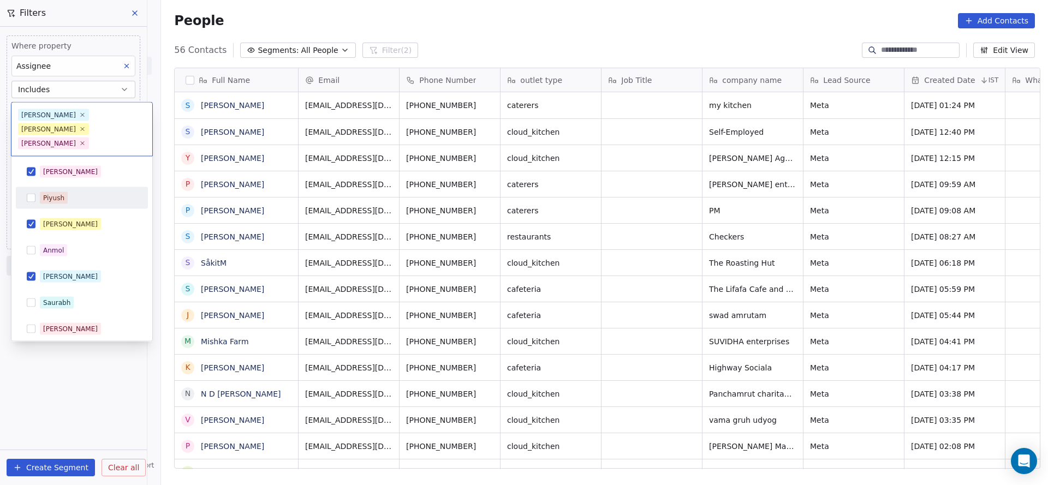
click at [70, 218] on span "[PERSON_NAME]" at bounding box center [70, 224] width 61 height 12
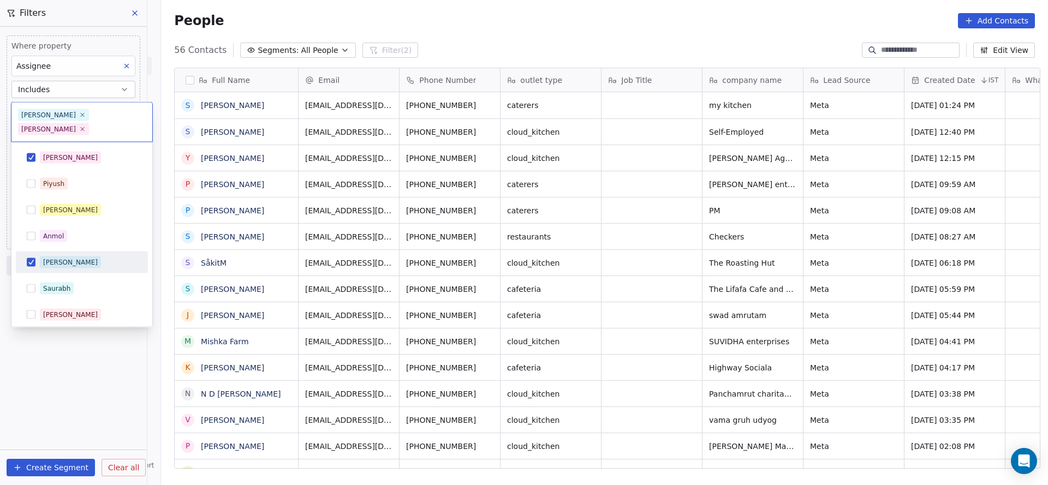
click at [68, 257] on div "Ronit" at bounding box center [88, 263] width 97 height 12
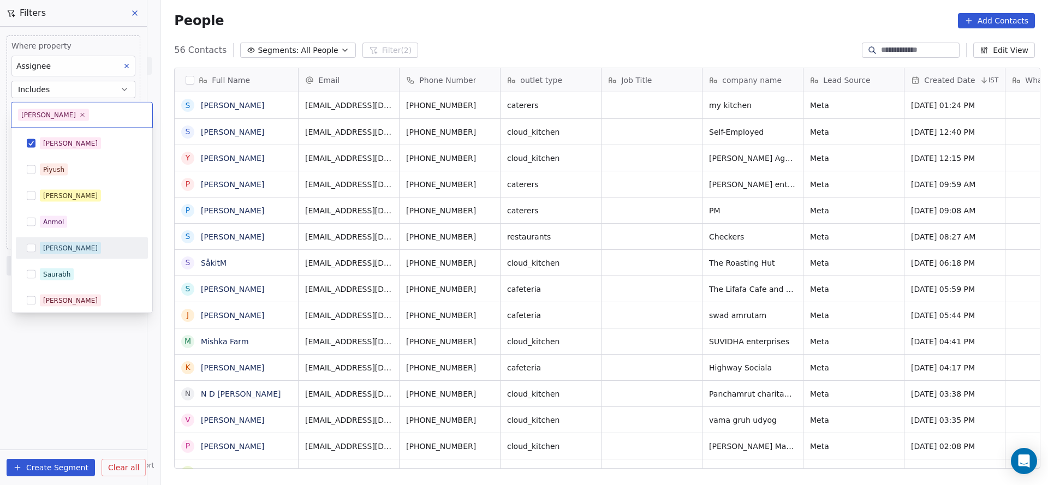
click at [396, 281] on html "On2Cook India Pvt. Ltd. Contacts People Marketing Workflows Campaigns Metrics &…" at bounding box center [524, 242] width 1048 height 485
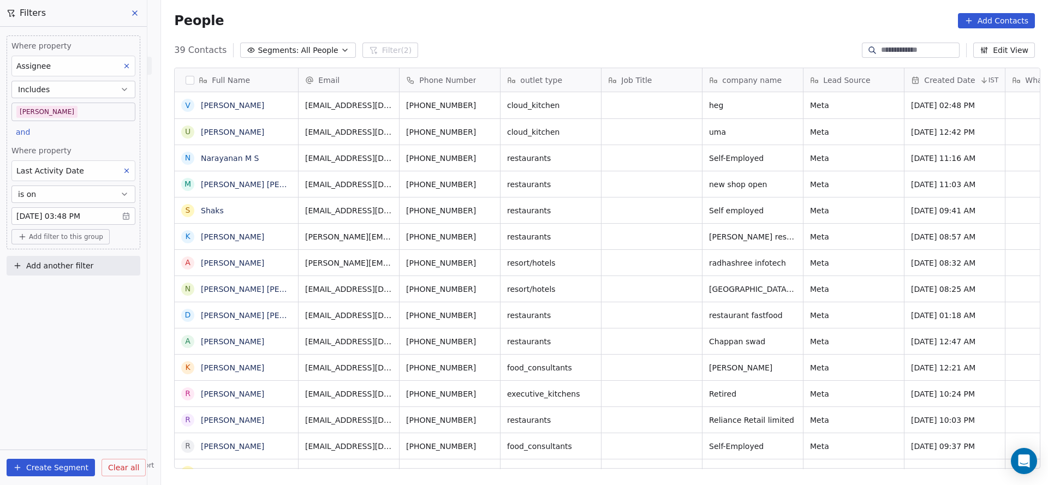
click at [97, 106] on body "On2Cook India Pvt. Ltd. Contacts People Marketing Workflows Campaigns Metrics &…" at bounding box center [524, 242] width 1048 height 485
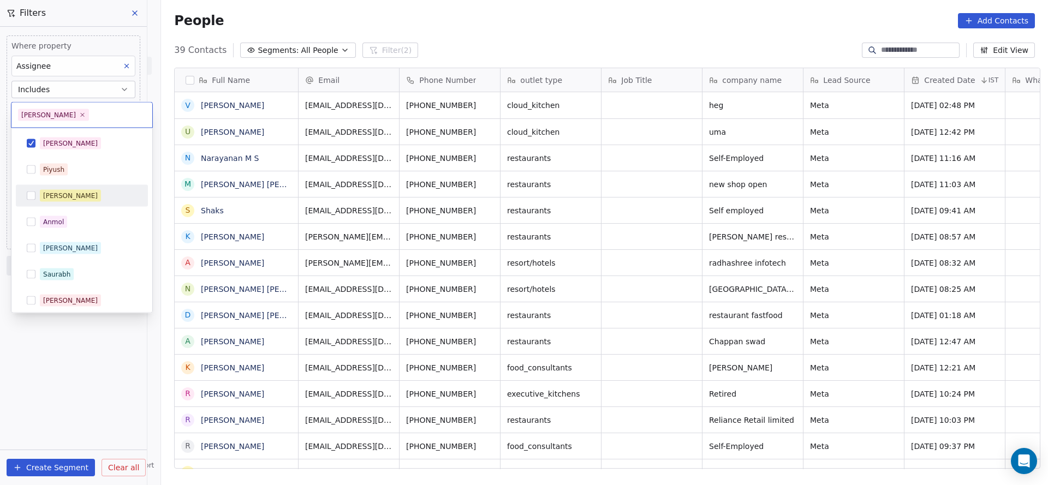
click at [83, 205] on div "[PERSON_NAME]" at bounding box center [82, 196] width 132 height 22
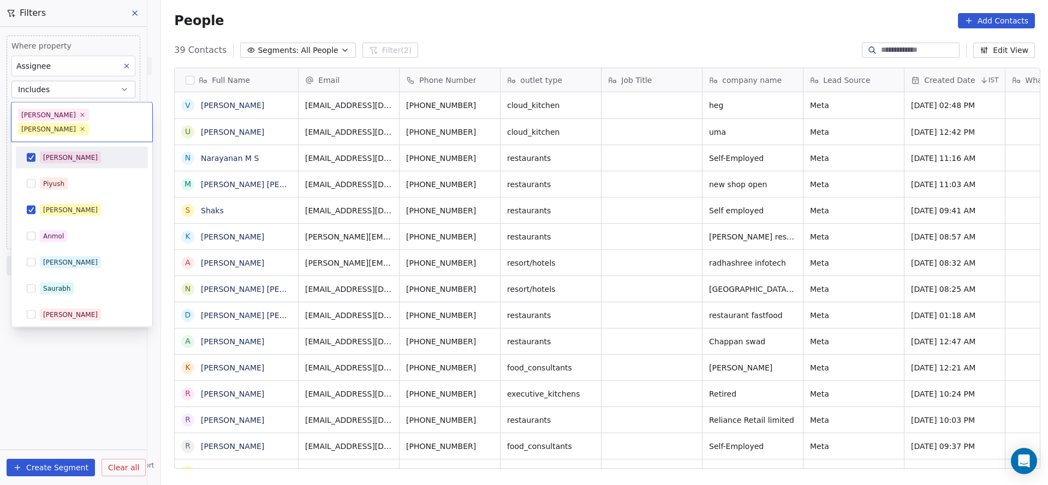
click at [100, 152] on div "Salim" at bounding box center [88, 158] width 97 height 12
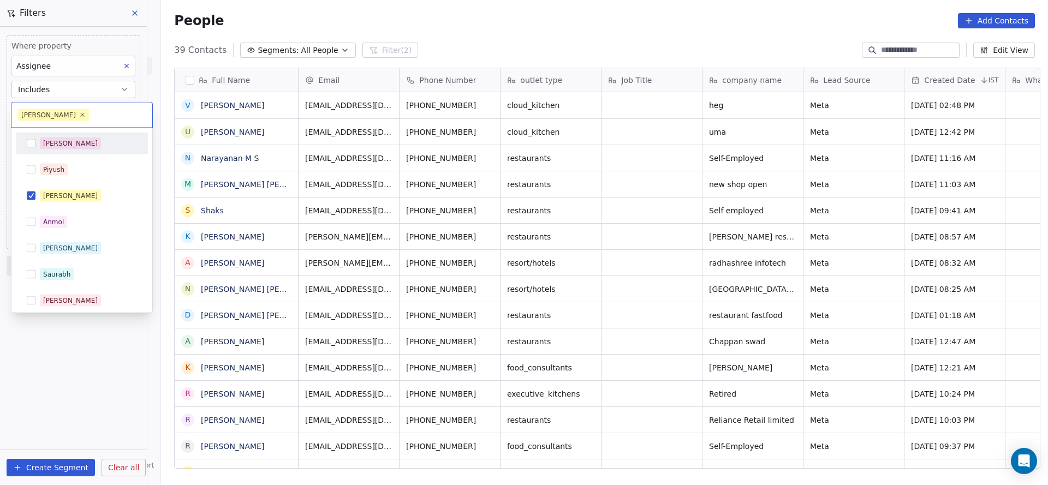
click at [364, 206] on html "On2Cook India Pvt. Ltd. Contacts People Marketing Workflows Campaigns Metrics &…" at bounding box center [524, 242] width 1048 height 485
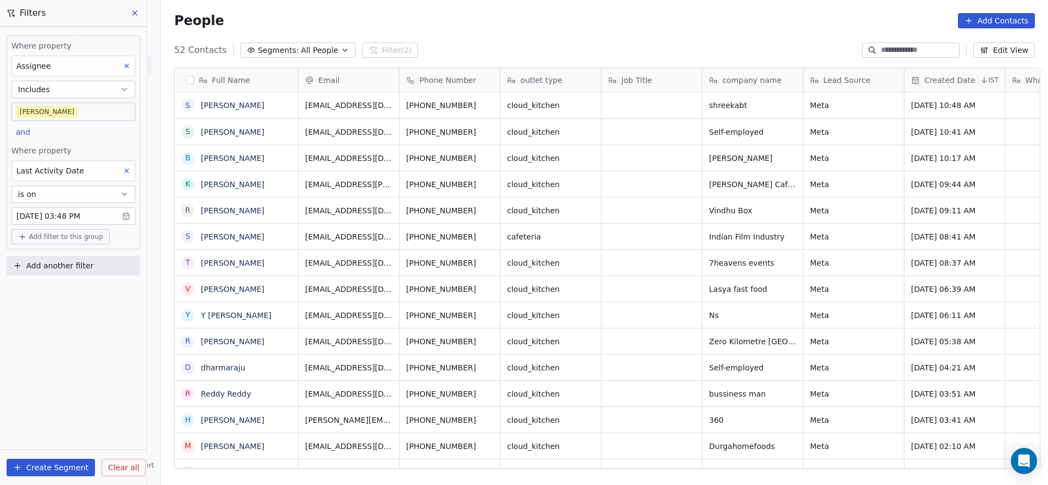
click at [61, 229] on button "Add filter to this group" at bounding box center [60, 236] width 98 height 15
click at [50, 265] on div "Contact properties" at bounding box center [73, 258] width 115 height 17
type input "****"
click at [95, 336] on div "Lead Status" at bounding box center [74, 333] width 102 height 11
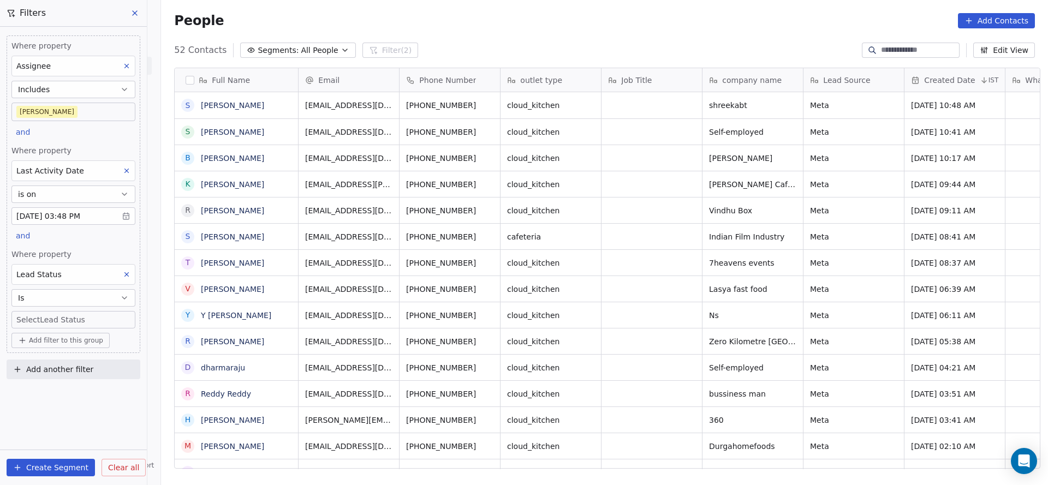
click at [105, 224] on div "Where property Assignee Includes Madhuri and Where property Last Activity Date …" at bounding box center [74, 194] width 134 height 318
click at [79, 314] on body "On2Cook India Pvt. Ltd. Contacts People Marketing Workflows Campaigns Metrics &…" at bounding box center [524, 242] width 1048 height 485
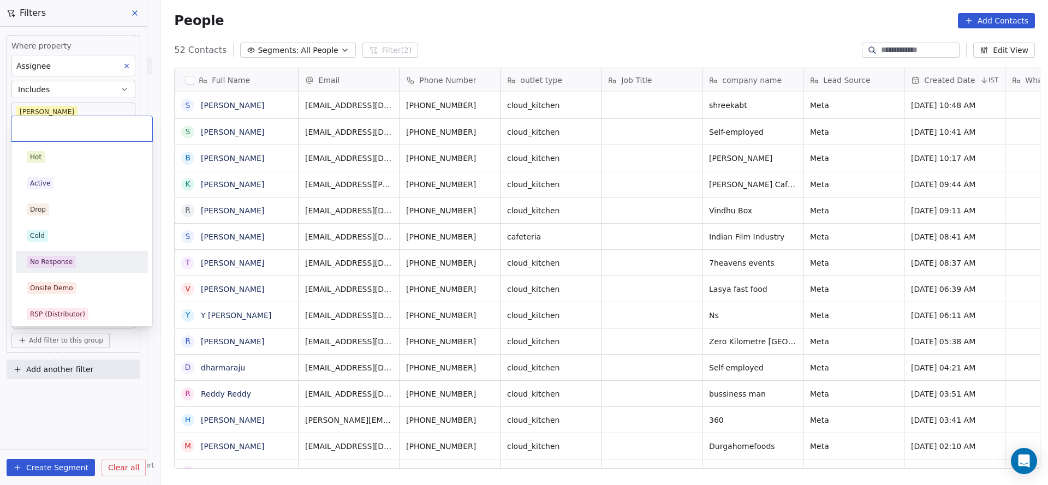
click at [86, 267] on div "No Response" at bounding box center [81, 261] width 123 height 17
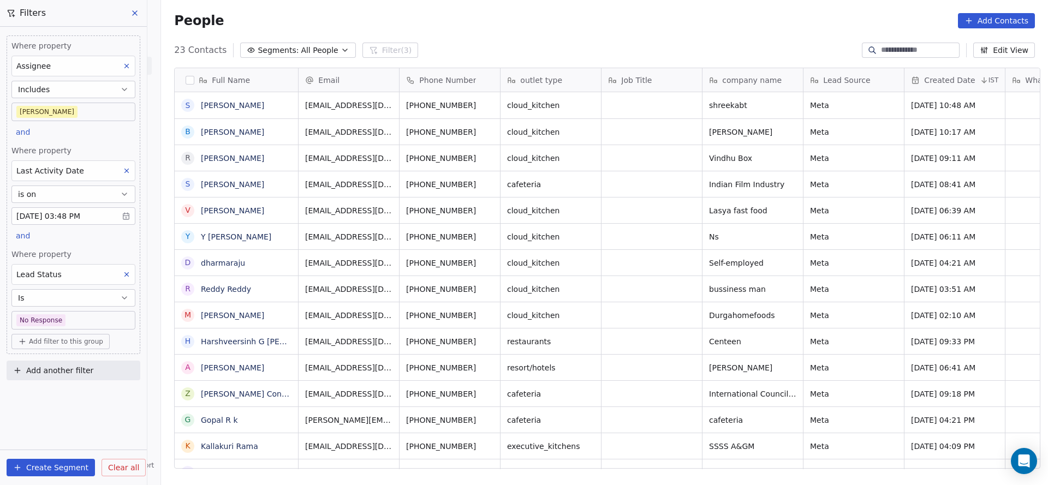
click at [134, 277] on div "Lead Status" at bounding box center [73, 274] width 124 height 21
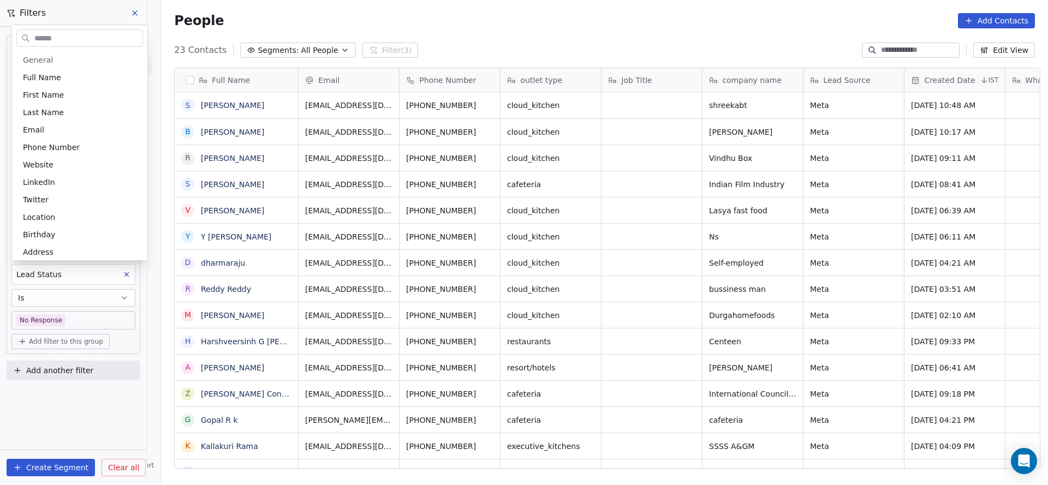
scroll to position [600, 0]
click at [119, 383] on html "On2Cook India Pvt. Ltd. Contacts People Marketing Workflows Campaigns Metrics &…" at bounding box center [524, 242] width 1048 height 485
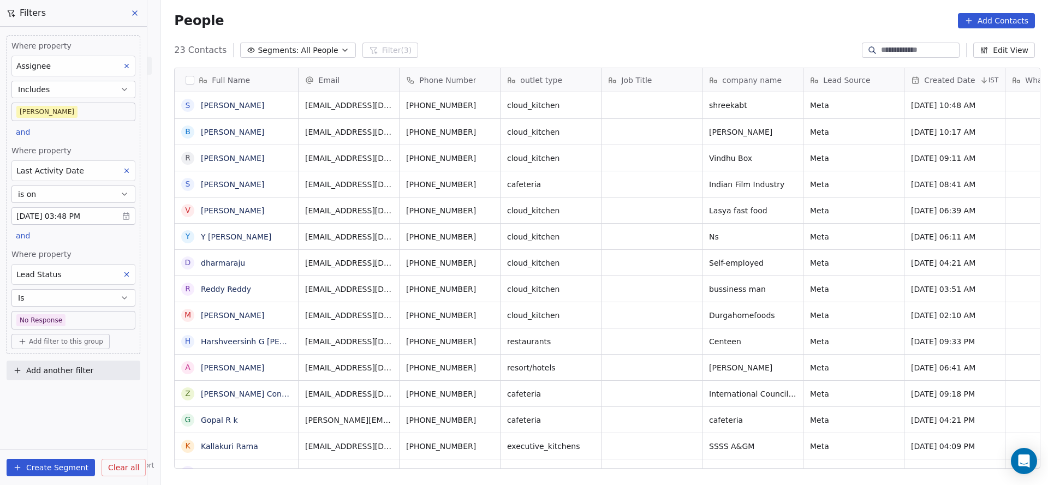
click at [124, 273] on icon at bounding box center [127, 275] width 8 height 8
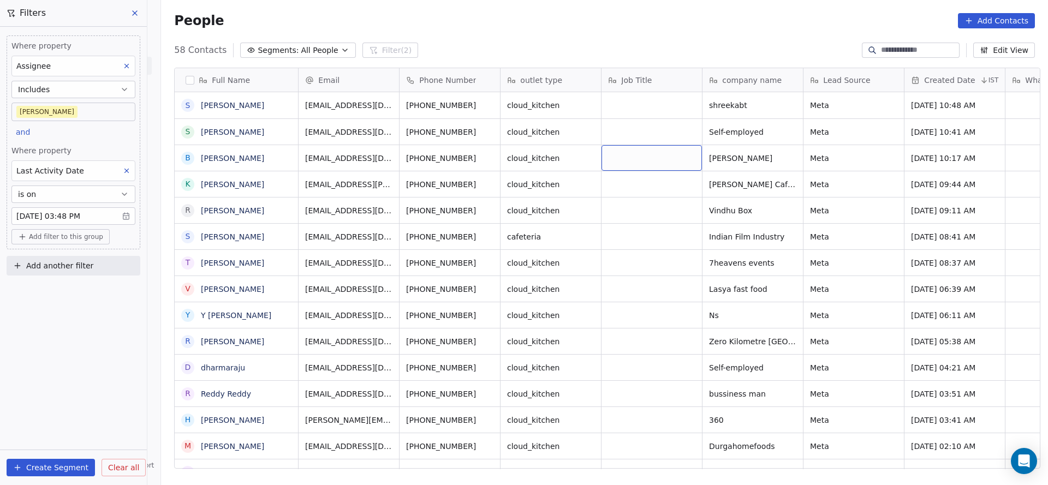
click at [77, 104] on body "On2Cook India Pvt. Ltd. Contacts People Marketing Workflows Campaigns Metrics &…" at bounding box center [524, 242] width 1048 height 485
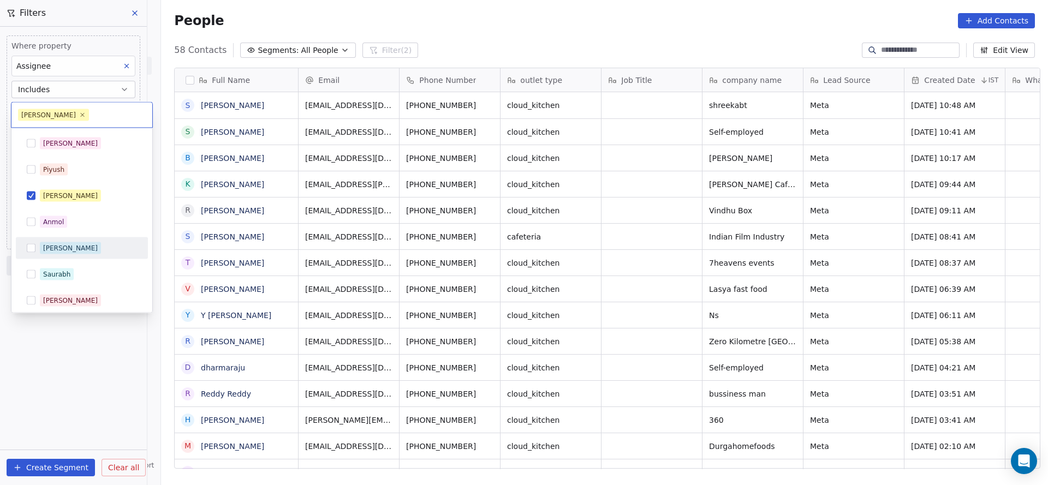
click at [67, 243] on div "Ronit" at bounding box center [88, 248] width 97 height 12
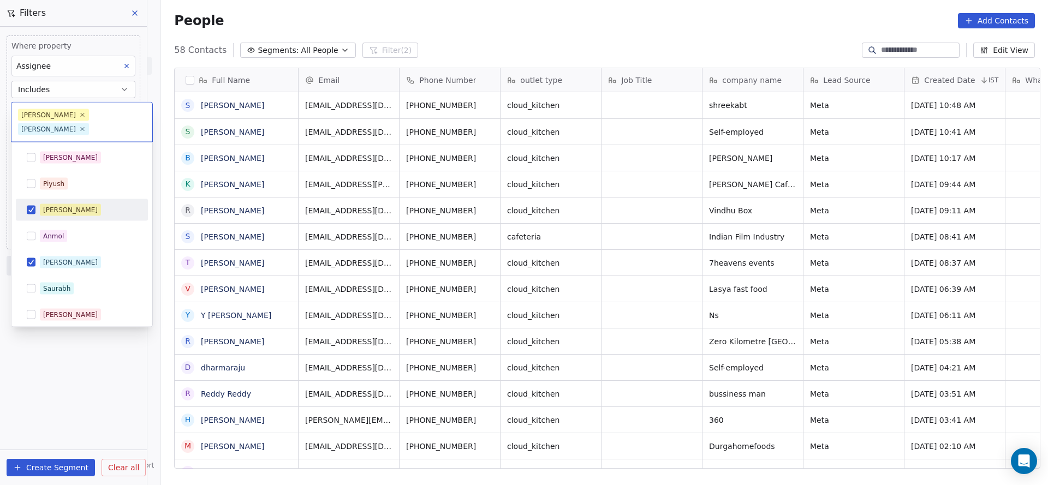
click at [84, 204] on div "[PERSON_NAME]" at bounding box center [88, 210] width 97 height 12
click at [447, 257] on html "On2Cook India Pvt. Ltd. Contacts People Marketing Workflows Campaigns Metrics &…" at bounding box center [524, 242] width 1048 height 485
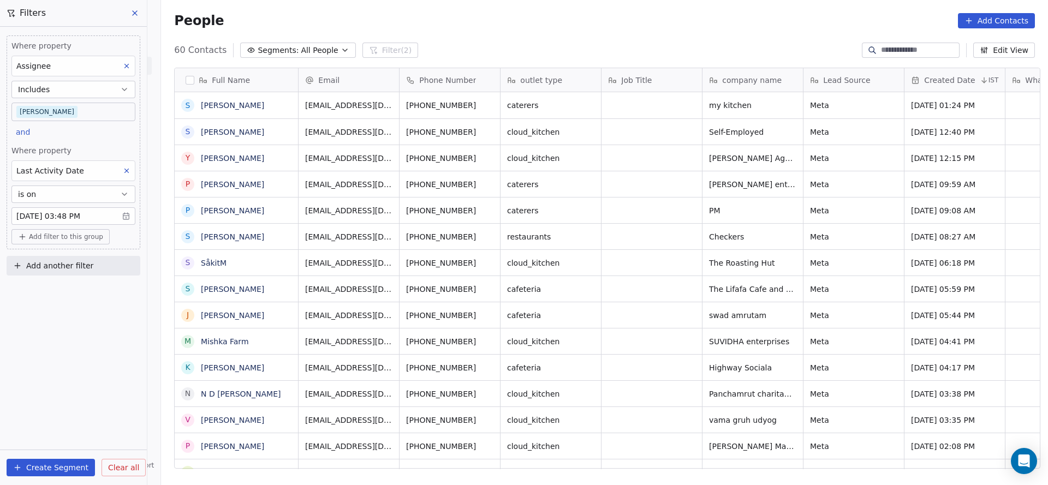
scroll to position [414, 879]
click at [97, 111] on body "On2Cook India Pvt. Ltd. Contacts People Marketing Workflows Campaigns Metrics &…" at bounding box center [524, 242] width 1048 height 485
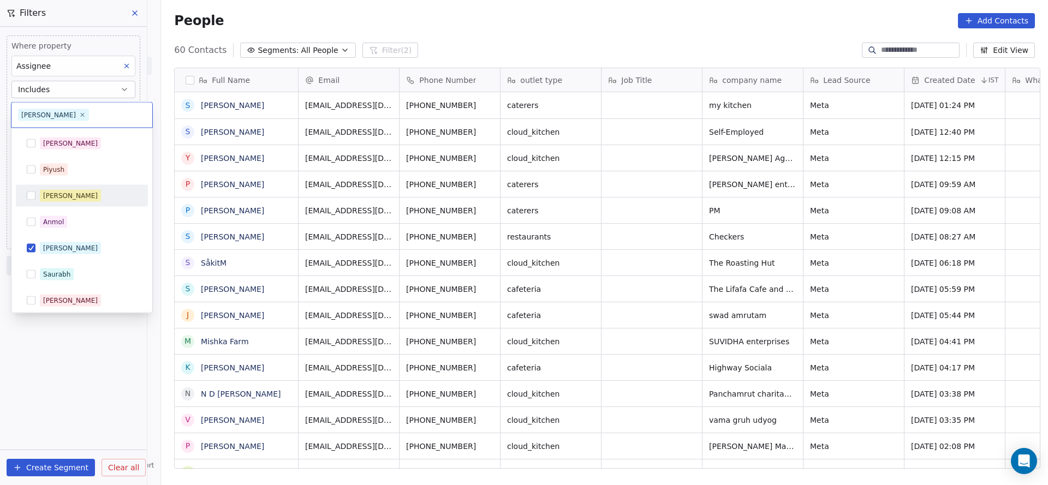
click at [78, 192] on div "[PERSON_NAME]" at bounding box center [88, 196] width 97 height 12
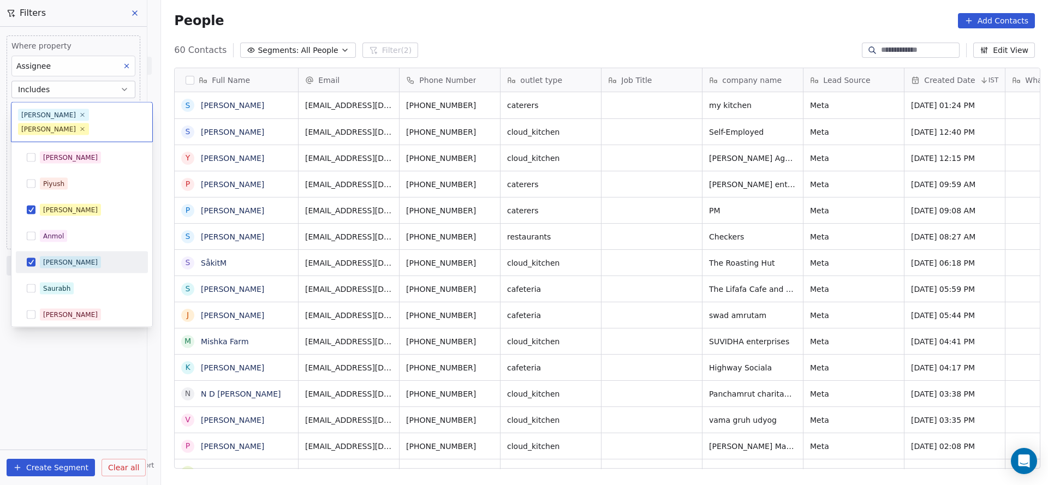
click at [42, 257] on span "Ronit" at bounding box center [70, 263] width 61 height 12
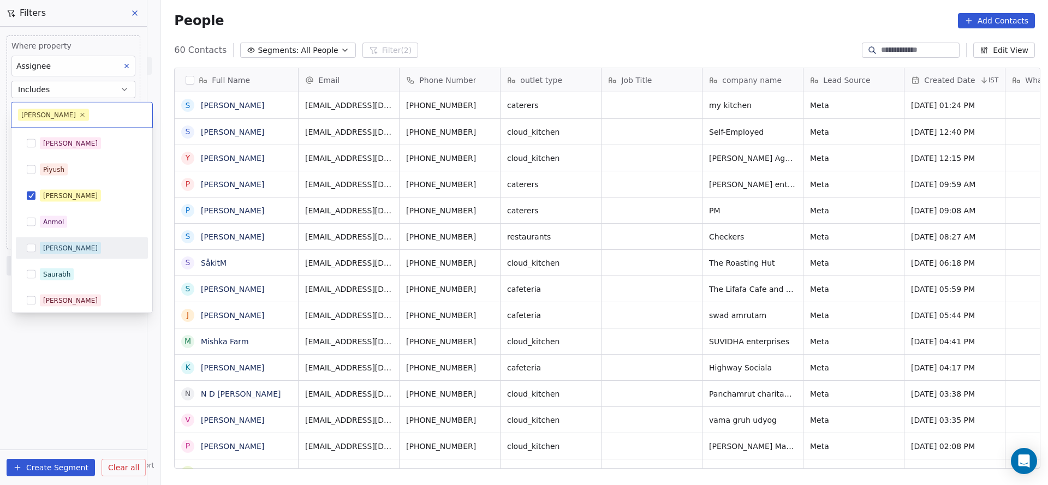
drag, startPoint x: 306, startPoint y: 242, endPoint x: 151, endPoint y: 2, distance: 286.6
click at [307, 242] on html "On2Cook India Pvt. Ltd. Contacts People Marketing Workflows Campaigns Metrics &…" at bounding box center [524, 242] width 1048 height 485
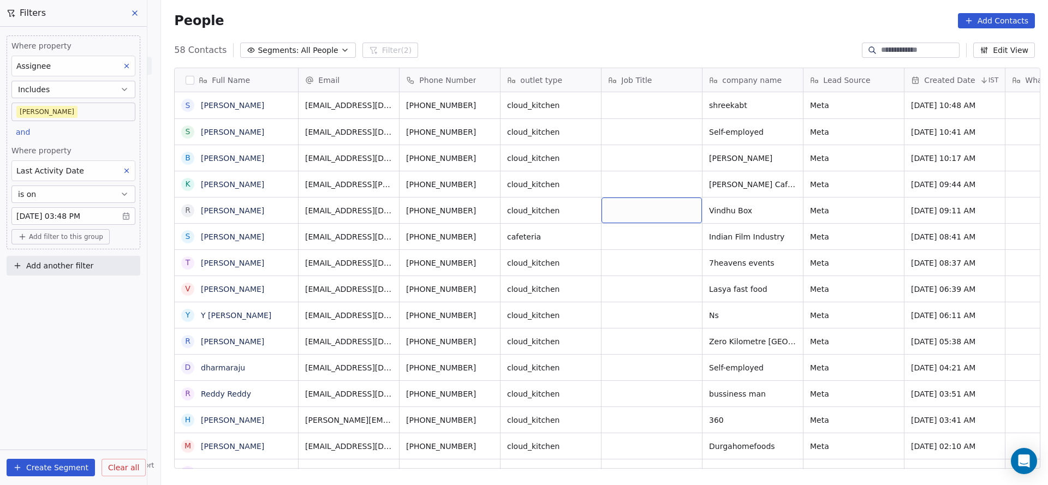
click at [87, 364] on div "Where property Assignee Includes Madhuri and Where property Last Activity Date …" at bounding box center [73, 256] width 147 height 459
click at [131, 174] on button at bounding box center [127, 171] width 14 height 14
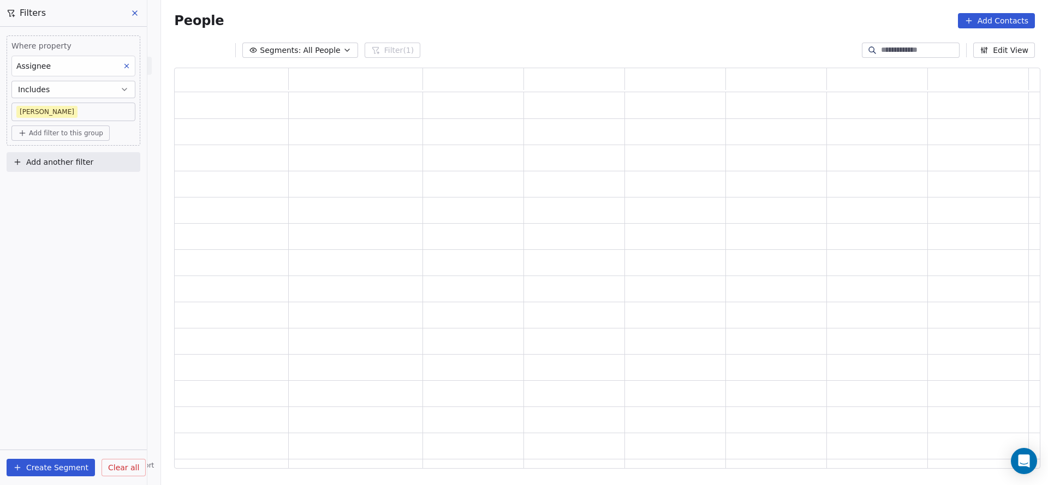
scroll to position [388, 853]
click at [72, 133] on span "Add filter to this group" at bounding box center [66, 133] width 74 height 9
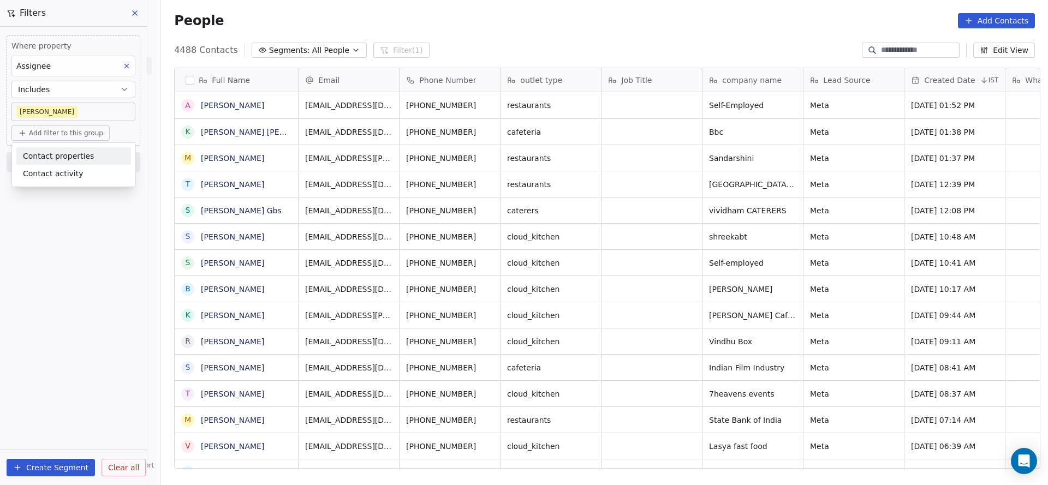
scroll to position [414, 879]
click at [64, 149] on div "Contact properties" at bounding box center [73, 155] width 115 height 17
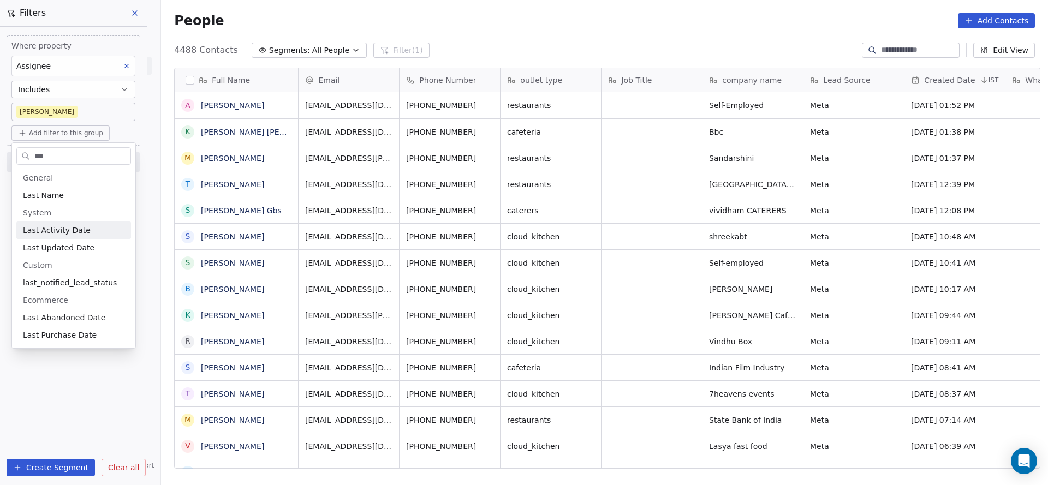
type input "***"
click at [78, 236] on div "Last Activity Date" at bounding box center [73, 230] width 115 height 17
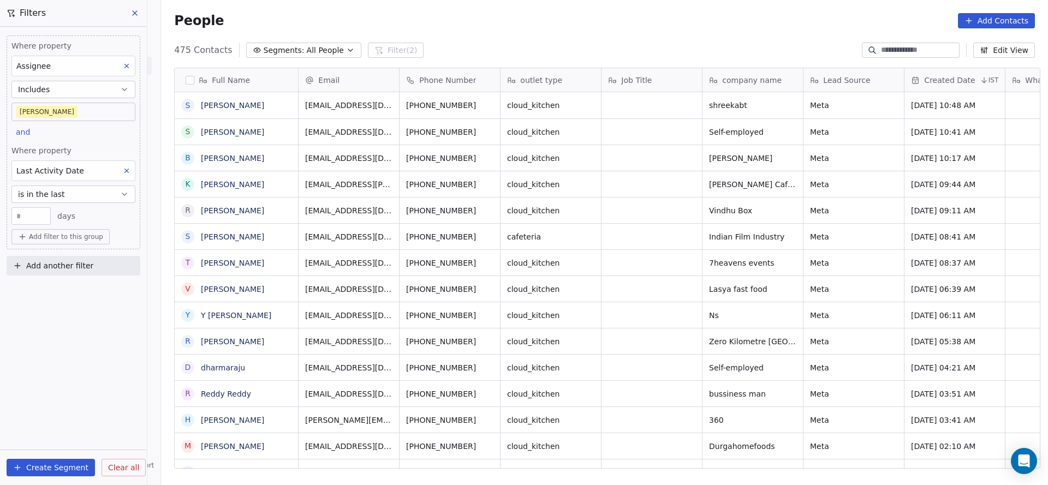
click at [86, 187] on button "is in the last" at bounding box center [73, 194] width 124 height 17
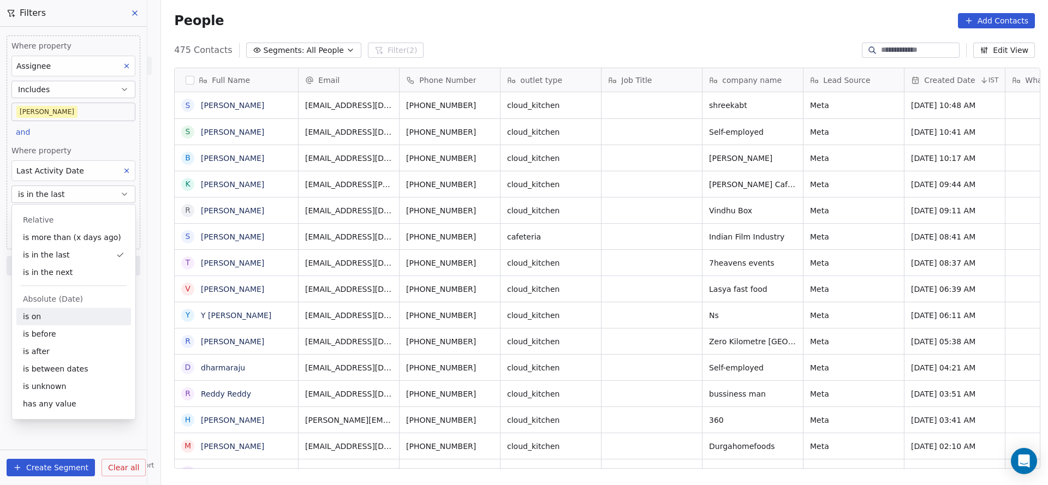
click at [57, 314] on div "is on" at bounding box center [73, 316] width 115 height 17
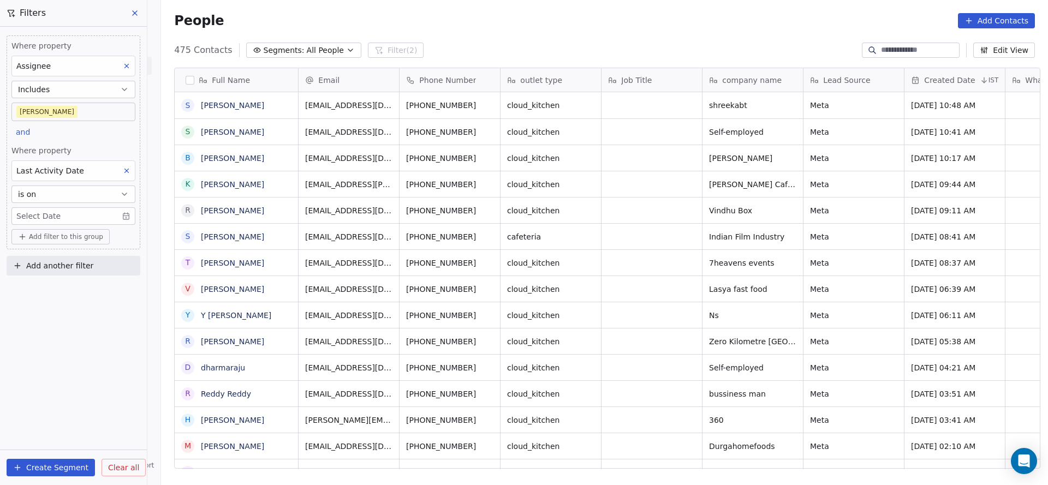
click at [82, 217] on body "On2Cook India Pvt. Ltd. Contacts People Marketing Workflows Campaigns Metrics &…" at bounding box center [524, 242] width 1048 height 485
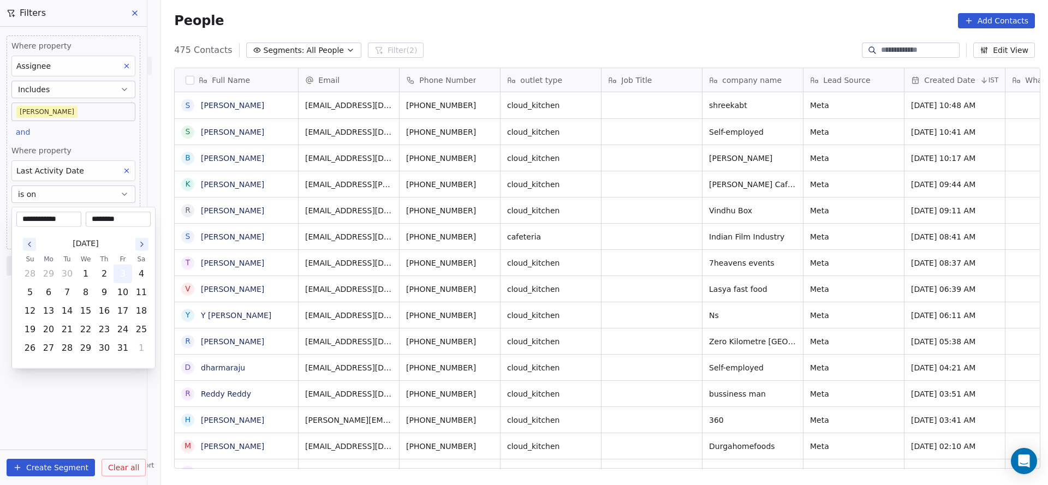
click at [117, 269] on button "3" at bounding box center [122, 273] width 17 height 17
click at [90, 141] on html "On2Cook India Pvt. Ltd. Contacts People Marketing Workflows Campaigns Metrics &…" at bounding box center [524, 242] width 1048 height 485
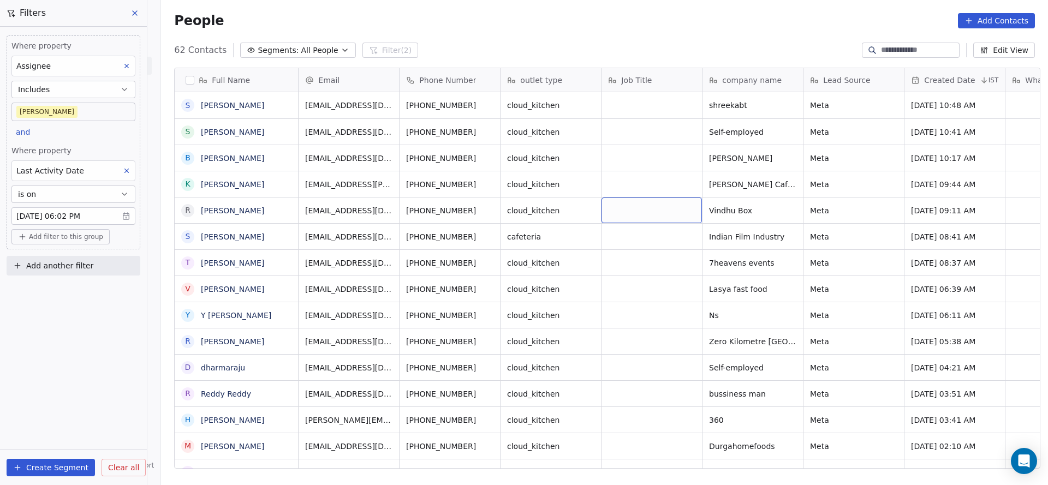
click at [616, 217] on div "grid" at bounding box center [652, 211] width 100 height 26
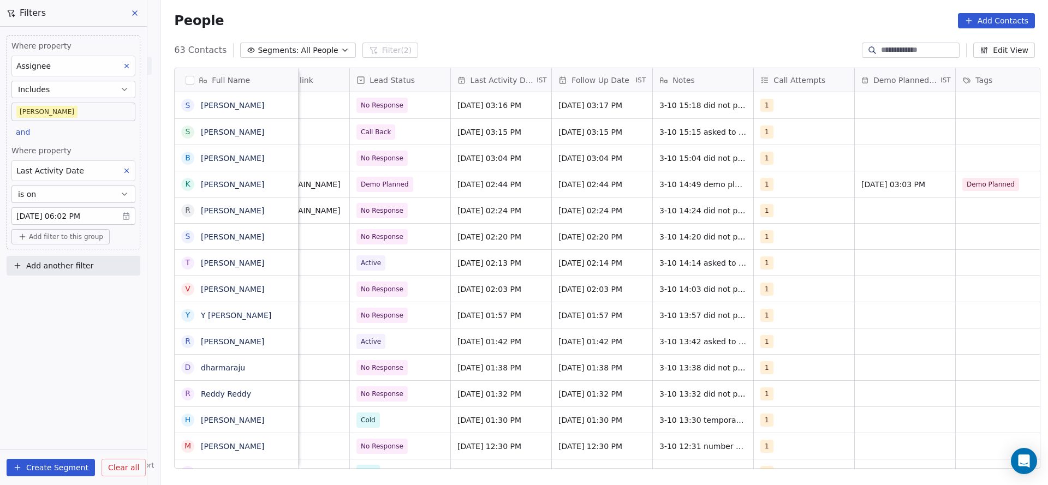
scroll to position [0, 1366]
click at [67, 236] on span "Add filter to this group" at bounding box center [66, 237] width 74 height 9
click at [70, 249] on div "Contact properties Contact activity" at bounding box center [73, 268] width 123 height 44
click at [70, 260] on span "Contact properties" at bounding box center [58, 258] width 71 height 11
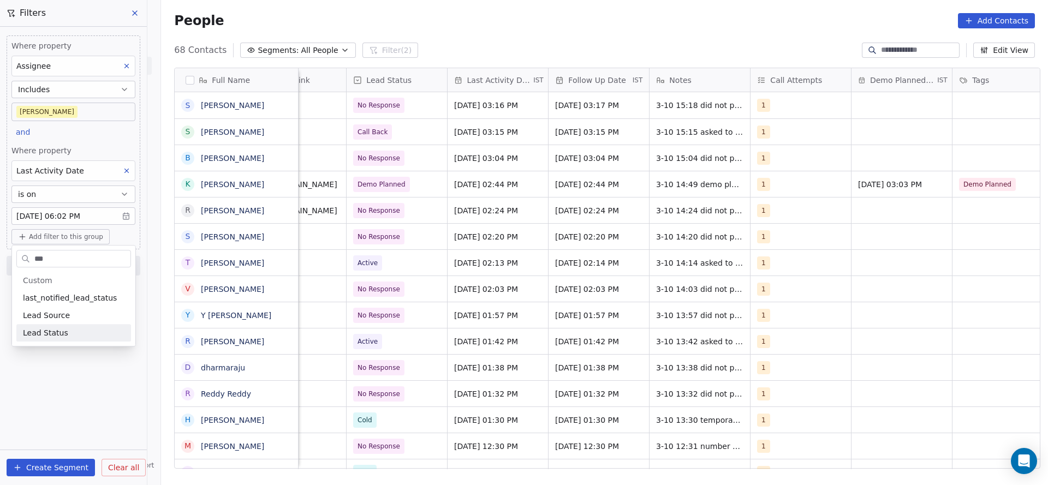
type input "***"
click at [98, 334] on div "Lead Status" at bounding box center [74, 333] width 102 height 11
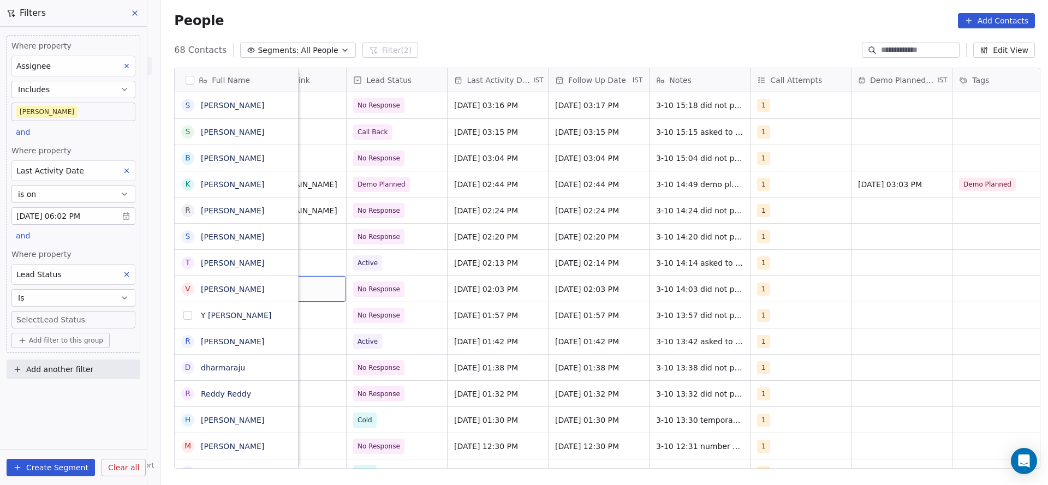
scroll to position [0, 1313]
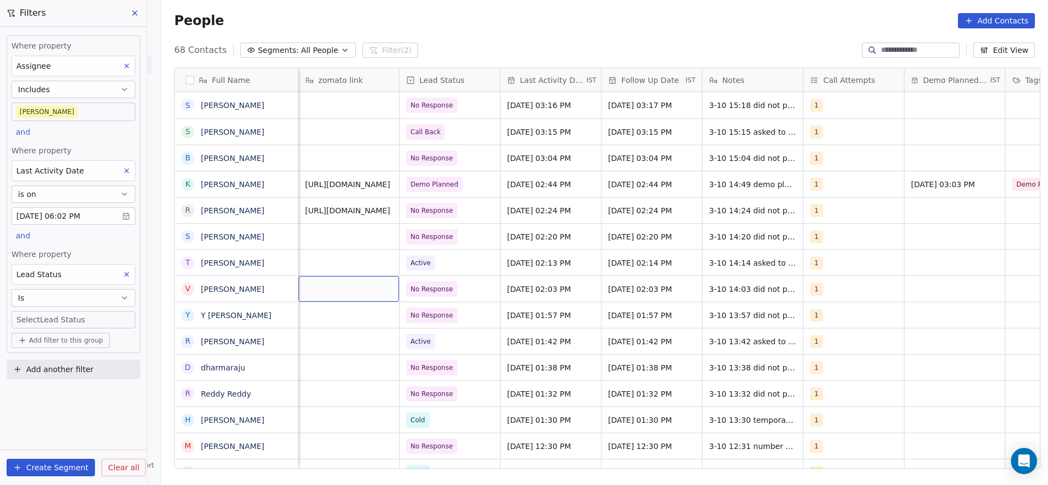
click at [118, 319] on body "On2Cook India Pvt. Ltd. Contacts People Marketing Workflows Campaigns Metrics &…" at bounding box center [524, 242] width 1048 height 485
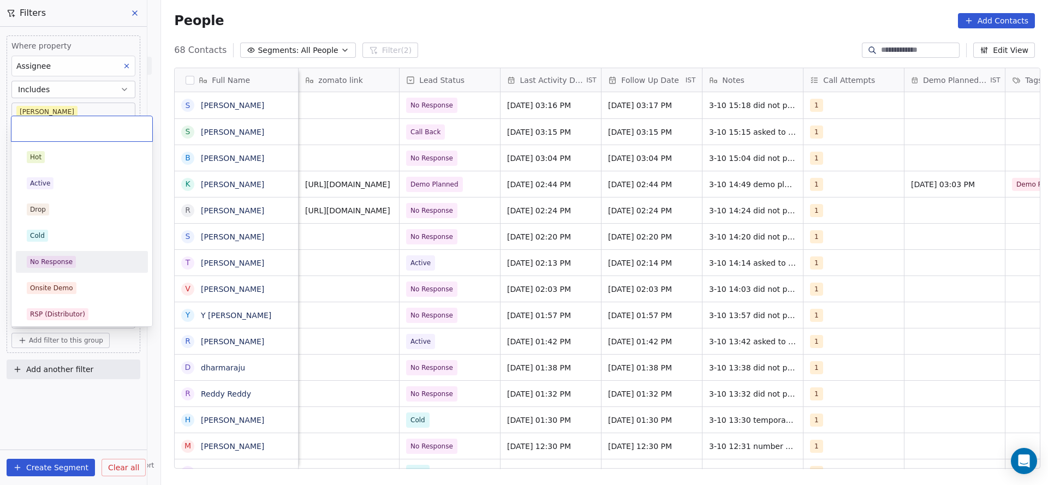
click at [110, 256] on div "No Response" at bounding box center [82, 262] width 110 height 12
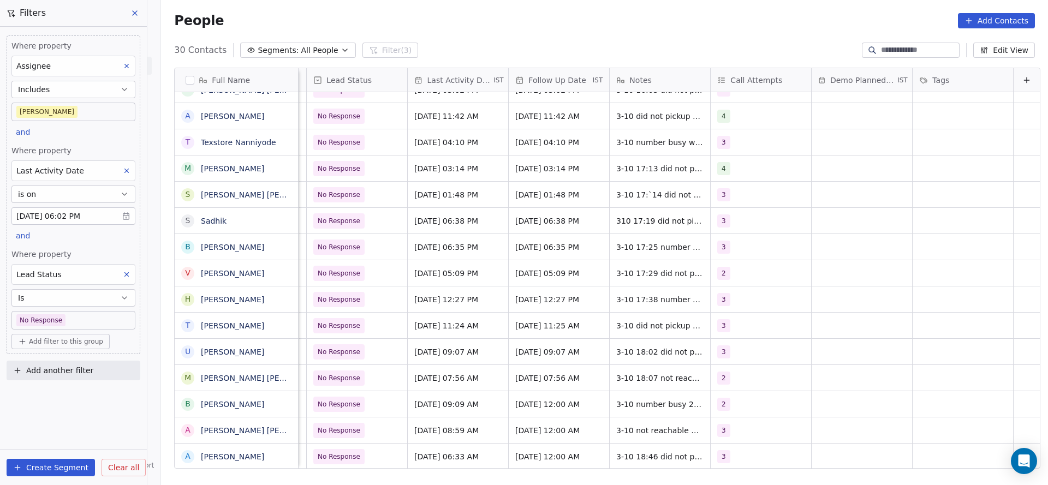
scroll to position [12, 1418]
click at [123, 278] on button at bounding box center [127, 274] width 14 height 14
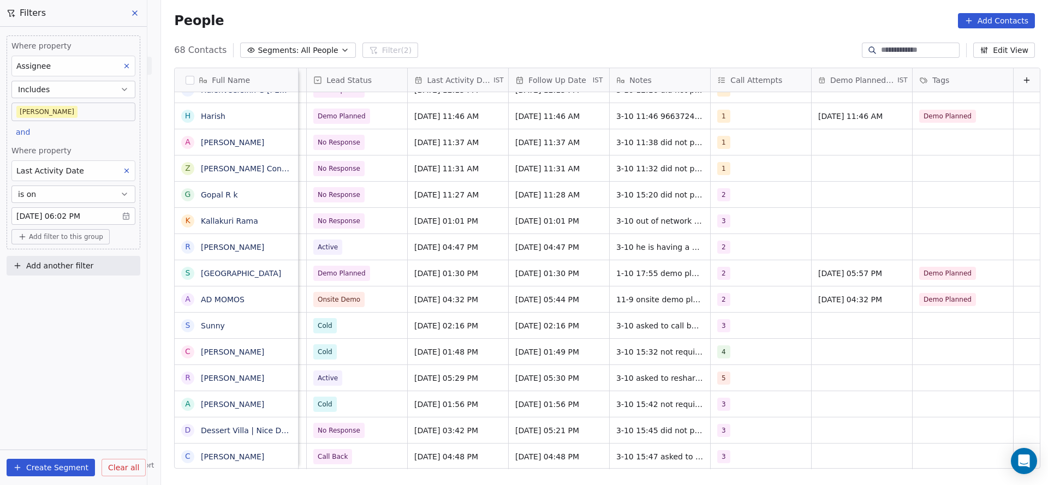
scroll to position [0, 0]
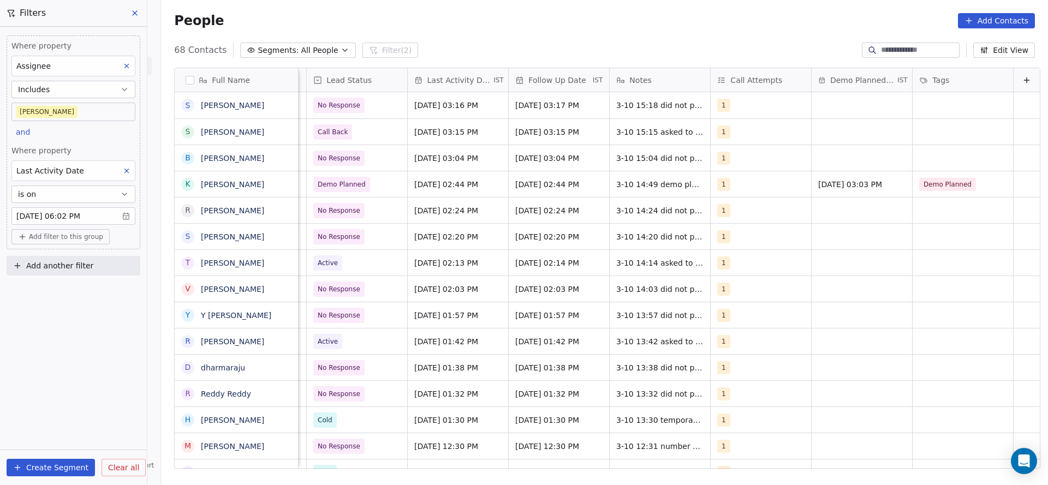
click at [106, 151] on span "Where property" at bounding box center [73, 150] width 124 height 11
click at [125, 158] on div "Where property Last Activity Date is on Oct 03, 2025 06:02 PM" at bounding box center [73, 185] width 124 height 80
click at [104, 104] on body "On2Cook India Pvt. Ltd. Contacts People Marketing Workflows Campaigns Metrics &…" at bounding box center [524, 242] width 1048 height 485
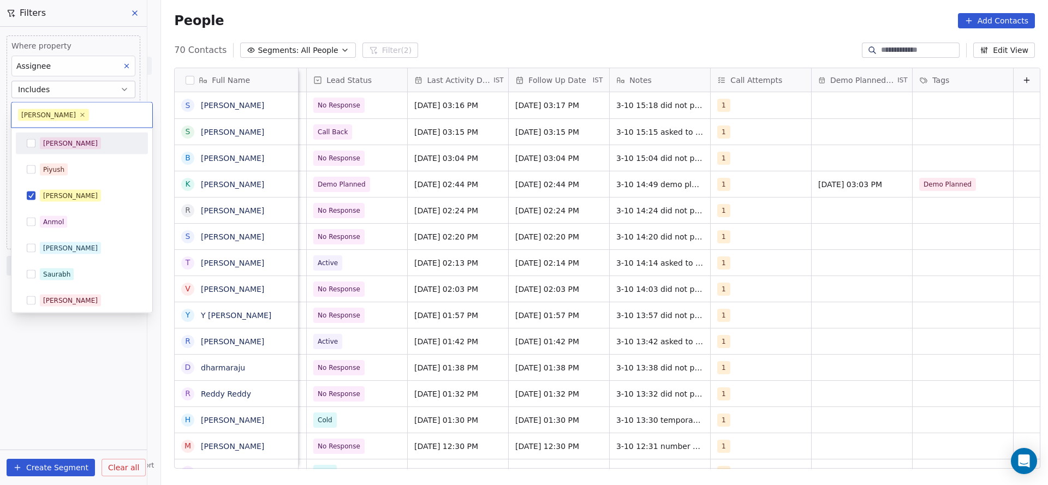
click at [87, 145] on div "Salim" at bounding box center [88, 144] width 97 height 12
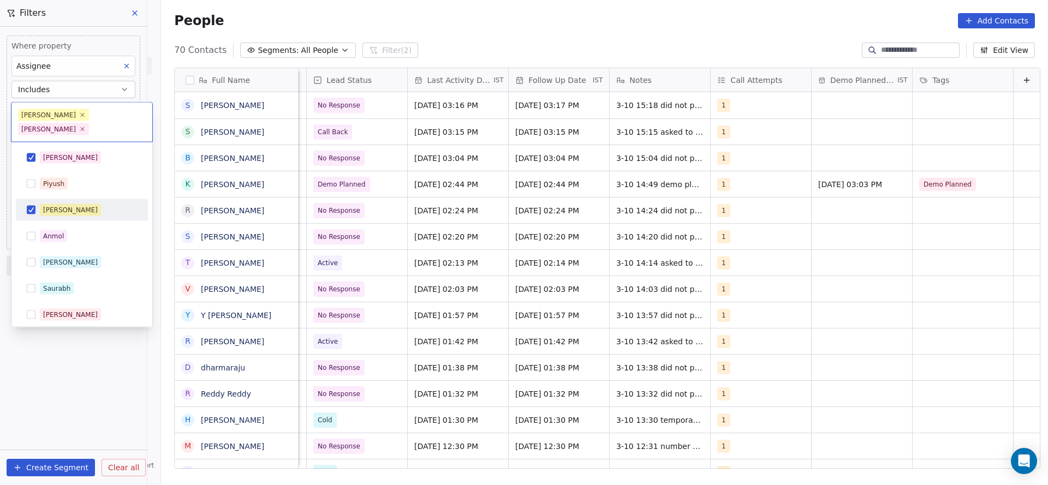
drag, startPoint x: 70, startPoint y: 194, endPoint x: 186, endPoint y: 195, distance: 115.7
click at [77, 204] on div "[PERSON_NAME]" at bounding box center [88, 210] width 97 height 12
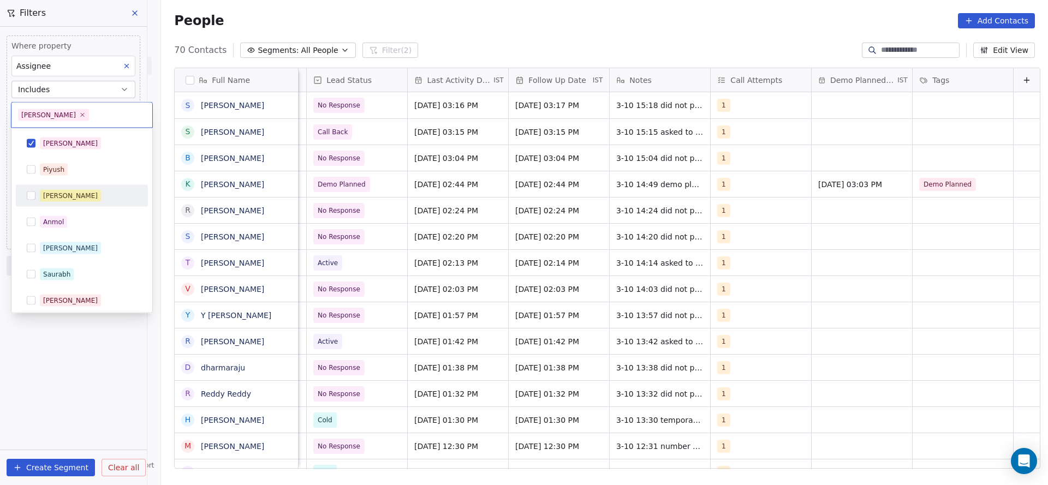
click at [299, 188] on html "On2Cook India Pvt. Ltd. Contacts People Marketing Workflows Campaigns Metrics &…" at bounding box center [524, 242] width 1048 height 485
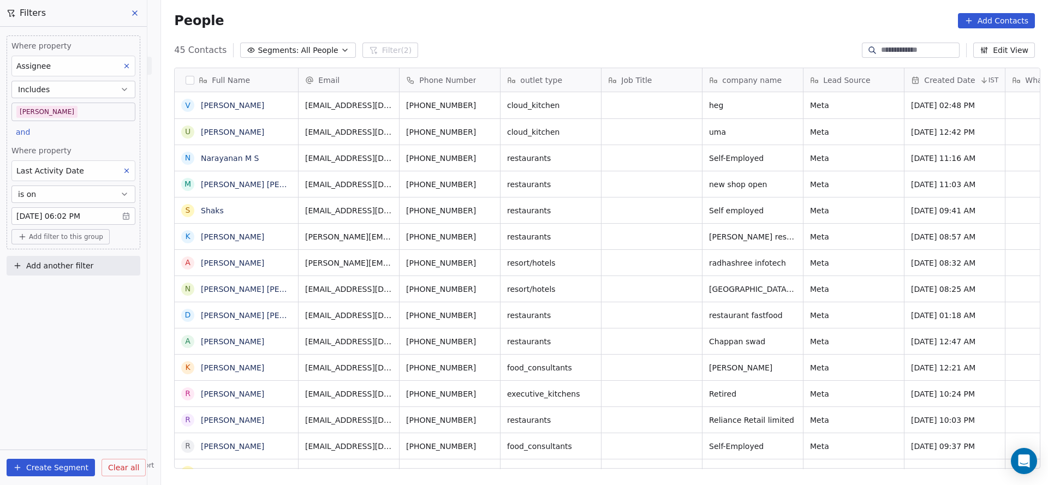
scroll to position [414, 879]
click at [118, 108] on body "On2Cook India Pvt. Ltd. Contacts People Marketing Workflows Campaigns Metrics &…" at bounding box center [524, 242] width 1048 height 485
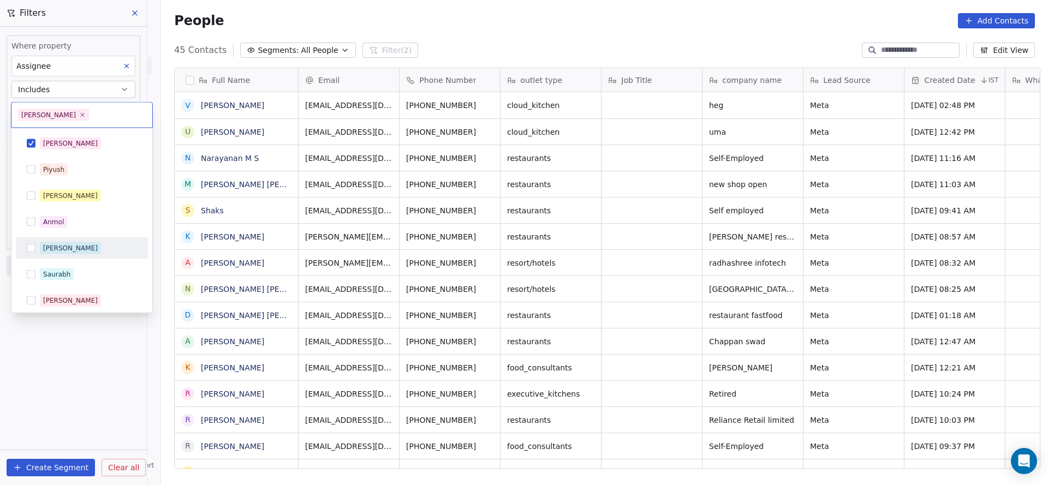
click at [94, 254] on div "Ronit" at bounding box center [81, 248] width 123 height 17
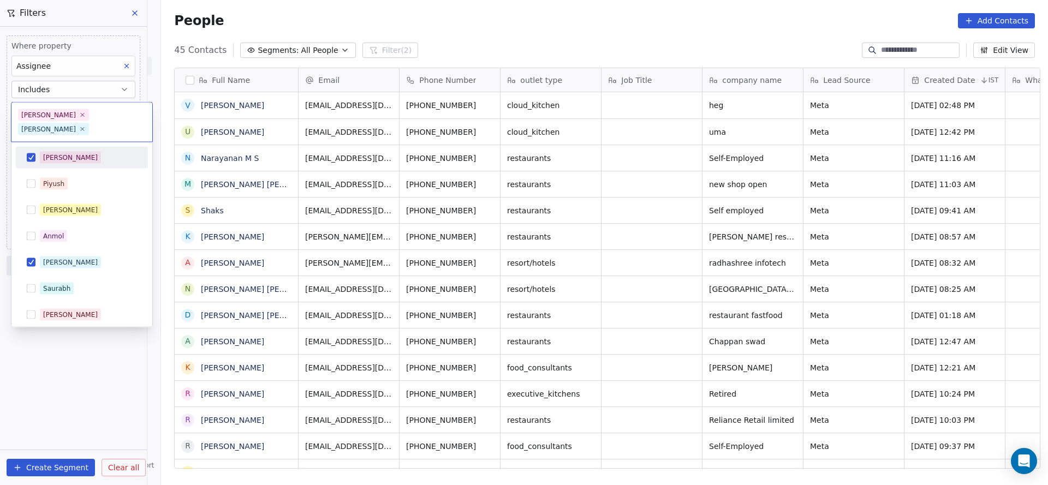
click at [115, 152] on div "Salim" at bounding box center [88, 158] width 97 height 12
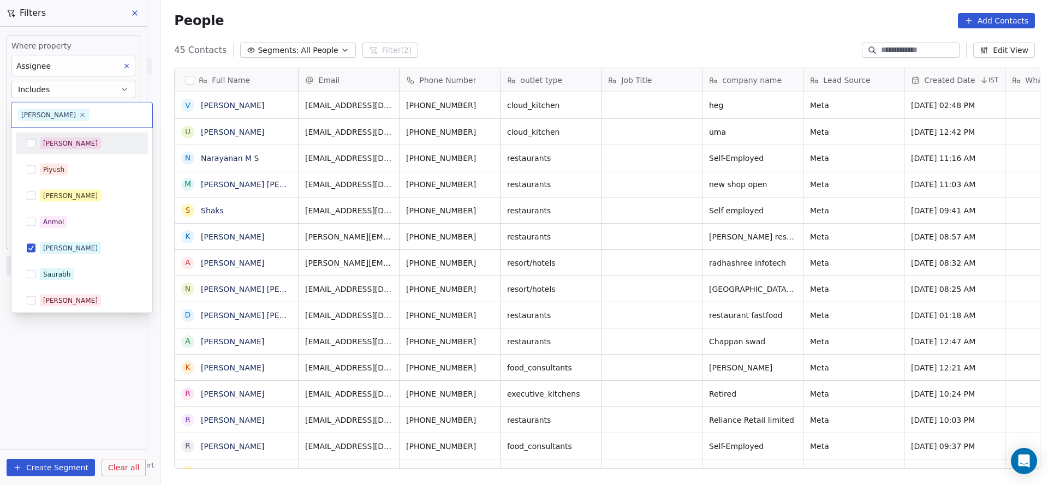
click at [576, 265] on html "On2Cook India Pvt. Ltd. Contacts People Marketing Workflows Campaigns Metrics &…" at bounding box center [524, 242] width 1048 height 485
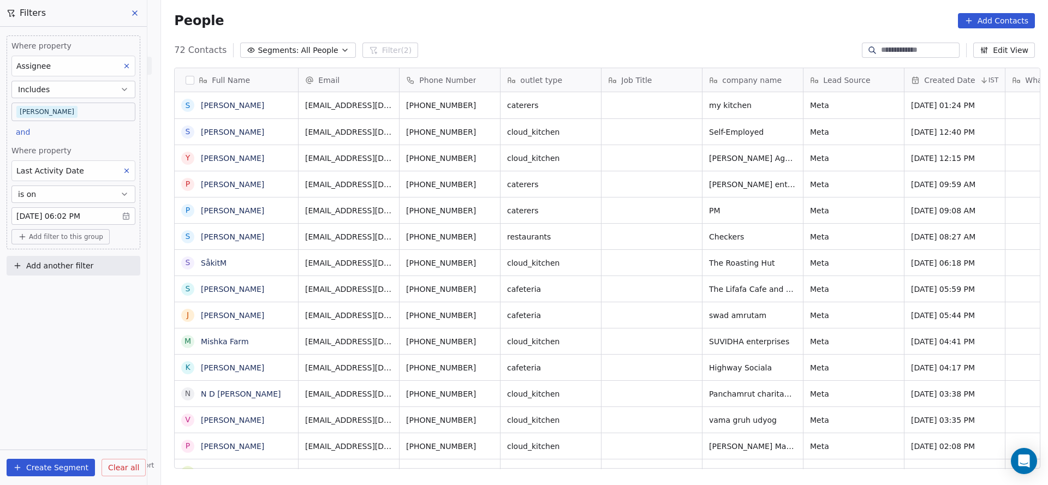
click at [112, 100] on div "Where property Assignee Includes Ronit" at bounding box center [73, 80] width 124 height 81
click at [111, 116] on body "On2Cook India Pvt. Ltd. Contacts People Marketing Workflows Campaigns Metrics &…" at bounding box center [524, 242] width 1048 height 485
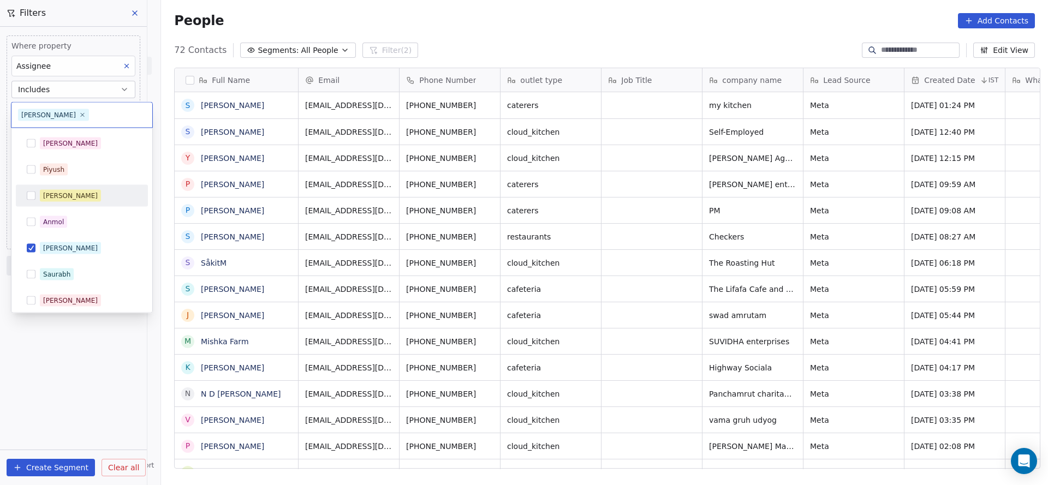
click at [99, 197] on div "[PERSON_NAME]" at bounding box center [88, 196] width 97 height 12
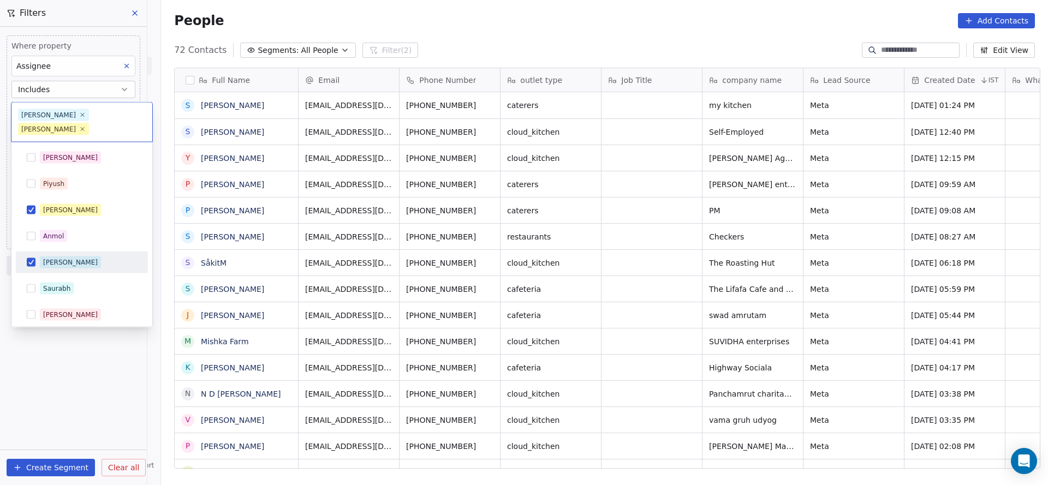
drag, startPoint x: 85, startPoint y: 249, endPoint x: 350, endPoint y: 213, distance: 267.7
click at [118, 257] on div "Ronit" at bounding box center [88, 263] width 97 height 12
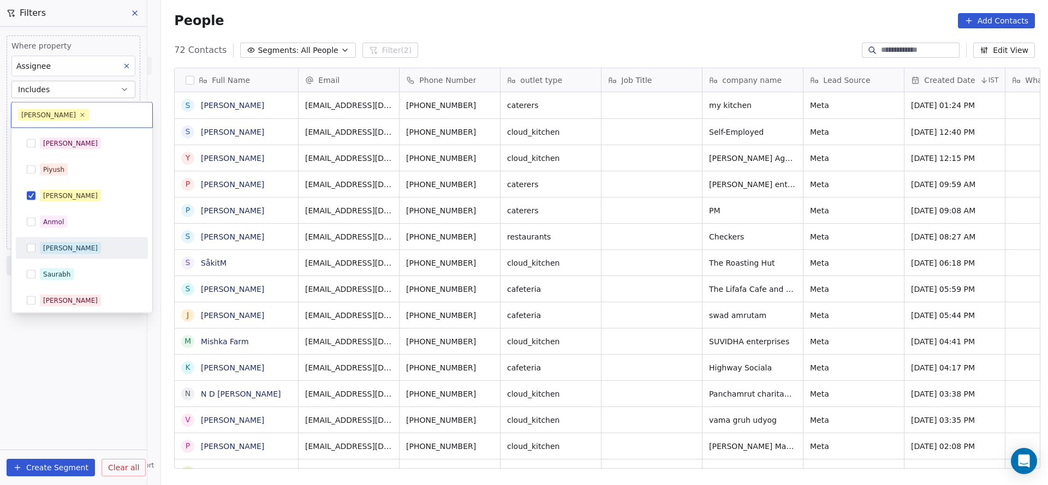
click at [419, 211] on html "On2Cook India Pvt. Ltd. Contacts People Marketing Workflows Campaigns Metrics &…" at bounding box center [524, 242] width 1048 height 485
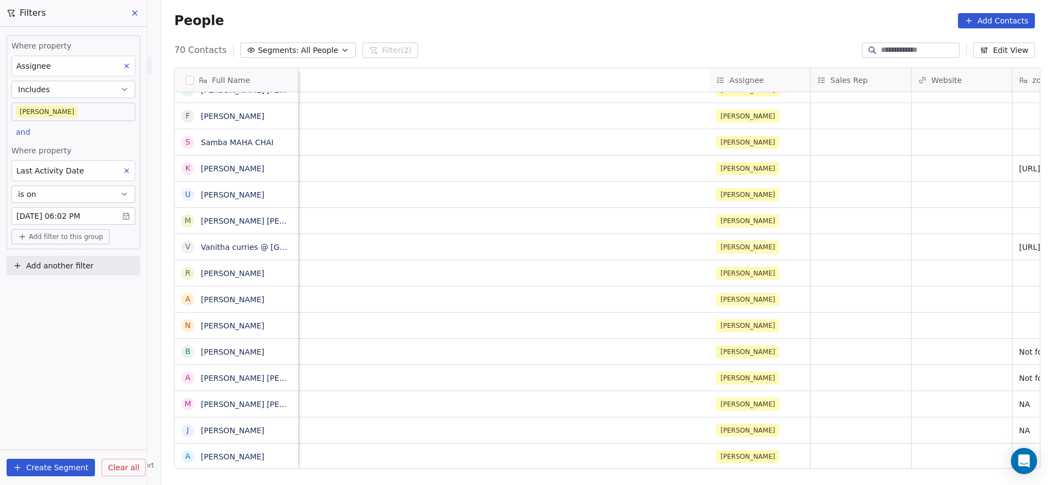
scroll to position [12, 1314]
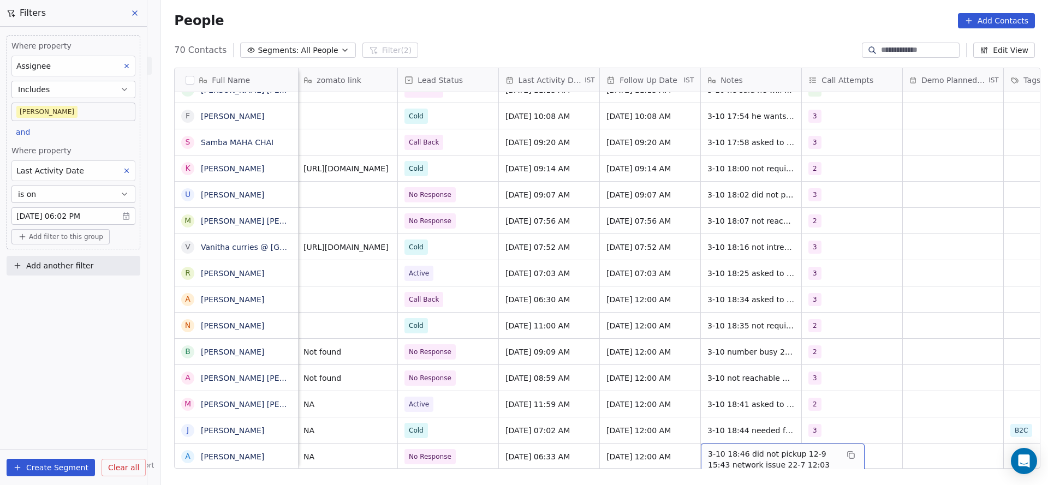
click at [729, 449] on span "3-10 18:46 did not pickup 12-9 15:43 network issue 22-7 12:03 did not pickup wa…" at bounding box center [773, 465] width 130 height 33
click at [698, 437] on textarea "**********" at bounding box center [777, 451] width 163 height 41
type textarea "**********"
click at [660, 346] on html "On2Cook India Pvt. Ltd. Contacts People Marketing Workflows Campaigns Metrics &…" at bounding box center [524, 242] width 1048 height 485
click at [459, 449] on span "No Response" at bounding box center [438, 456] width 67 height 15
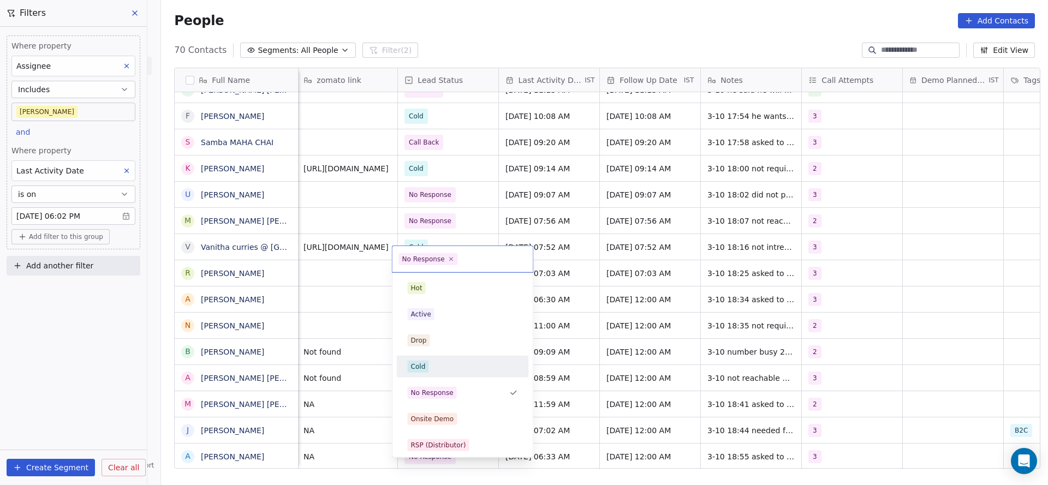
scroll to position [82, 0]
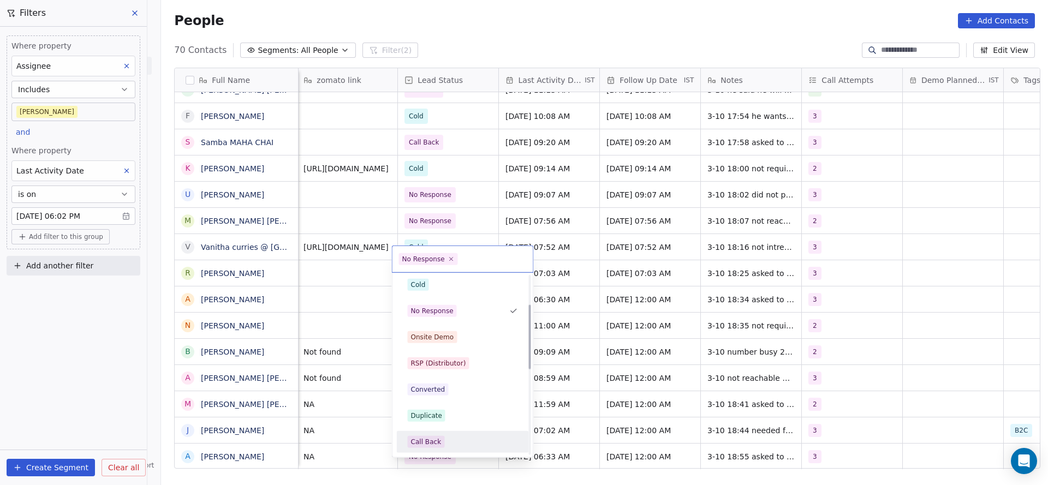
click at [452, 439] on div "Call Back" at bounding box center [463, 442] width 110 height 12
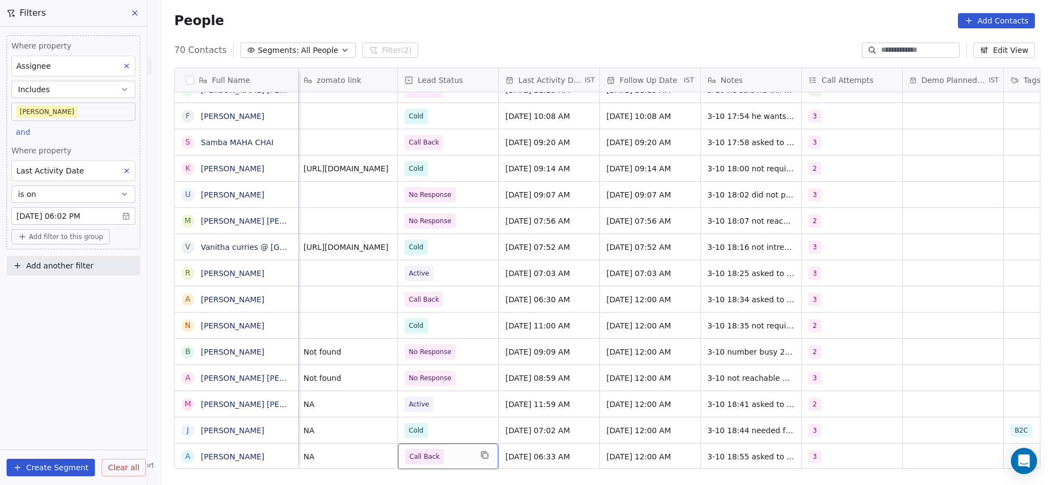
click at [55, 240] on button "Add filter to this group" at bounding box center [60, 236] width 98 height 15
click at [64, 259] on span "Contact properties" at bounding box center [58, 258] width 71 height 11
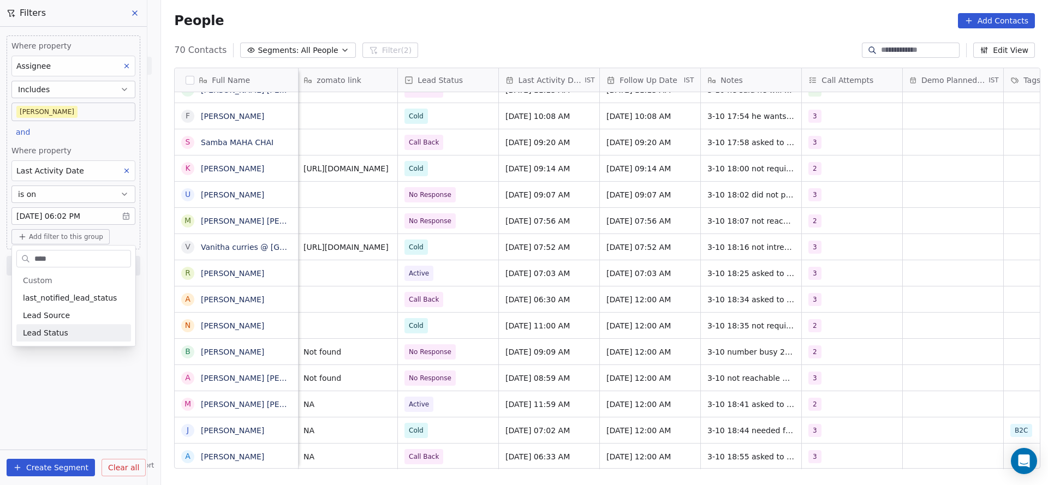
type input "****"
click at [64, 329] on div "Lead Status" at bounding box center [74, 333] width 102 height 11
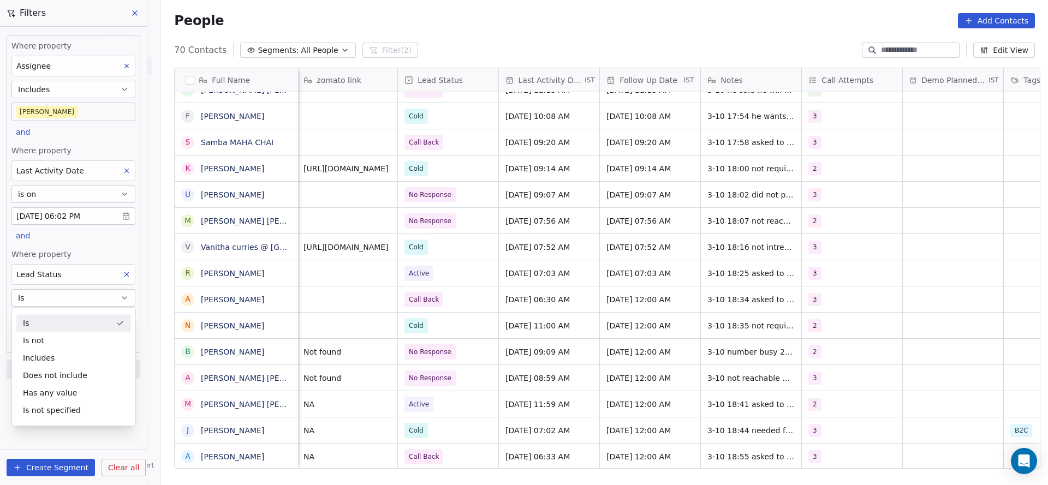
click at [88, 244] on div "Where property Assignee Includes Madhuri and Where property Last Activity Date …" at bounding box center [74, 194] width 134 height 318
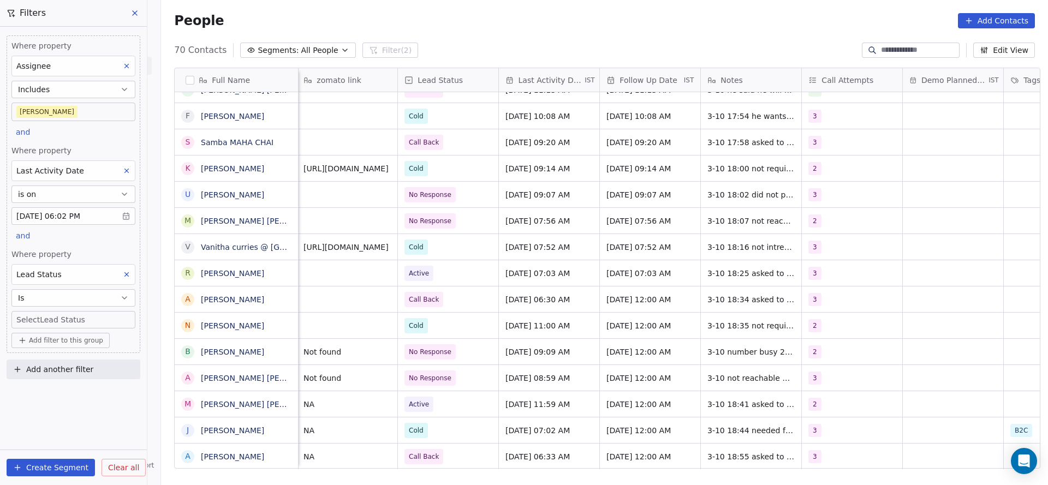
click at [93, 325] on body "On2Cook India Pvt. Ltd. Contacts People Marketing Workflows Campaigns Metrics &…" at bounding box center [524, 242] width 1048 height 485
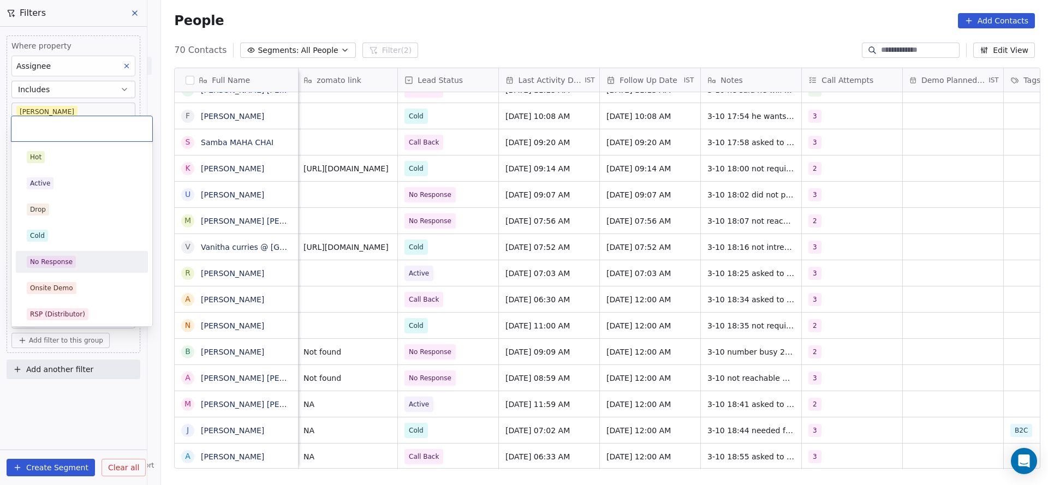
click at [93, 270] on div "No Response" at bounding box center [81, 261] width 123 height 17
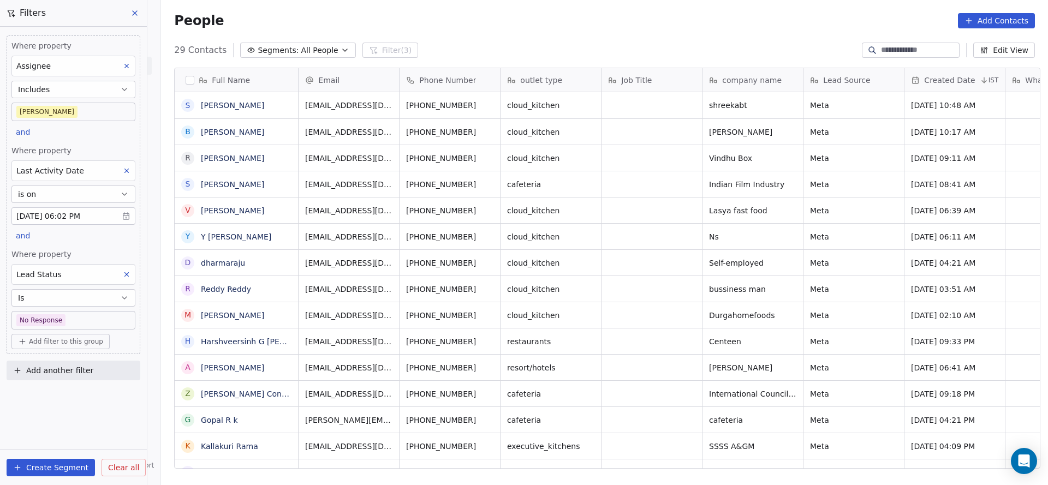
scroll to position [414, 879]
click at [77, 341] on span "Add filter to this group" at bounding box center [66, 341] width 74 height 9
click at [75, 356] on div "Contact properties" at bounding box center [73, 363] width 115 height 17
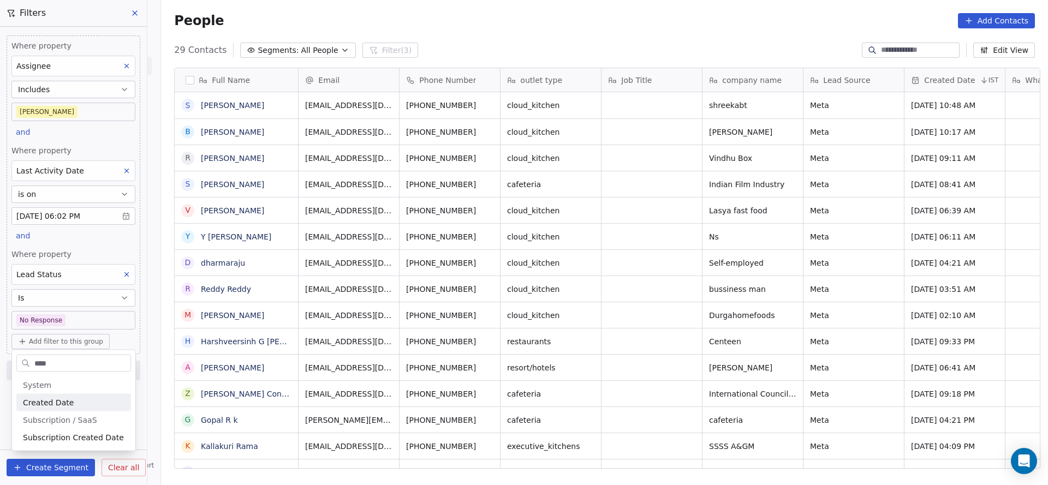
type input "****"
click at [66, 402] on span "Created Date" at bounding box center [48, 402] width 51 height 11
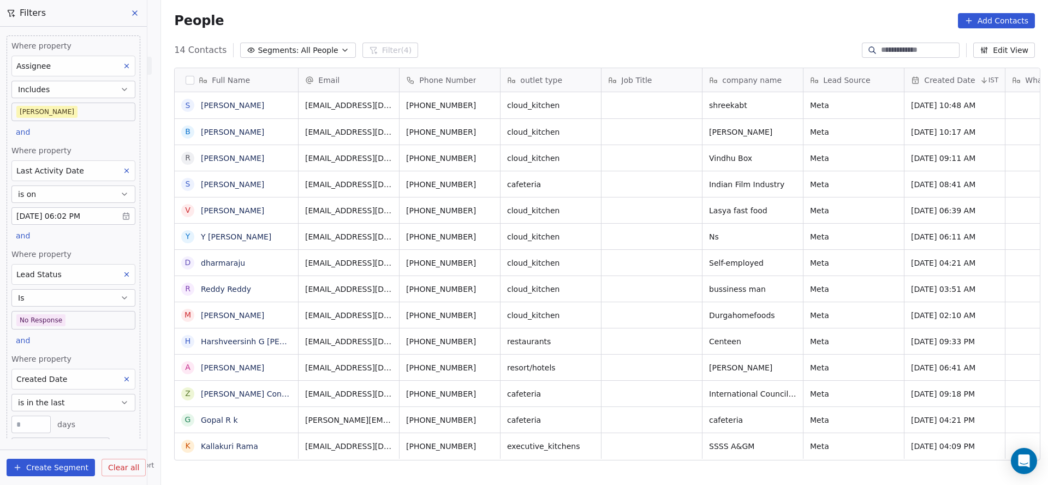
click at [59, 402] on span "is in the last" at bounding box center [41, 402] width 47 height 11
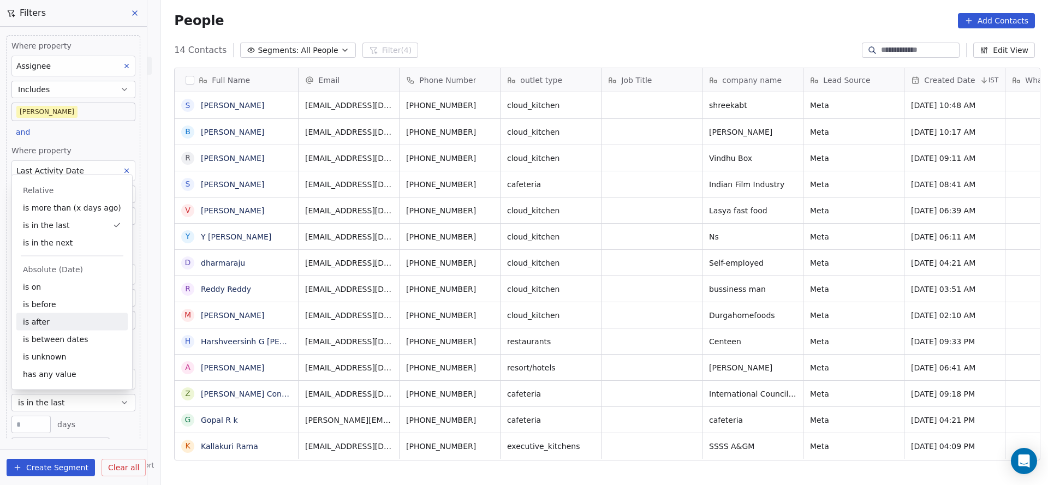
click at [55, 315] on div "is after" at bounding box center [71, 321] width 111 height 17
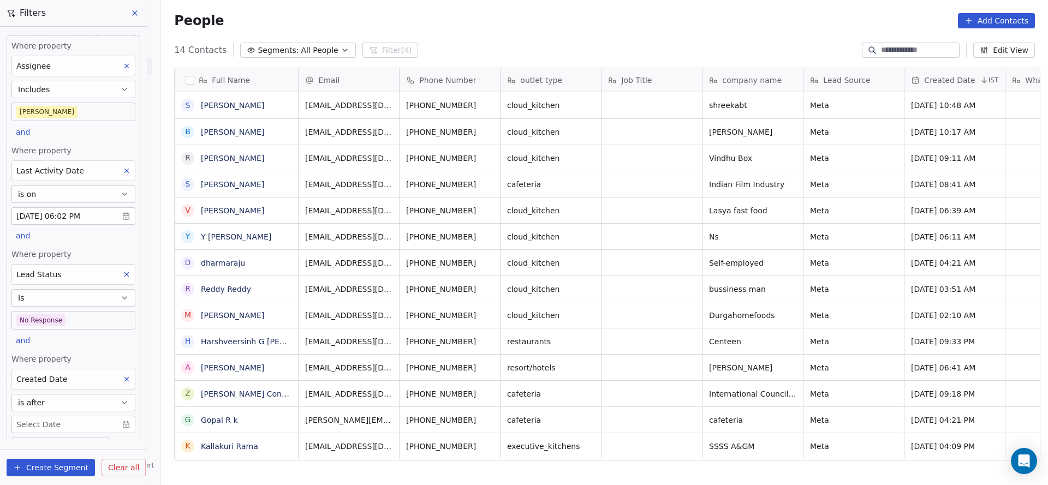
click at [54, 424] on body "On2Cook India Pvt. Ltd. Contacts People Marketing Workflows Campaigns Metrics &…" at bounding box center [524, 242] width 1048 height 485
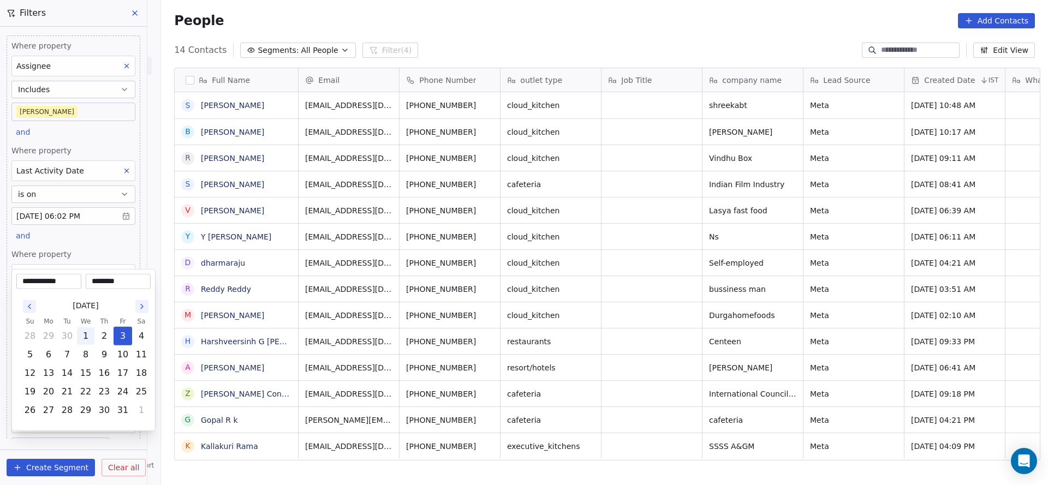
click at [89, 337] on button "1" at bounding box center [85, 336] width 17 height 17
type input "**********"
click at [66, 248] on html "On2Cook India Pvt. Ltd. Contacts People Marketing Workflows Campaigns Metrics &…" at bounding box center [524, 242] width 1048 height 485
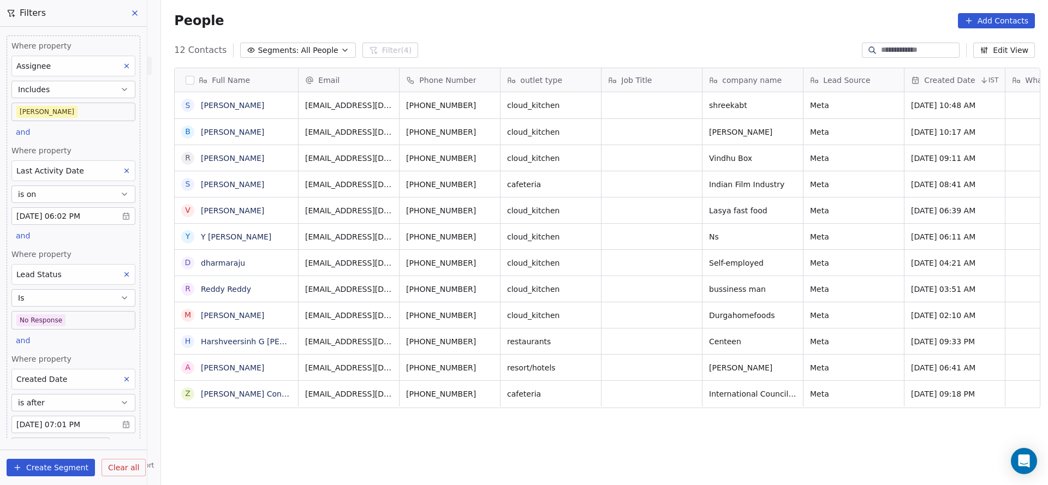
click at [73, 404] on button "is after" at bounding box center [73, 402] width 124 height 17
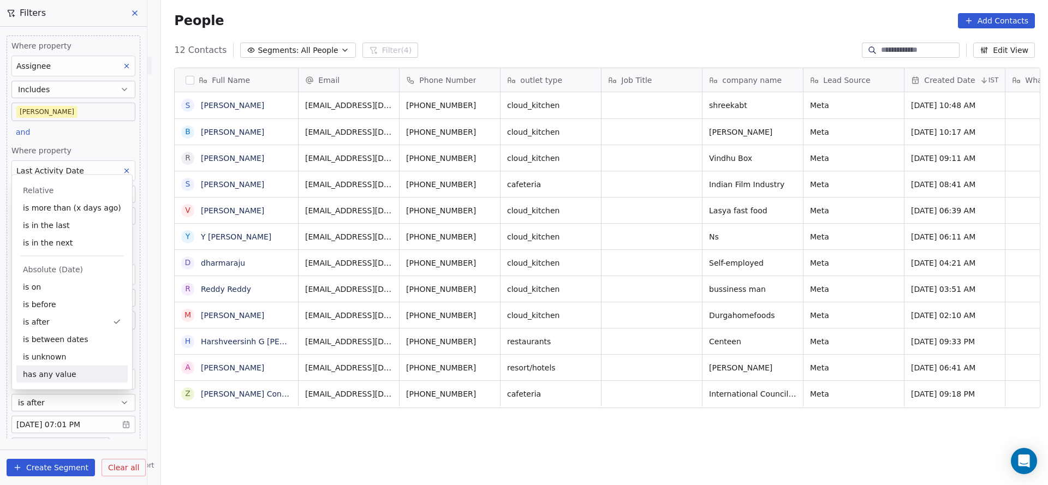
click at [52, 404] on button "is after" at bounding box center [73, 402] width 124 height 17
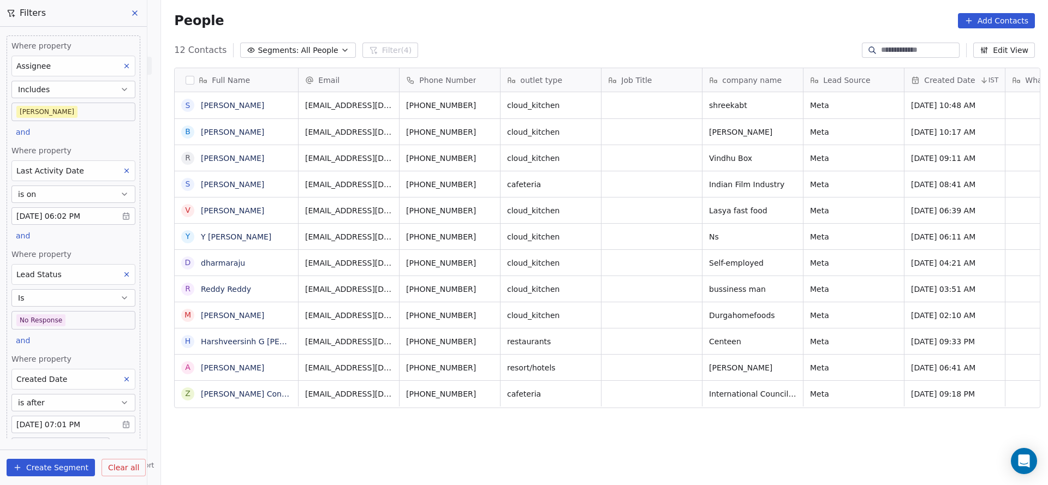
click at [52, 421] on body "On2Cook India Pvt. Ltd. Contacts People Marketing Workflows Campaigns Metrics &…" at bounding box center [524, 242] width 1048 height 485
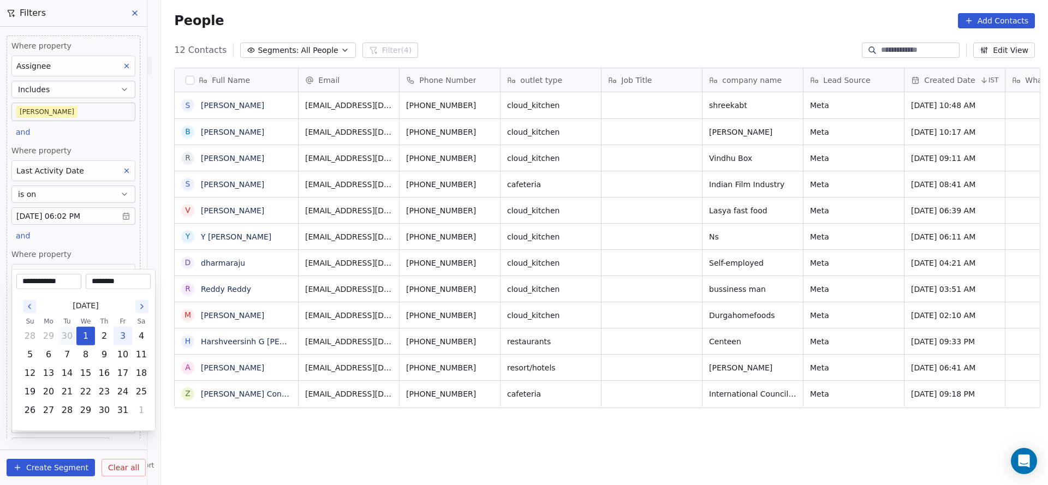
click at [67, 336] on button "30" at bounding box center [66, 336] width 17 height 17
type input "**********"
click at [287, 377] on html "On2Cook India Pvt. Ltd. Contacts People Marketing Workflows Campaigns Metrics &…" at bounding box center [524, 242] width 1048 height 485
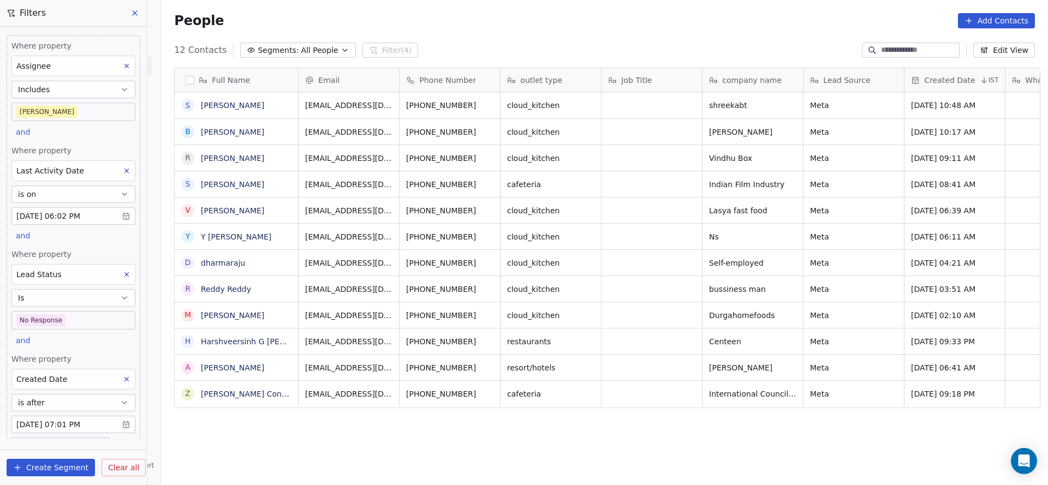
click at [76, 321] on body "On2Cook India Pvt. Ltd. Contacts People Marketing Workflows Campaigns Metrics &…" at bounding box center [524, 242] width 1048 height 485
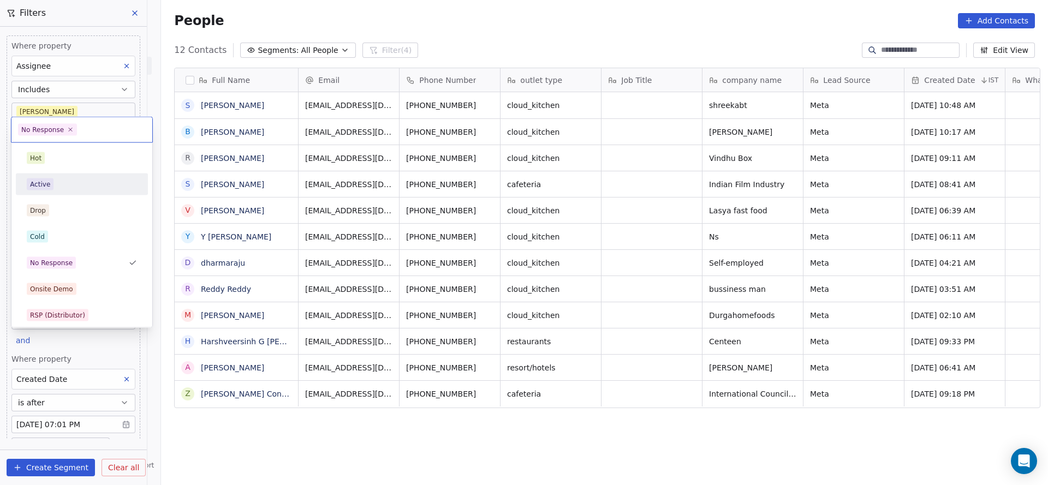
click at [102, 193] on div "Active" at bounding box center [82, 185] width 132 height 22
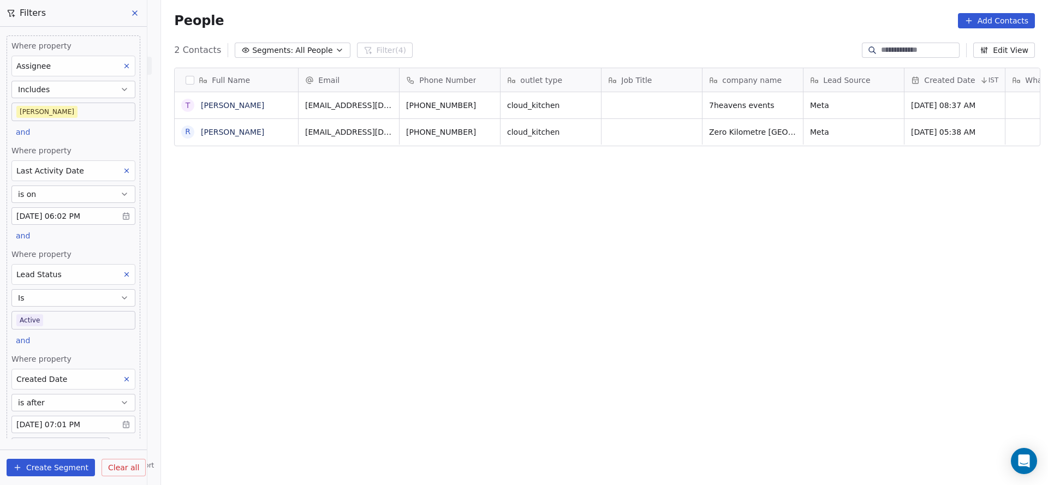
click at [75, 318] on body "On2Cook India Pvt. Ltd. Contacts People Marketing Workflows Campaigns Metrics &…" at bounding box center [524, 242] width 1048 height 485
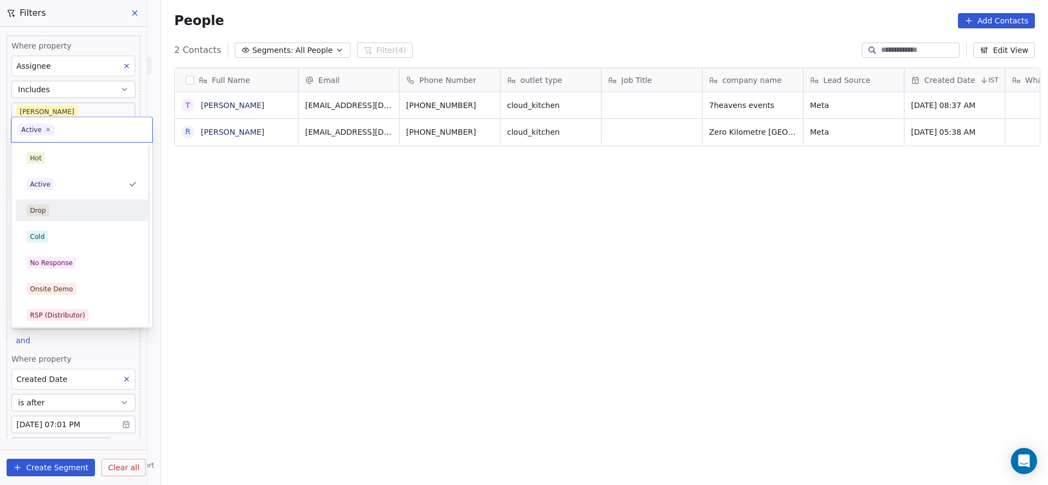
scroll to position [82, 0]
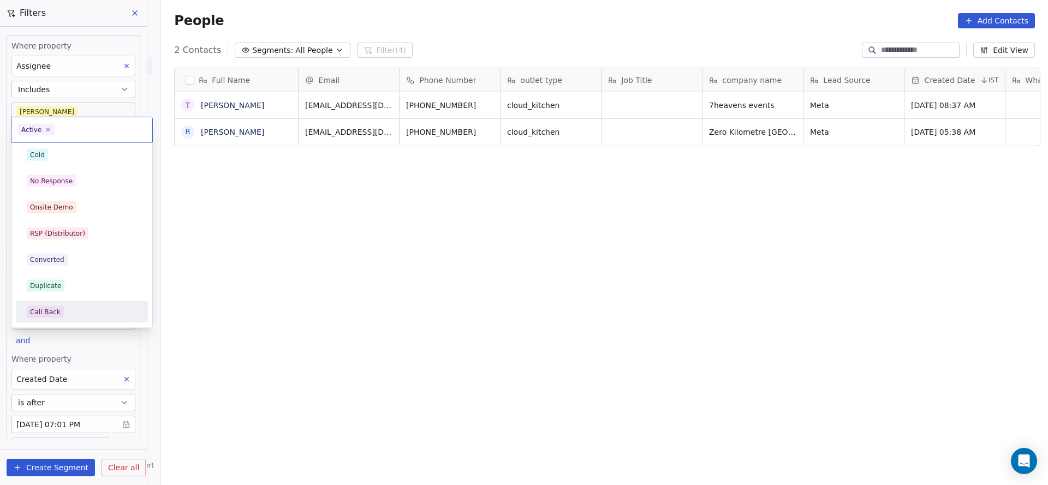
click at [72, 306] on div "Call Back" at bounding box center [82, 312] width 110 height 12
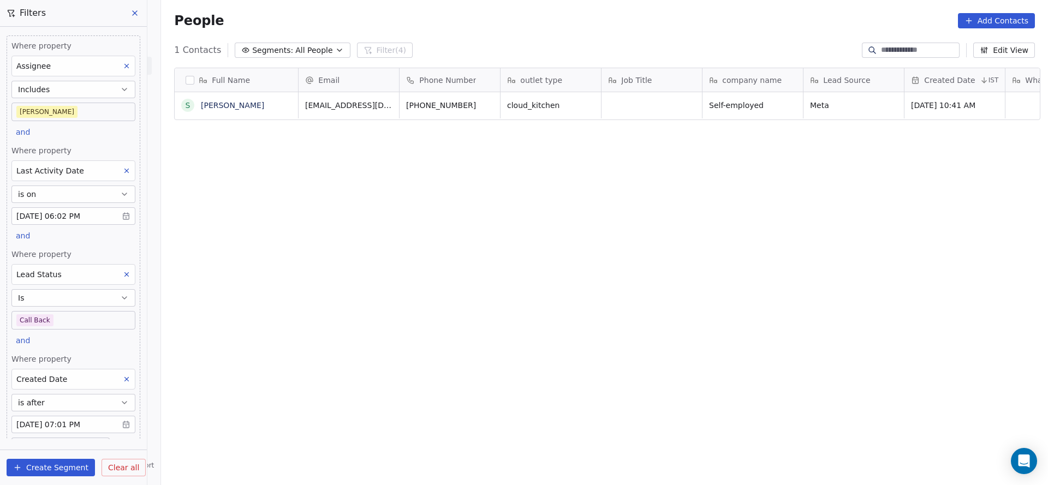
scroll to position [414, 879]
click at [71, 314] on body "On2Cook India Pvt. Ltd. Contacts People Marketing Workflows Campaigns Metrics &…" at bounding box center [524, 242] width 1048 height 485
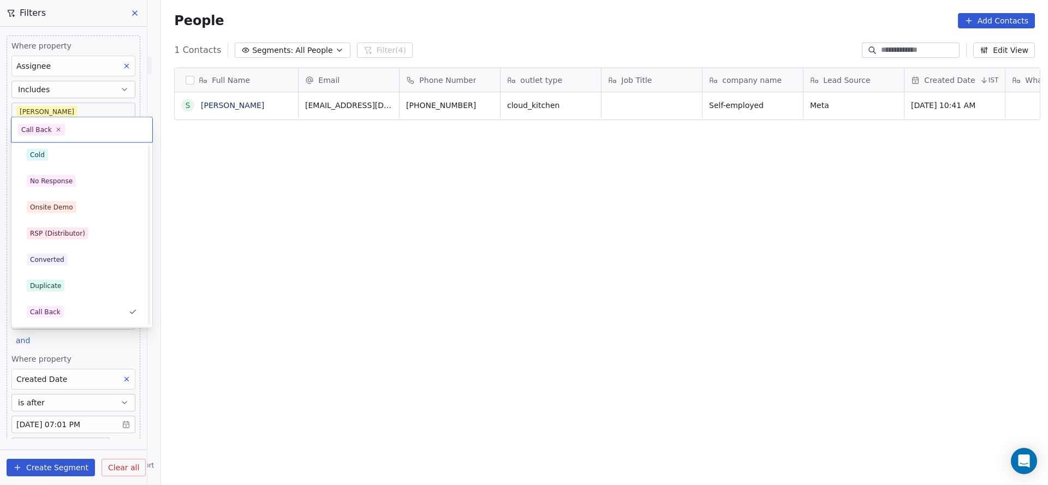
scroll to position [164, 0]
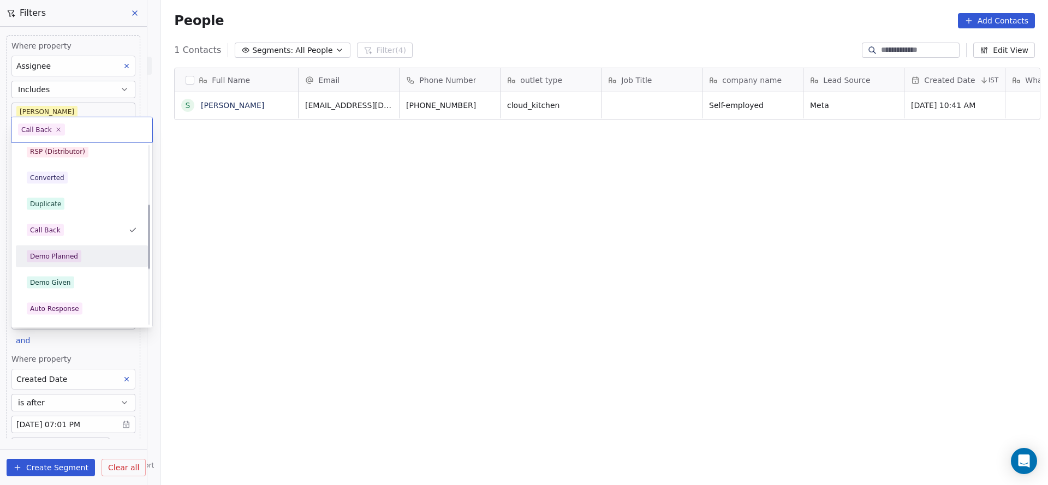
click at [88, 257] on div "Demo Planned" at bounding box center [82, 257] width 110 height 12
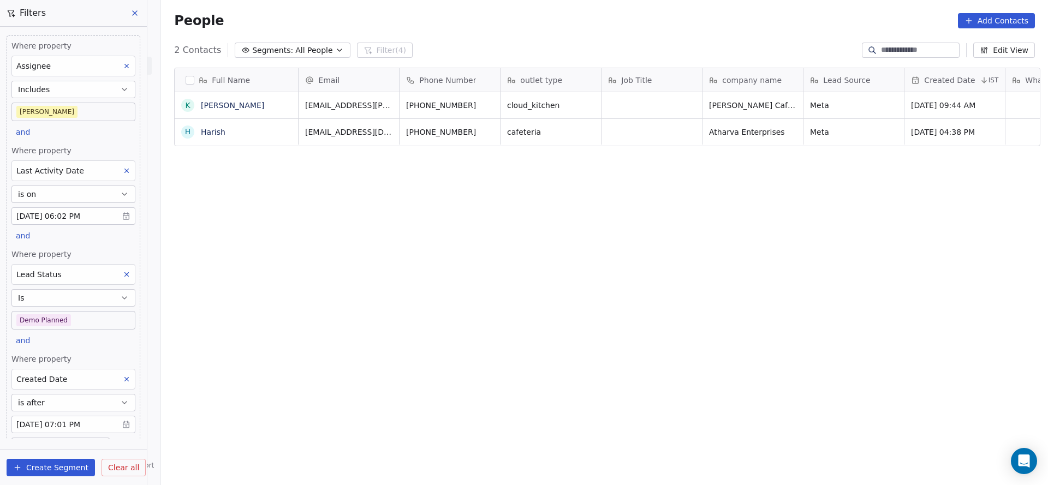
scroll to position [414, 879]
click at [72, 320] on body "On2Cook India Pvt. Ltd. Contacts People Marketing Workflows Campaigns Metrics &…" at bounding box center [524, 242] width 1048 height 485
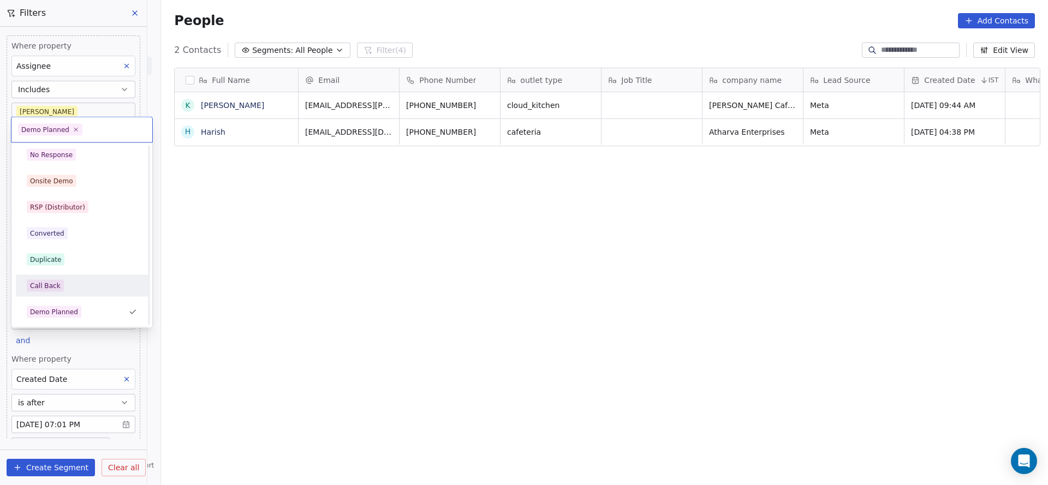
scroll to position [0, 0]
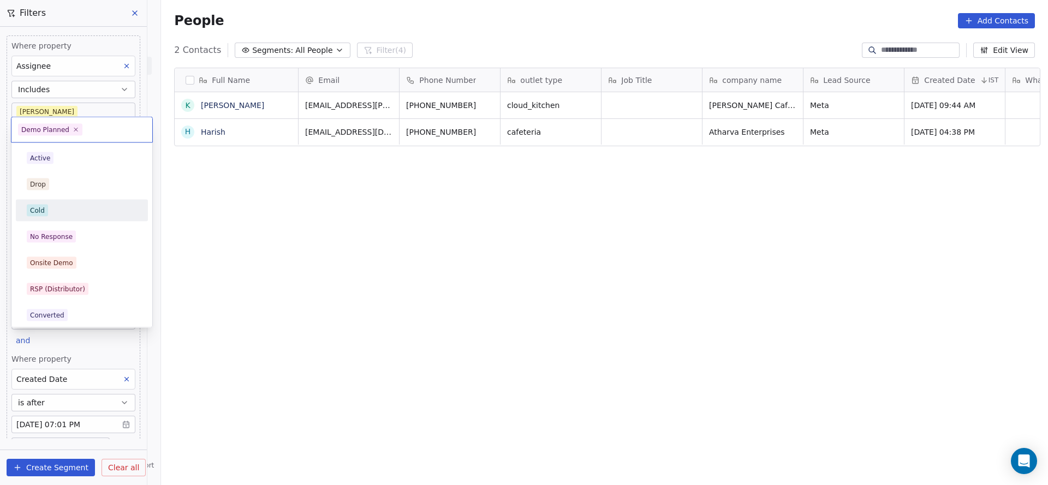
click at [73, 207] on div "Cold" at bounding box center [82, 211] width 110 height 12
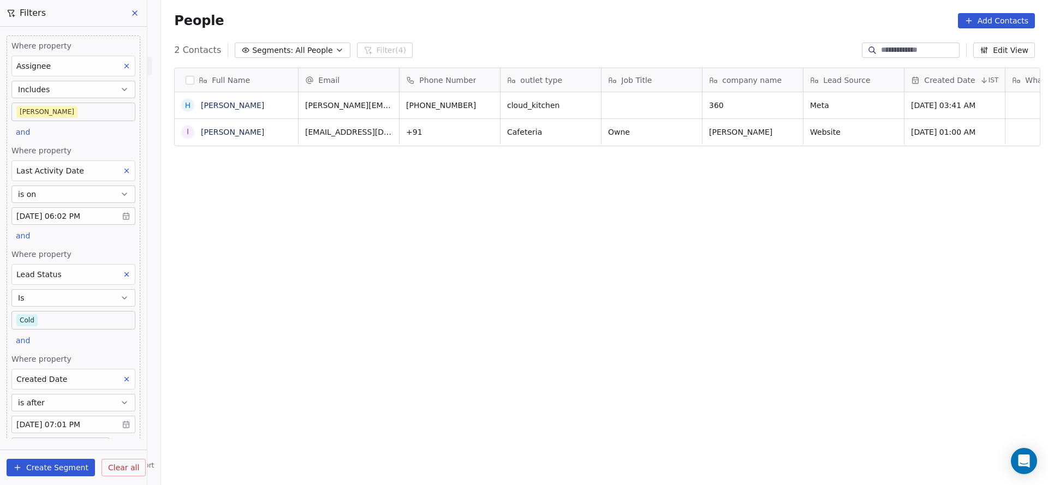
click at [120, 374] on button at bounding box center [127, 379] width 14 height 14
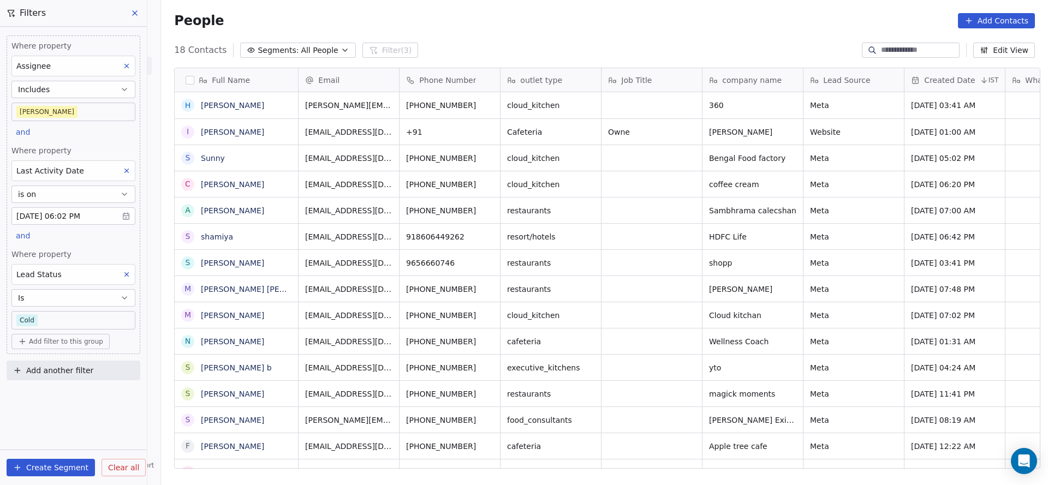
click at [85, 337] on span "Add filter to this group" at bounding box center [66, 341] width 74 height 9
click at [80, 361] on span "Contact properties" at bounding box center [58, 363] width 71 height 11
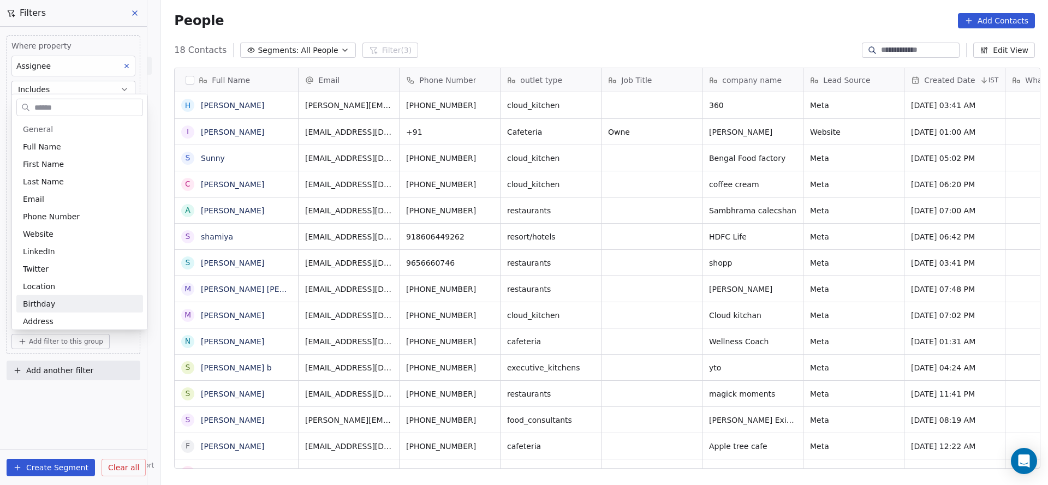
click at [135, 452] on html "On2Cook India Pvt. Ltd. Contacts People Marketing Workflows Campaigns Metrics &…" at bounding box center [524, 242] width 1048 height 485
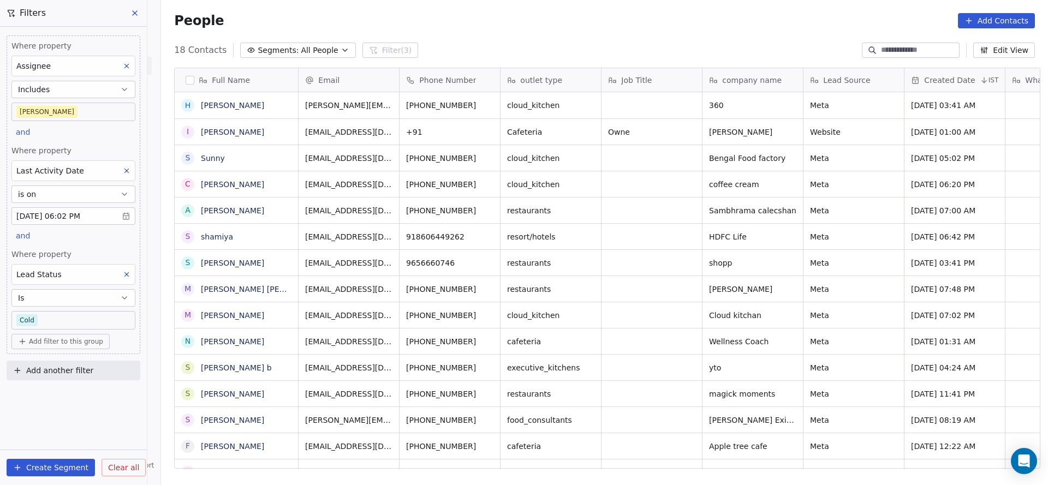
click at [138, 277] on div "Where property Assignee Includes Madhuri and Where property Last Activity Date …" at bounding box center [74, 194] width 134 height 319
click at [124, 271] on icon at bounding box center [127, 275] width 8 height 8
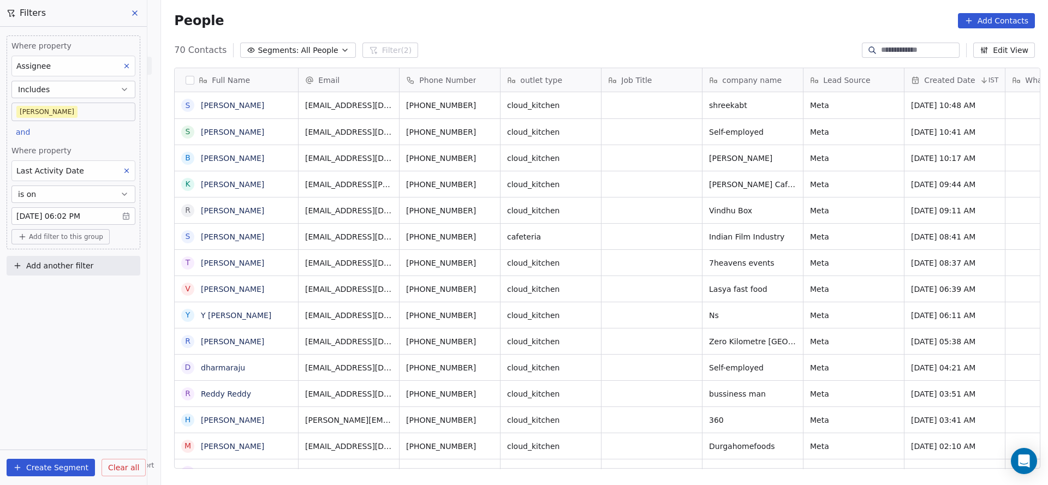
click at [79, 240] on span "Add filter to this group" at bounding box center [66, 237] width 74 height 9
click at [64, 254] on span "Contact properties" at bounding box center [58, 258] width 71 height 11
type input "*****"
click at [68, 295] on span "Created Date" at bounding box center [48, 298] width 51 height 11
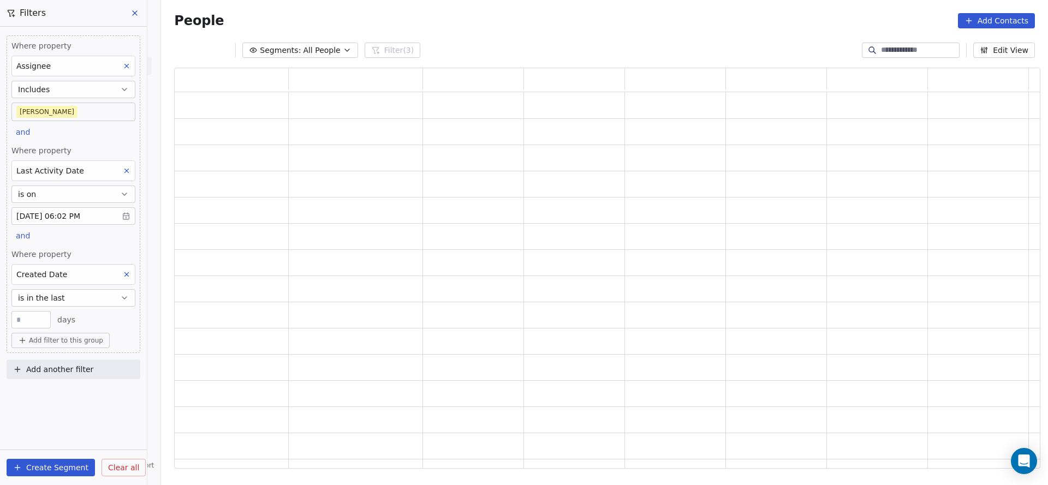
scroll to position [388, 853]
click at [91, 291] on button "is in the last" at bounding box center [73, 297] width 124 height 17
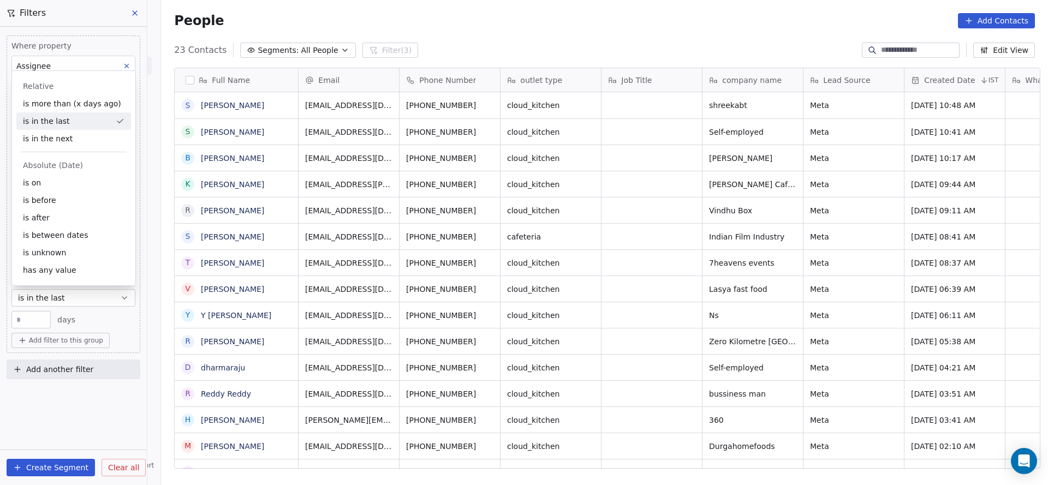
scroll to position [414, 879]
click at [95, 225] on div "is after" at bounding box center [73, 217] width 115 height 17
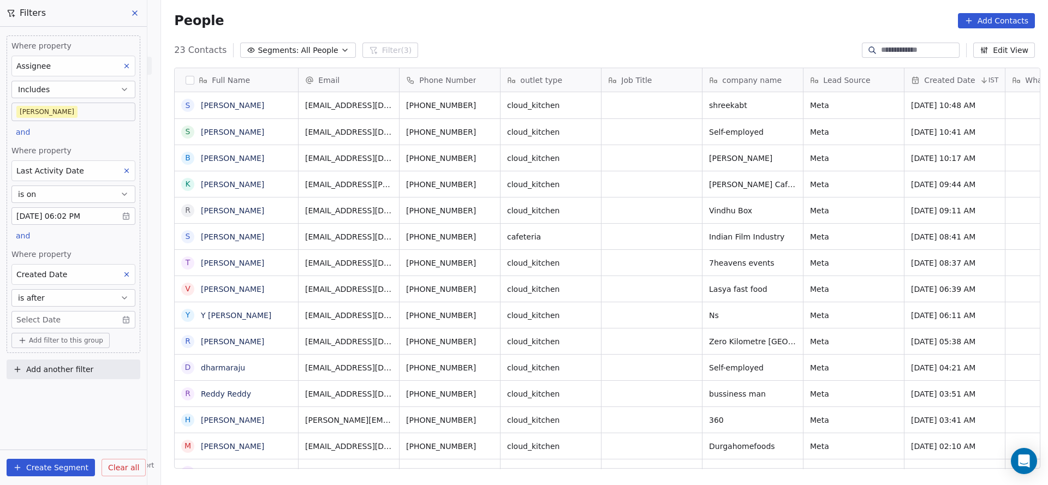
click at [88, 312] on body "On2Cook India Pvt. Ltd. Contacts People Marketing Workflows Campaigns Metrics &…" at bounding box center [524, 242] width 1048 height 485
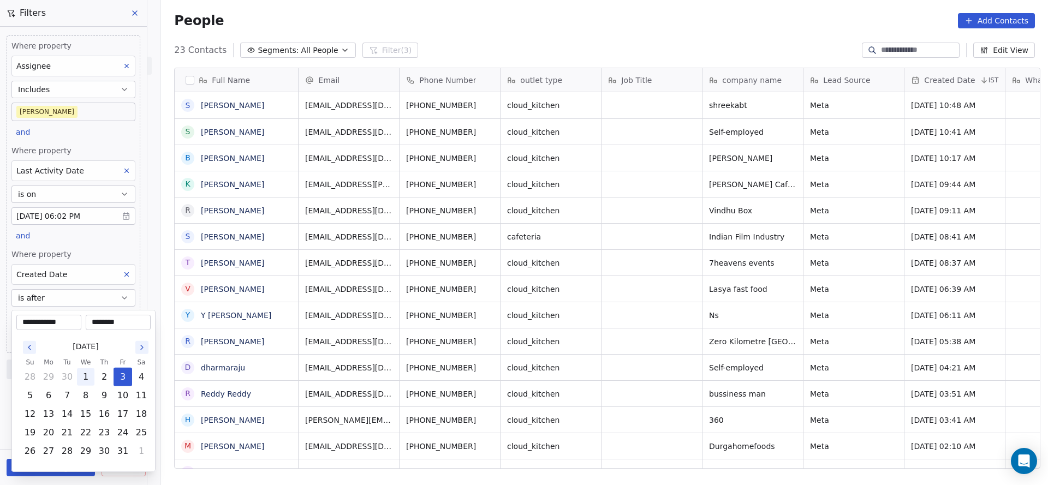
click at [87, 377] on button "1" at bounding box center [85, 376] width 17 height 17
click at [72, 373] on button "30" at bounding box center [66, 376] width 17 height 17
type input "**********"
click at [676, 296] on html "On2Cook India Pvt. Ltd. Contacts People Marketing Workflows Campaigns Metrics &…" at bounding box center [524, 242] width 1048 height 485
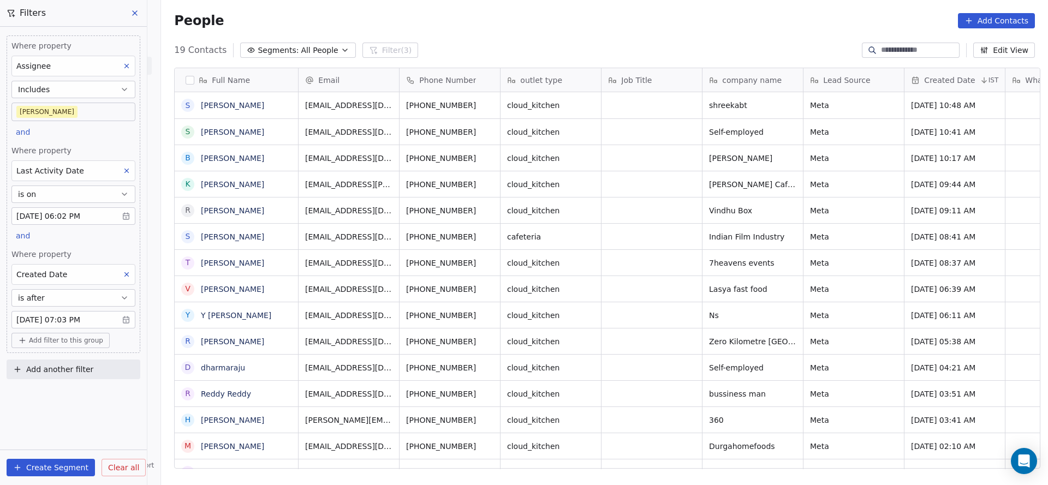
click at [61, 344] on button "Add filter to this group" at bounding box center [60, 340] width 98 height 15
click at [65, 363] on span "Contact properties" at bounding box center [58, 361] width 71 height 11
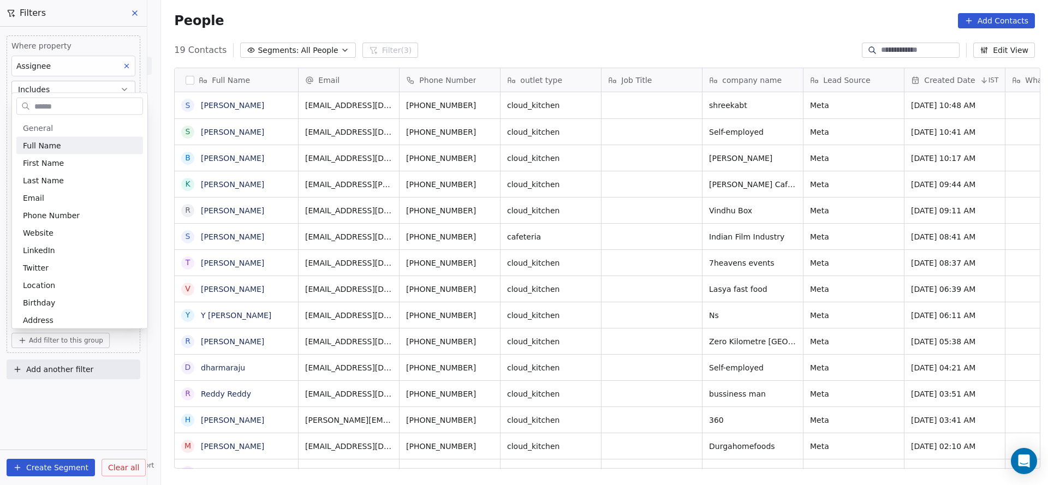
type input "*"
type input "**"
click at [72, 182] on div "Lead Status" at bounding box center [77, 180] width 108 height 11
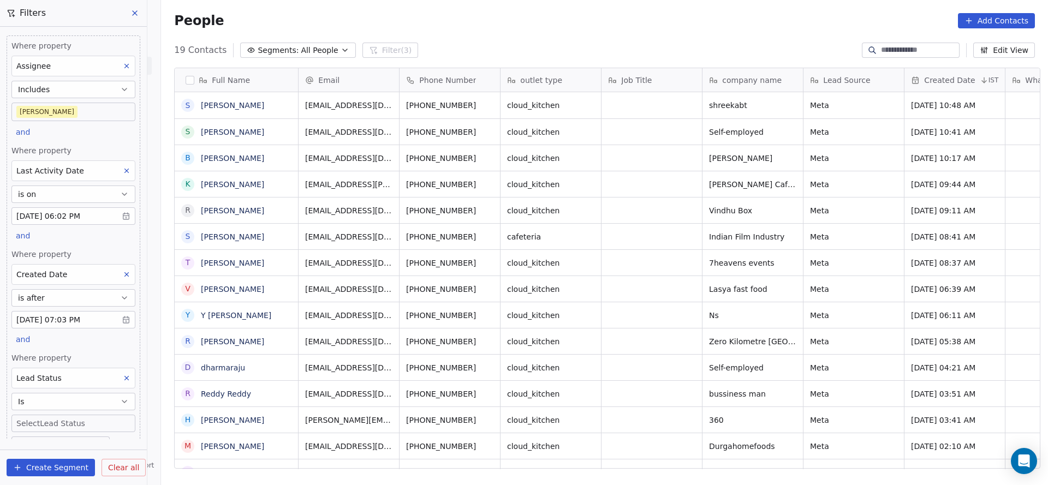
click at [91, 252] on span "Where property" at bounding box center [73, 254] width 124 height 11
click at [57, 297] on button "is after" at bounding box center [73, 297] width 124 height 17
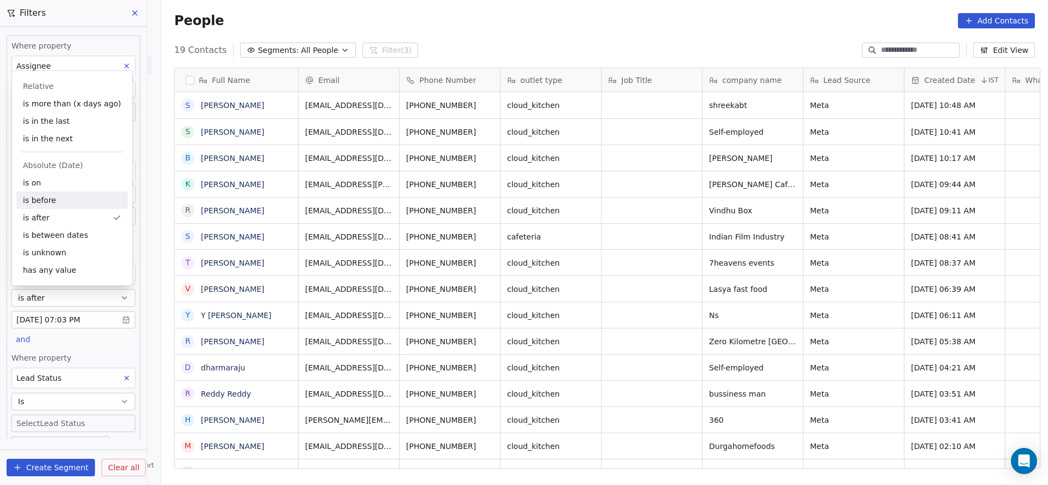
click at [64, 198] on div "is before" at bounding box center [71, 200] width 111 height 17
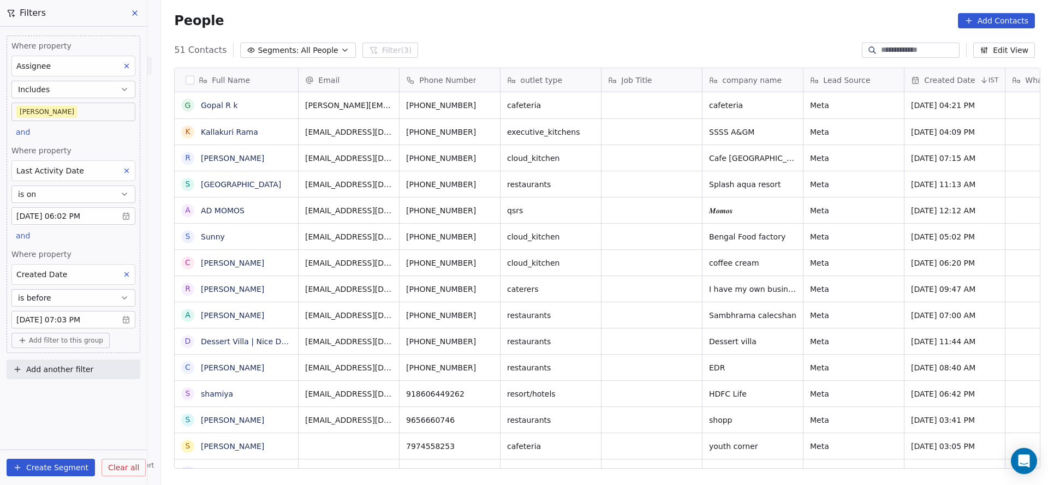
click at [86, 338] on span "Add filter to this group" at bounding box center [66, 340] width 74 height 9
click at [74, 356] on div "Contact properties" at bounding box center [73, 361] width 115 height 17
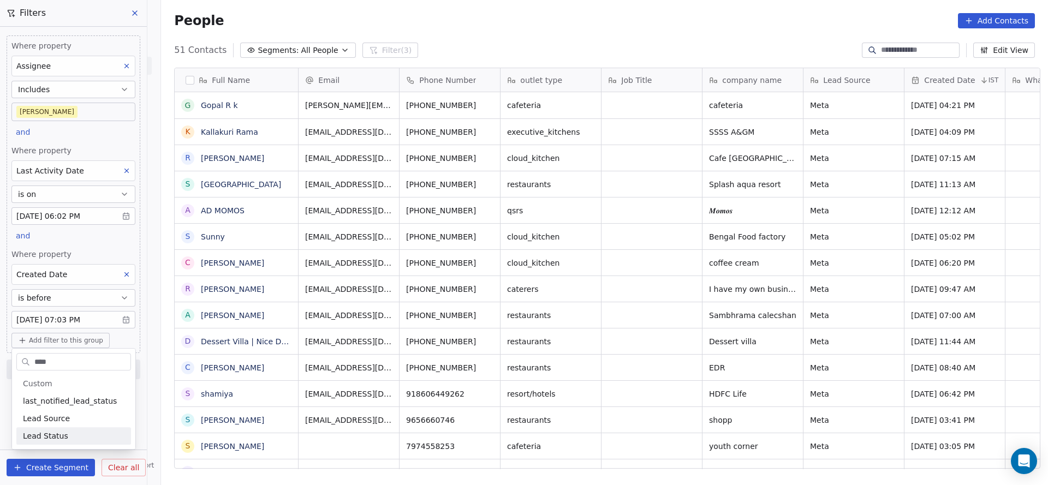
type input "****"
click at [61, 436] on span "Lead Status" at bounding box center [45, 436] width 45 height 11
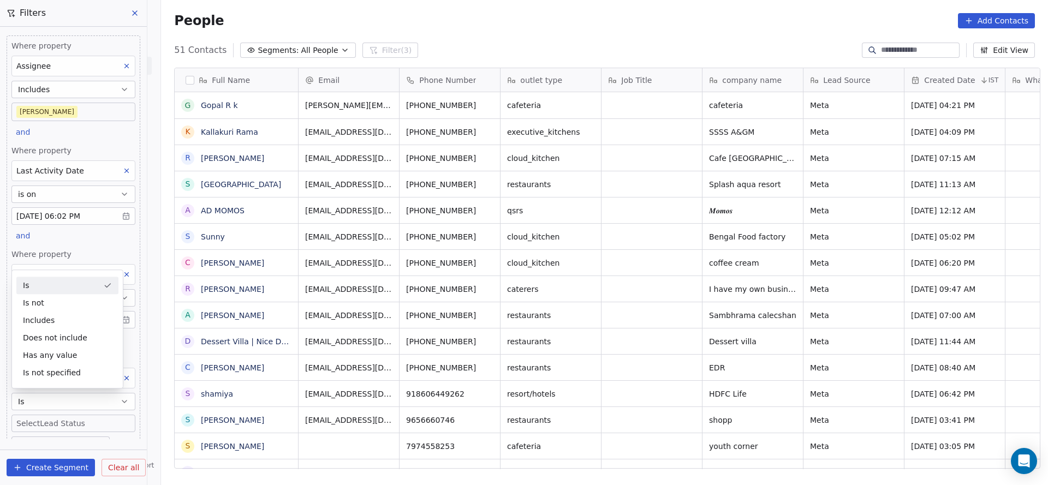
click at [106, 237] on div "Where property Assignee Includes Madhuri and Where property Last Activity Date …" at bounding box center [74, 245] width 134 height 421
click at [78, 422] on body "On2Cook India Pvt. Ltd. Contacts People Marketing Workflows Campaigns Metrics &…" at bounding box center [524, 242] width 1048 height 485
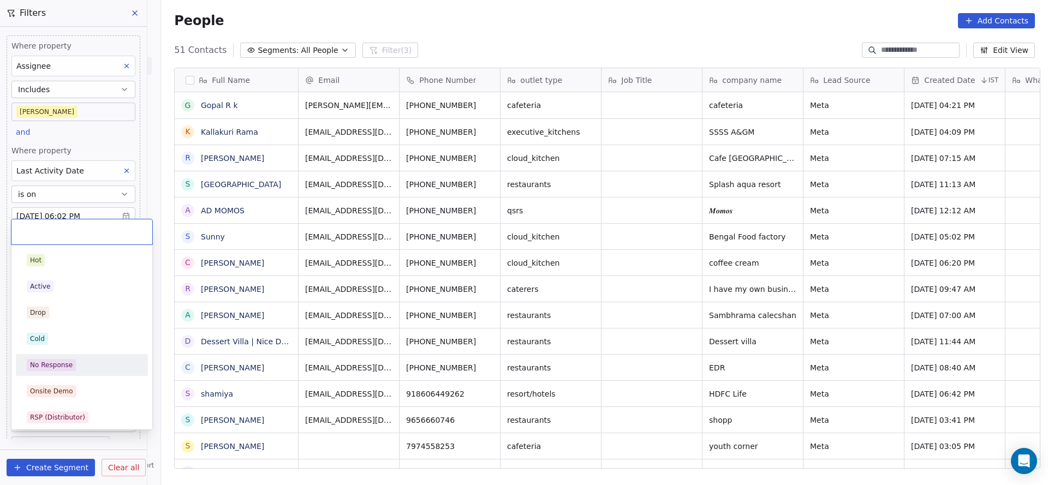
click at [61, 364] on div "No Response" at bounding box center [51, 365] width 43 height 10
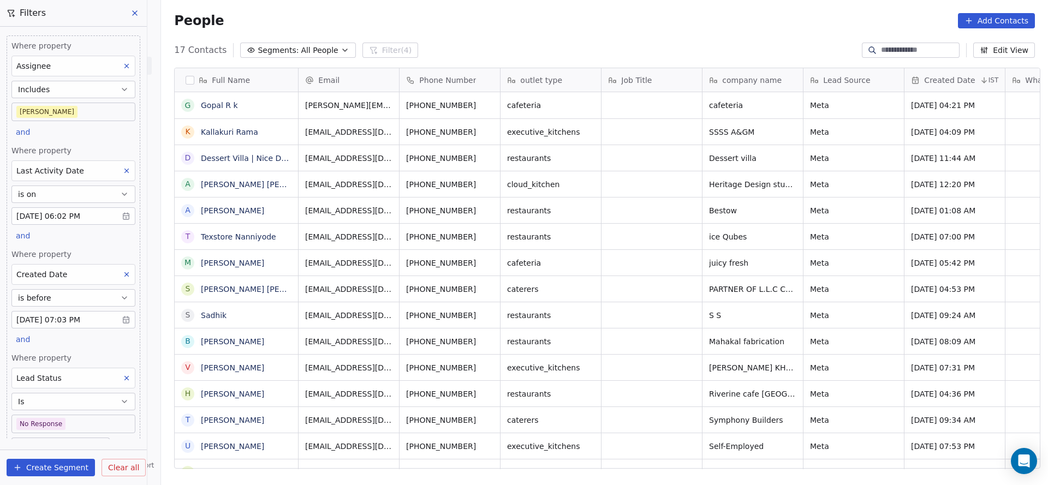
scroll to position [46, 0]
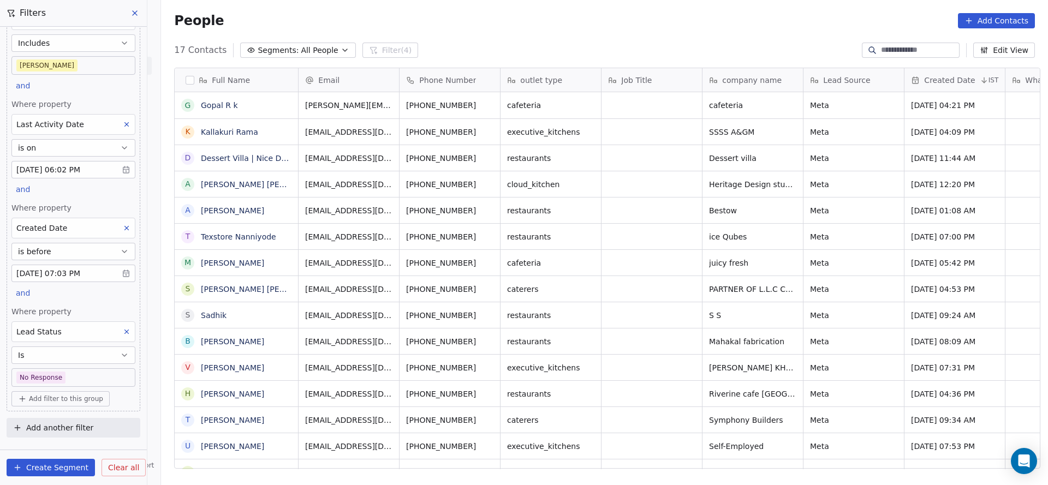
click at [84, 375] on body "On2Cook India Pvt. Ltd. Contacts People Marketing Workflows Campaigns Metrics &…" at bounding box center [524, 242] width 1048 height 485
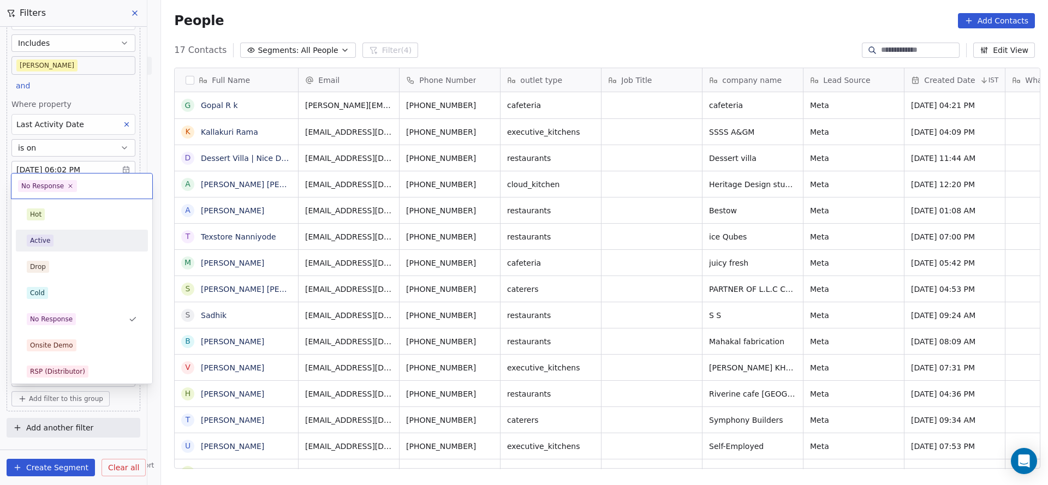
click at [76, 241] on div "Active" at bounding box center [82, 241] width 110 height 12
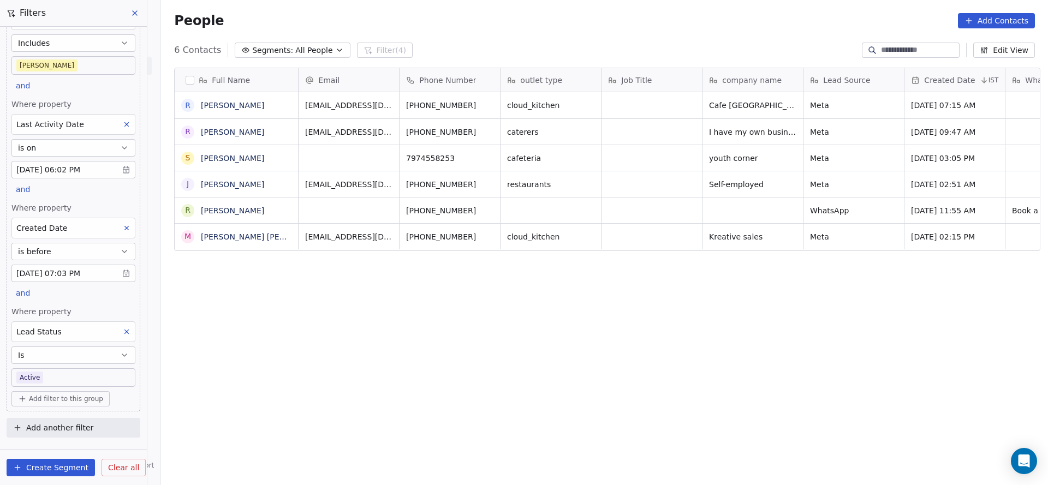
scroll to position [414, 879]
click at [70, 372] on body "On2Cook India Pvt. Ltd. Contacts People Marketing Workflows Campaigns Metrics &…" at bounding box center [524, 242] width 1048 height 485
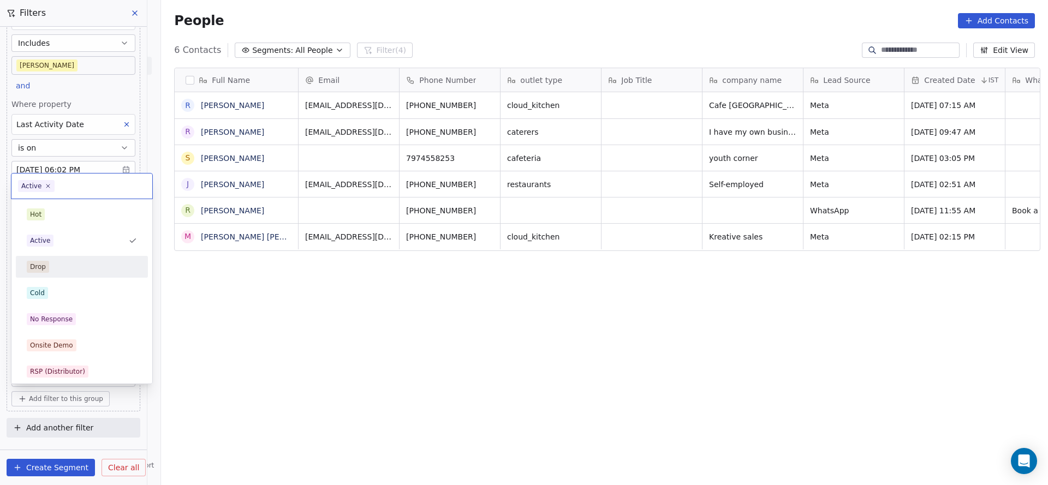
scroll to position [82, 0]
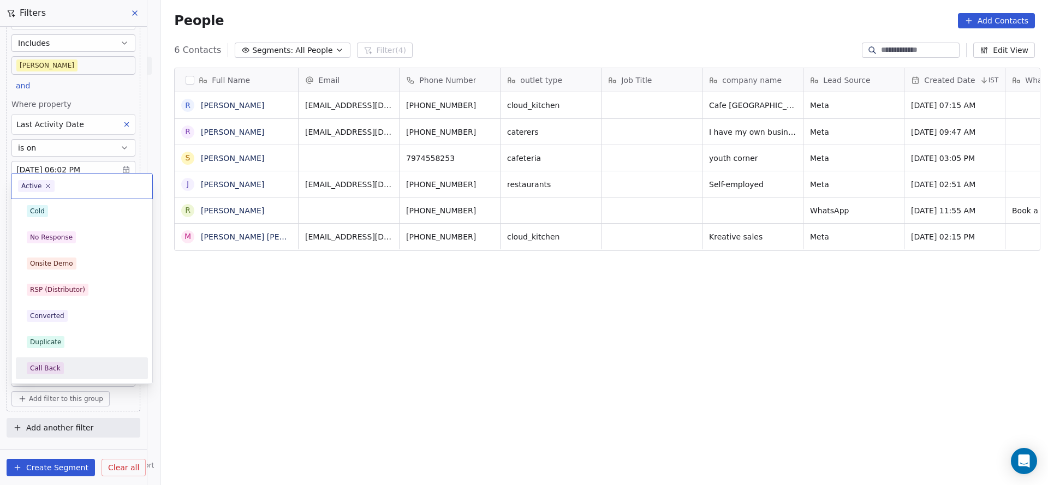
click at [76, 361] on div "Call Back" at bounding box center [81, 368] width 123 height 17
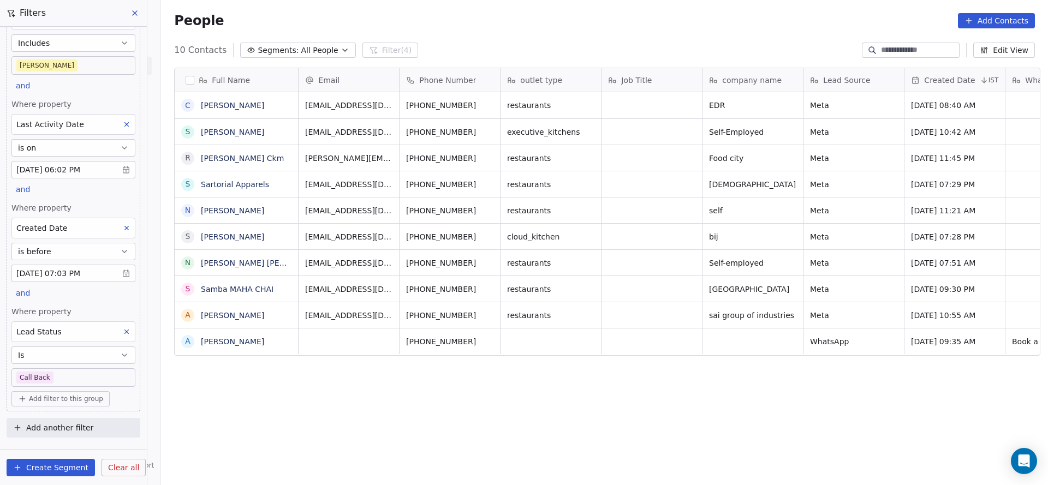
scroll to position [414, 879]
click at [80, 380] on body "On2Cook India Pvt. Ltd. Contacts People Marketing Workflows Campaigns Metrics &…" at bounding box center [524, 242] width 1048 height 485
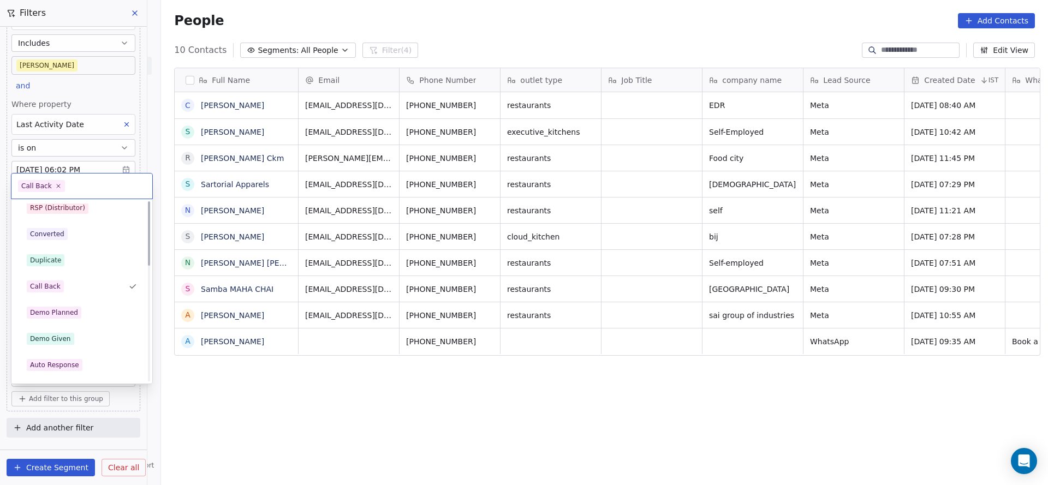
scroll to position [0, 0]
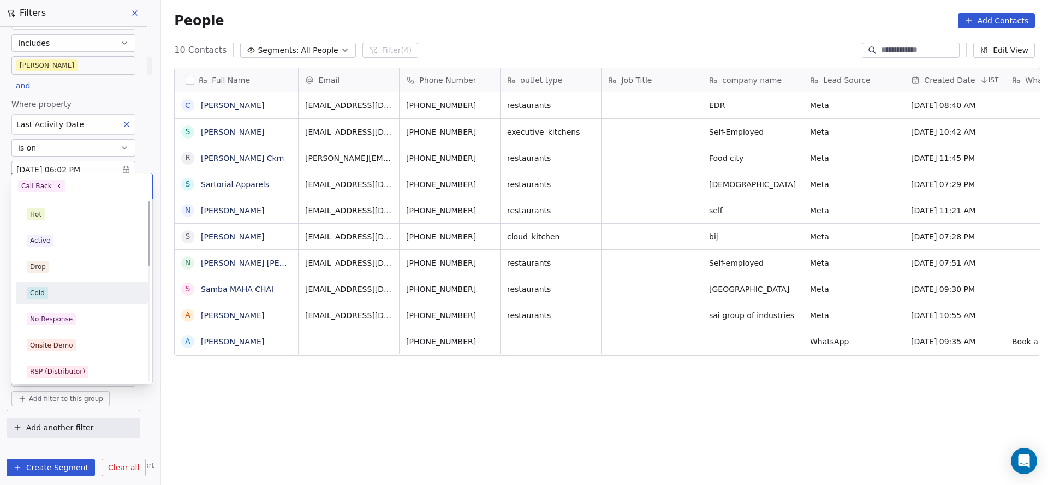
click at [73, 302] on div "Cold" at bounding box center [82, 293] width 132 height 22
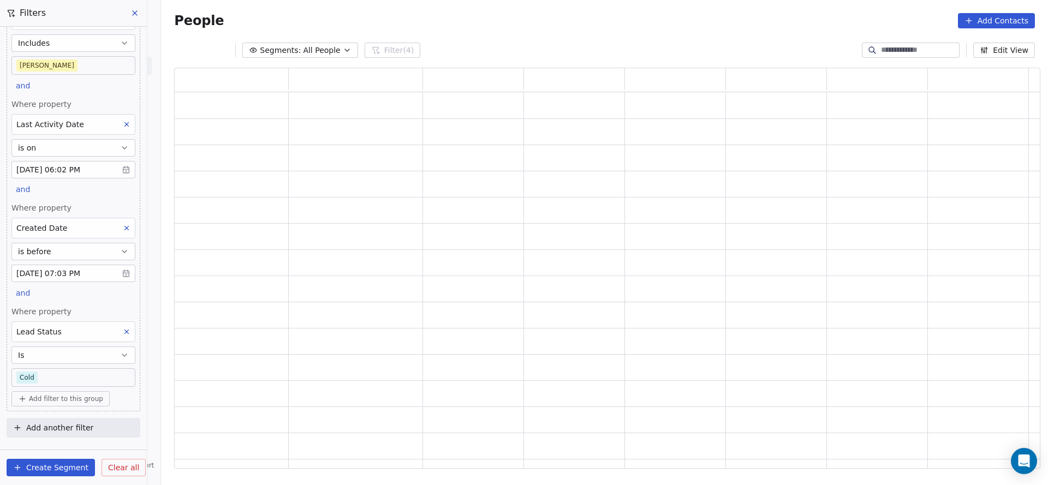
scroll to position [388, 853]
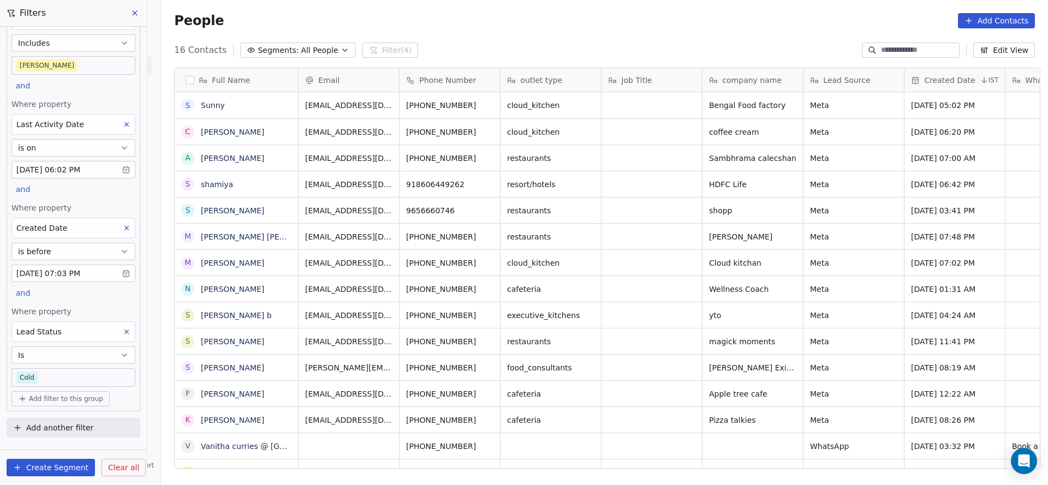
click at [69, 372] on body "On2Cook India Pvt. Ltd. Contacts People Marketing Workflows Campaigns Metrics &…" at bounding box center [524, 242] width 1048 height 485
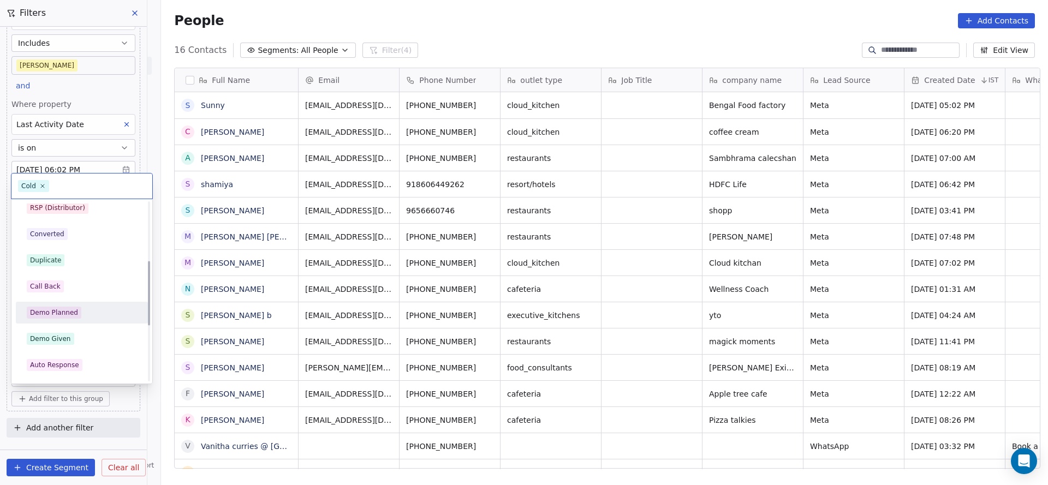
click at [84, 307] on div "Demo Planned" at bounding box center [82, 313] width 110 height 12
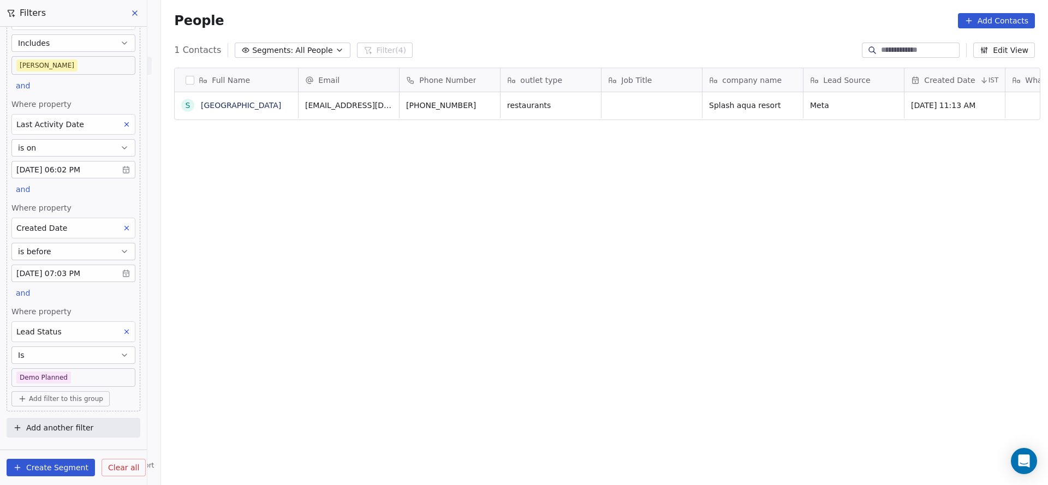
click at [89, 368] on body "On2Cook India Pvt. Ltd. Contacts People Marketing Workflows Campaigns Metrics &…" at bounding box center [524, 242] width 1048 height 485
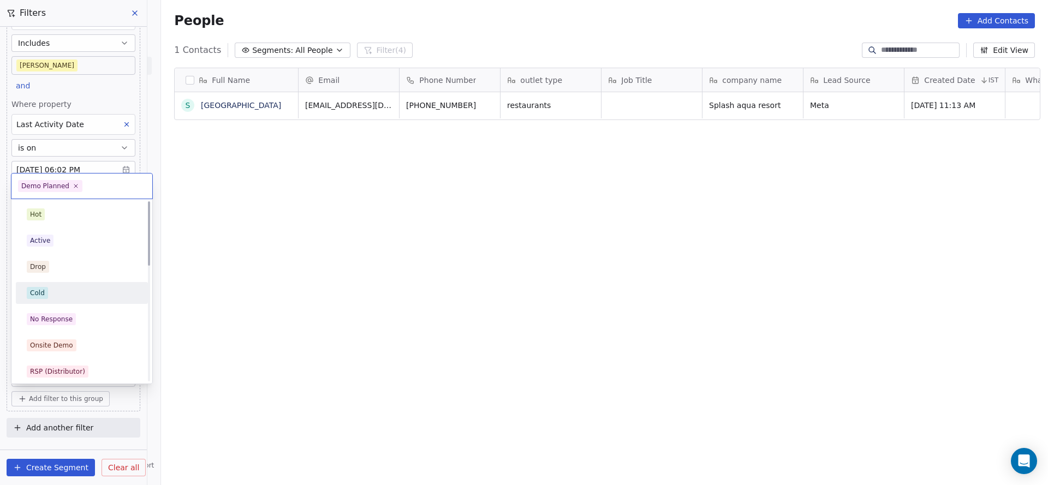
click at [95, 293] on div "Cold" at bounding box center [82, 293] width 110 height 12
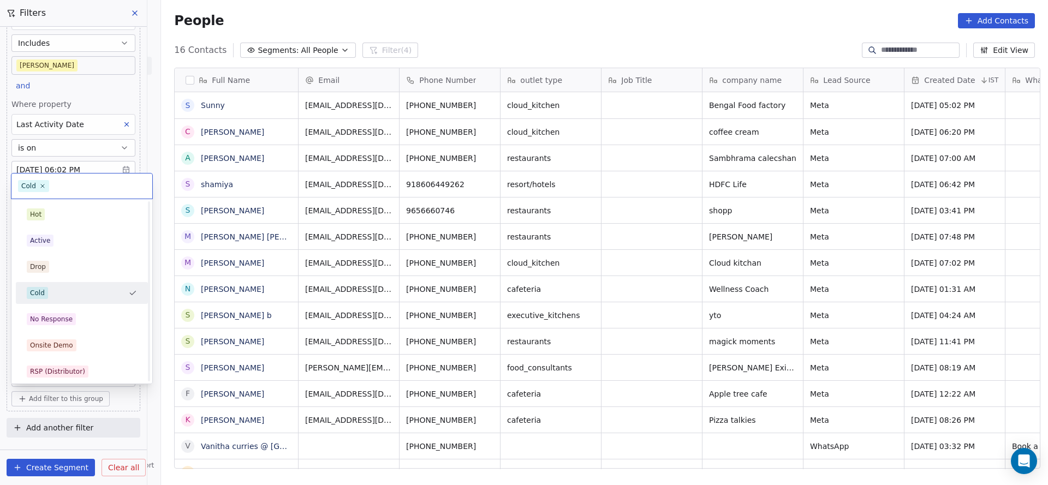
scroll to position [82, 0]
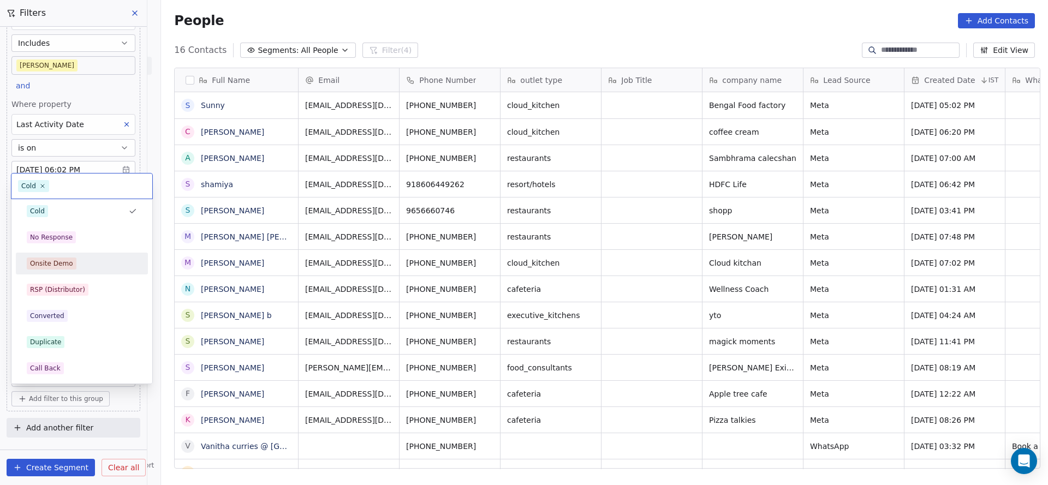
click at [84, 259] on div "Onsite Demo" at bounding box center [82, 264] width 110 height 12
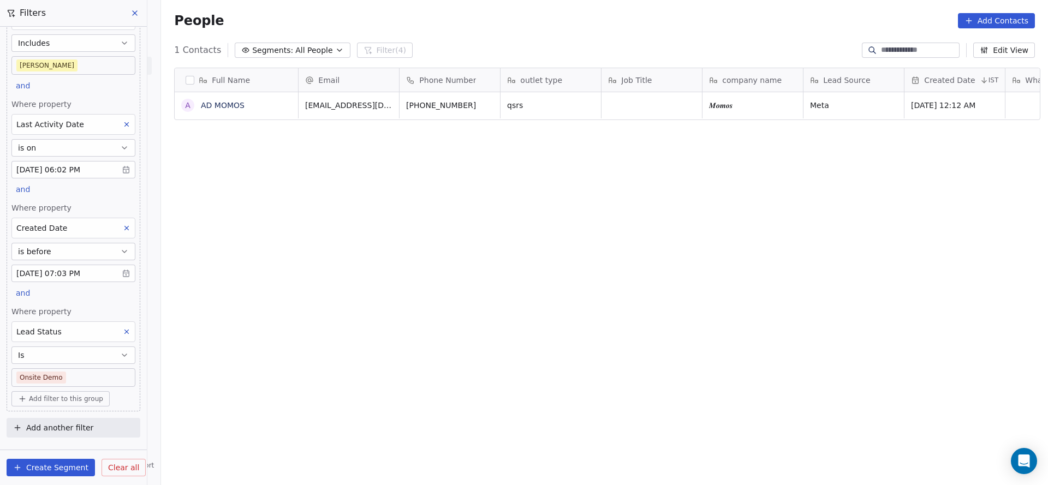
scroll to position [414, 879]
click at [200, 367] on div "Full Name A AD MOMOS Email Phone Number outlet type Job Title company name Lead…" at bounding box center [604, 272] width 887 height 427
click at [120, 333] on button at bounding box center [127, 332] width 14 height 14
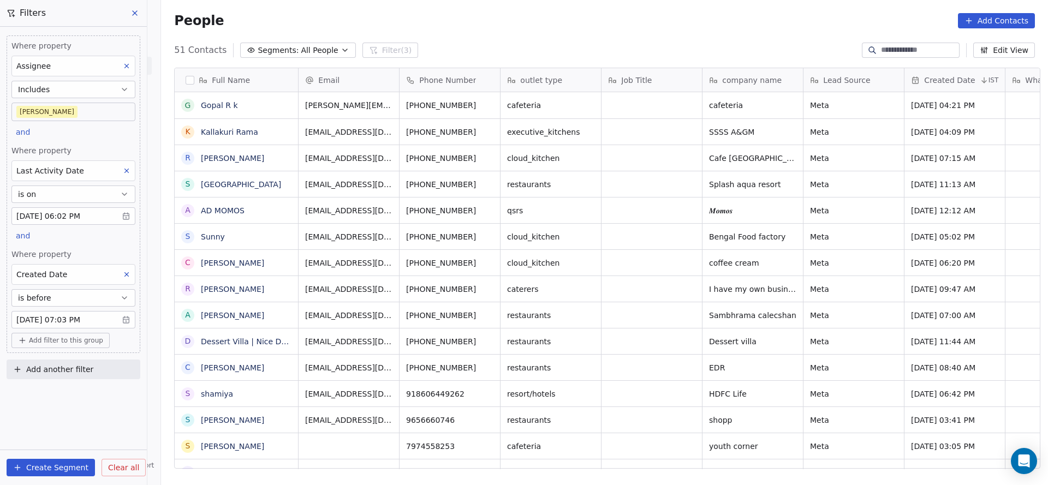
scroll to position [0, 0]
click at [124, 271] on icon at bounding box center [127, 275] width 8 height 8
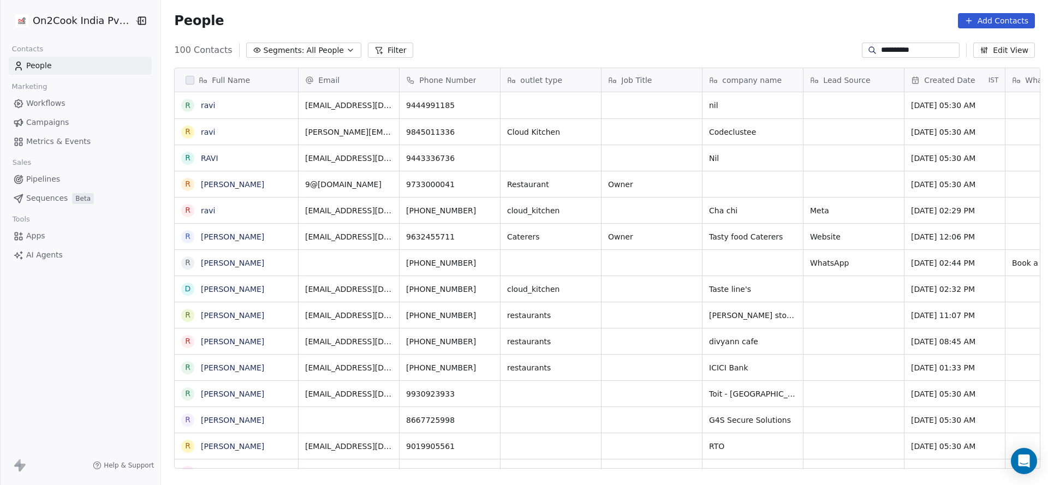
scroll to position [82, 0]
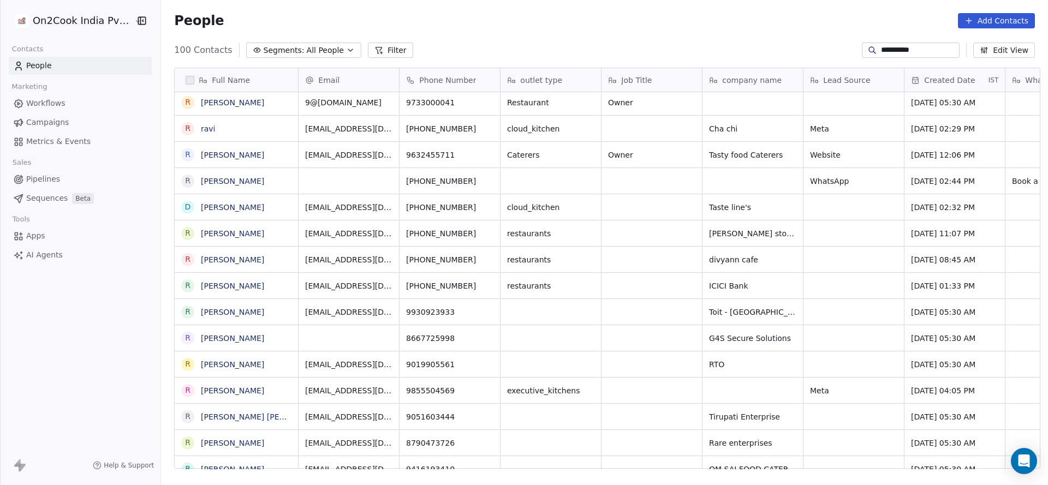
click at [892, 45] on input "**********" at bounding box center [919, 50] width 76 height 11
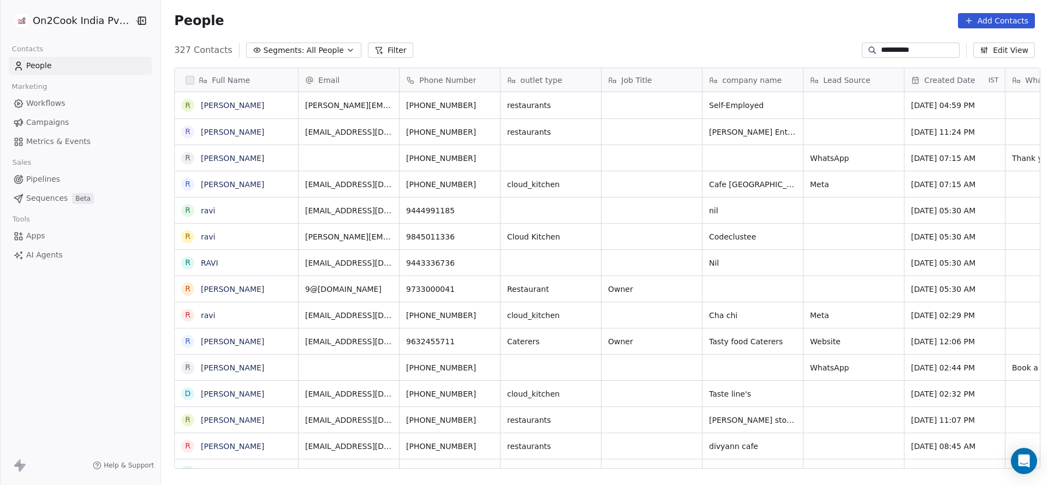
scroll to position [414, 879]
type input "**********"
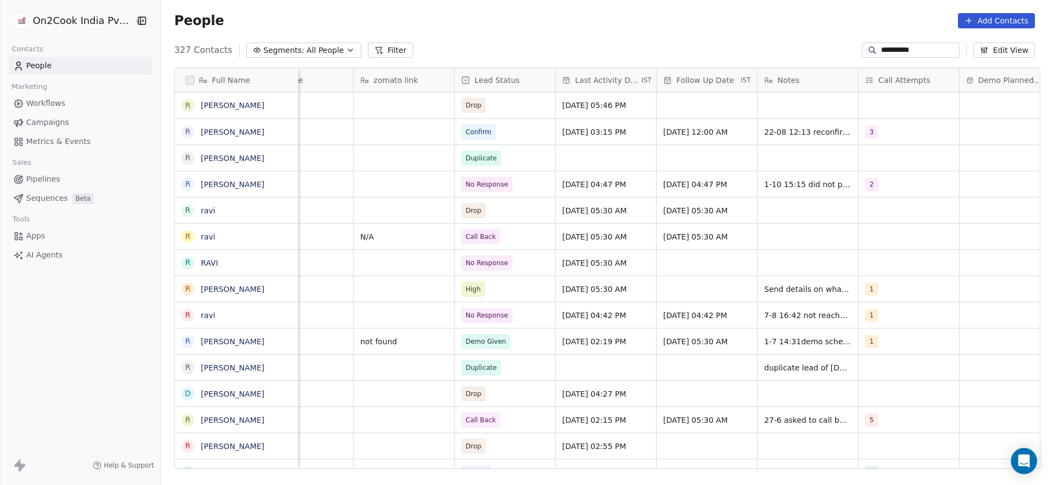
scroll to position [0, 1277]
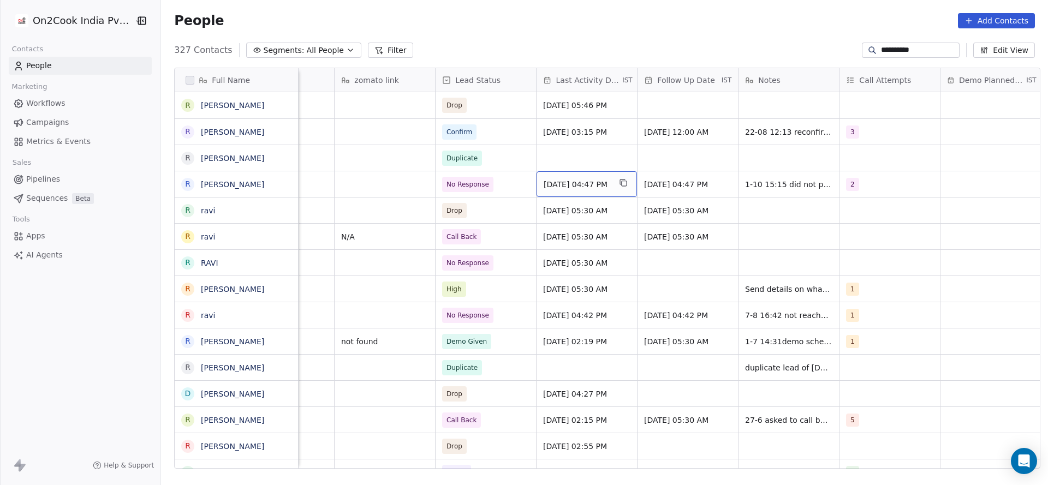
click at [551, 186] on span "Oct 01, 2025 04:47 PM" at bounding box center [577, 184] width 67 height 11
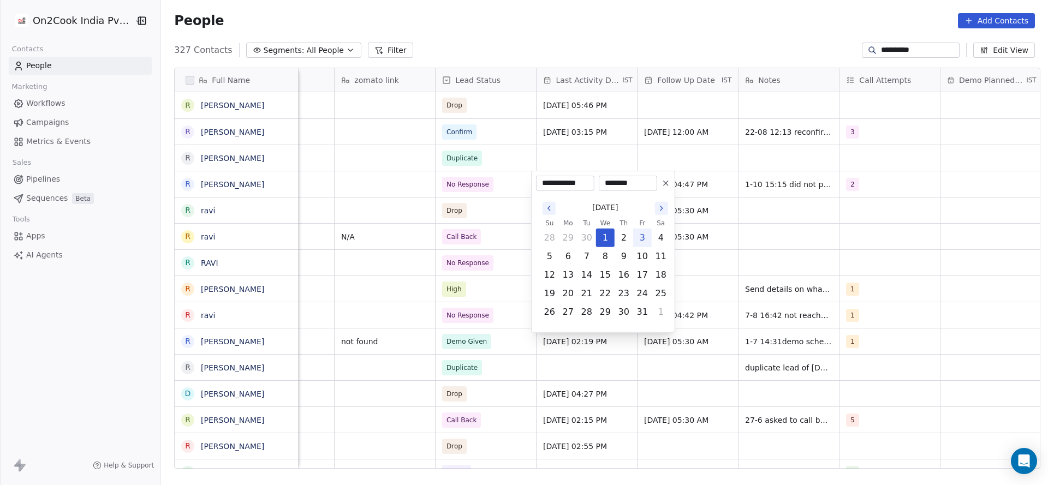
drag, startPoint x: 640, startPoint y: 237, endPoint x: 525, endPoint y: 233, distance: 115.3
click at [631, 237] on tr "28 29 30 1 2 3 4" at bounding box center [605, 238] width 130 height 19
click at [525, 233] on html "**********" at bounding box center [524, 242] width 1048 height 485
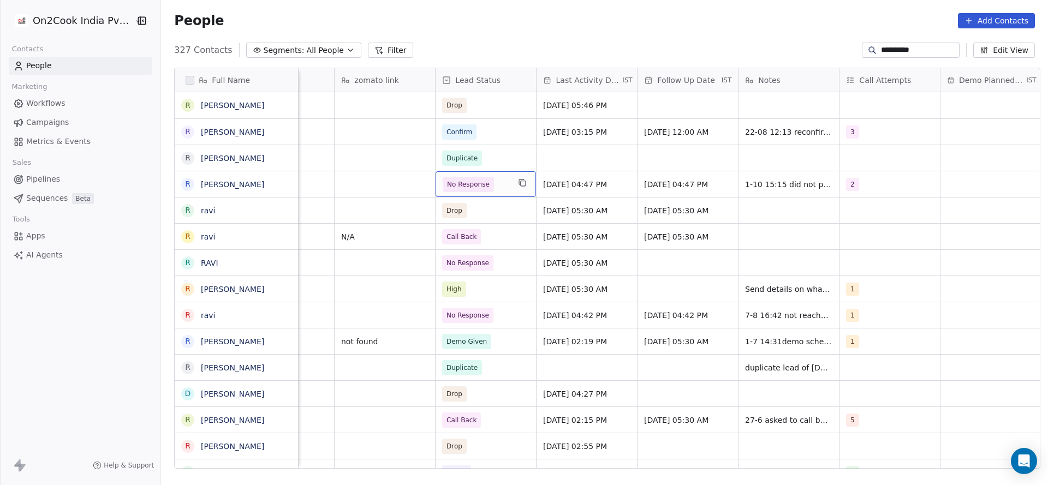
click at [508, 194] on div "No Response" at bounding box center [486, 184] width 100 height 26
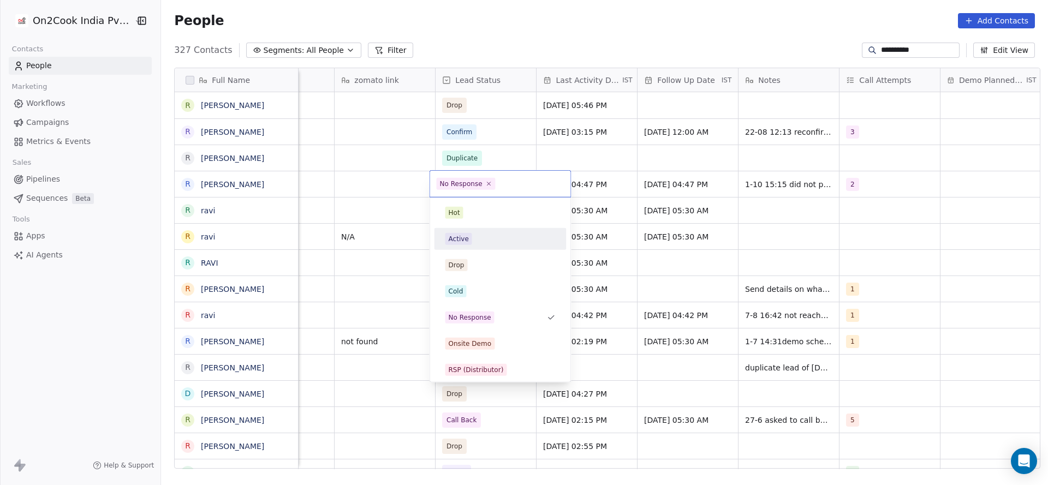
drag, startPoint x: 473, startPoint y: 236, endPoint x: 787, endPoint y: 172, distance: 319.9
click at [485, 234] on div "Active" at bounding box center [500, 239] width 110 height 12
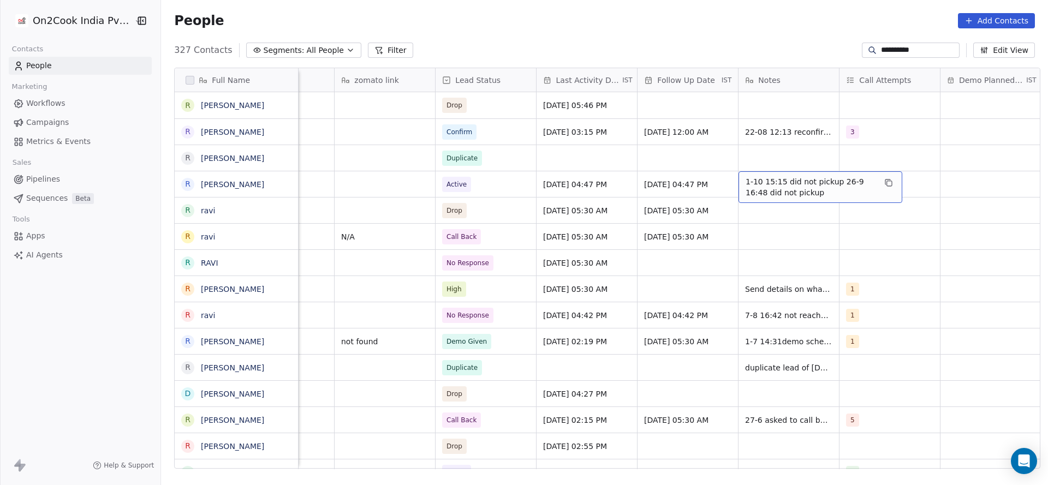
click at [774, 182] on span "1-10 15:15 did not pickup 26-9 16:48 did not pickup" at bounding box center [811, 187] width 130 height 22
click at [734, 177] on textarea "**********" at bounding box center [815, 188] width 163 height 34
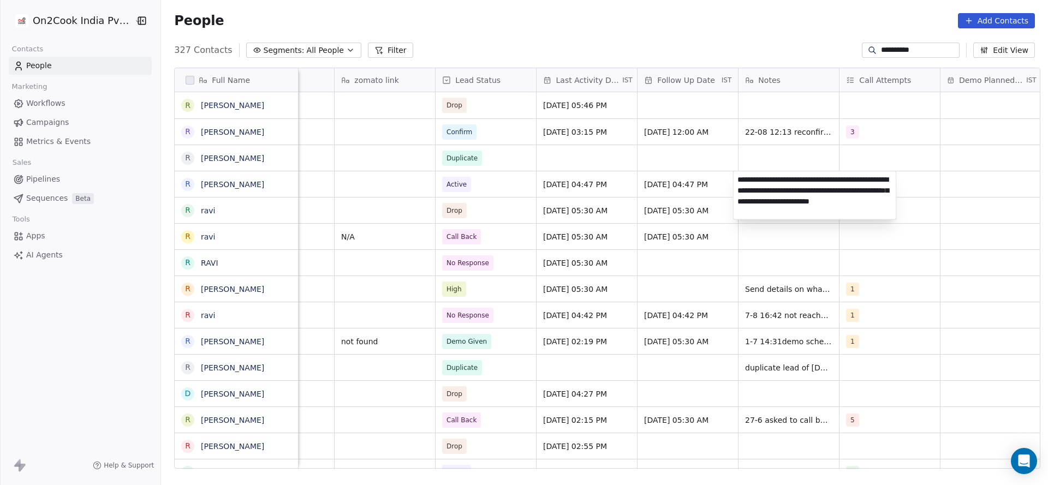
type textarea "**********"
click at [530, 206] on html "**********" at bounding box center [524, 242] width 1048 height 485
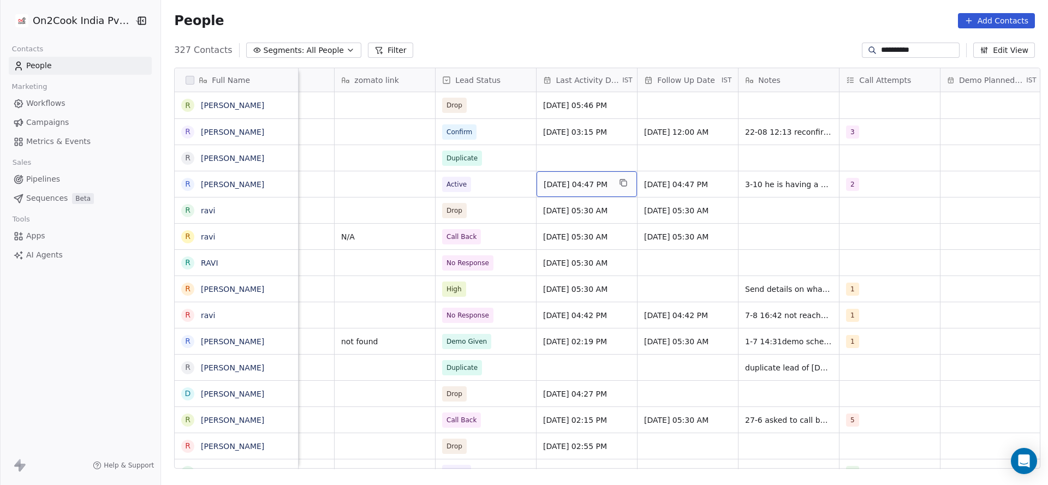
click at [582, 180] on span "Oct 01, 2025 04:47 PM" at bounding box center [577, 184] width 67 height 11
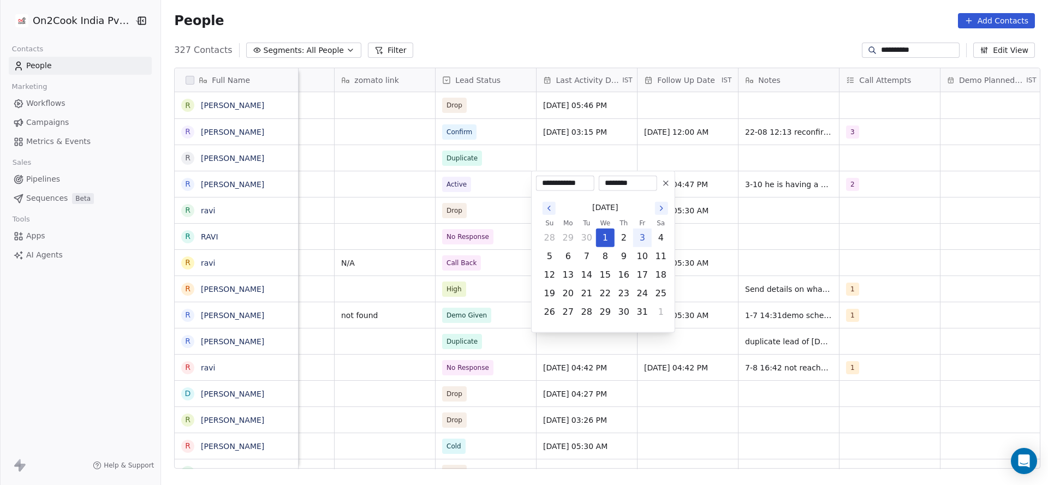
click at [418, 217] on html "**********" at bounding box center [524, 242] width 1048 height 485
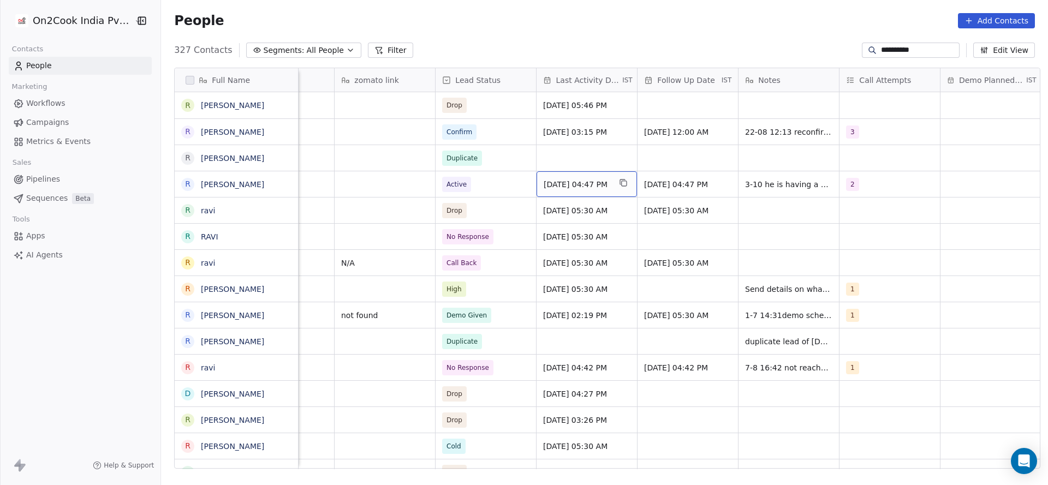
click at [582, 187] on span "Oct 01, 2025 04:47 PM" at bounding box center [577, 184] width 67 height 11
click at [582, 186] on span "Oct 01, 2025 04:47 PM" at bounding box center [577, 184] width 67 height 11
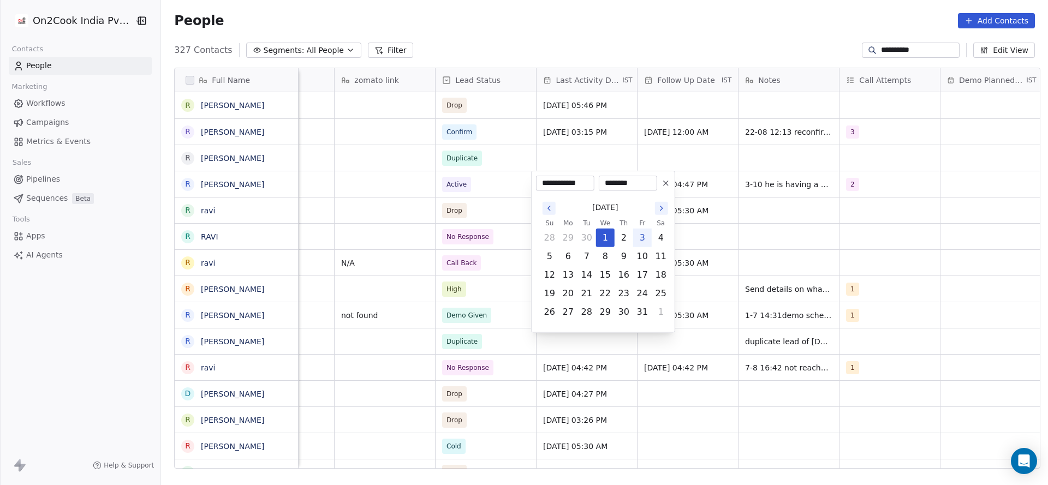
click at [640, 237] on button "3" at bounding box center [642, 237] width 17 height 17
type input "**********"
click at [440, 210] on html "**********" at bounding box center [524, 242] width 1048 height 485
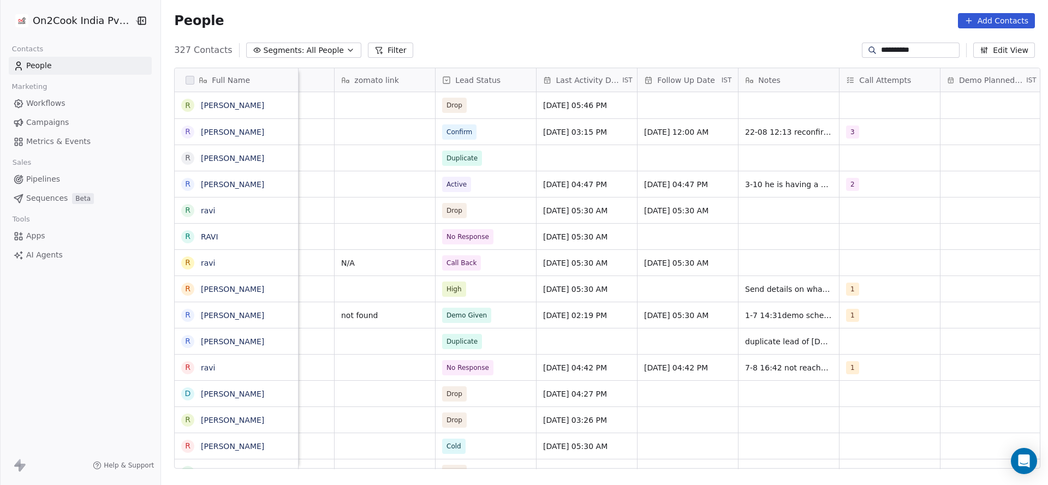
click at [909, 43] on div "**********" at bounding box center [911, 50] width 98 height 15
click at [908, 51] on input "**********" at bounding box center [919, 50] width 76 height 11
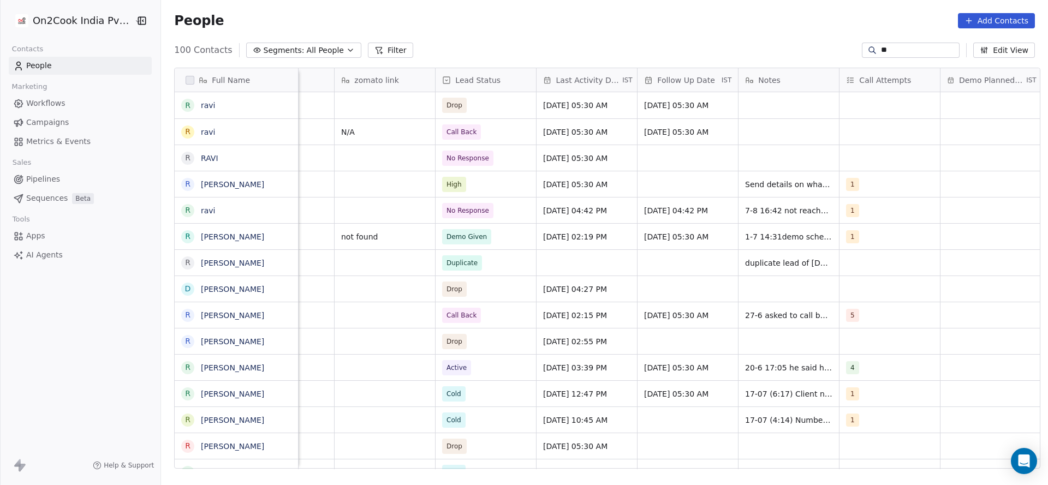
type input "*"
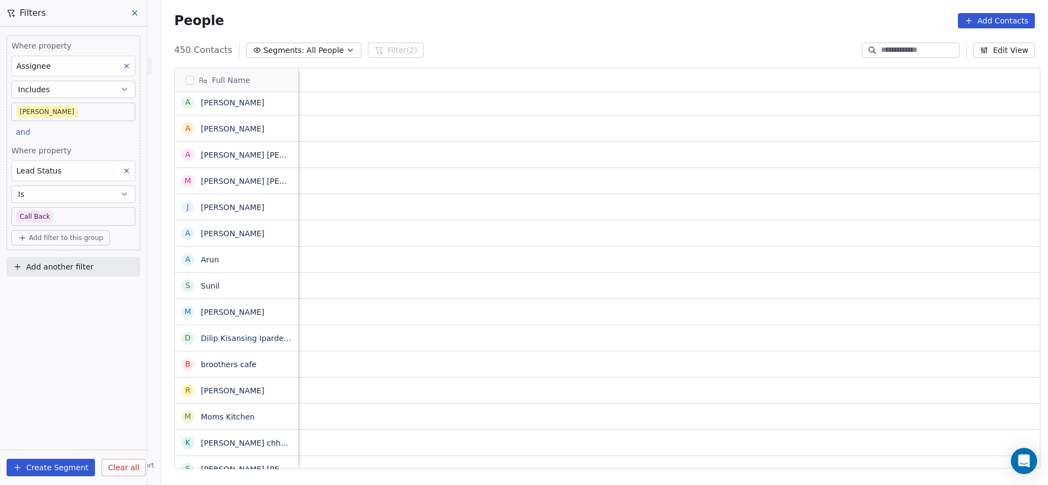
scroll to position [0, 1418]
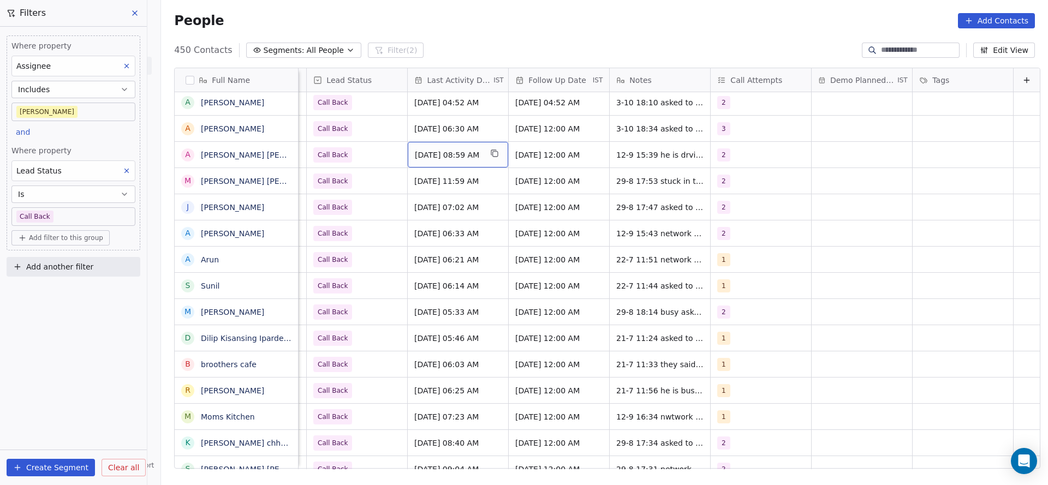
click at [415, 156] on span "[DATE] 08:59 AM" at bounding box center [448, 155] width 67 height 11
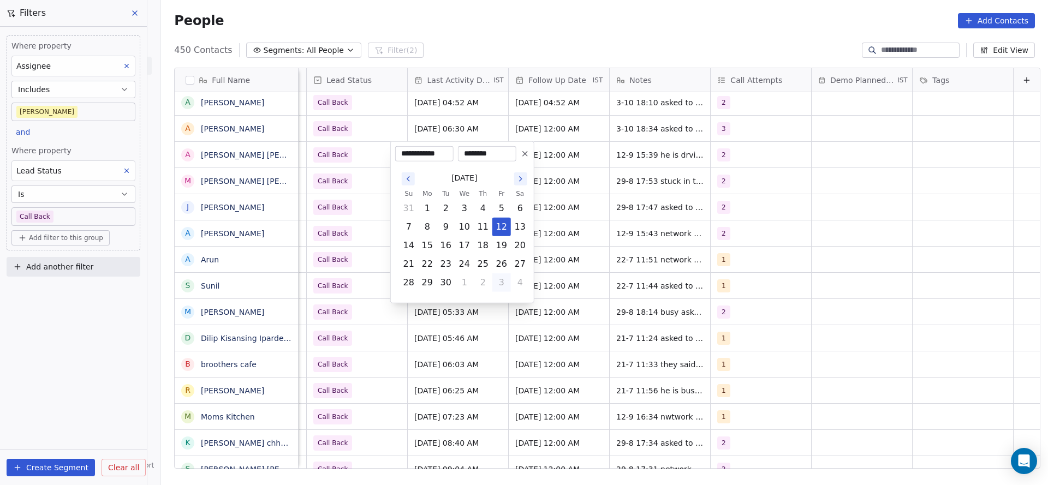
click at [501, 285] on button "3" at bounding box center [501, 282] width 17 height 17
type input "**********"
click at [745, 276] on html "On2Cook India Pvt. Ltd. Contacts People Marketing Workflows Campaigns Metrics &…" at bounding box center [524, 242] width 1048 height 485
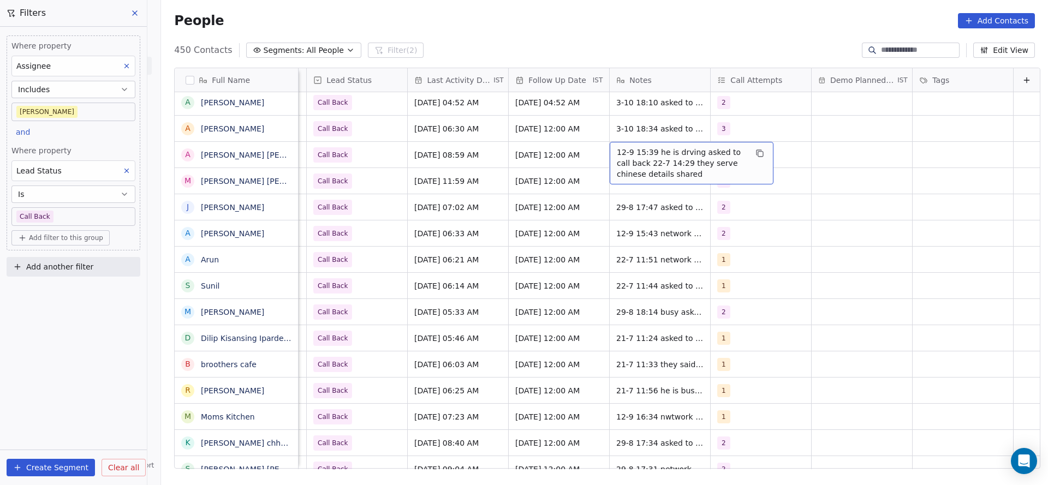
click at [617, 156] on span "12-9 15:39 he is drving asked to call back 22-7 14:29 they serve chinese detail…" at bounding box center [682, 163] width 130 height 33
click at [596, 144] on textarea "**********" at bounding box center [674, 162] width 163 height 41
type textarea "**********"
click at [534, 160] on html "On2Cook India Pvt. Ltd. Contacts People Marketing Workflows Campaigns Metrics &…" at bounding box center [524, 242] width 1048 height 485
click at [752, 158] on div "2" at bounding box center [751, 154] width 67 height 13
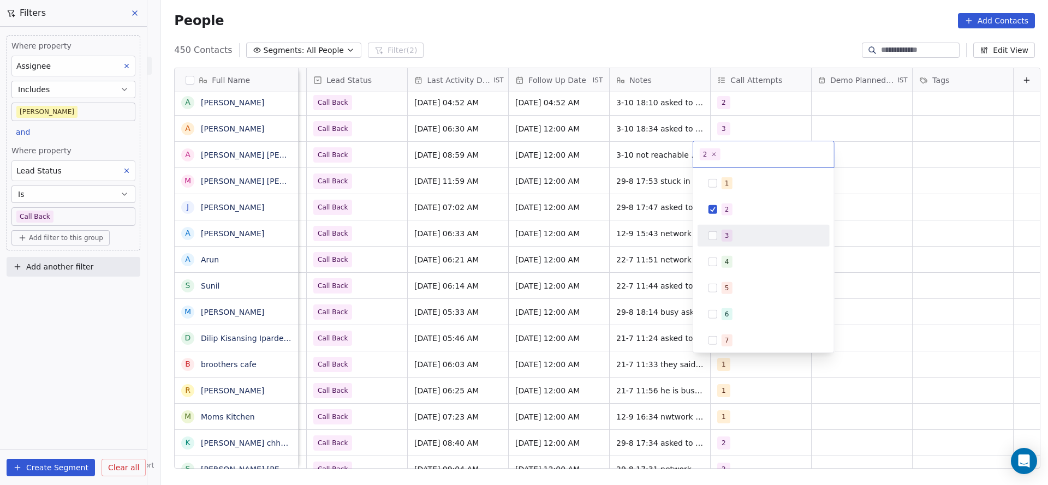
click at [727, 228] on div "3" at bounding box center [763, 235] width 123 height 17
drag, startPoint x: 727, startPoint y: 211, endPoint x: 640, endPoint y: 223, distance: 87.1
click at [725, 210] on div "2" at bounding box center [727, 210] width 4 height 10
click at [475, 240] on html "On2Cook India Pvt. Ltd. Contacts People Marketing Workflows Campaigns Metrics &…" at bounding box center [524, 242] width 1048 height 485
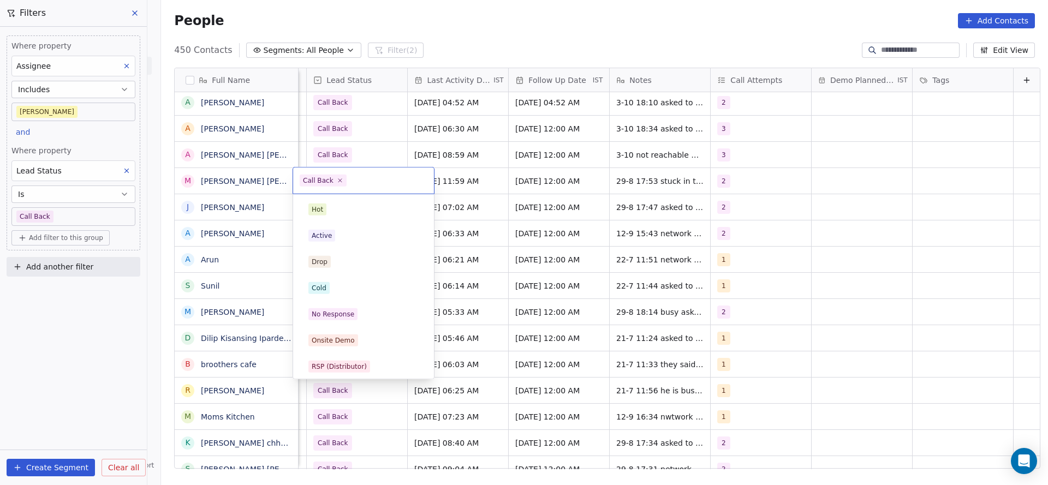
scroll to position [82, 0]
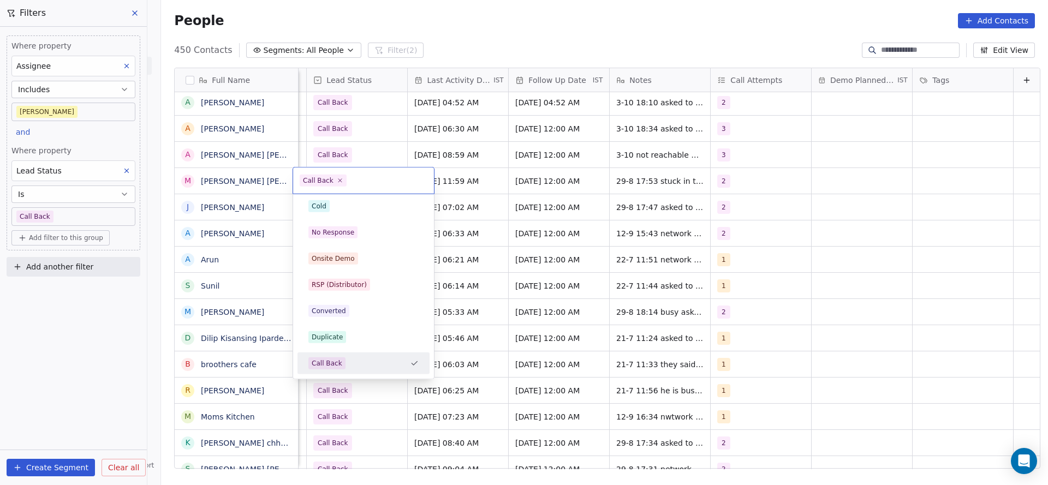
click at [361, 156] on html "On2Cook India Pvt. Ltd. Contacts People Marketing Workflows Campaigns Metrics &…" at bounding box center [524, 242] width 1048 height 485
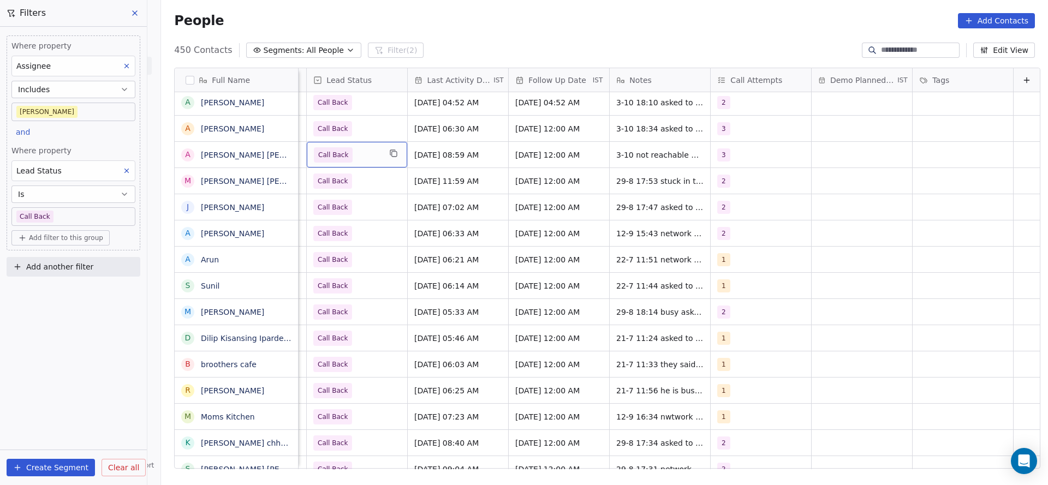
click at [361, 156] on span "Call Back" at bounding box center [347, 154] width 67 height 15
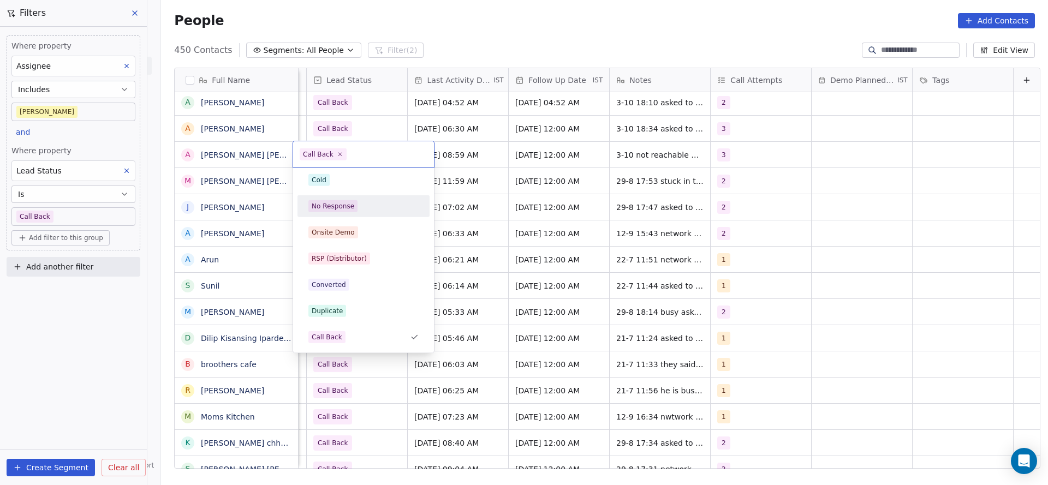
click at [377, 210] on div "No Response" at bounding box center [363, 206] width 110 height 12
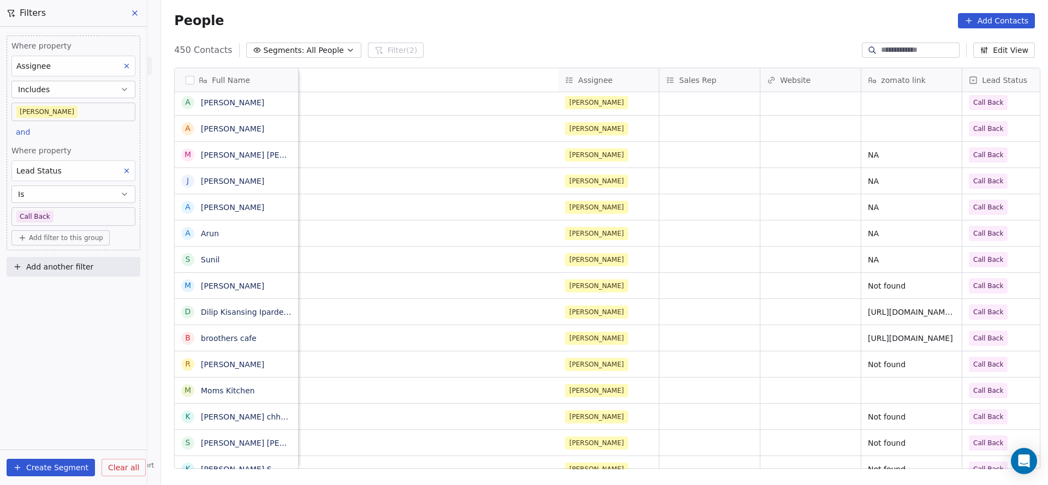
scroll to position [0, 1382]
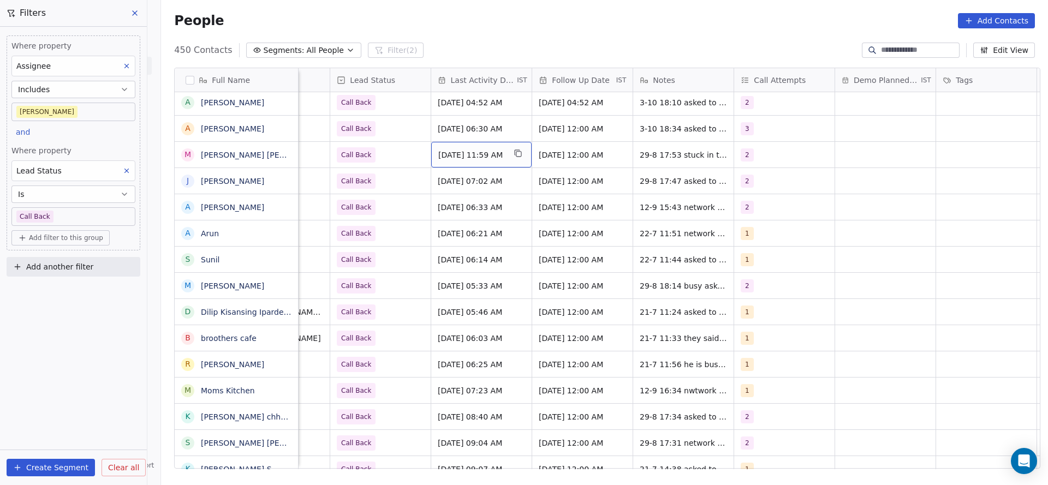
click at [474, 154] on span "[DATE] 11:59 AM" at bounding box center [471, 155] width 67 height 11
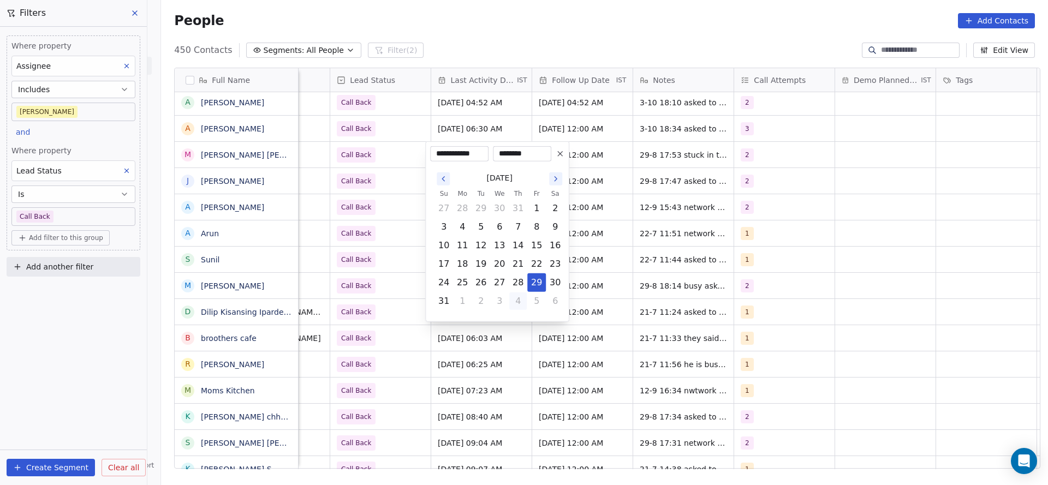
click at [515, 305] on button "4" at bounding box center [517, 301] width 17 height 17
click at [537, 289] on button "3" at bounding box center [536, 282] width 17 height 17
type input "**********"
click at [373, 185] on html "On2Cook India Pvt. Ltd. Contacts People Marketing Workflows Campaigns Metrics &…" at bounding box center [524, 242] width 1048 height 485
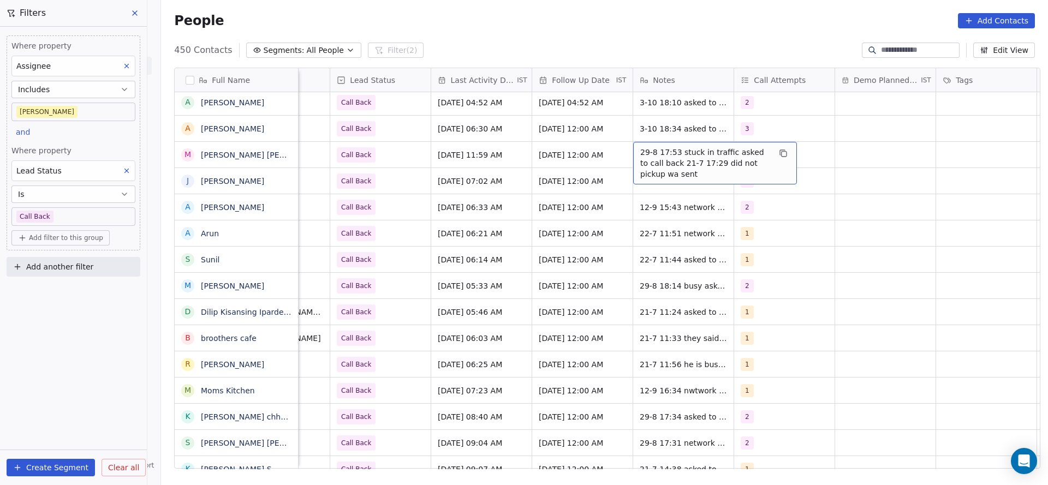
click at [673, 159] on span "29-8 17:53 stuck in traffic asked to call back 21-7 17:29 did not pickup wa sent" at bounding box center [705, 163] width 130 height 33
click at [635, 154] on textarea "**********" at bounding box center [709, 162] width 163 height 41
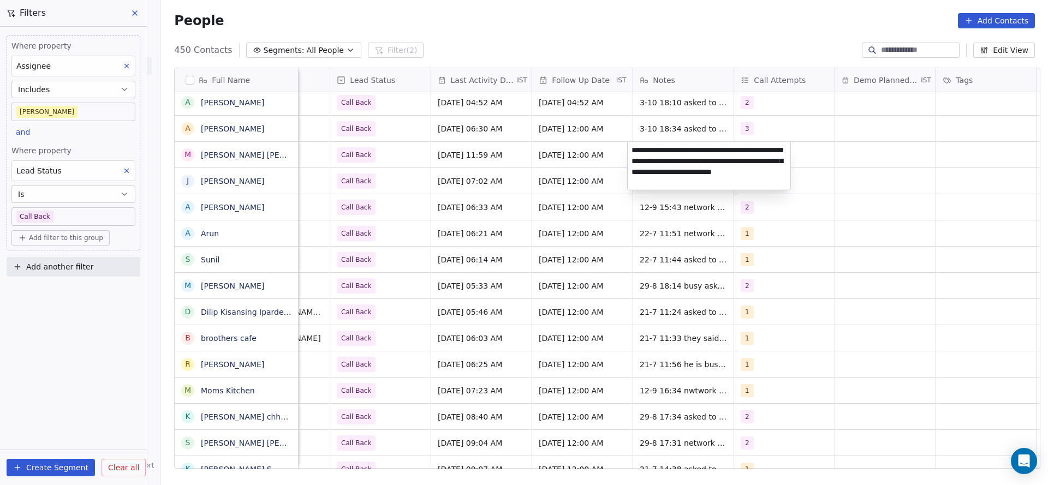
type textarea "**********"
click at [525, 175] on html "On2Cook India Pvt. Ltd. Contacts People Marketing Workflows Campaigns Metrics &…" at bounding box center [524, 242] width 1048 height 485
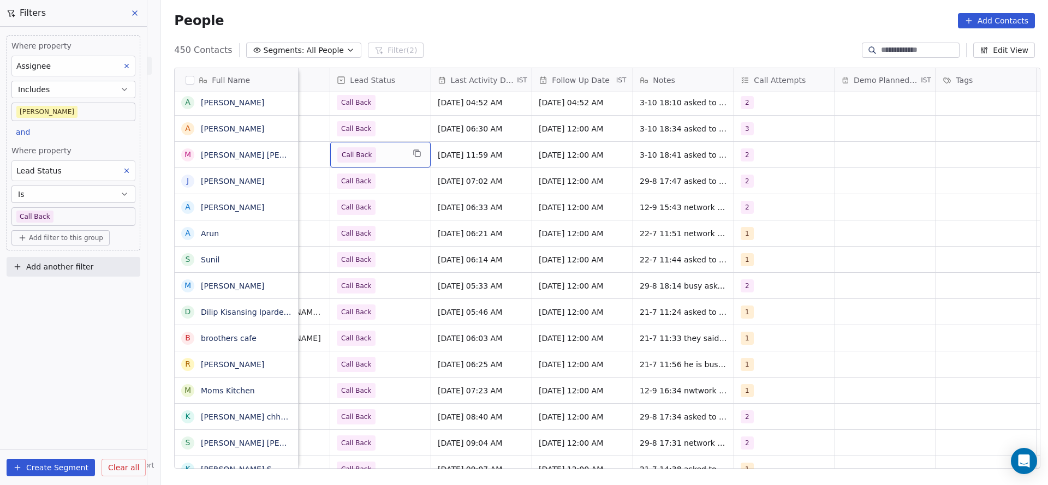
click at [383, 156] on span "Call Back" at bounding box center [370, 154] width 67 height 15
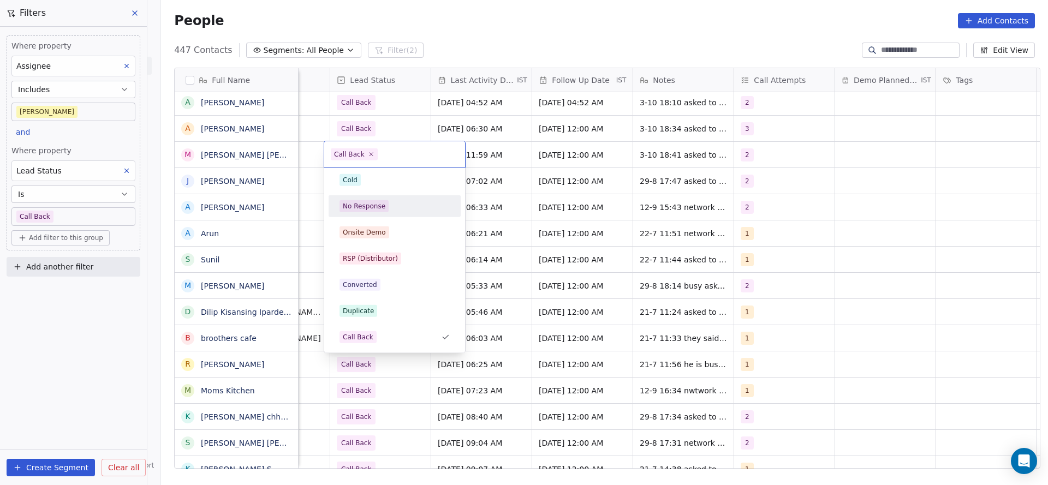
scroll to position [0, 0]
click at [394, 204] on div "Active" at bounding box center [395, 210] width 110 height 12
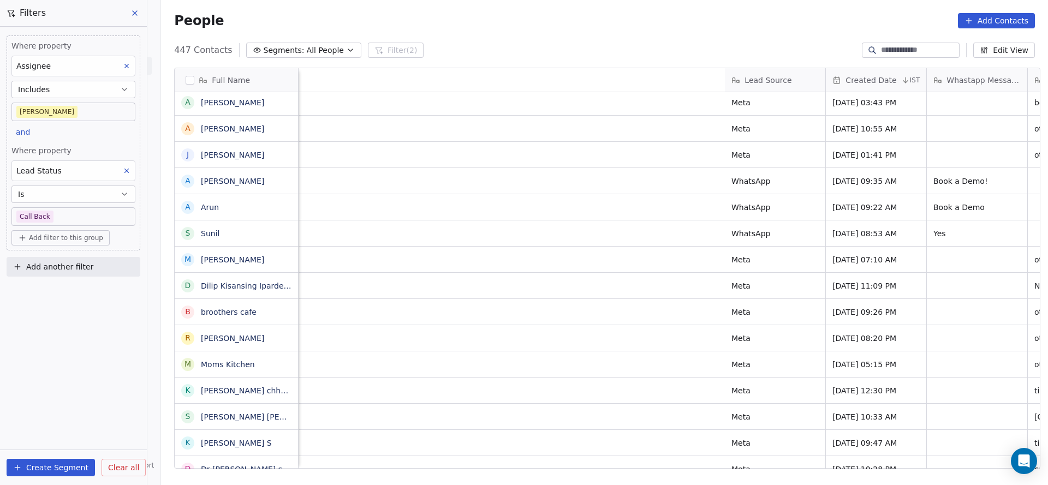
scroll to position [0, 1189]
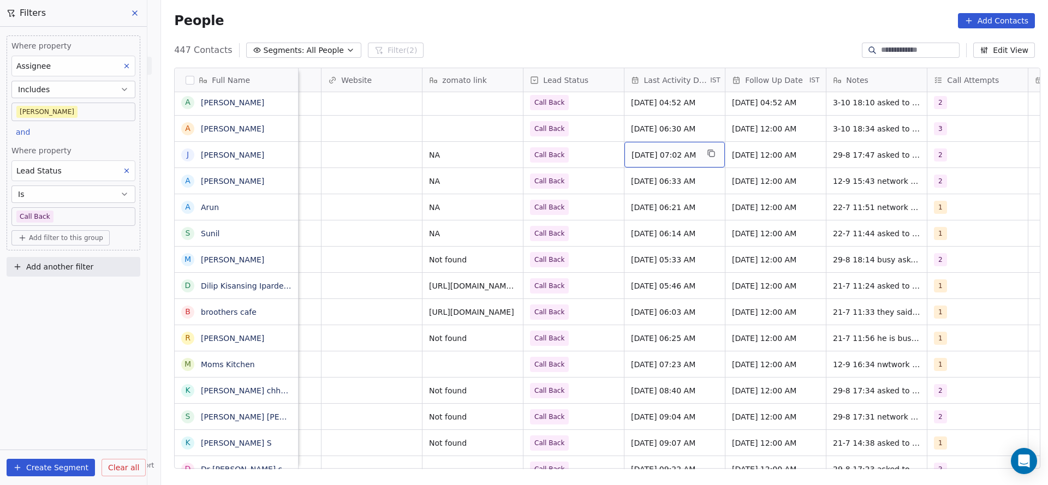
click at [680, 162] on div "[DATE] 07:02 AM" at bounding box center [674, 155] width 100 height 26
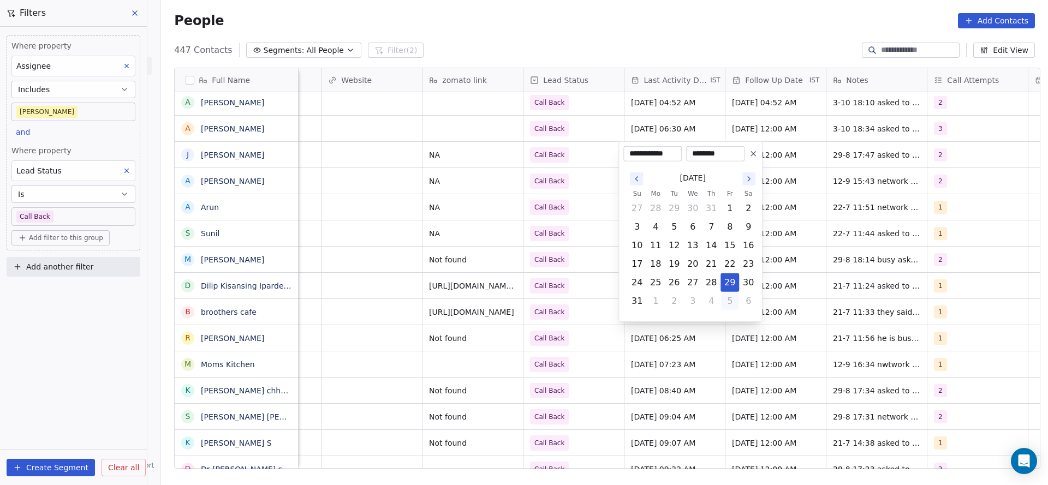
click at [724, 303] on button "5" at bounding box center [729, 301] width 17 height 17
click at [731, 283] on button "3" at bounding box center [729, 282] width 17 height 17
type input "**********"
click at [578, 185] on html "On2Cook India Pvt. Ltd. Contacts People Marketing Workflows Campaigns Metrics &…" at bounding box center [524, 242] width 1048 height 485
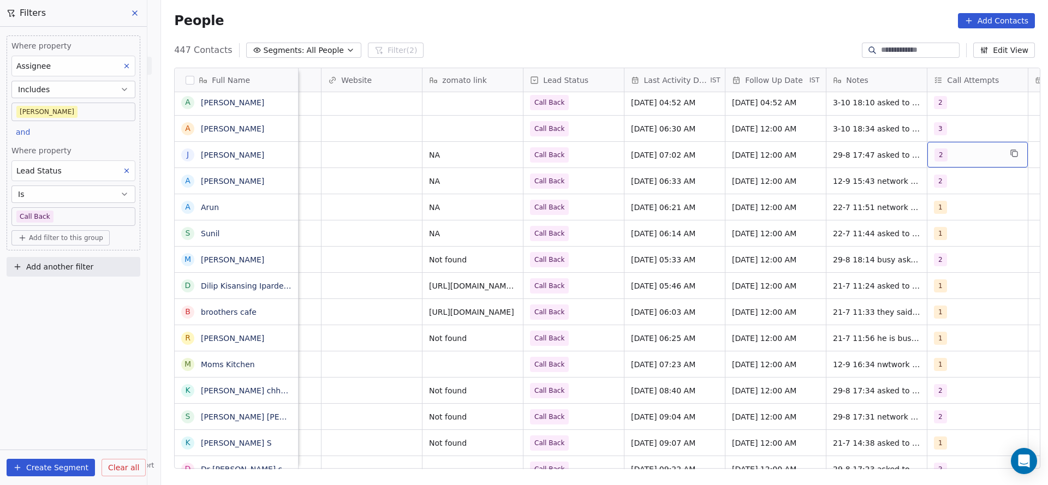
click at [942, 153] on div "2" at bounding box center [967, 154] width 67 height 13
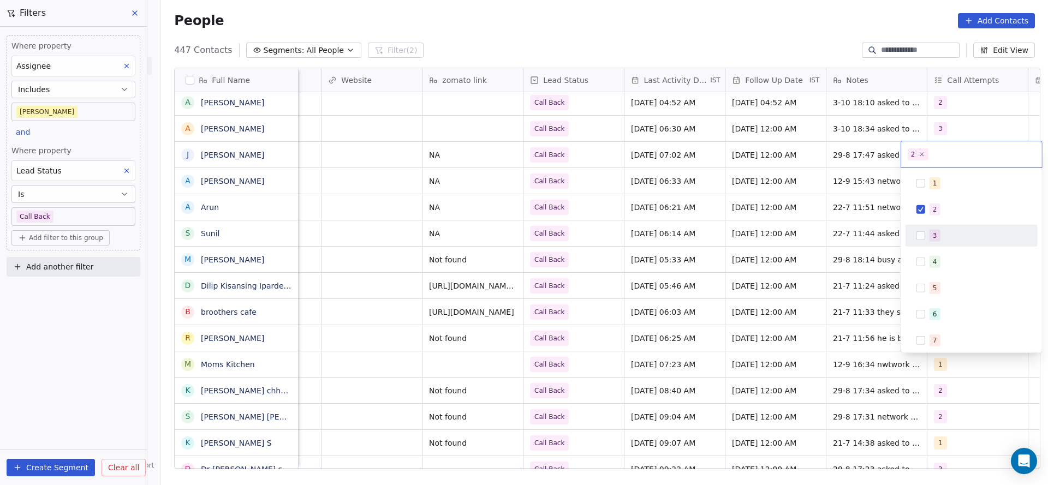
click at [947, 240] on div "3" at bounding box center [978, 236] width 97 height 12
click at [950, 210] on div "2" at bounding box center [978, 210] width 97 height 12
click at [848, 222] on html "On2Cook India Pvt. Ltd. Contacts People Marketing Workflows Campaigns Metrics &…" at bounding box center [524, 242] width 1048 height 485
click at [856, 168] on div "Madhuri NA Call Back Sep 12, 2025 06:33 AM Aug 09, 2025 12:00 AM 12-9 15:43 net…" at bounding box center [183, 181] width 2147 height 26
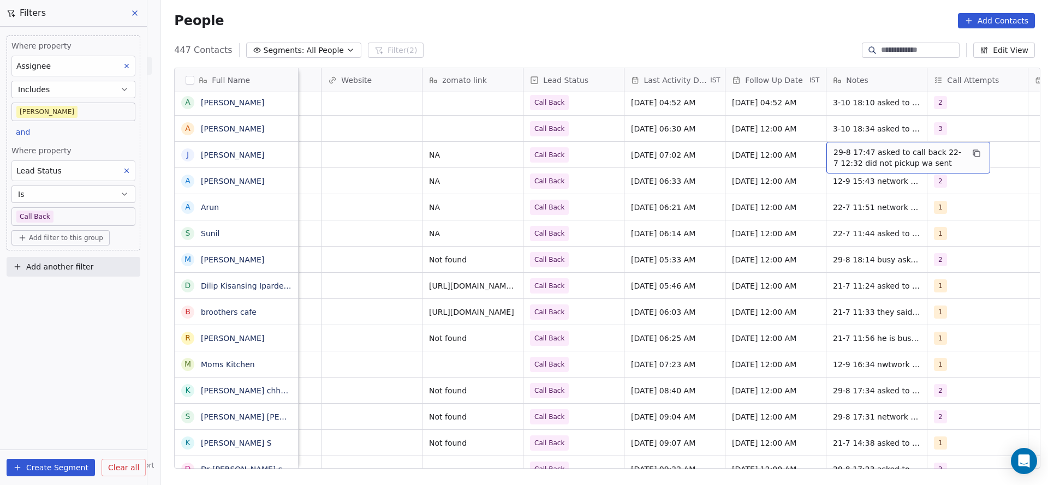
click at [881, 157] on span "29-8 17:47 asked to call back 22-7 12:32 did not pickup wa sent" at bounding box center [898, 158] width 130 height 22
click at [827, 152] on textarea "**********" at bounding box center [902, 159] width 163 height 34
type textarea "**********"
click at [767, 462] on html "On2Cook India Pvt. Ltd. Contacts People Marketing Workflows Campaigns Metrics &…" at bounding box center [524, 242] width 1048 height 485
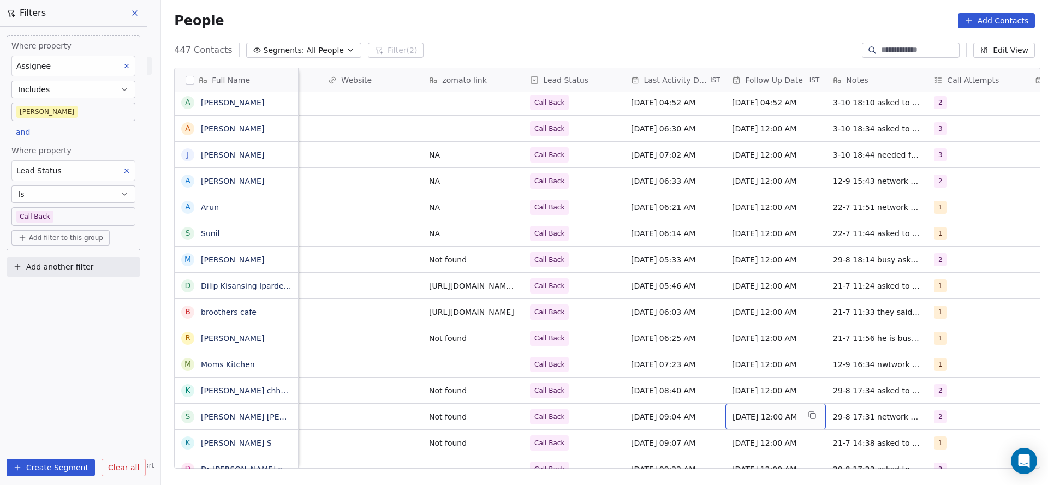
scroll to position [0, 1418]
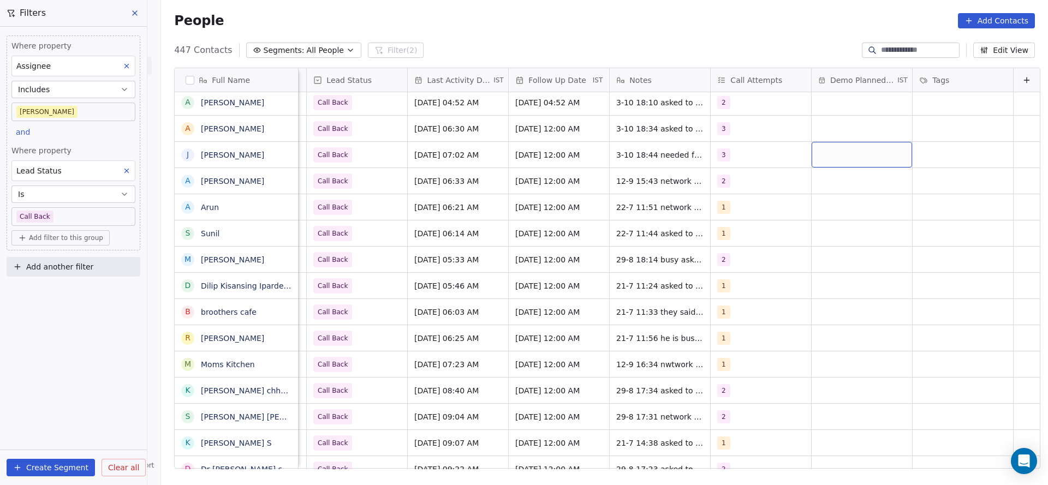
click at [851, 150] on div "grid" at bounding box center [862, 155] width 100 height 26
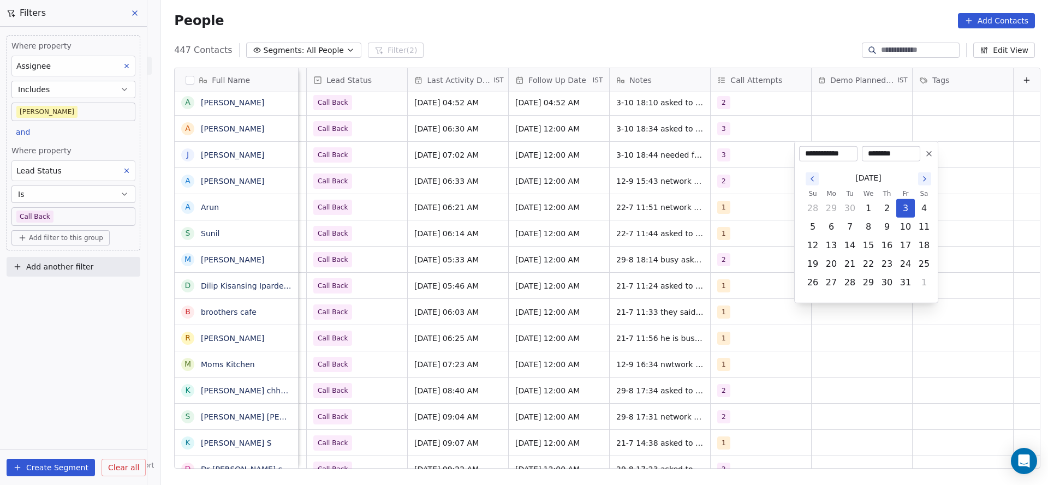
click at [730, 148] on html "On2Cook India Pvt. Ltd. Contacts People Marketing Workflows Campaigns Metrics &…" at bounding box center [524, 242] width 1048 height 485
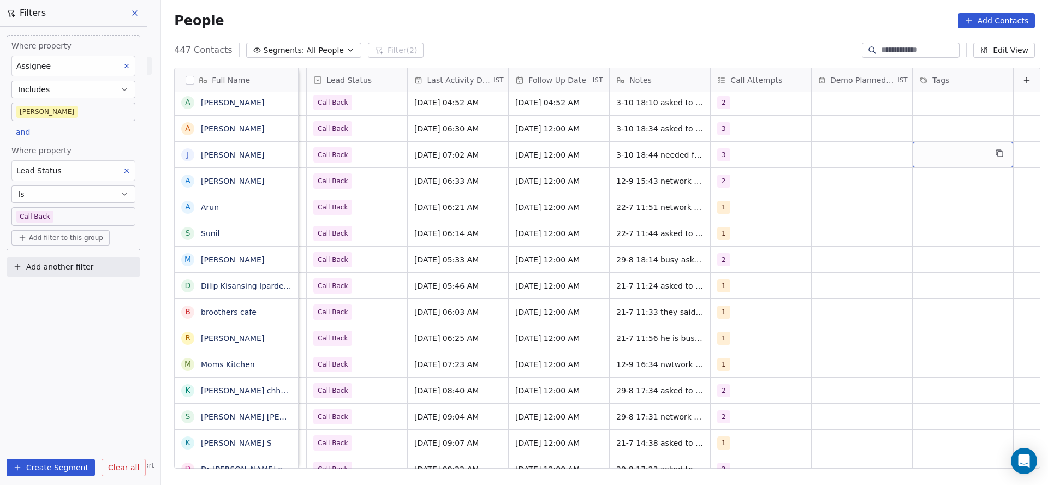
click at [925, 164] on div "grid" at bounding box center [963, 155] width 100 height 26
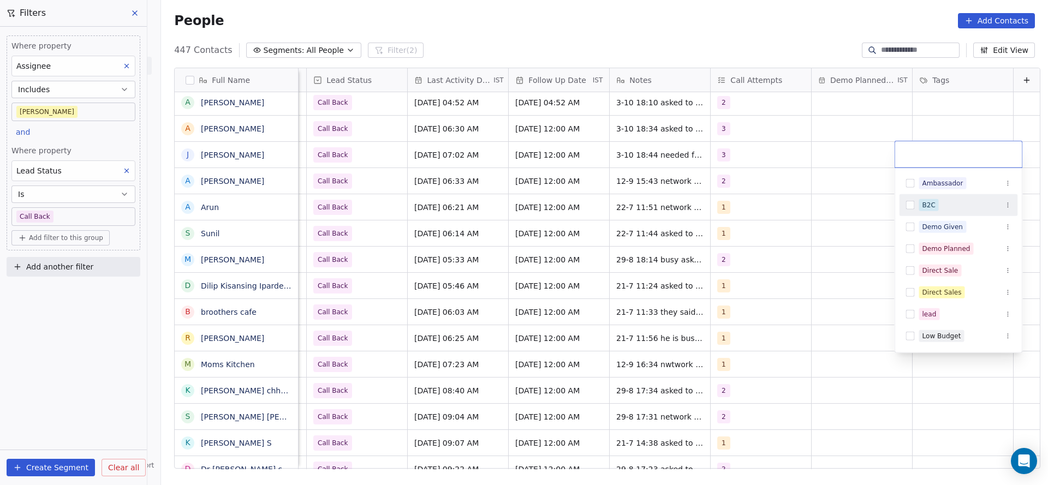
click at [925, 205] on div "B2C" at bounding box center [928, 205] width 13 height 10
click at [617, 228] on html "On2Cook India Pvt. Ltd. Contacts People Marketing Workflows Campaigns Metrics &…" at bounding box center [524, 242] width 1048 height 485
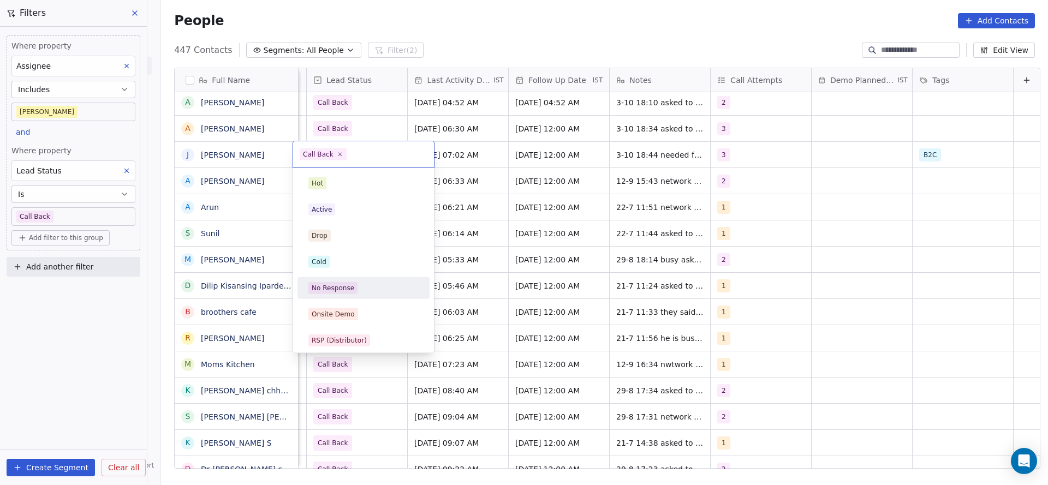
scroll to position [82, 0]
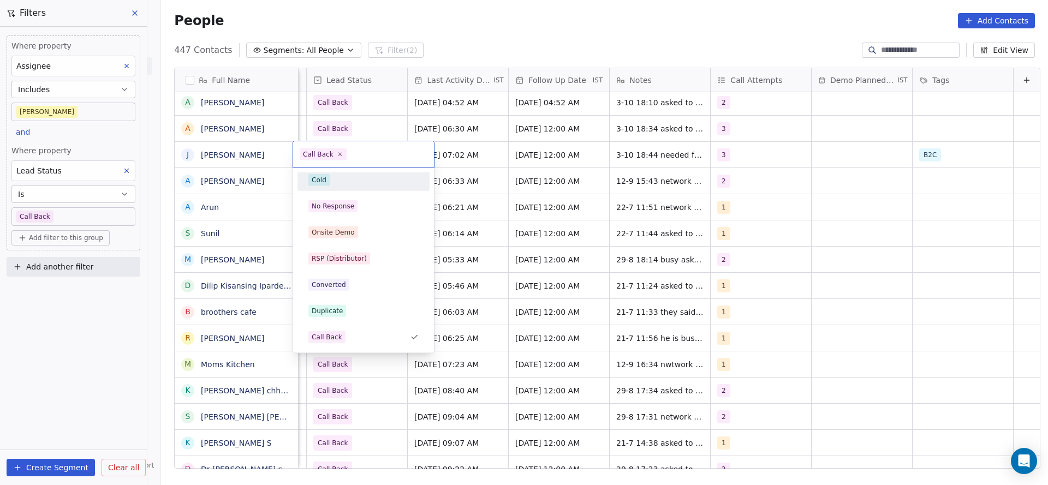
click at [349, 189] on div "Cold" at bounding box center [363, 180] width 132 height 22
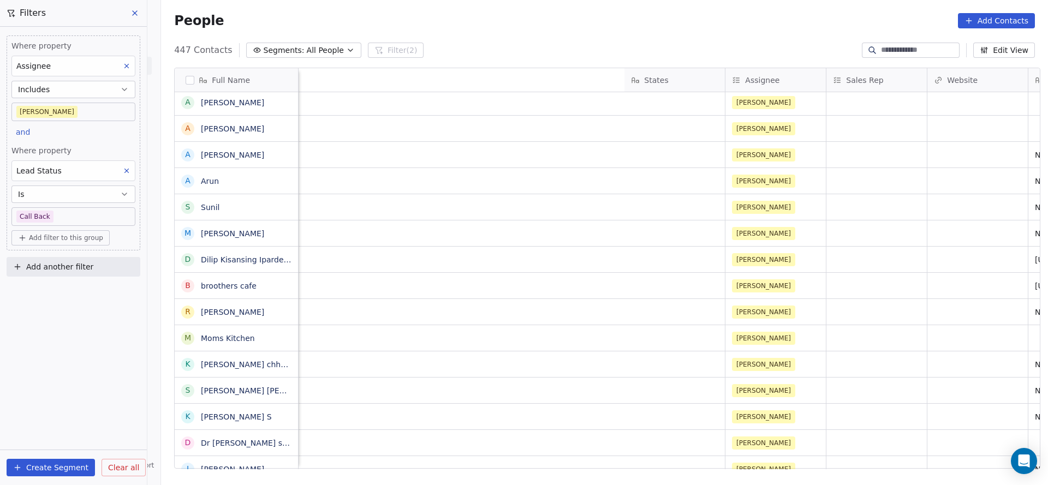
scroll to position [0, 1290]
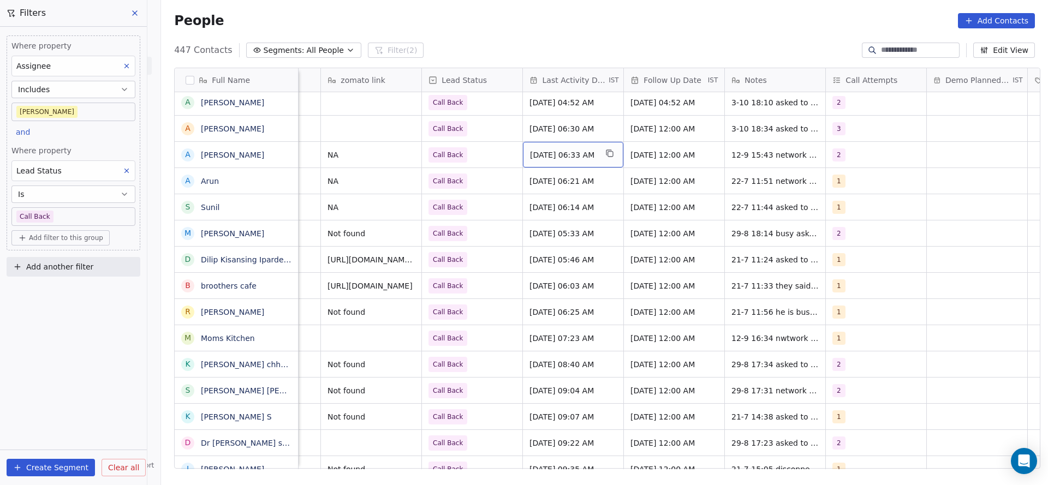
click at [572, 157] on span "[DATE] 06:33 AM" at bounding box center [563, 155] width 67 height 11
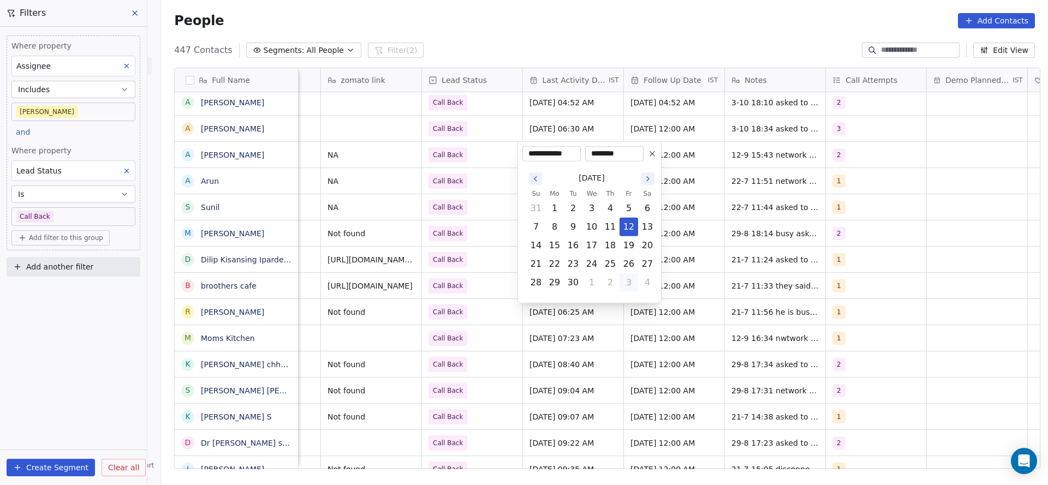
click at [629, 288] on button "3" at bounding box center [628, 282] width 17 height 17
type input "**********"
click at [408, 248] on html "On2Cook India Pvt. Ltd. Contacts People Marketing Workflows Campaigns Metrics &…" at bounding box center [524, 242] width 1048 height 485
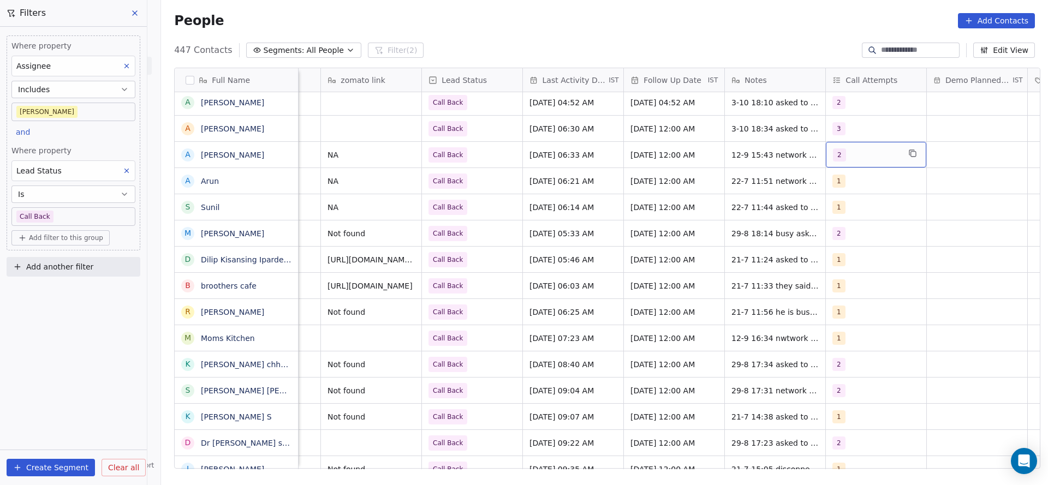
click at [877, 152] on div "2" at bounding box center [866, 154] width 67 height 13
click at [856, 234] on span "3" at bounding box center [854, 236] width 11 height 12
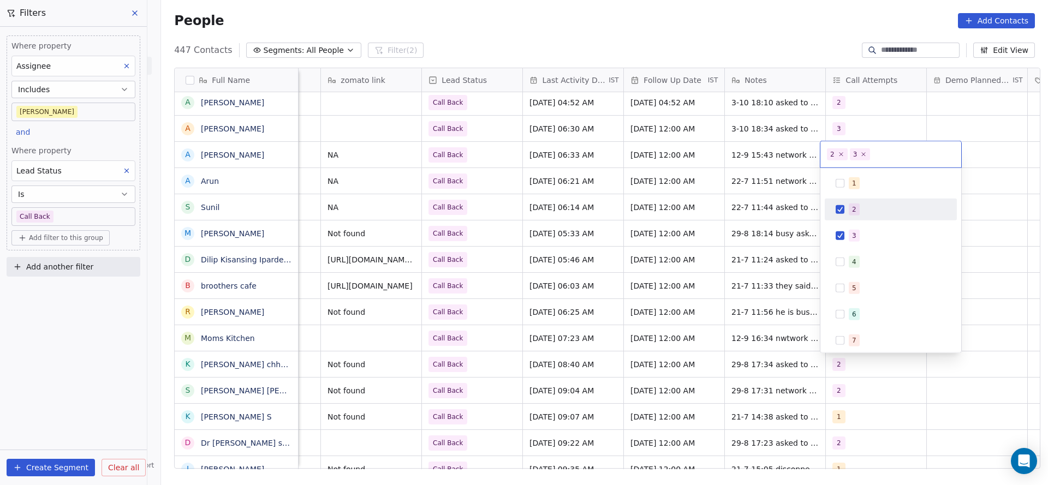
click at [866, 212] on div "2" at bounding box center [897, 210] width 97 height 12
click at [795, 205] on html "On2Cook India Pvt. Ltd. Contacts People Marketing Workflows Campaigns Metrics &…" at bounding box center [524, 242] width 1048 height 485
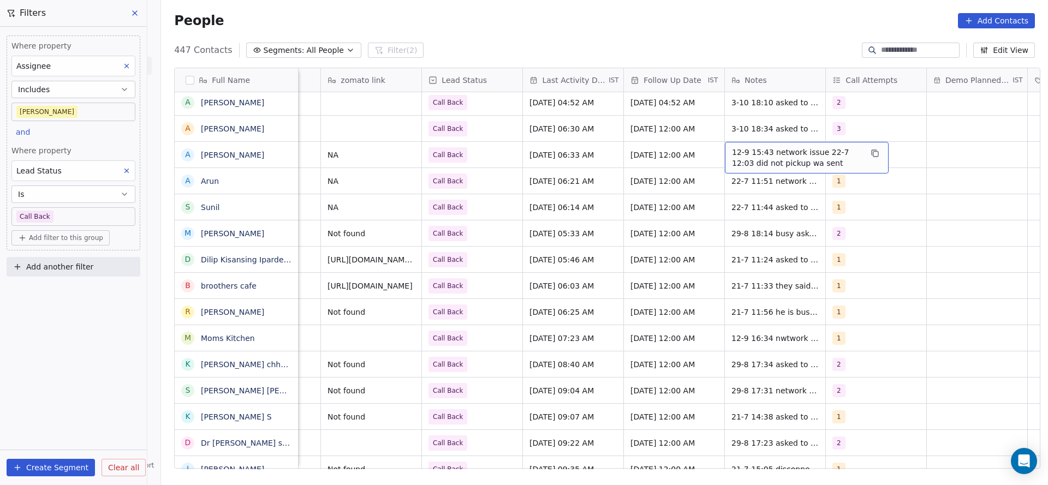
click at [763, 154] on span "12-9 15:43 network issue 22-7 12:03 did not pickup wa sent" at bounding box center [797, 158] width 130 height 22
click at [725, 146] on textarea "**********" at bounding box center [801, 159] width 163 height 34
type textarea "**********"
click at [562, 177] on html "On2Cook India Pvt. Ltd. Contacts People Marketing Workflows Campaigns Metrics &…" at bounding box center [524, 242] width 1048 height 485
click at [455, 149] on span "Call Back" at bounding box center [448, 154] width 39 height 15
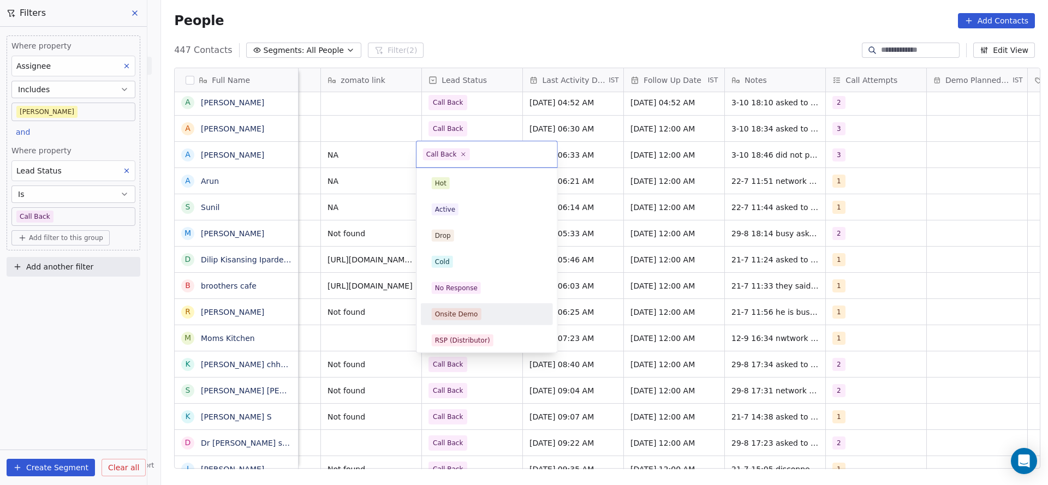
scroll to position [82, 0]
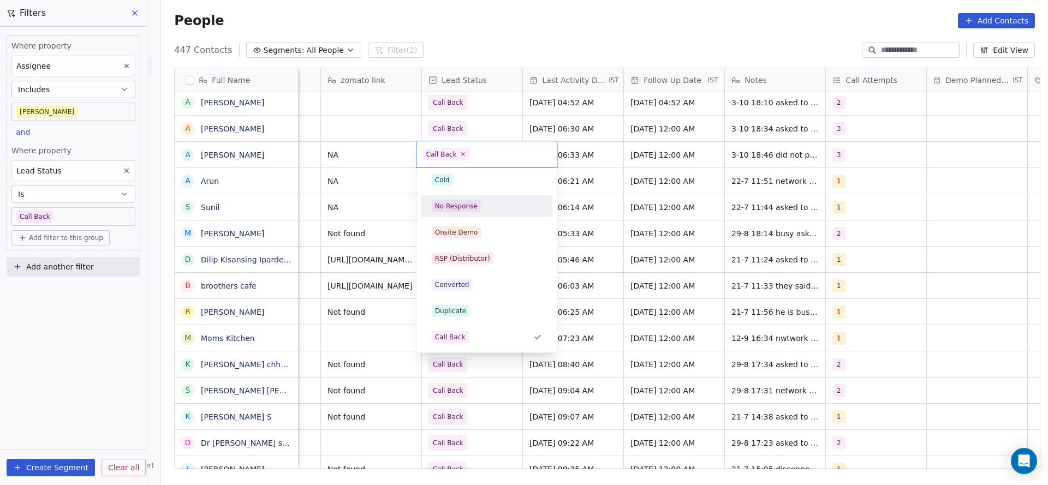
click at [481, 211] on div "No Response" at bounding box center [487, 206] width 110 height 12
